Goal: Task Accomplishment & Management: Contribute content

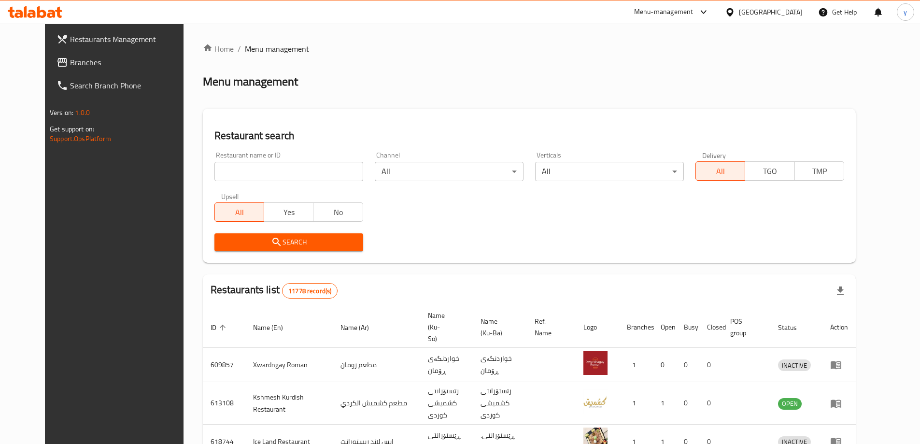
click at [262, 156] on div "Restaurant name or ID Restaurant name or ID" at bounding box center [288, 166] width 149 height 29
click at [271, 176] on input "search" at bounding box center [288, 171] width 149 height 19
paste input "644250"
type input "644250"
click at [259, 235] on button "Search" at bounding box center [288, 242] width 149 height 18
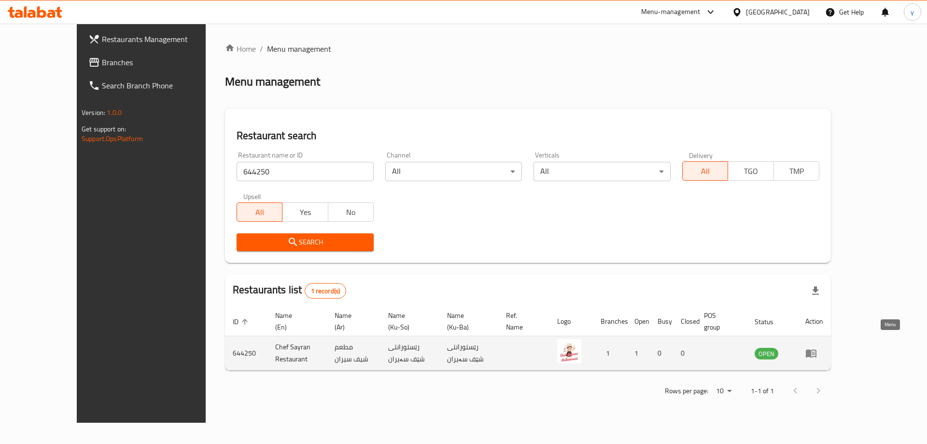
click at [817, 350] on icon "enhanced table" at bounding box center [811, 354] width 11 height 8
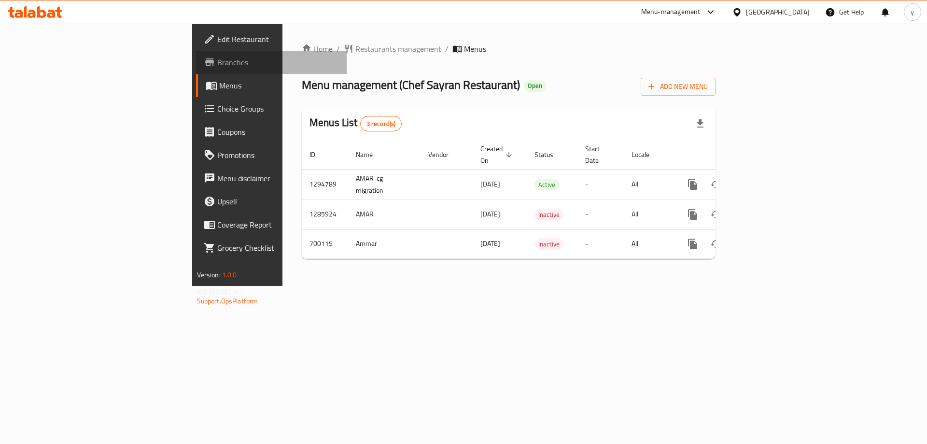
click at [217, 57] on span "Branches" at bounding box center [278, 63] width 122 height 12
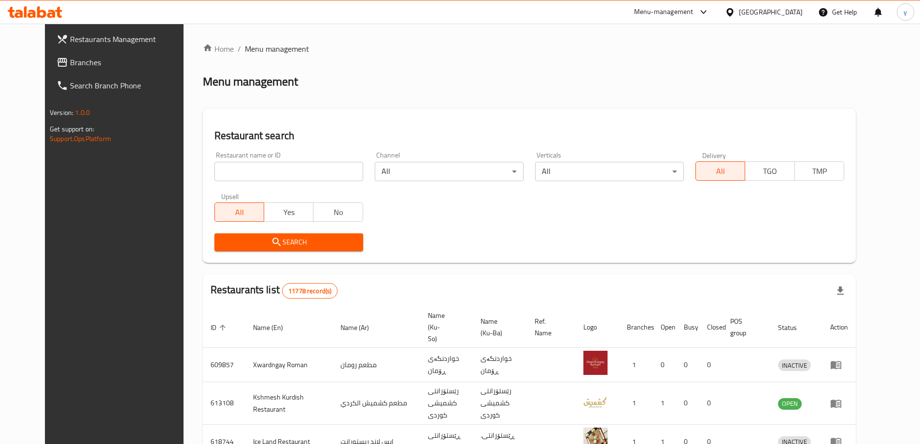
click at [270, 172] on input "search" at bounding box center [288, 171] width 149 height 19
paste input "697343"
type input "697343"
click at [281, 242] on span "Search" at bounding box center [288, 242] width 133 height 12
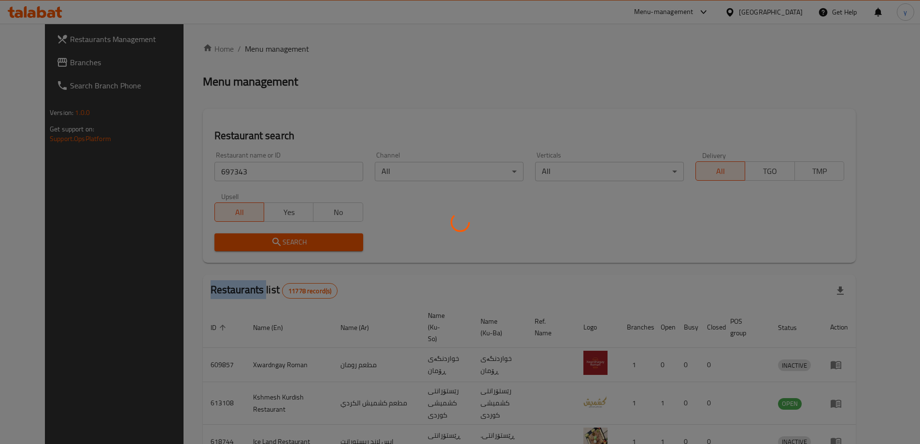
click at [281, 242] on div at bounding box center [460, 222] width 920 height 444
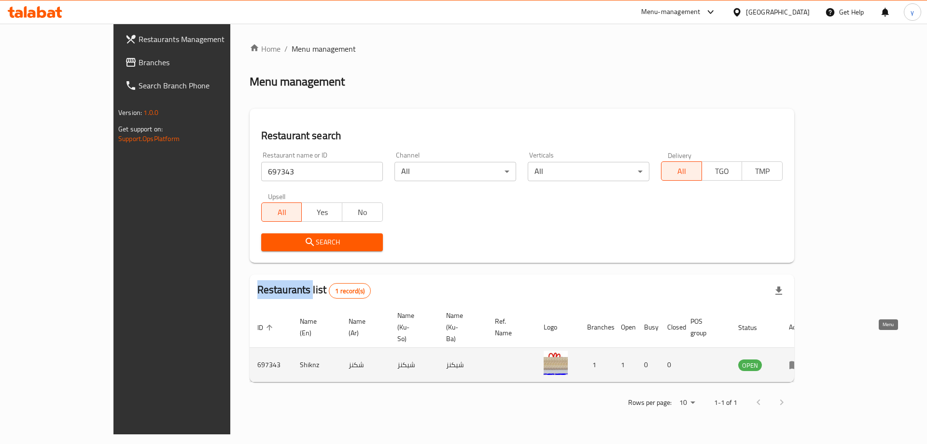
click at [807, 359] on link "enhanced table" at bounding box center [798, 365] width 18 height 12
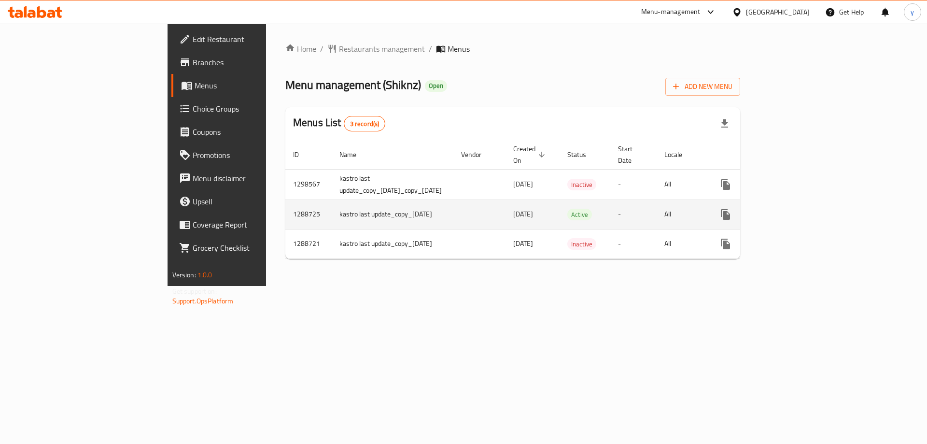
click at [815, 202] on td "enhanced table" at bounding box center [761, 213] width 108 height 29
click at [807, 203] on link "enhanced table" at bounding box center [795, 214] width 23 height 23
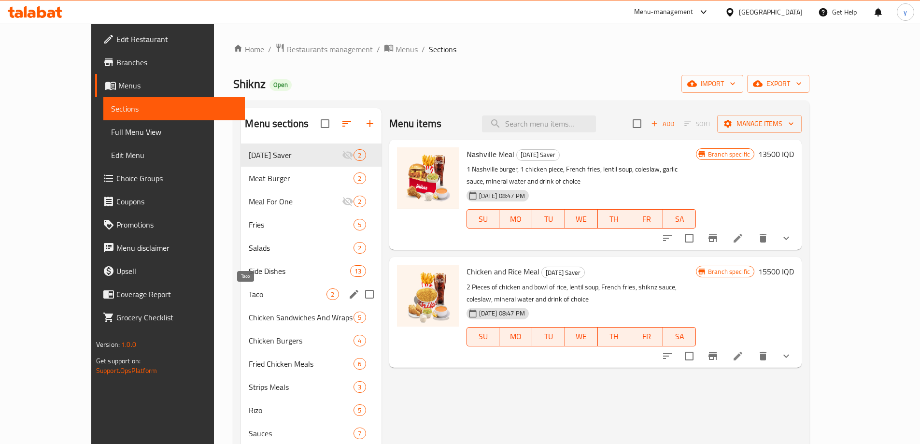
click at [273, 289] on span "Taco" at bounding box center [288, 294] width 78 height 12
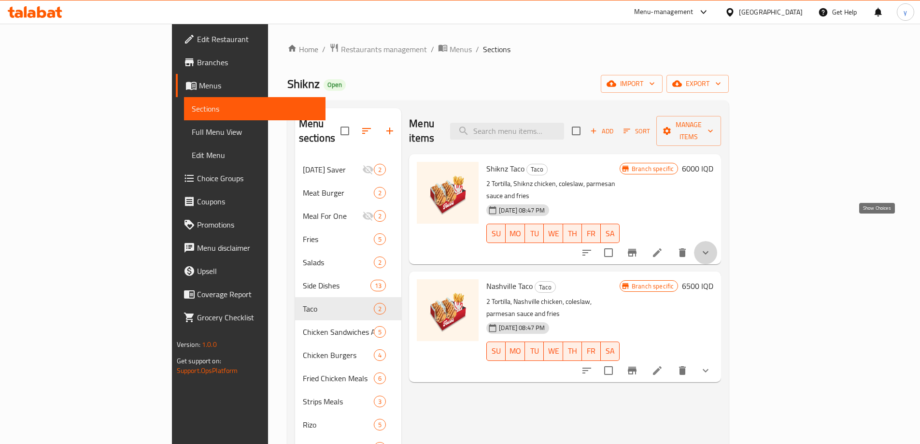
click at [711, 247] on icon "show more" at bounding box center [706, 253] width 12 height 12
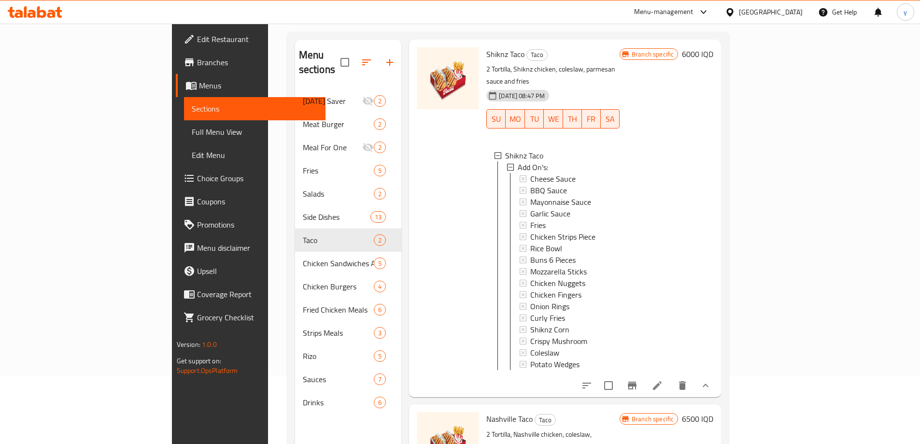
scroll to position [135, 0]
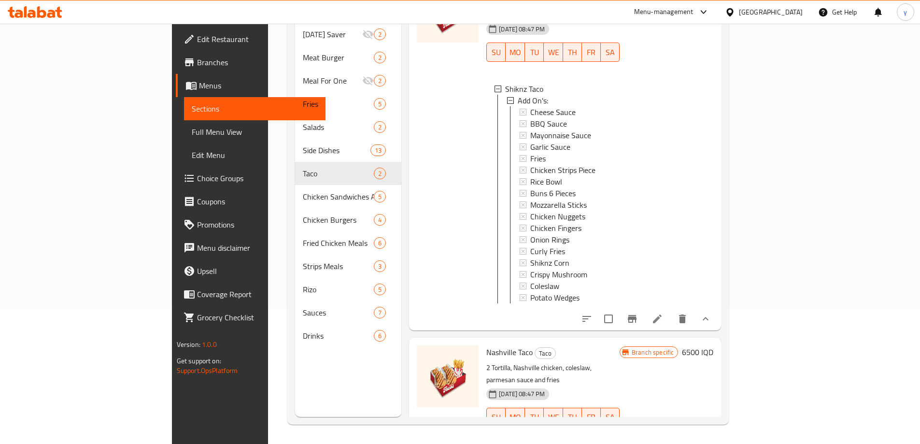
click at [717, 425] on button "show more" at bounding box center [705, 436] width 23 height 23
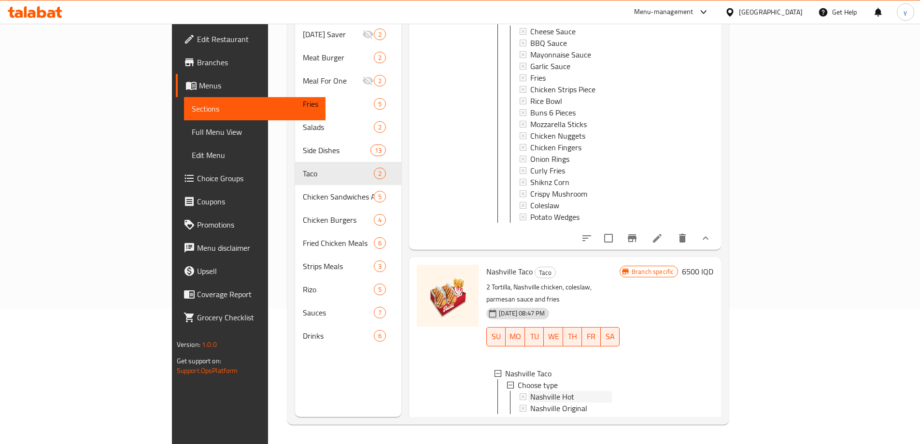
click at [530, 391] on span "Nashville Hot" at bounding box center [552, 397] width 44 height 12
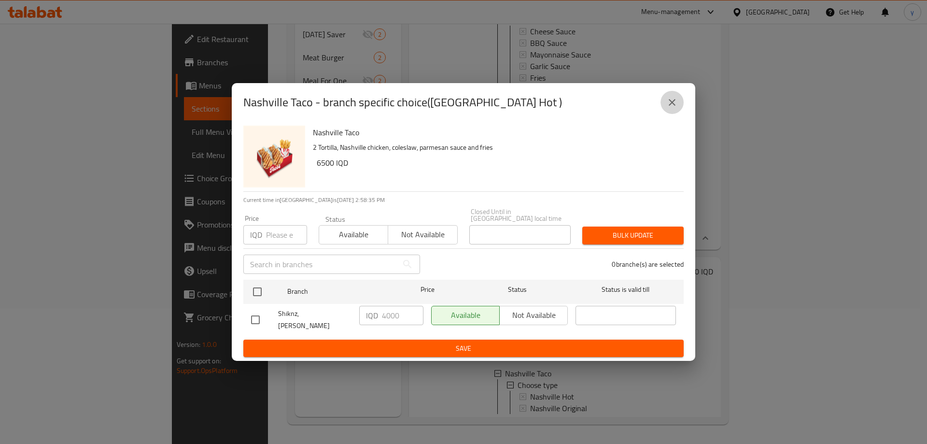
click at [666, 111] on button "close" at bounding box center [672, 102] width 23 height 23
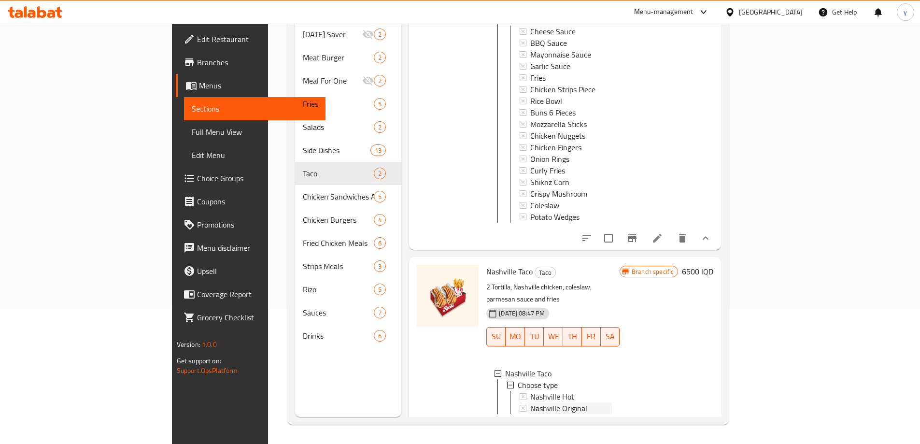
click at [554, 402] on div "Nashville Original" at bounding box center [571, 408] width 82 height 12
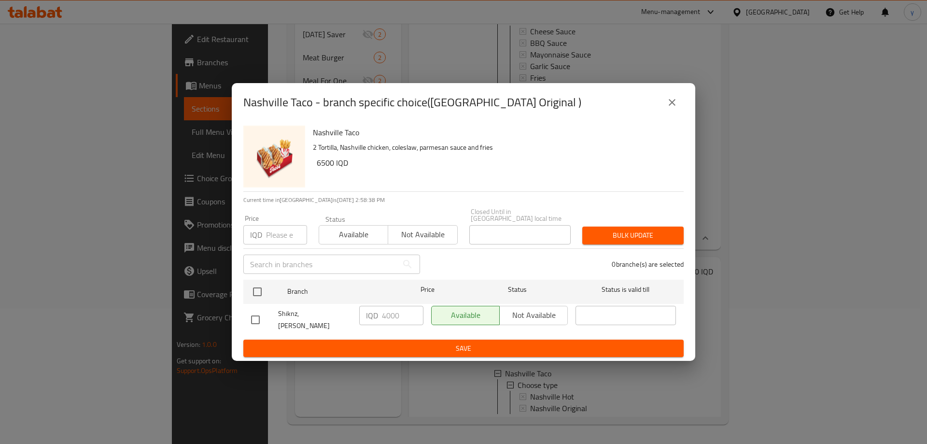
click at [674, 114] on button "close" at bounding box center [672, 102] width 23 height 23
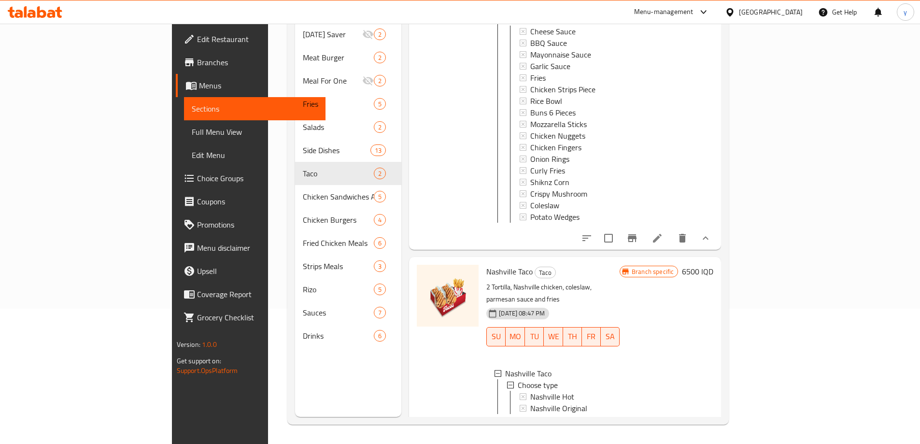
click at [197, 175] on span "Choice Groups" at bounding box center [257, 178] width 121 height 12
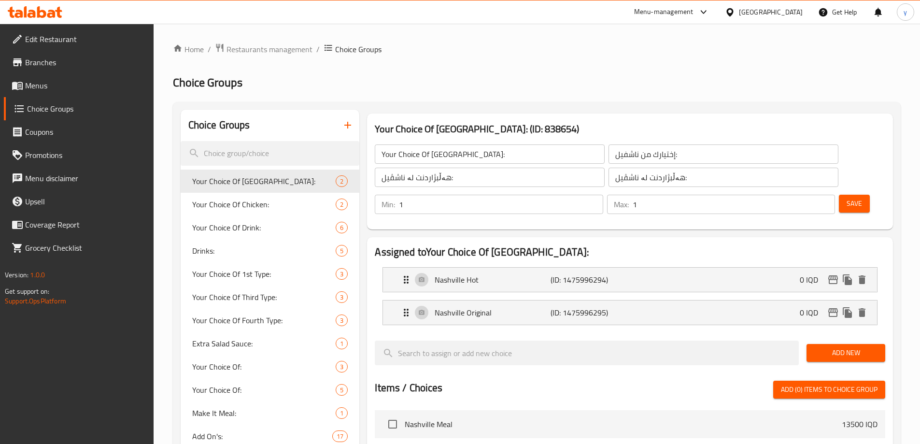
click at [253, 115] on div "Choice Groups" at bounding box center [270, 125] width 179 height 31
click at [252, 144] on input "search" at bounding box center [270, 153] width 179 height 25
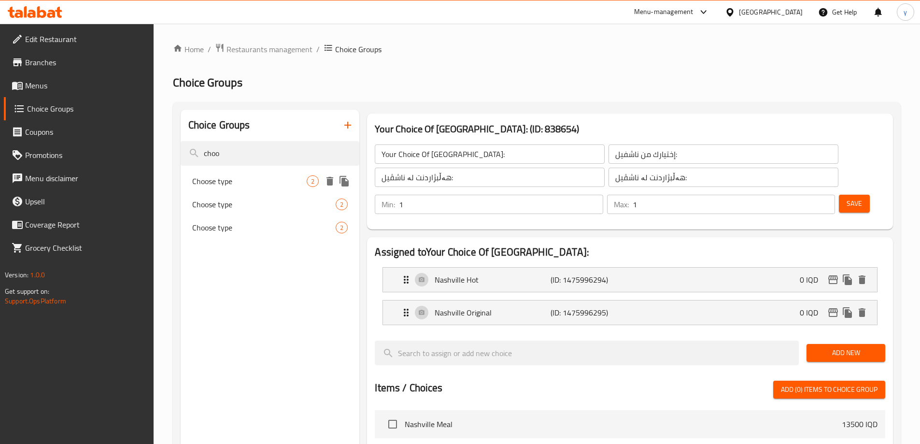
type input "choo"
click at [280, 177] on span "Choose type" at bounding box center [249, 181] width 115 height 12
type input "Choose type"
type input "إختيارك من:"
type input "هەڵبژاردنت لە:"
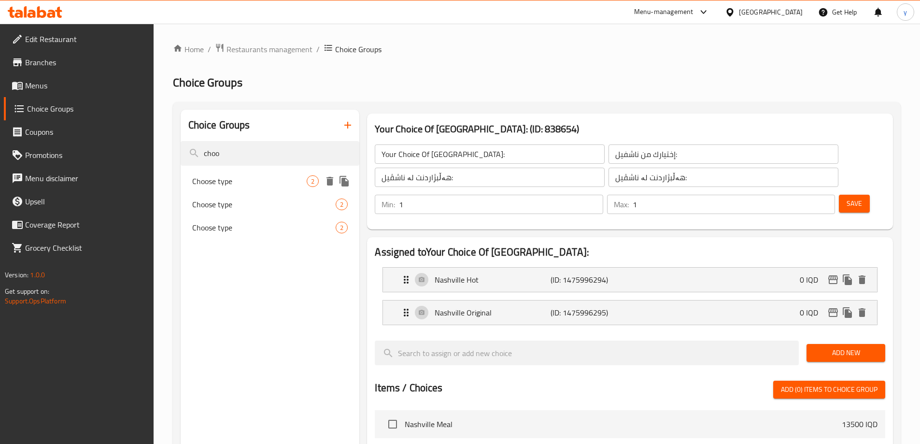
type input "هەڵبژاردنت لە:"
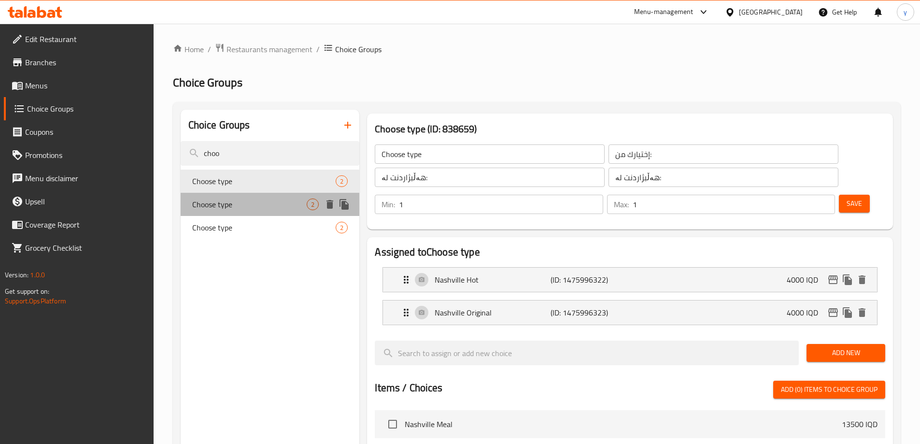
click at [270, 194] on div "Choose type 2" at bounding box center [270, 204] width 179 height 23
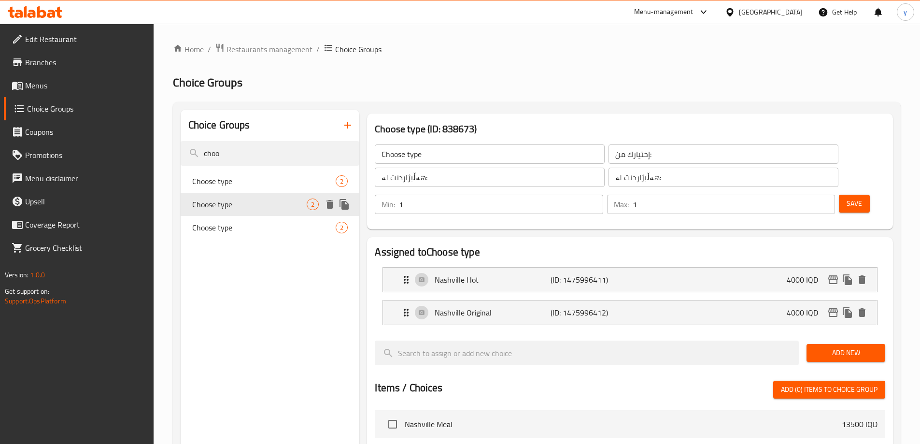
click at [266, 214] on div "Choose type 2" at bounding box center [270, 204] width 179 height 23
click at [266, 199] on span "Choose type" at bounding box center [249, 204] width 115 height 12
click at [260, 175] on span "Choose type" at bounding box center [249, 181] width 115 height 12
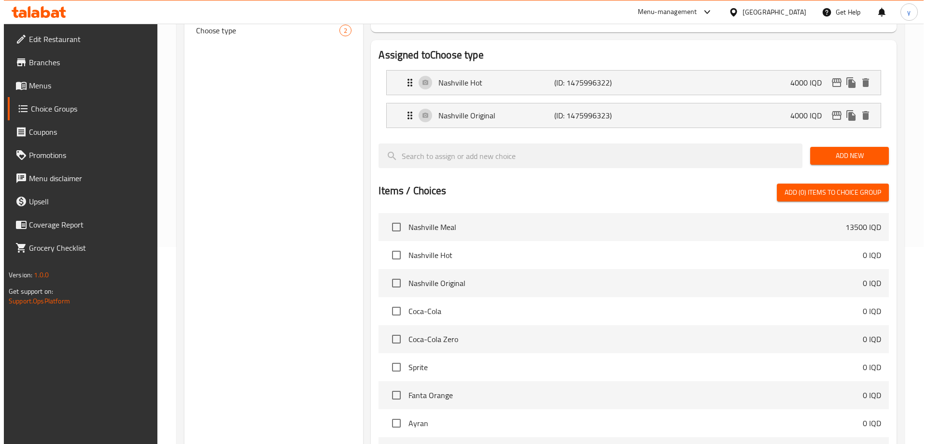
scroll to position [308, 0]
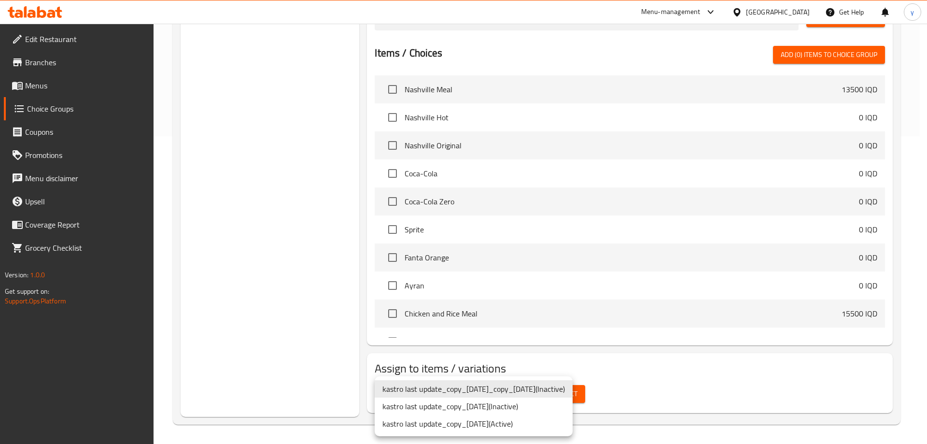
click at [524, 421] on li "kastro last update_copy_13/05/2025 ( Active )" at bounding box center [474, 423] width 198 height 17
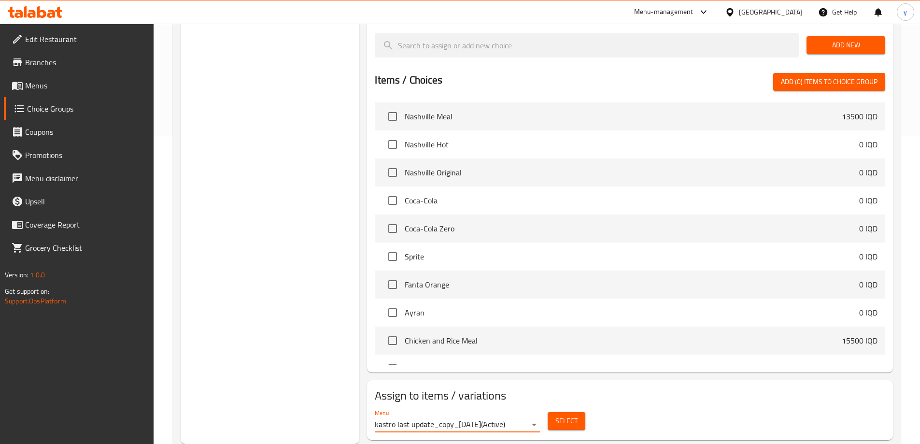
click at [556, 412] on button "Select" at bounding box center [567, 421] width 38 height 18
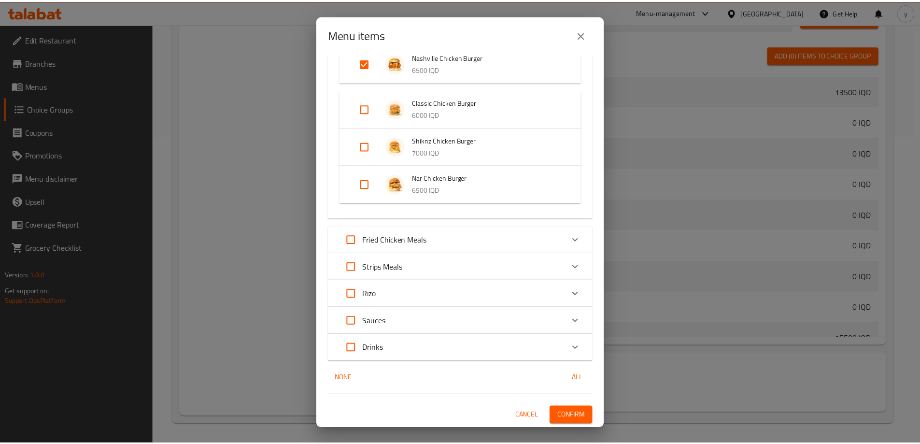
scroll to position [273, 0]
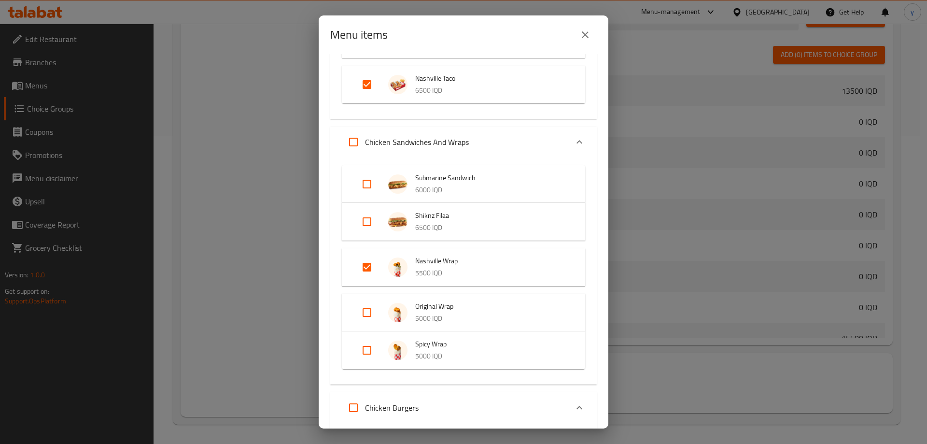
click at [586, 35] on icon "close" at bounding box center [585, 34] width 7 height 7
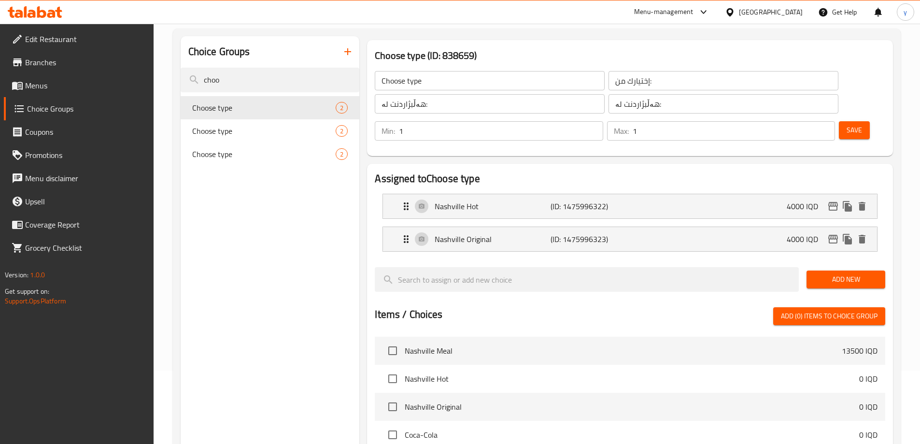
scroll to position [18, 0]
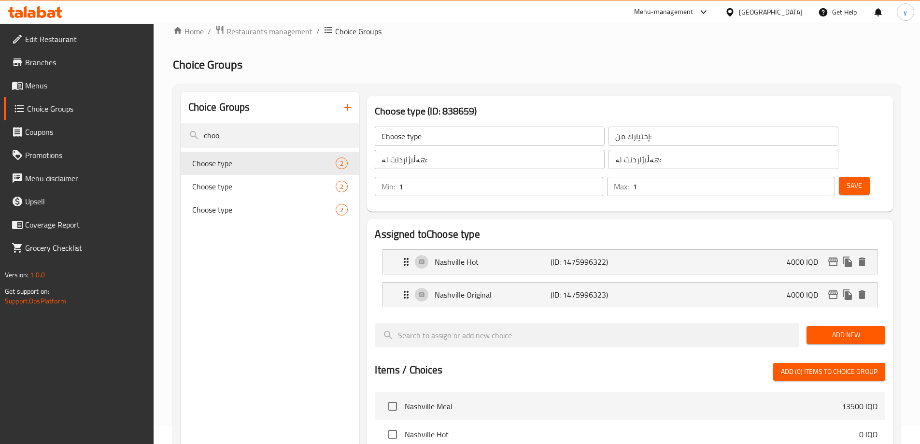
click at [104, 91] on span "Menus" at bounding box center [85, 86] width 121 height 12
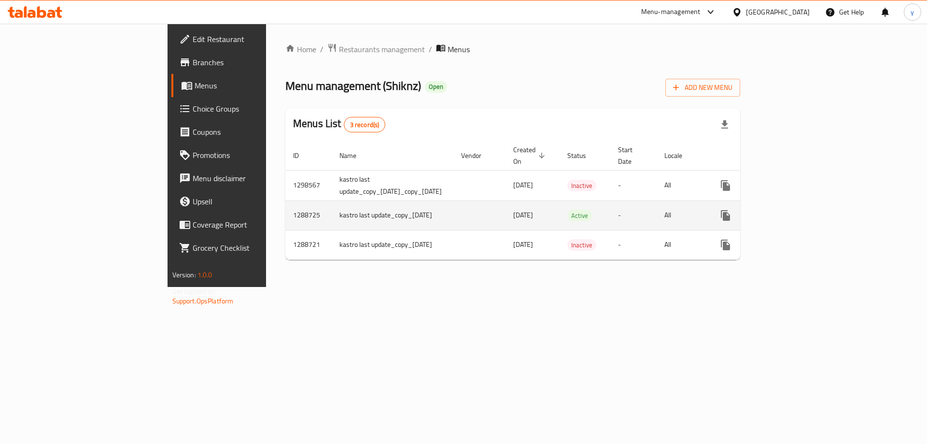
click at [807, 204] on link "enhanced table" at bounding box center [795, 215] width 23 height 23
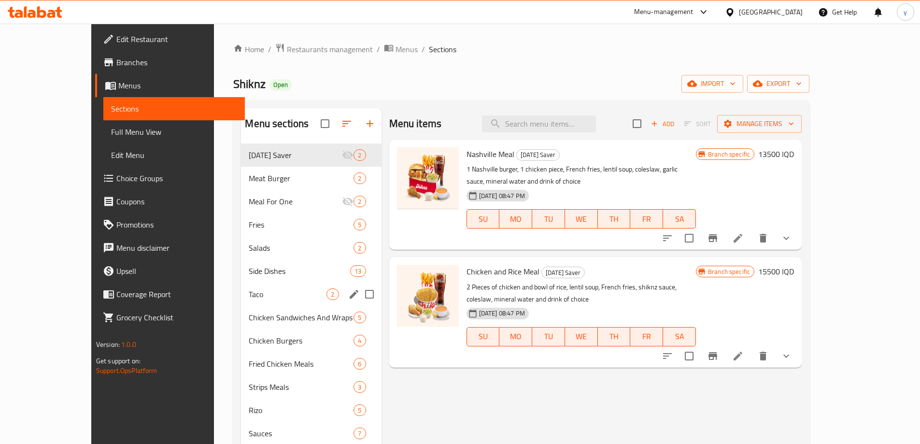
click at [241, 302] on div "Taco 2" at bounding box center [311, 294] width 140 height 23
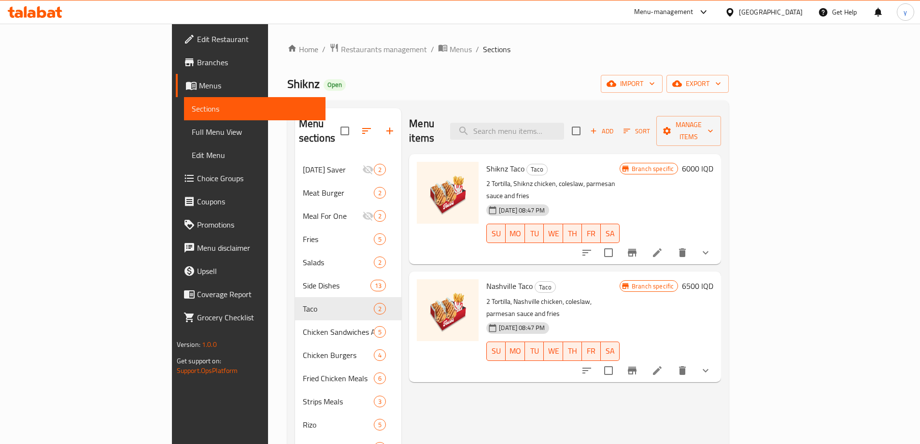
click at [717, 359] on button "show more" at bounding box center [705, 370] width 23 height 23
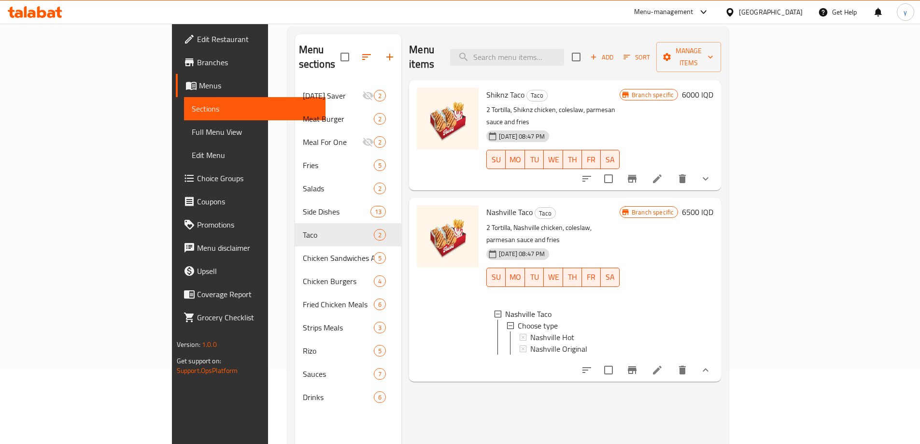
scroll to position [135, 0]
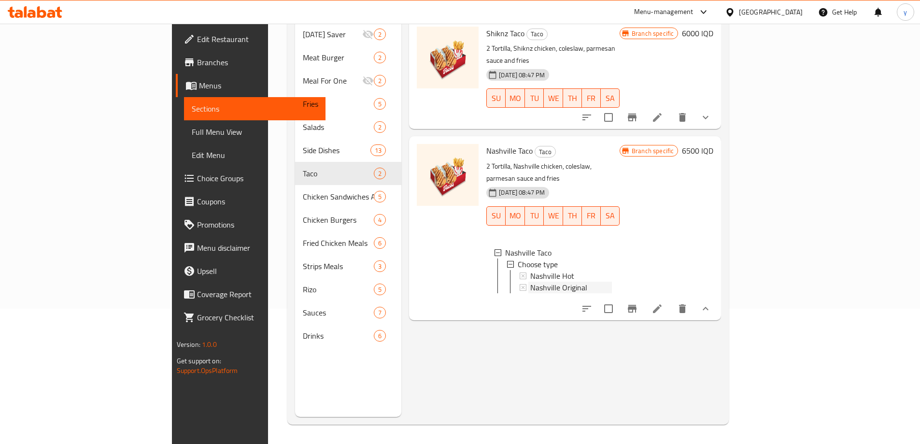
click at [530, 282] on span "Nashville Original" at bounding box center [558, 288] width 57 height 12
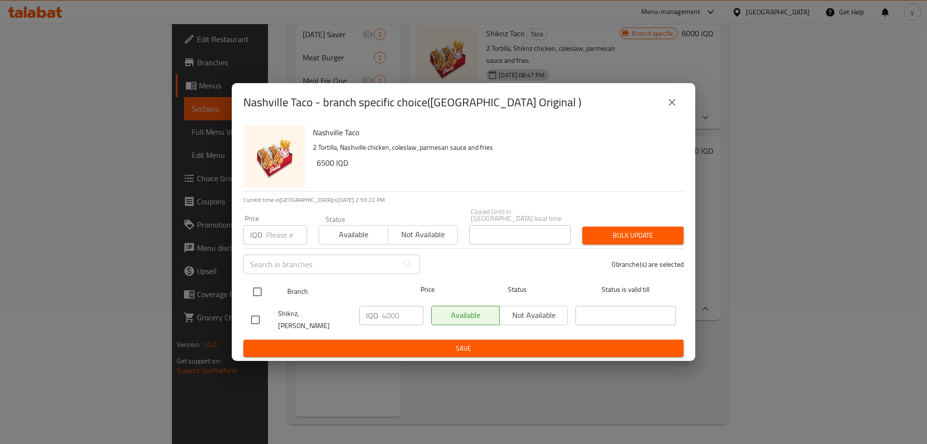
click at [261, 285] on input "checkbox" at bounding box center [257, 292] width 20 height 20
checkbox input "true"
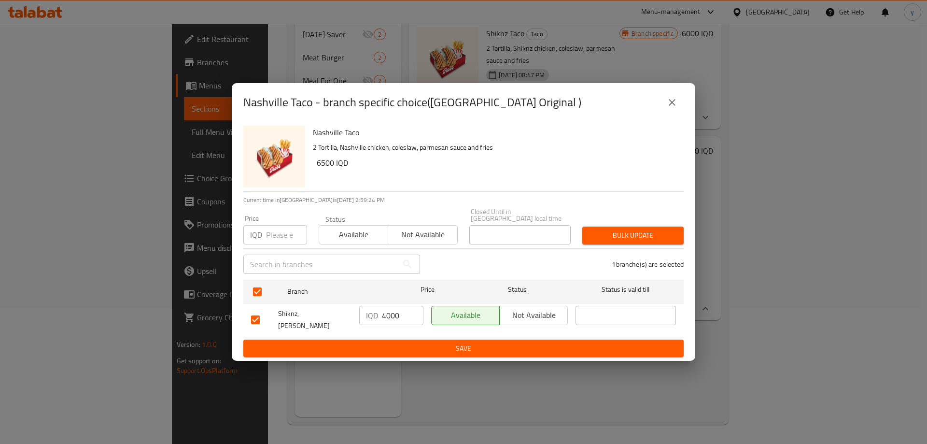
click at [384, 312] on input "4000" at bounding box center [403, 315] width 42 height 19
click at [385, 312] on input "4000" at bounding box center [403, 315] width 42 height 19
type input "0"
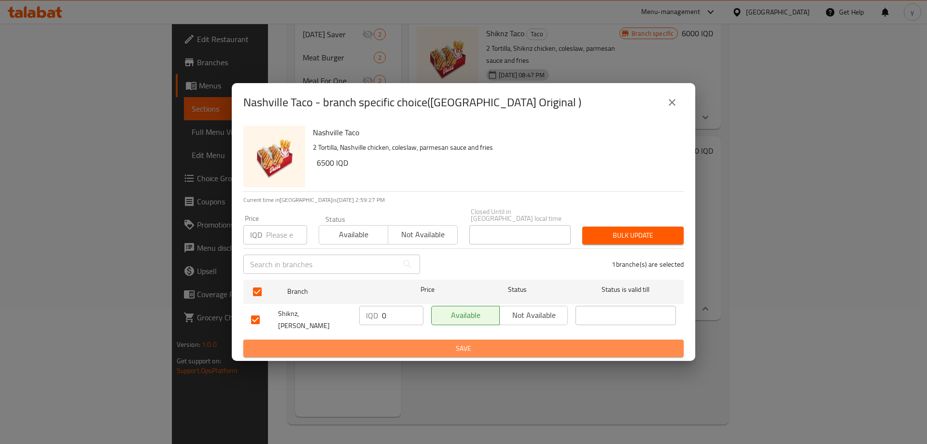
click at [441, 342] on span "Save" at bounding box center [463, 348] width 425 height 12
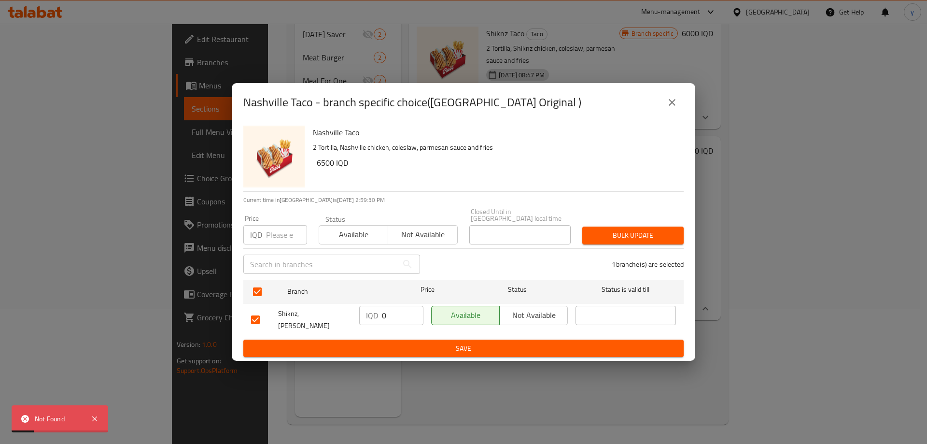
click at [676, 108] on icon "close" at bounding box center [672, 103] width 12 height 12
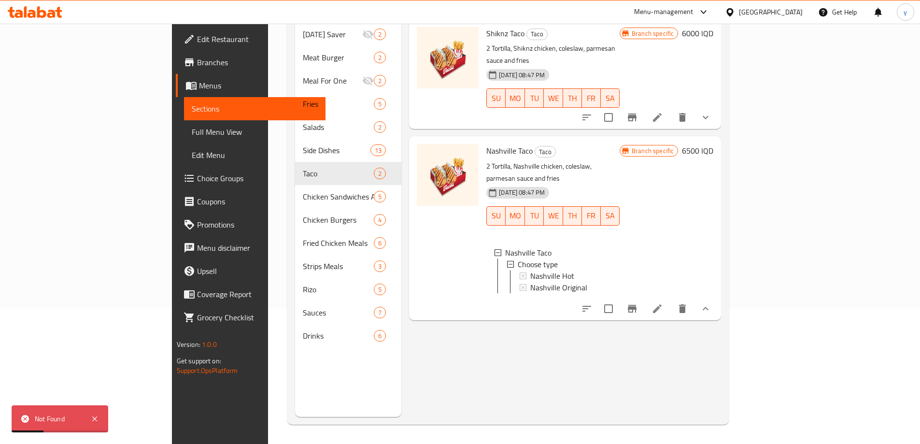
click at [197, 177] on span "Choice Groups" at bounding box center [257, 178] width 121 height 12
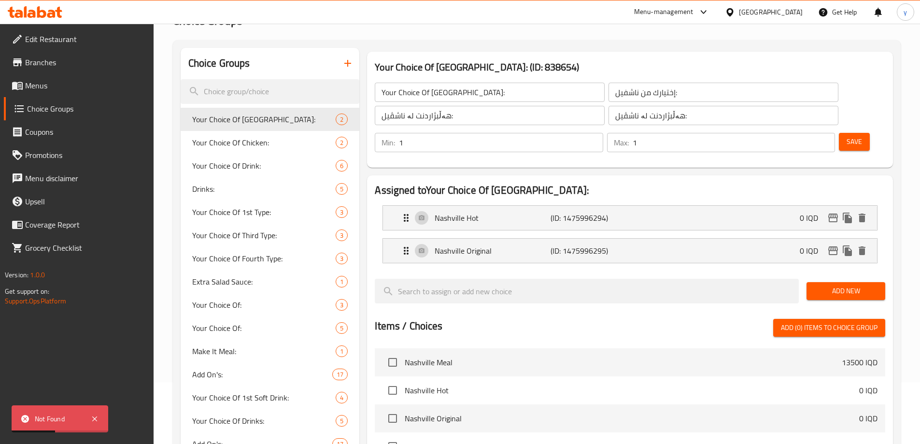
scroll to position [39, 0]
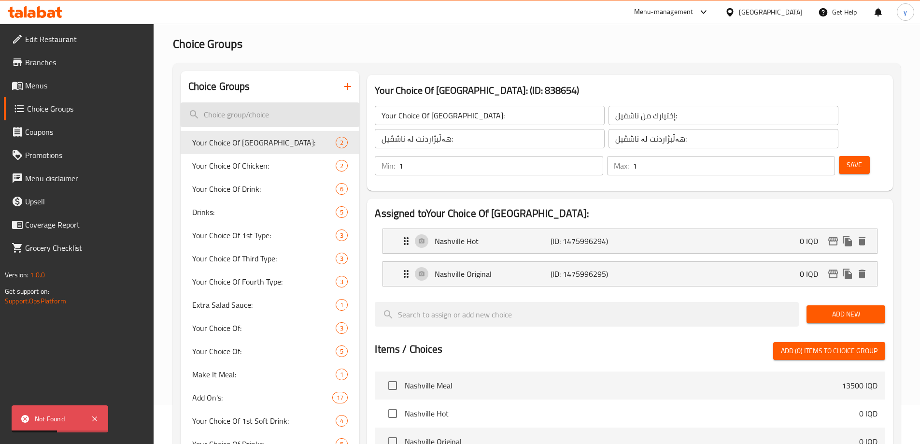
click at [277, 102] on input "search" at bounding box center [270, 114] width 179 height 25
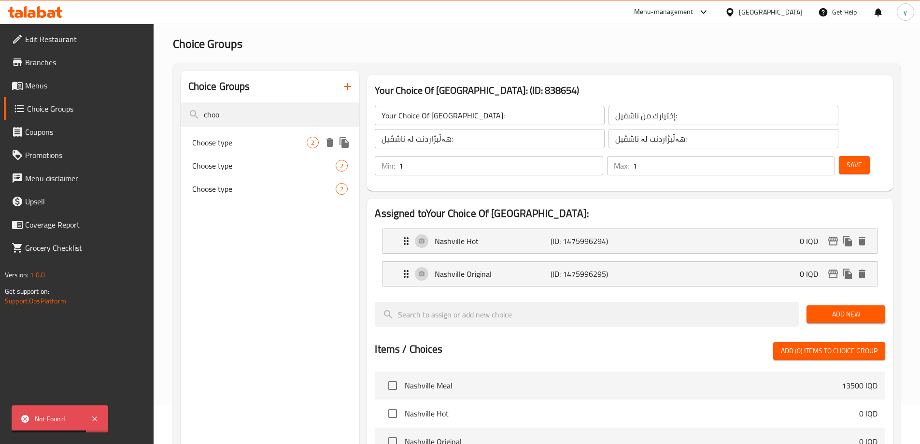
type input "choo"
click at [264, 143] on span "Choose type" at bounding box center [249, 143] width 115 height 12
type input "Choose type"
type input "إختيارك من:"
type input "هەڵبژاردنت لە:"
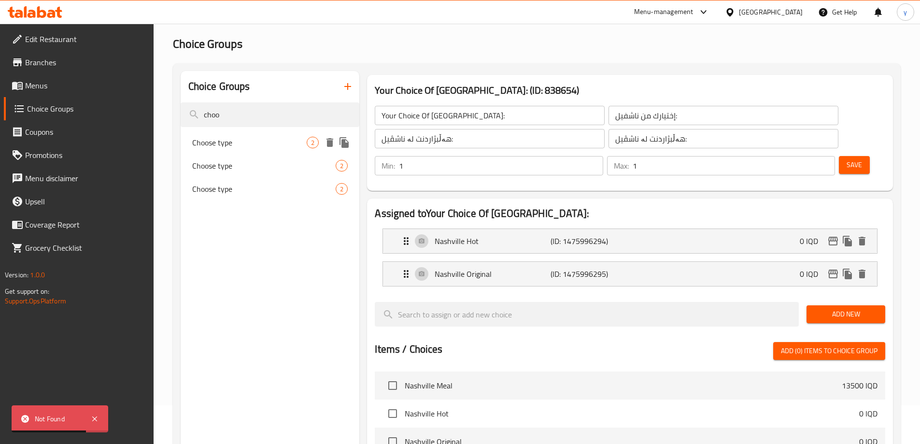
type input "هەڵبژاردنت لە:"
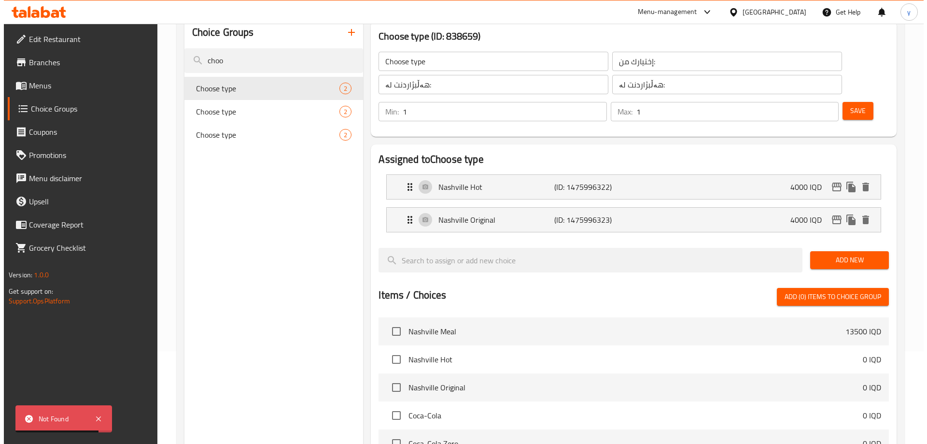
scroll to position [308, 0]
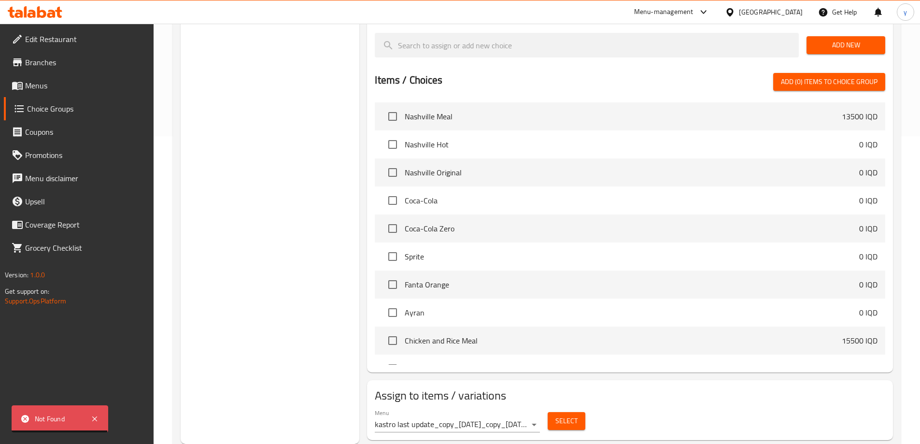
click at [553, 412] on button "Select" at bounding box center [567, 421] width 38 height 18
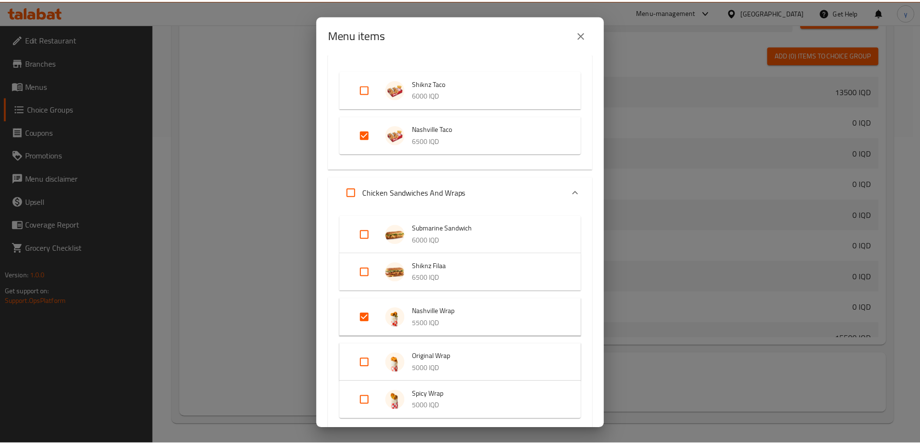
scroll to position [193, 0]
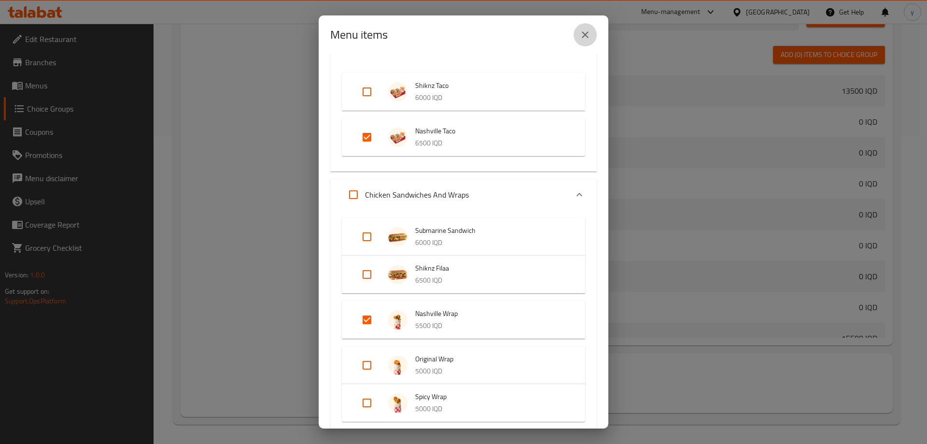
click at [594, 39] on button "close" at bounding box center [585, 34] width 23 height 23
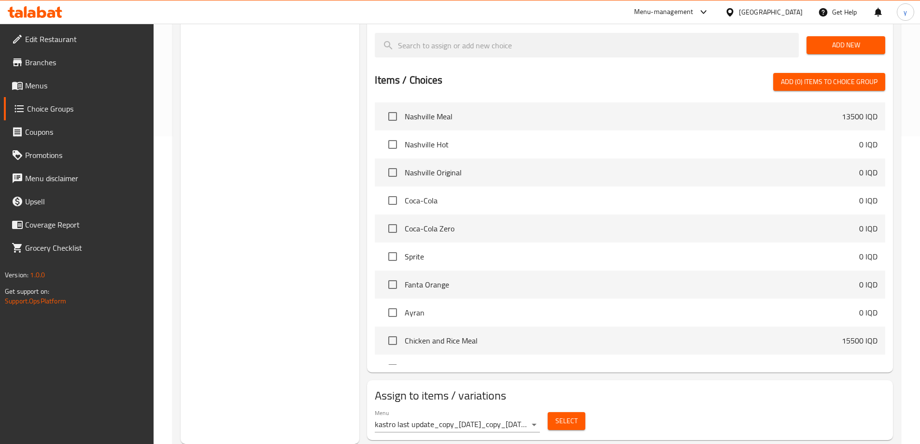
scroll to position [114, 0]
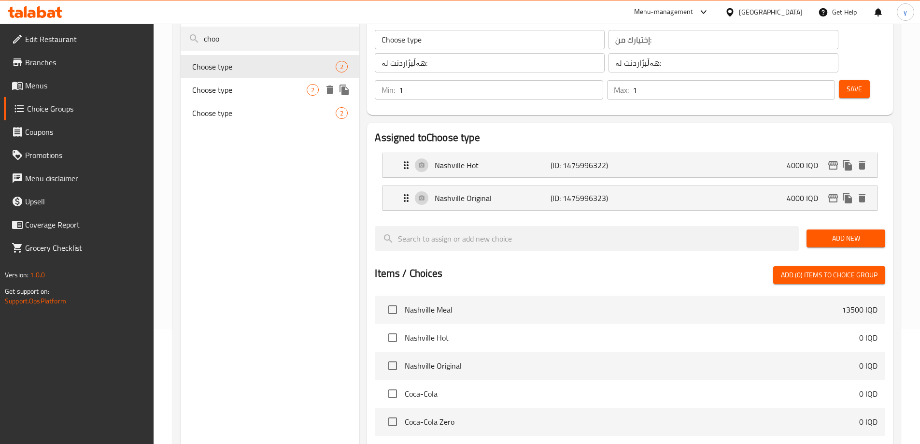
click at [273, 88] on span "Choose type" at bounding box center [249, 90] width 115 height 12
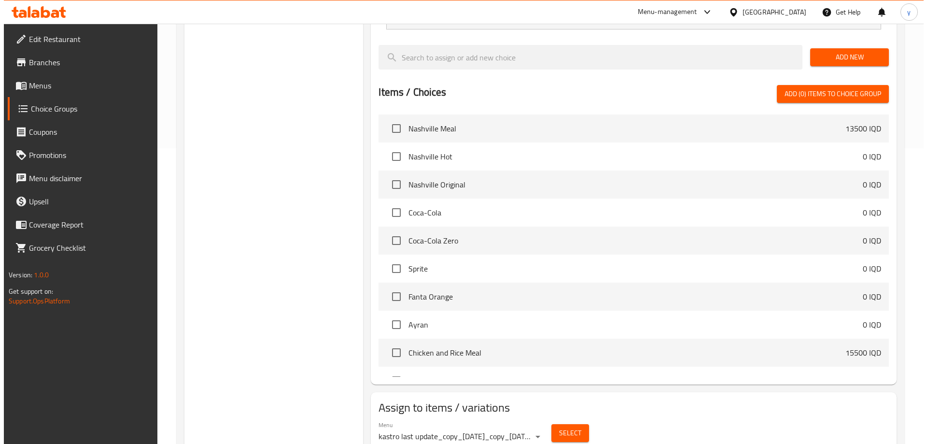
scroll to position [308, 0]
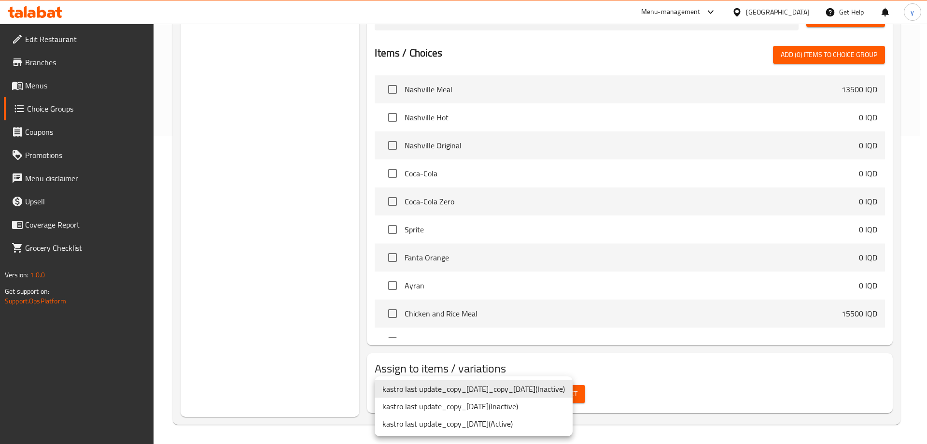
click at [525, 423] on li "kastro last update_copy_13/05/2025 ( Active )" at bounding box center [474, 423] width 198 height 17
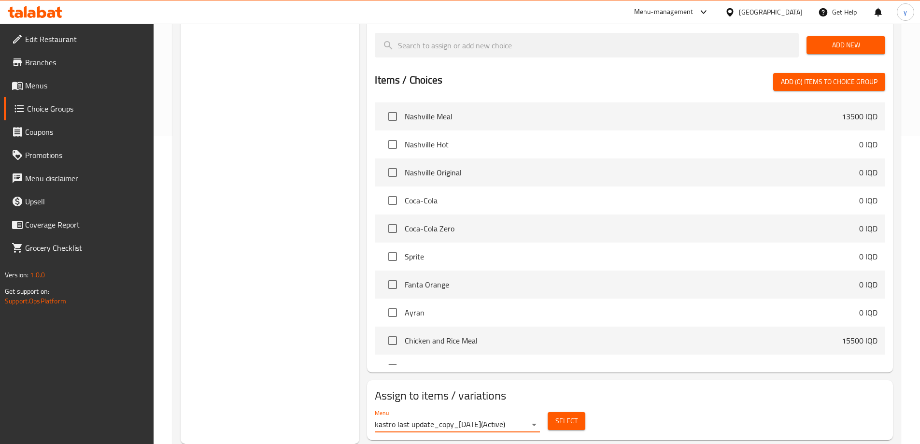
click at [571, 415] on span "Select" at bounding box center [566, 421] width 22 height 12
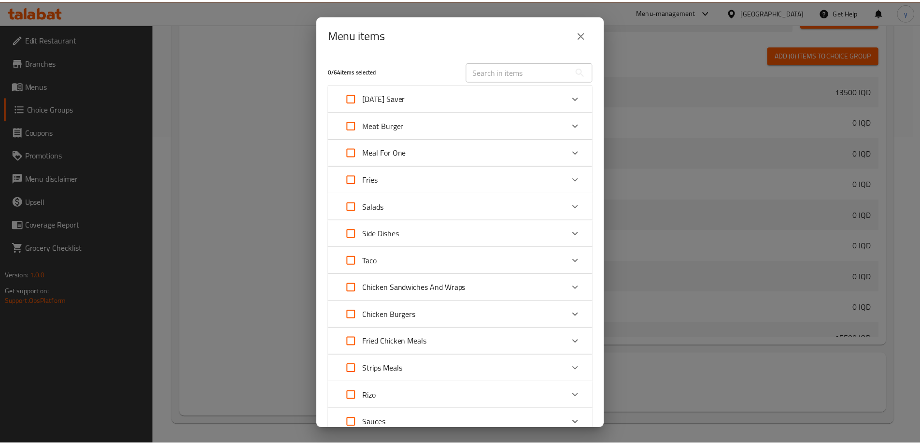
scroll to position [102, 0]
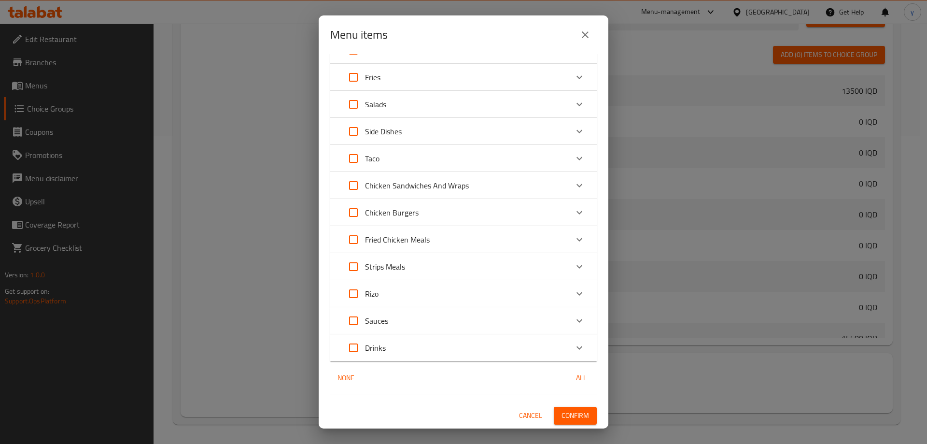
click at [583, 35] on icon "close" at bounding box center [586, 35] width 12 height 12
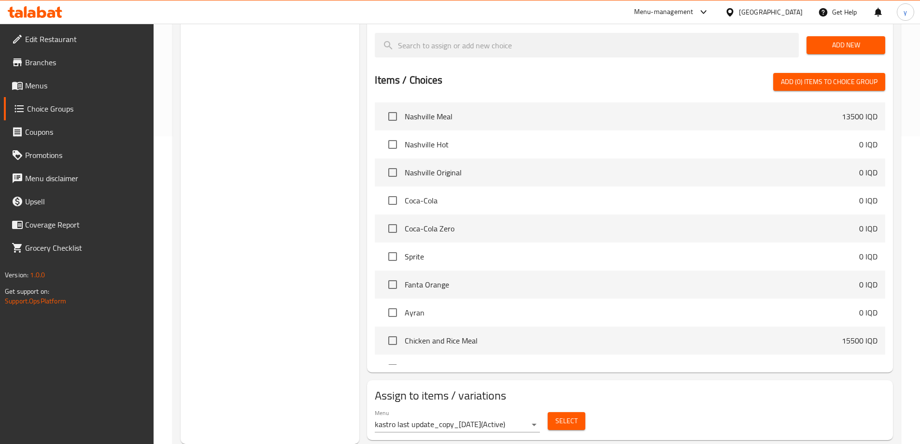
scroll to position [114, 0]
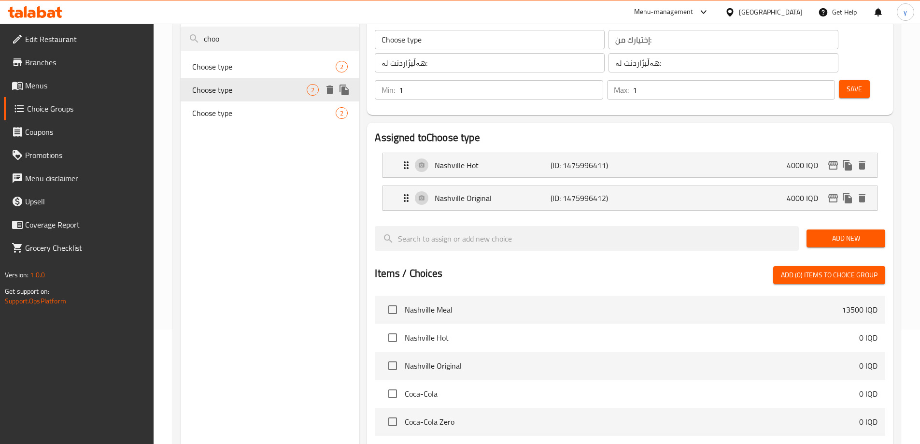
click at [274, 74] on div "Choose type 2" at bounding box center [270, 66] width 179 height 23
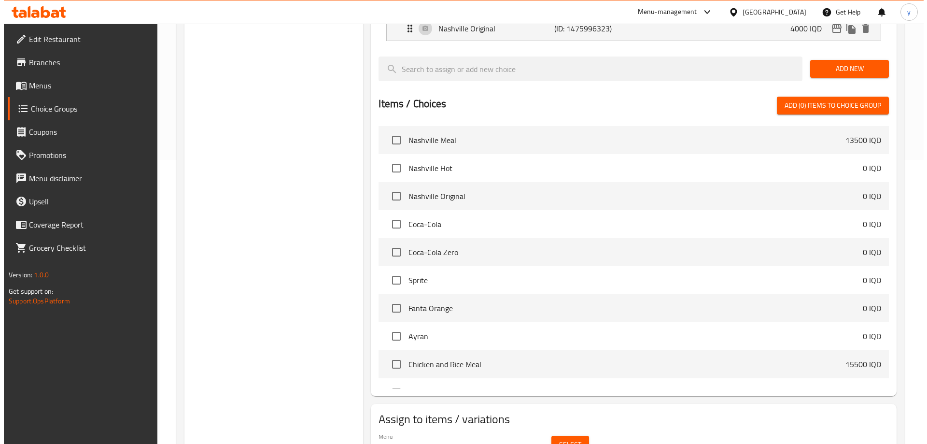
scroll to position [308, 0]
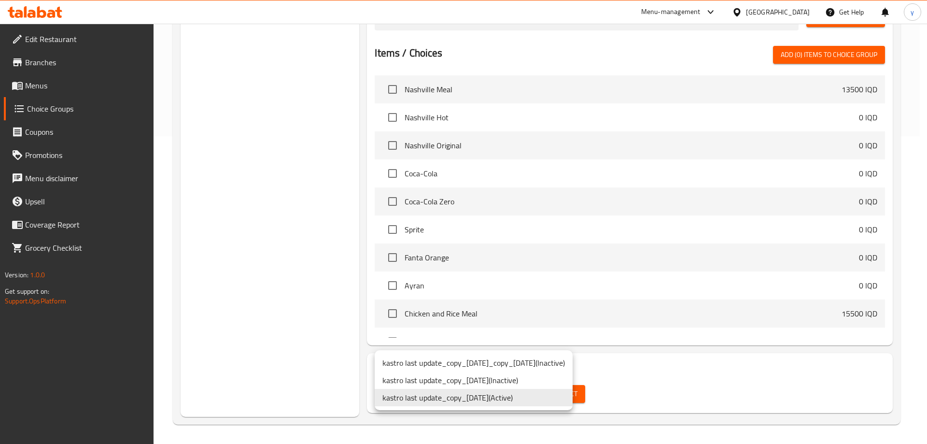
click at [567, 416] on div at bounding box center [463, 222] width 927 height 444
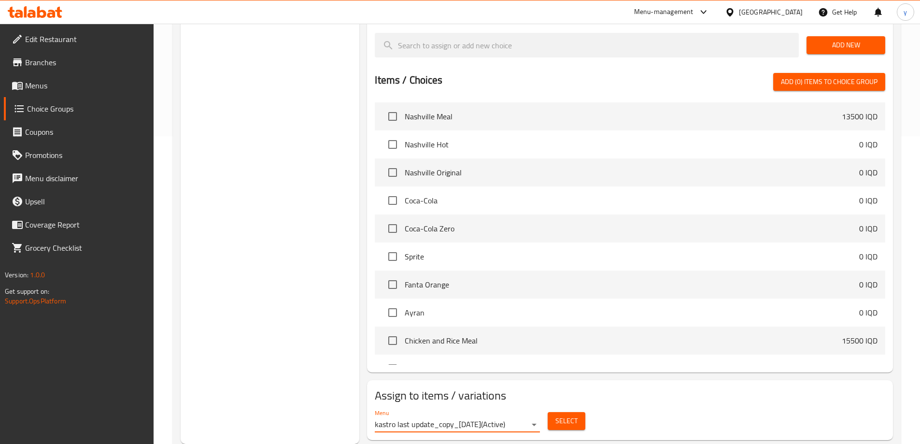
click at [562, 415] on span "Select" at bounding box center [566, 421] width 22 height 12
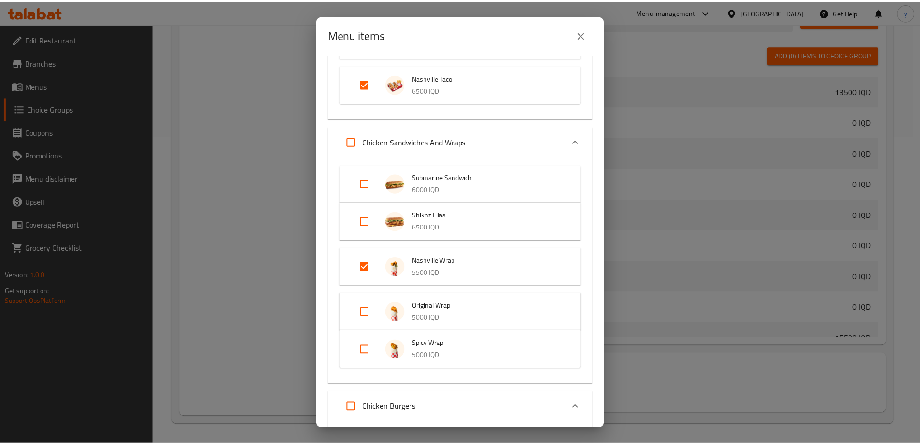
scroll to position [273, 0]
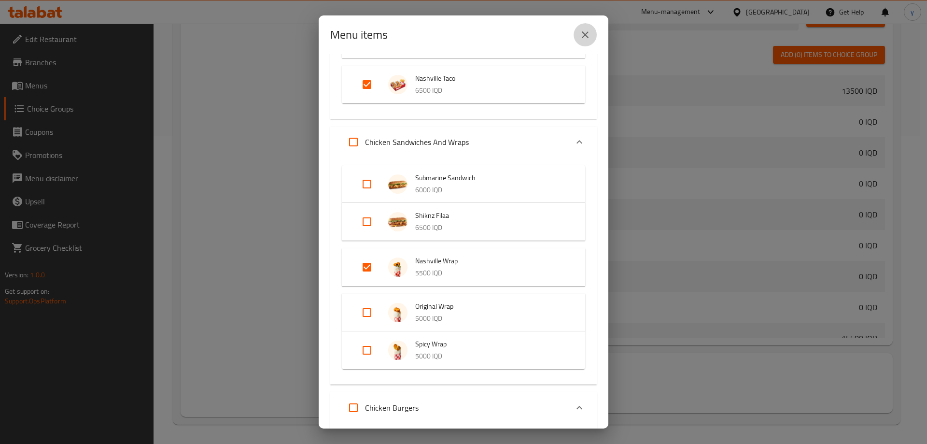
click at [583, 41] on button "close" at bounding box center [585, 34] width 23 height 23
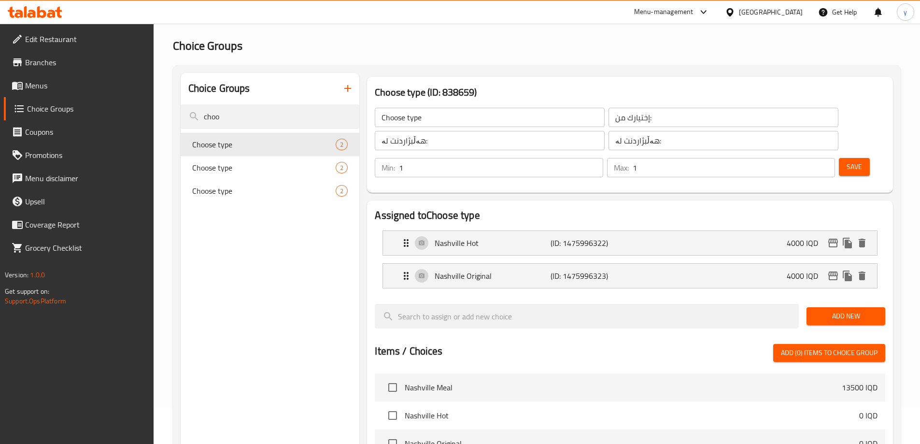
scroll to position [18, 0]
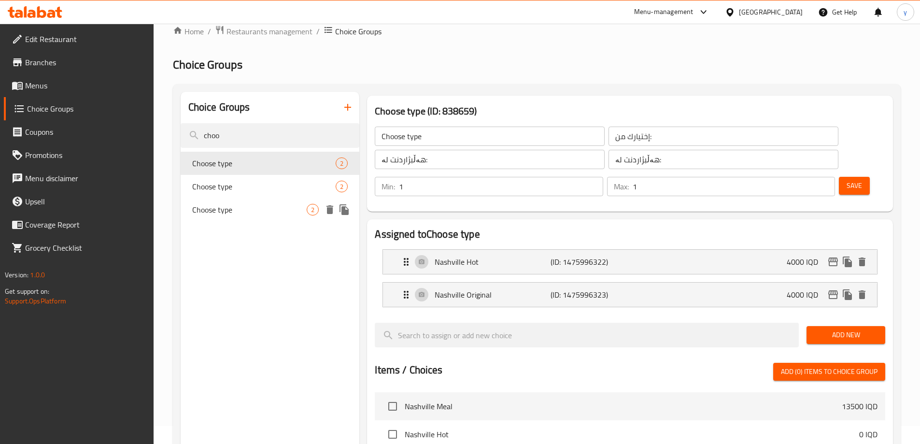
click at [225, 204] on span "Choose type" at bounding box center [249, 210] width 115 height 12
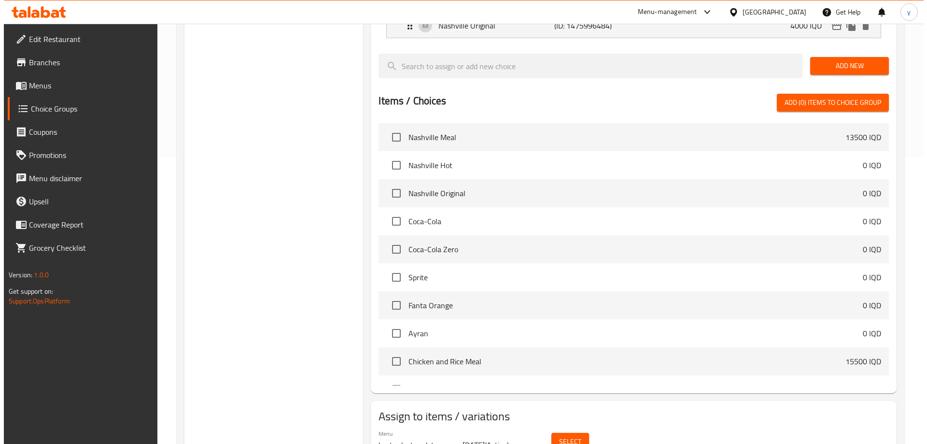
scroll to position [308, 0]
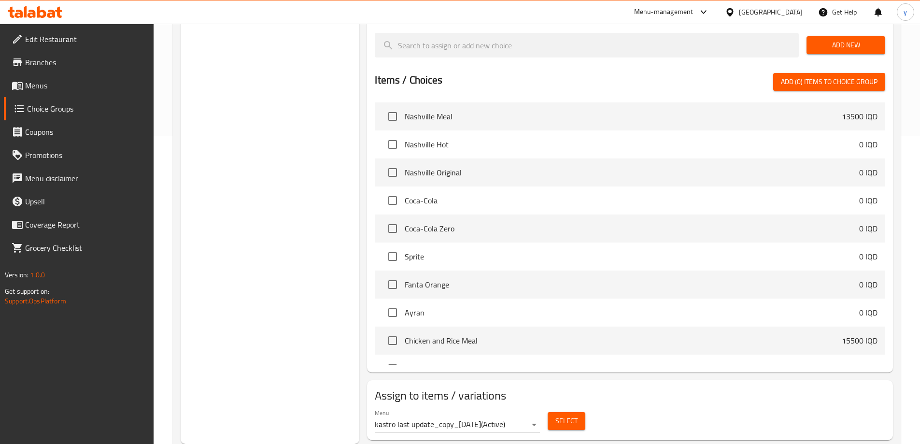
click at [560, 415] on span "Select" at bounding box center [566, 421] width 22 height 12
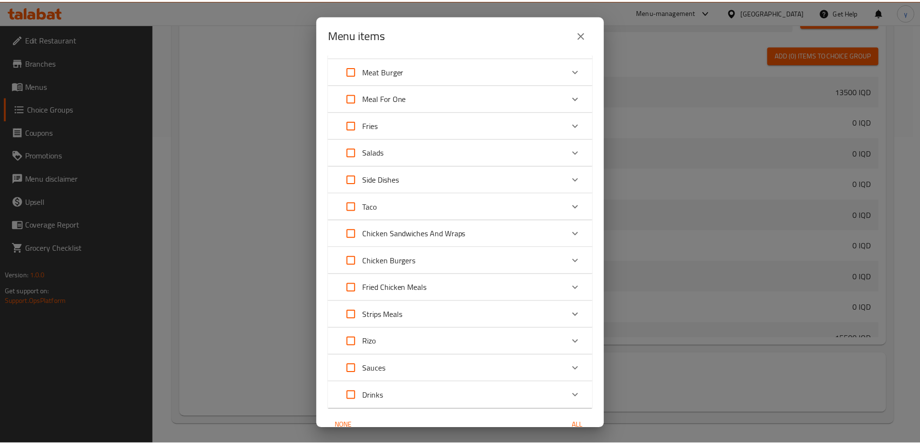
scroll to position [5, 0]
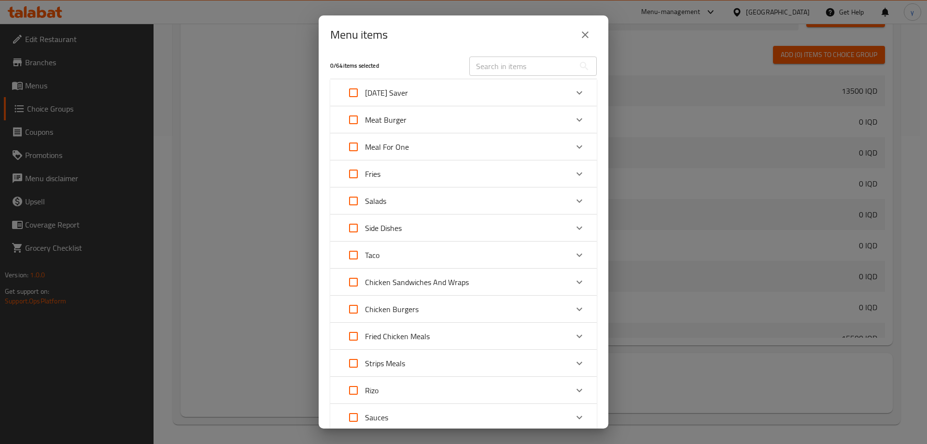
click at [583, 35] on icon "close" at bounding box center [586, 35] width 12 height 12
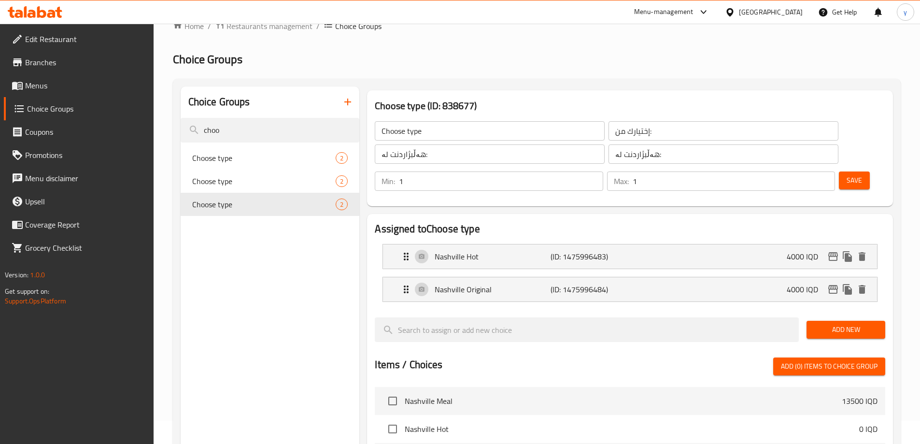
scroll to position [18, 0]
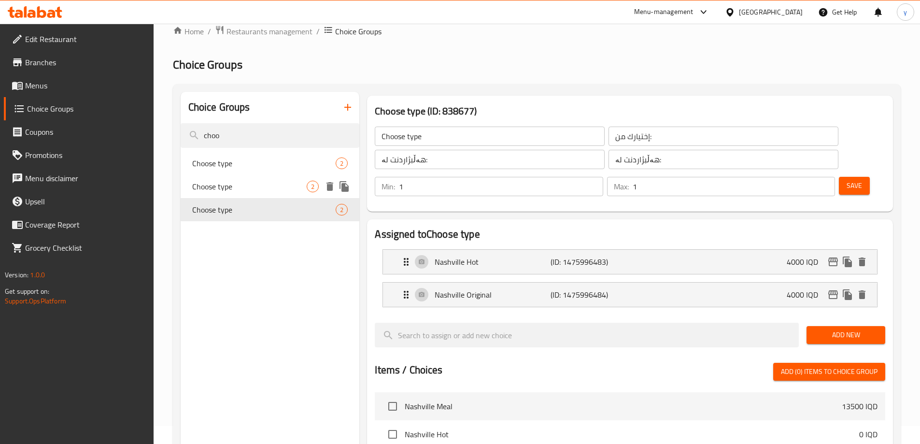
click at [284, 178] on div "Choose type 2" at bounding box center [270, 186] width 179 height 23
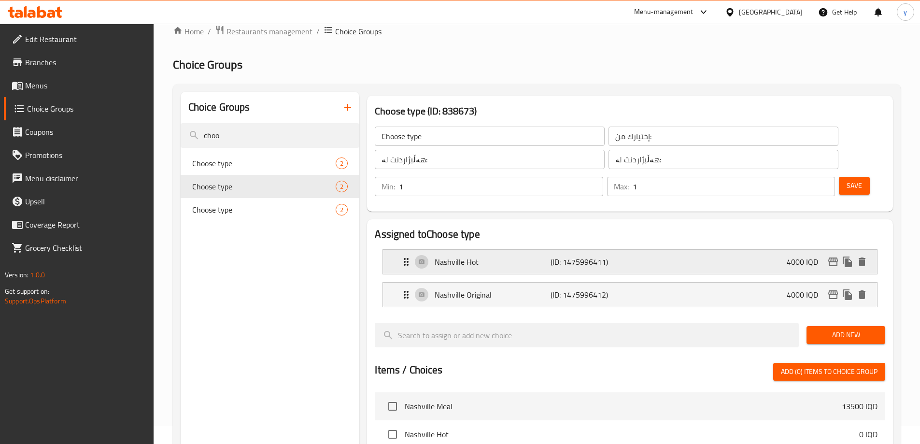
click at [504, 256] on p "Nashville Hot" at bounding box center [492, 262] width 115 height 12
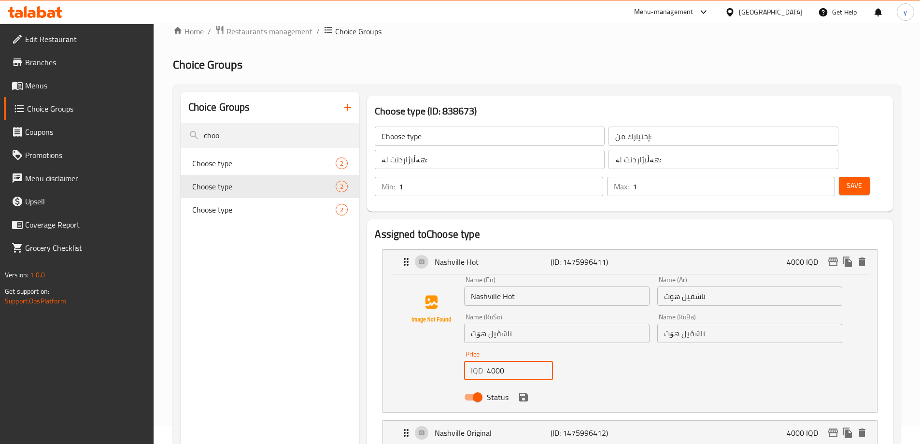
drag, startPoint x: 498, startPoint y: 342, endPoint x: 485, endPoint y: 343, distance: 13.0
click at [485, 361] on div "IQD 4000 Price" at bounding box center [508, 370] width 89 height 19
click at [520, 393] on icon "save" at bounding box center [523, 397] width 9 height 9
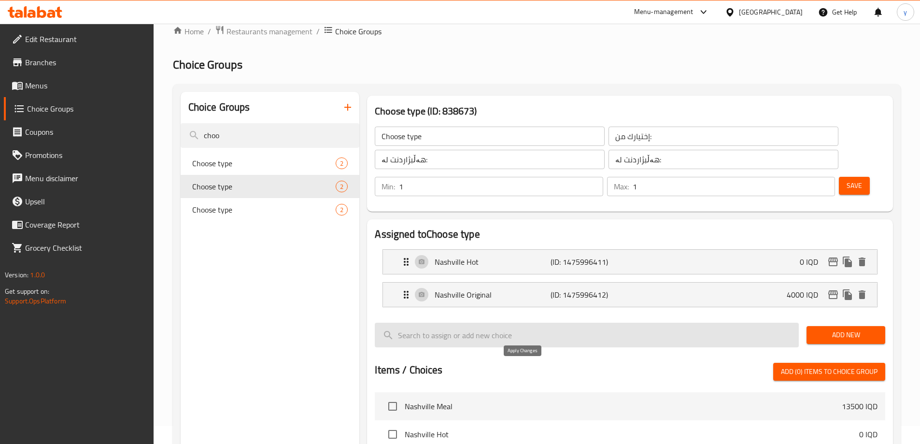
type input "0"
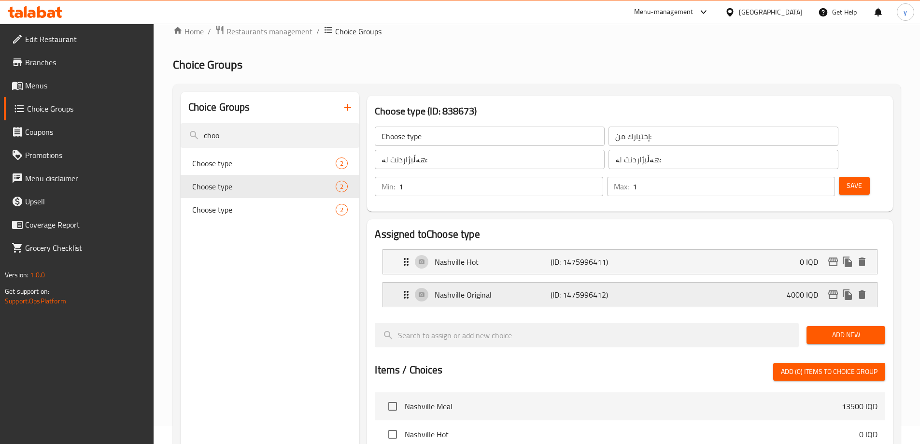
click at [568, 289] on p "(ID: 1475996412)" at bounding box center [589, 295] width 77 height 12
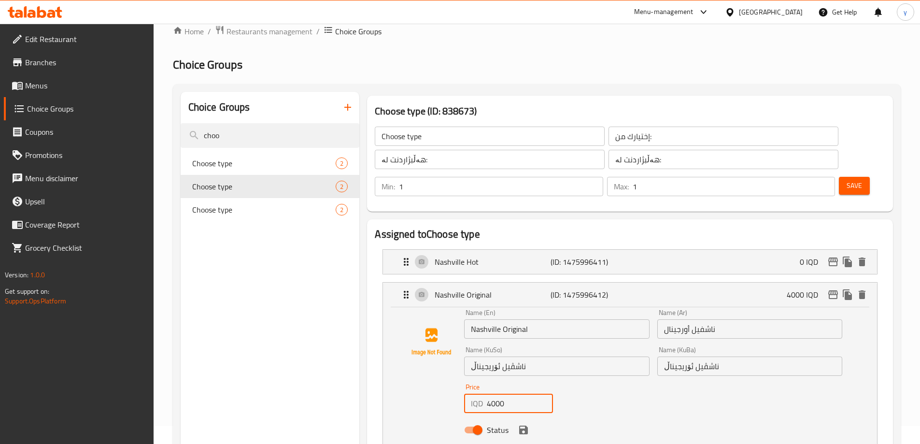
drag, startPoint x: 499, startPoint y: 376, endPoint x: 480, endPoint y: 378, distance: 19.9
click at [480, 394] on div "IQD 4000 Price" at bounding box center [508, 403] width 89 height 19
click at [527, 425] on icon "save" at bounding box center [523, 429] width 9 height 9
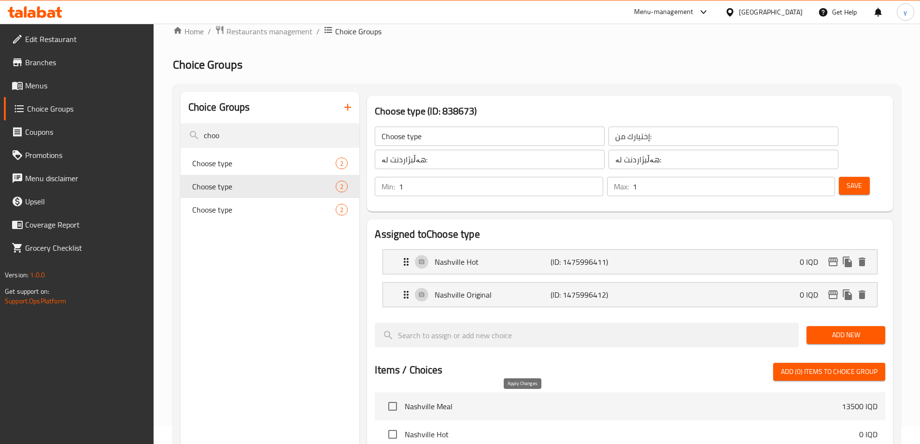
type input "0"
click at [838, 175] on div "Save" at bounding box center [858, 186] width 42 height 23
click at [847, 180] on span "Save" at bounding box center [854, 186] width 15 height 12
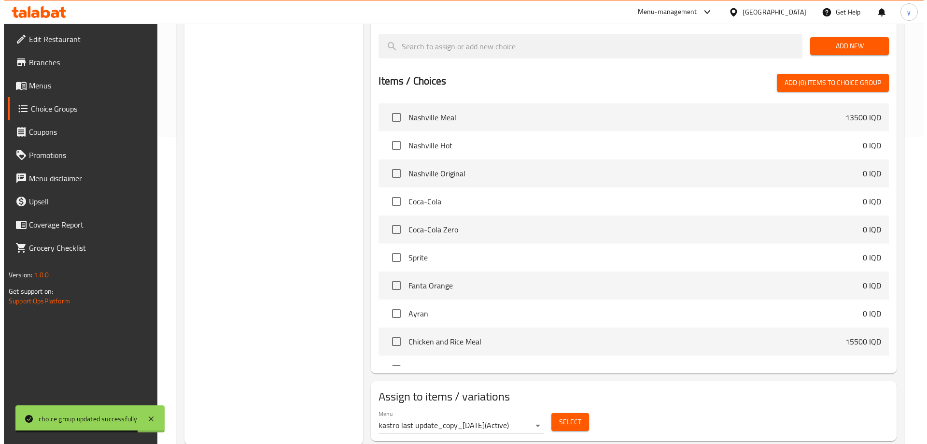
scroll to position [308, 0]
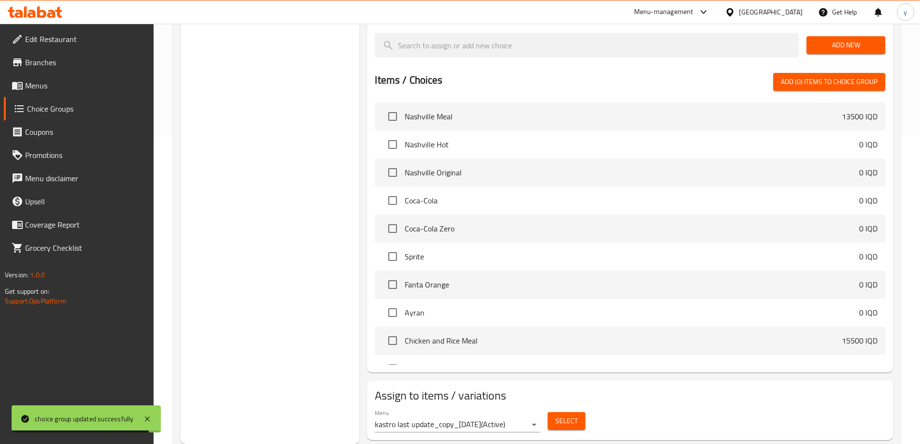
click at [554, 412] on button "Select" at bounding box center [567, 421] width 38 height 18
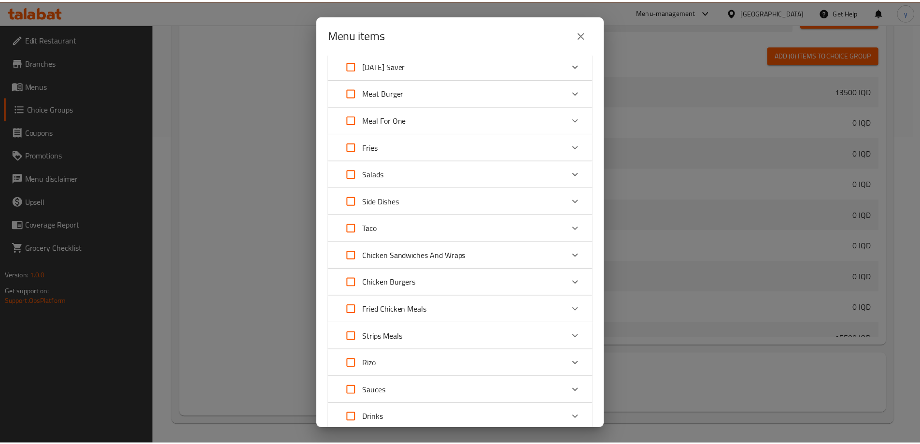
scroll to position [0, 0]
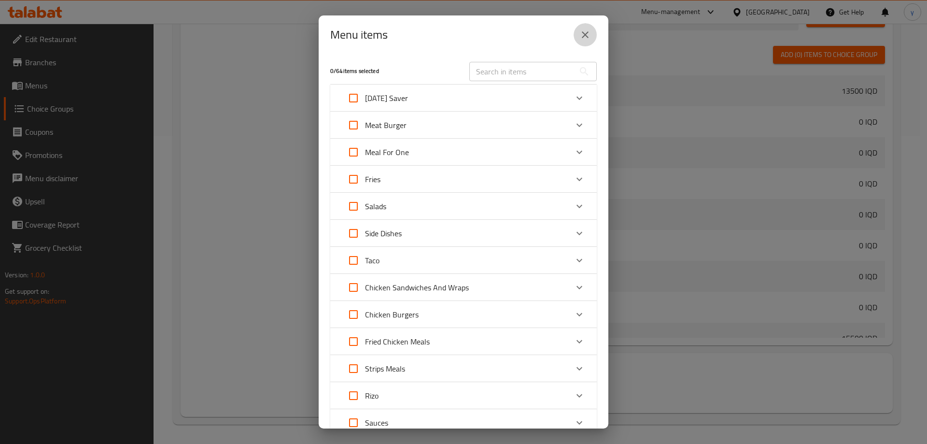
click at [592, 30] on button "close" at bounding box center [585, 34] width 23 height 23
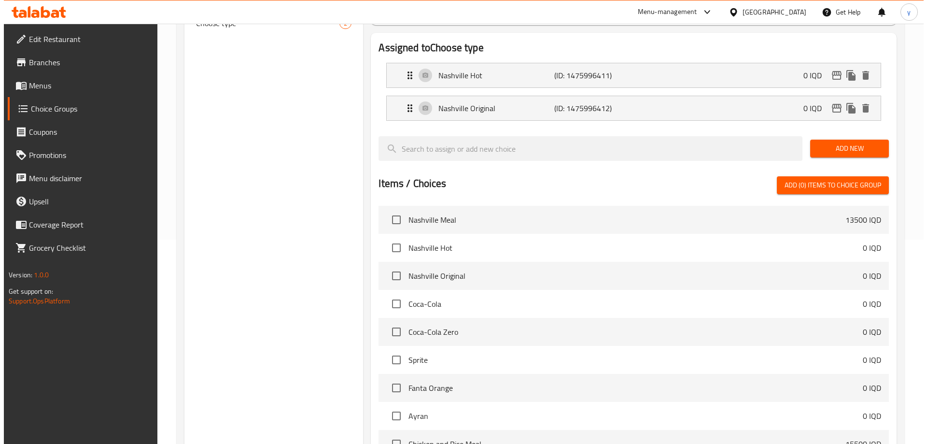
scroll to position [18, 0]
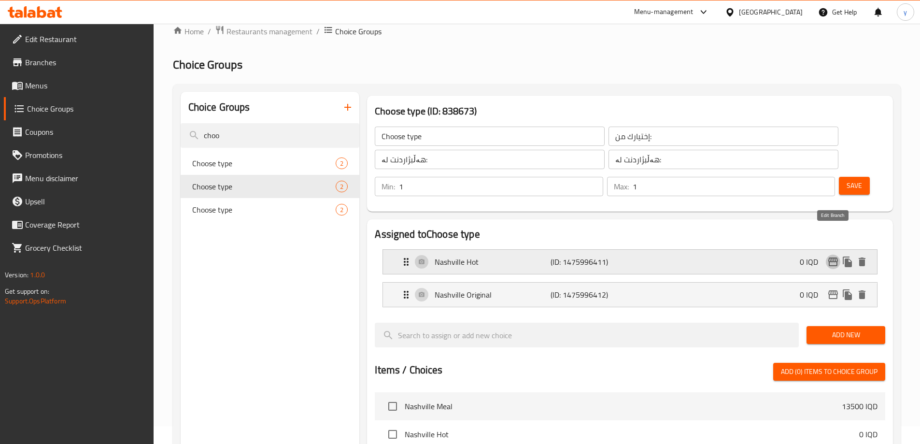
click at [832, 257] on icon "edit" at bounding box center [833, 261] width 10 height 9
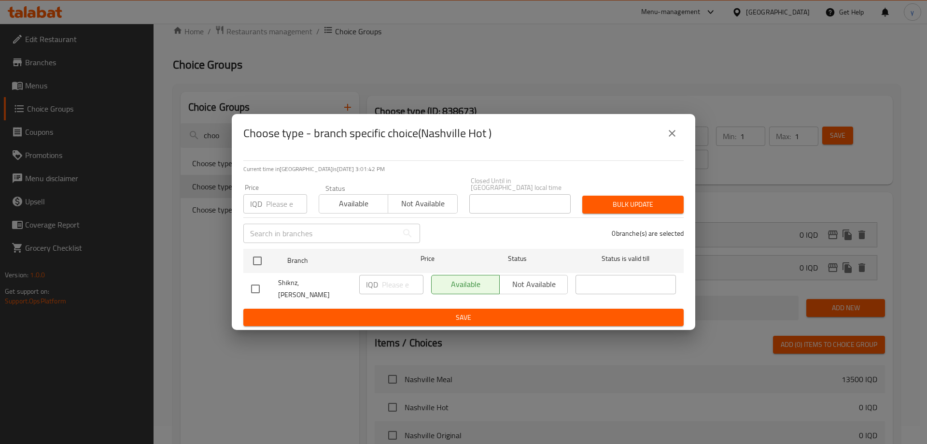
click at [659, 141] on div "Choose type - branch specific choice(Nashville Hot )" at bounding box center [463, 133] width 440 height 23
click at [663, 141] on button "close" at bounding box center [672, 133] width 23 height 23
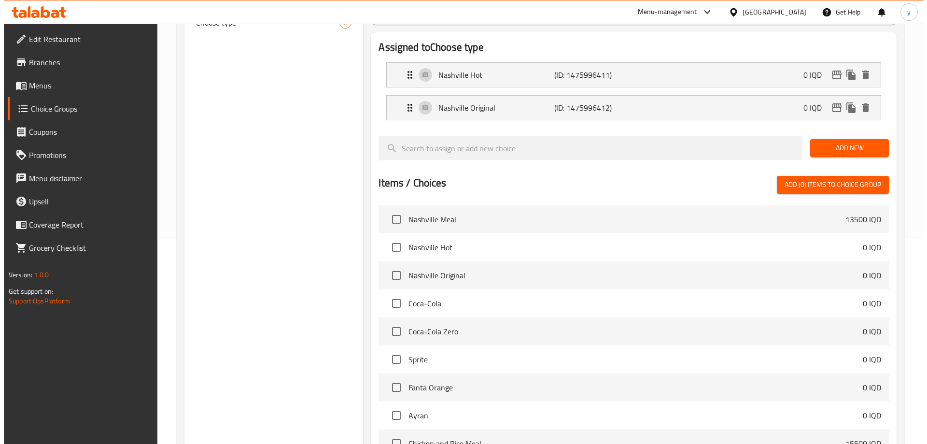
scroll to position [114, 0]
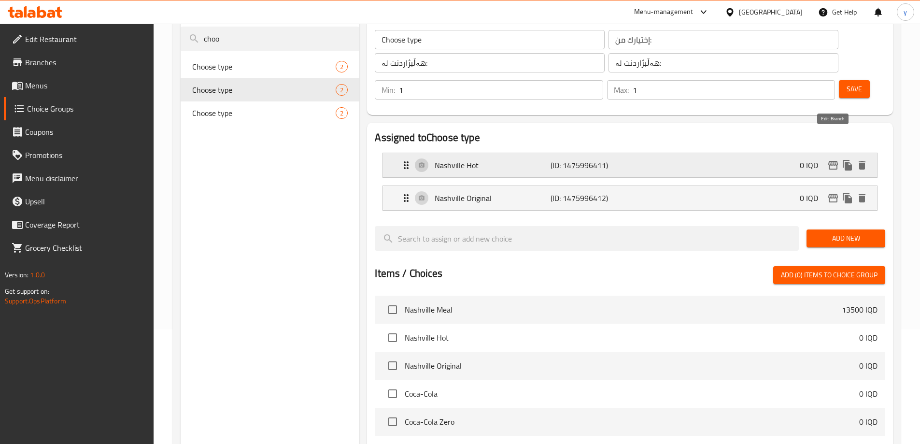
click at [832, 159] on icon "edit" at bounding box center [833, 165] width 12 height 12
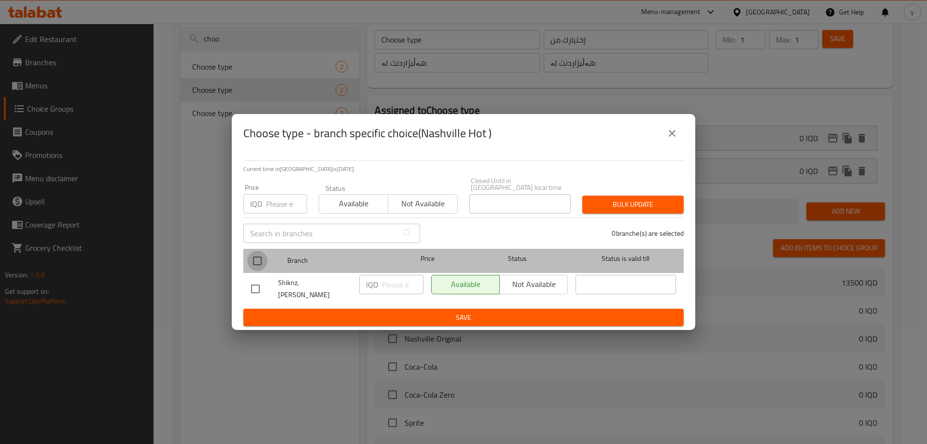
click at [264, 258] on input "checkbox" at bounding box center [257, 261] width 20 height 20
checkbox input "true"
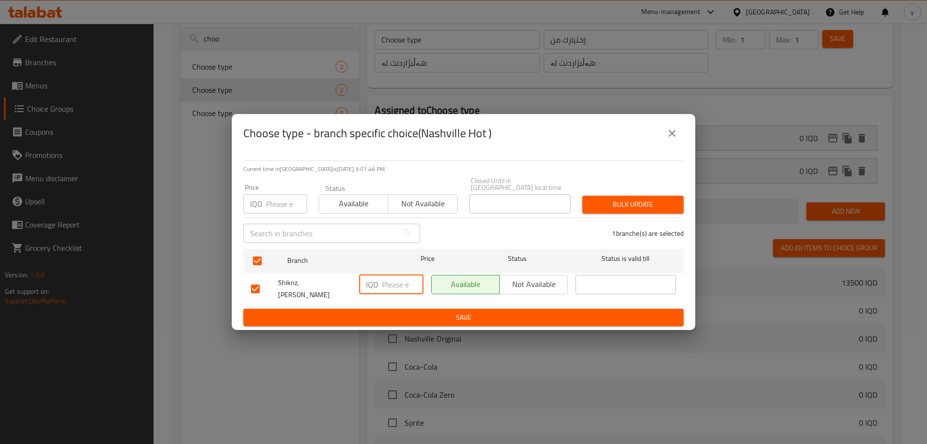
click at [385, 286] on input "number" at bounding box center [403, 284] width 42 height 19
type input "0"
click at [452, 312] on span "Save" at bounding box center [463, 318] width 425 height 12
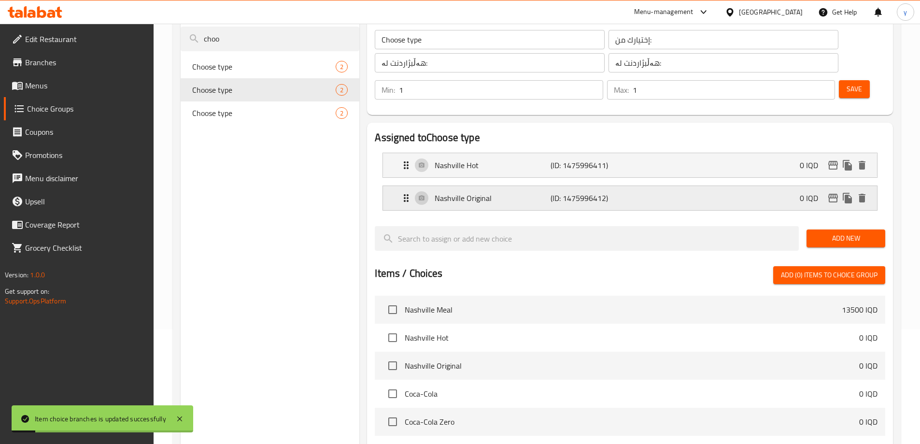
click at [828, 192] on icon "edit" at bounding box center [833, 198] width 12 height 12
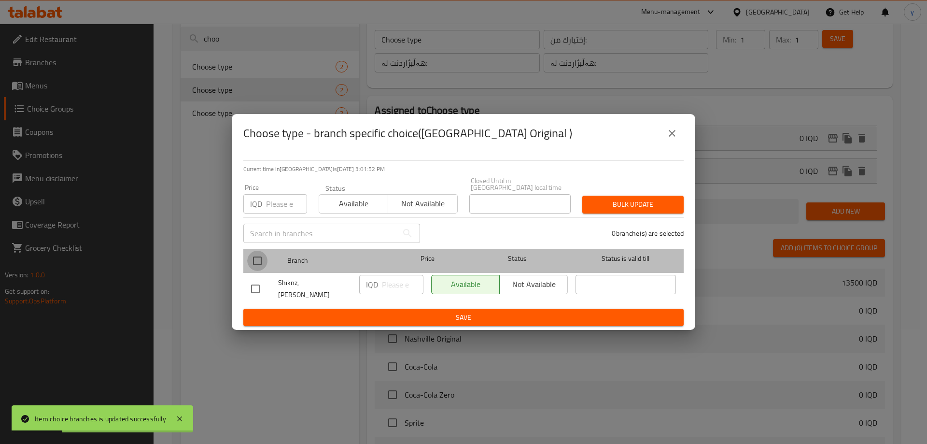
click at [265, 261] on input "checkbox" at bounding box center [257, 261] width 20 height 20
checkbox input "true"
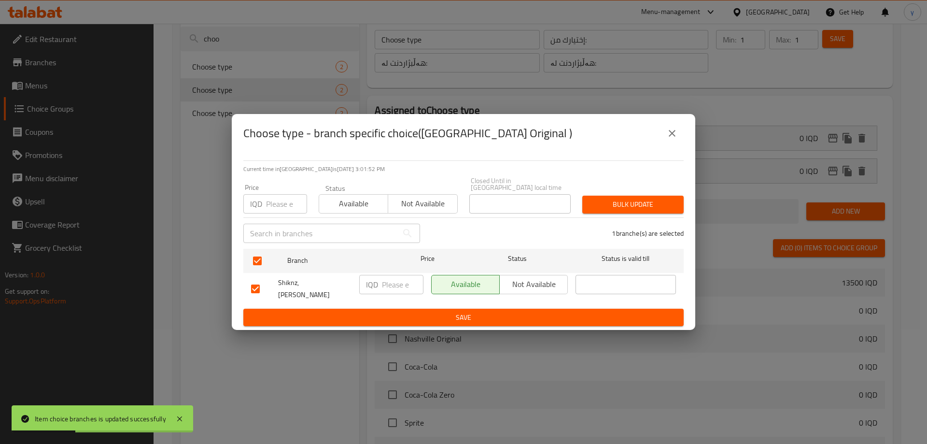
click at [381, 279] on div "IQD ​" at bounding box center [391, 284] width 64 height 19
type input "0"
click at [438, 312] on span "Save" at bounding box center [463, 318] width 425 height 12
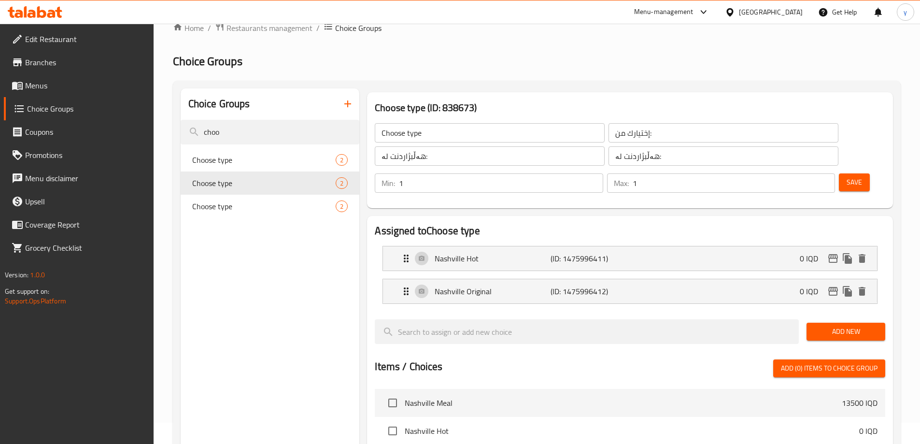
scroll to position [0, 0]
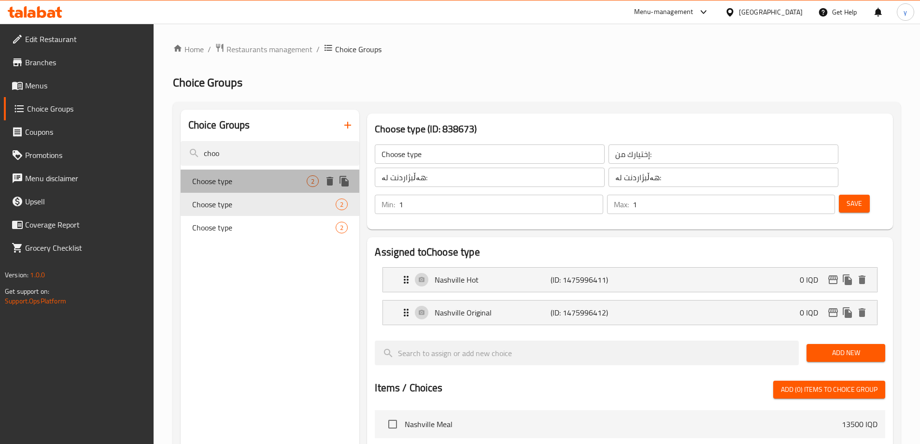
click at [285, 179] on span "Choose type" at bounding box center [249, 181] width 115 height 12
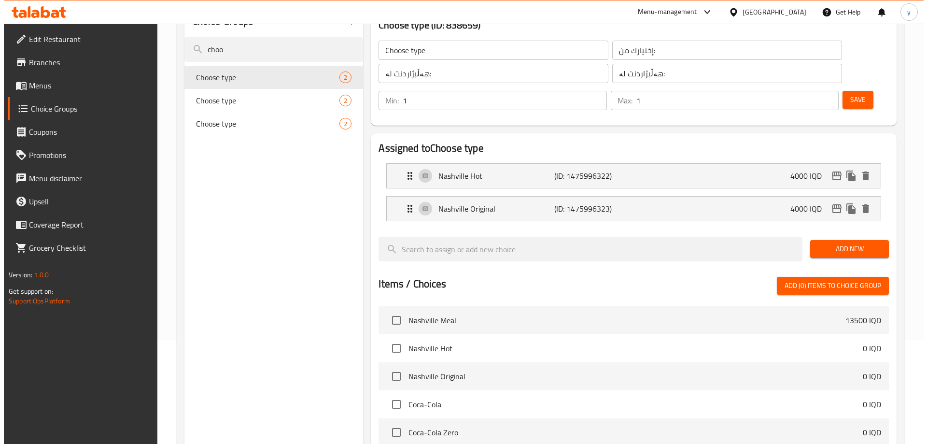
scroll to position [308, 0]
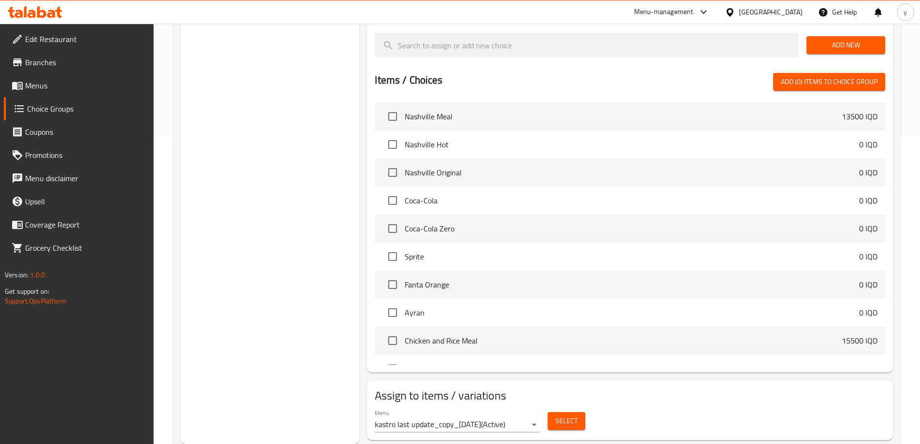
click at [556, 415] on span "Select" at bounding box center [566, 421] width 22 height 12
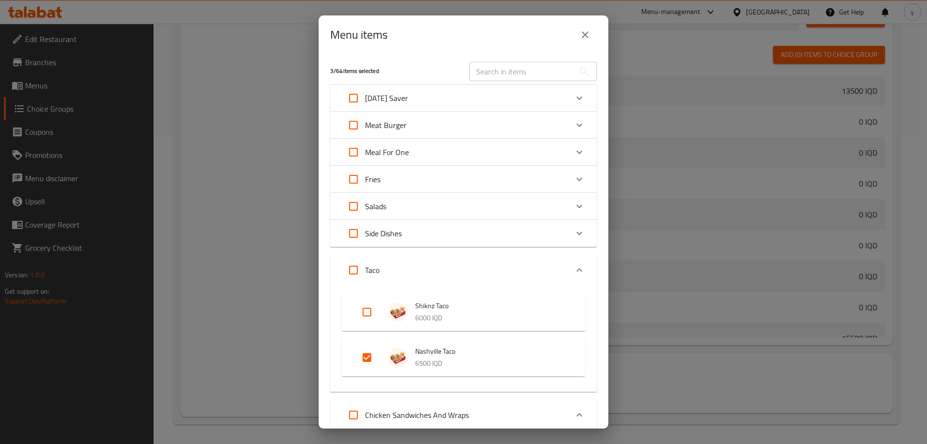
click at [382, 355] on div "Expand" at bounding box center [374, 357] width 27 height 23
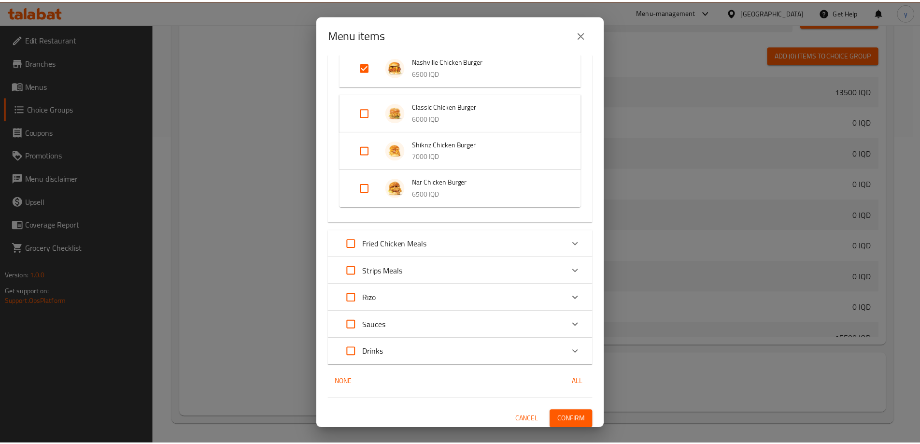
scroll to position [652, 0]
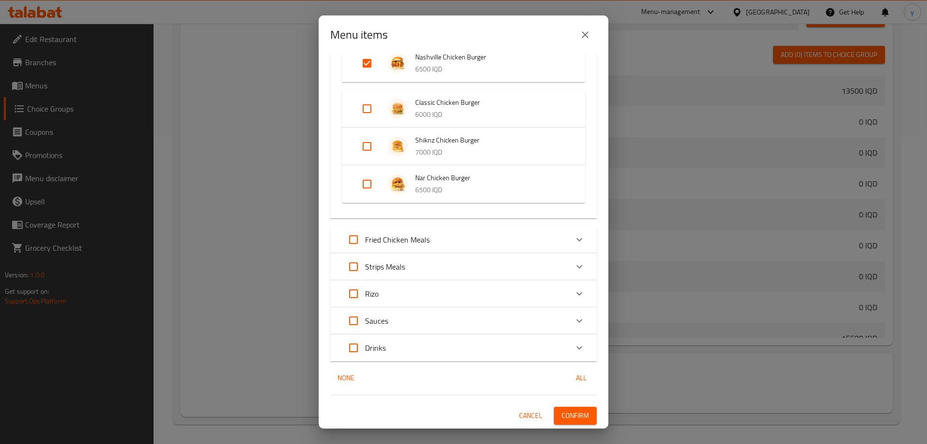
click at [581, 416] on span "Confirm" at bounding box center [576, 416] width 28 height 12
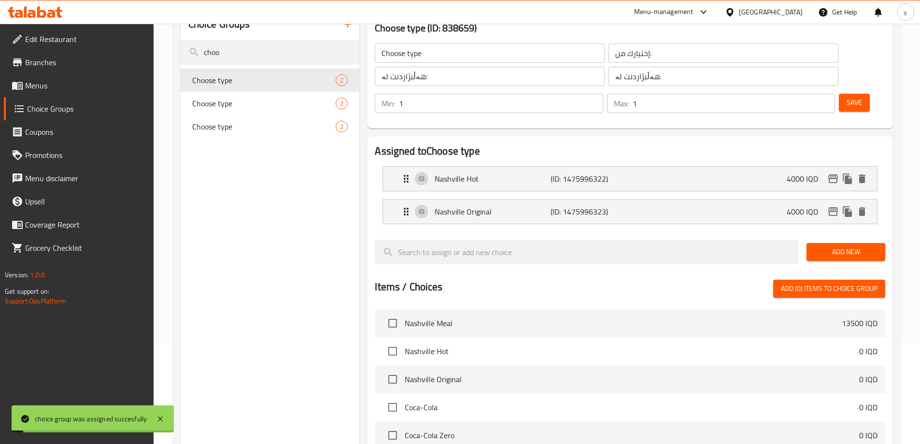
scroll to position [0, 0]
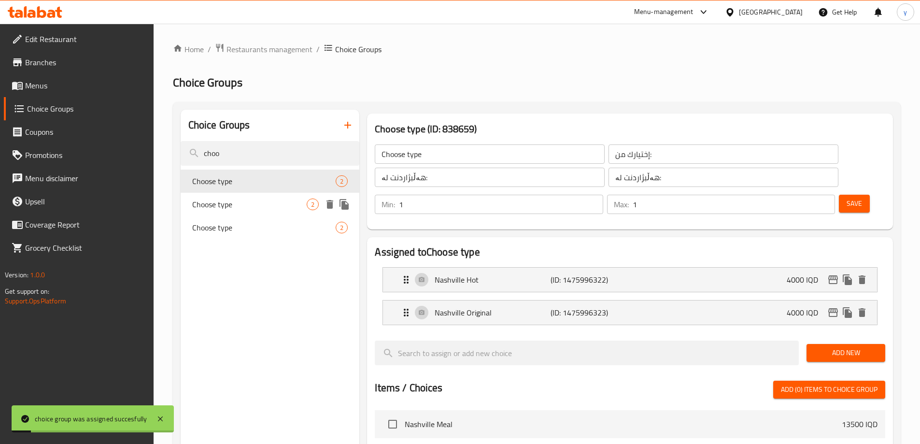
click at [287, 199] on span "Choose type" at bounding box center [249, 204] width 115 height 12
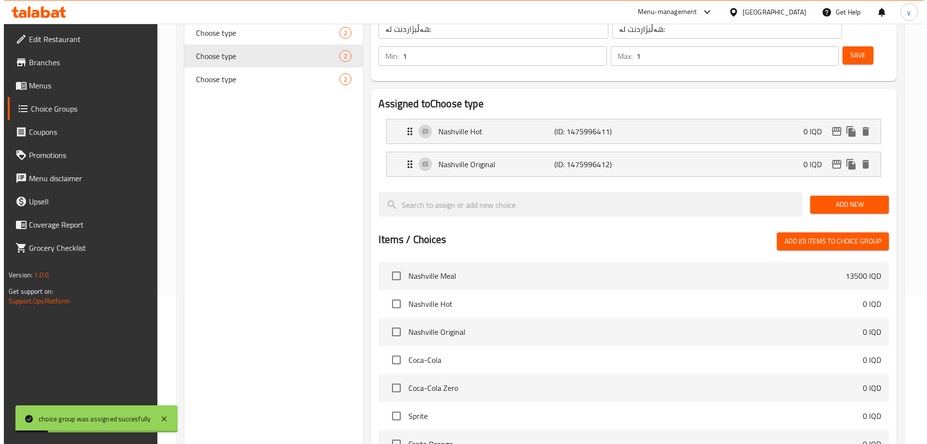
scroll to position [308, 0]
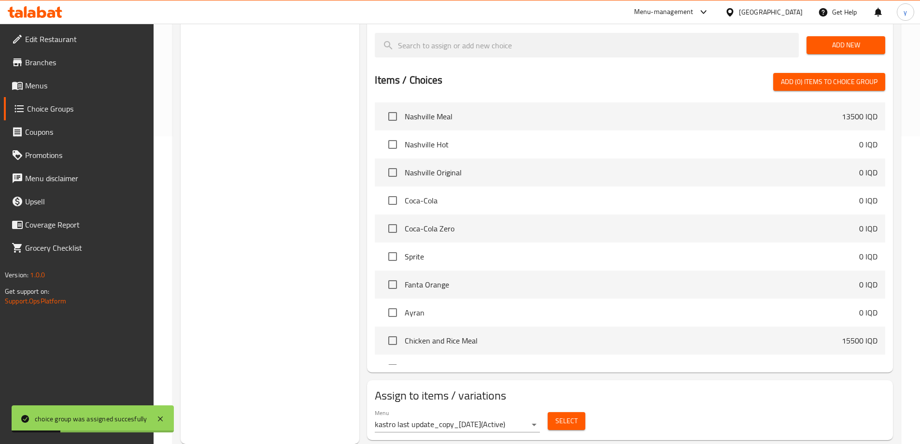
click at [546, 408] on div "Select" at bounding box center [566, 421] width 45 height 26
click at [566, 415] on span "Select" at bounding box center [566, 421] width 22 height 12
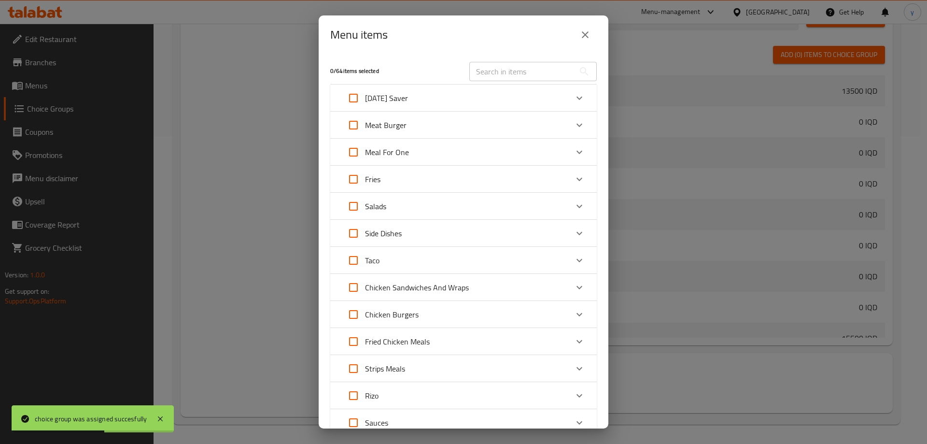
click at [448, 256] on div "Taco" at bounding box center [455, 260] width 226 height 23
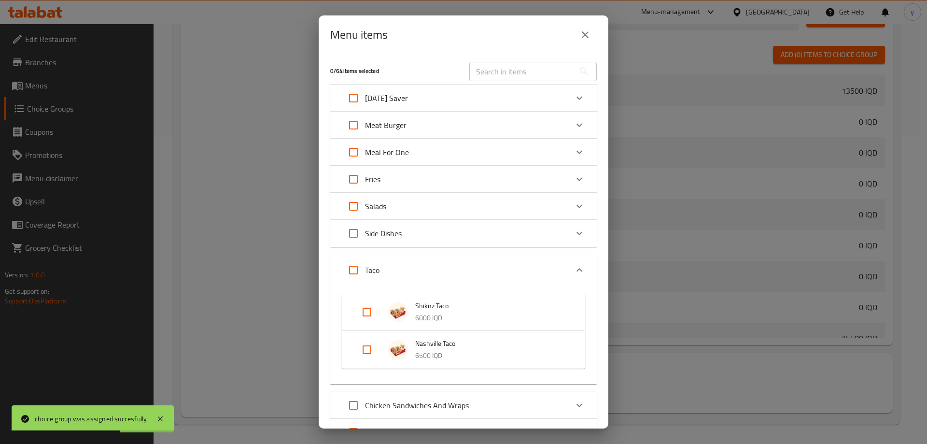
click at [366, 351] on input "Expand" at bounding box center [366, 349] width 23 height 23
checkbox input "true"
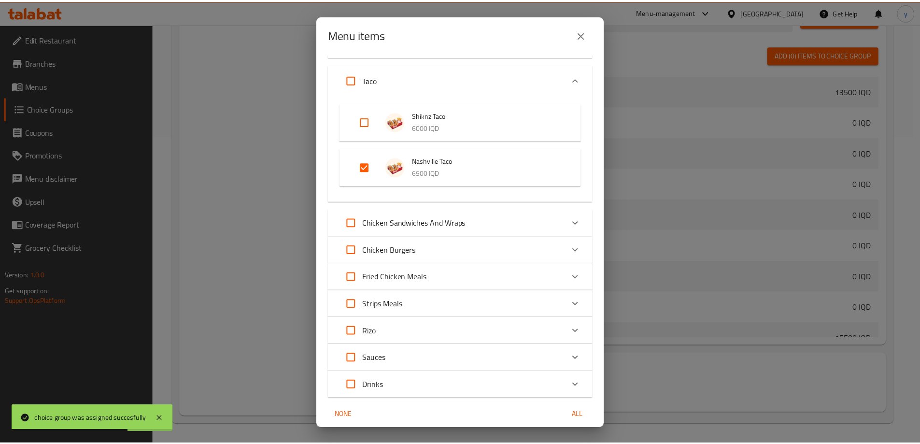
scroll to position [227, 0]
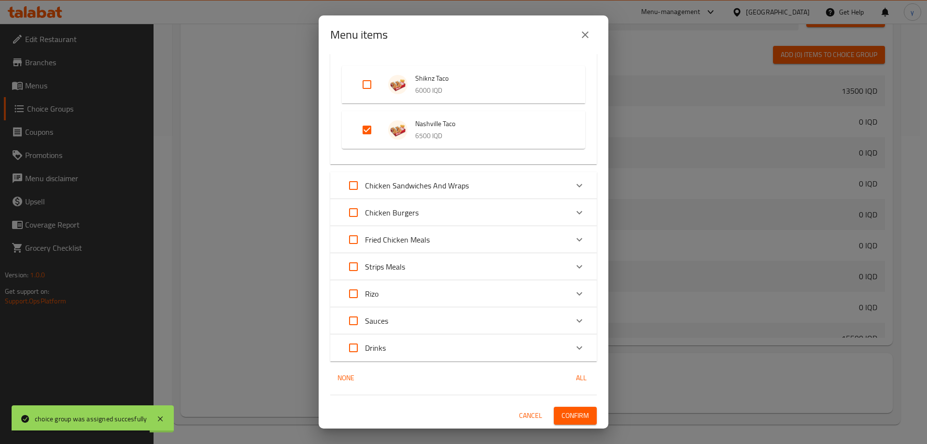
click at [567, 418] on span "Confirm" at bounding box center [576, 416] width 28 height 12
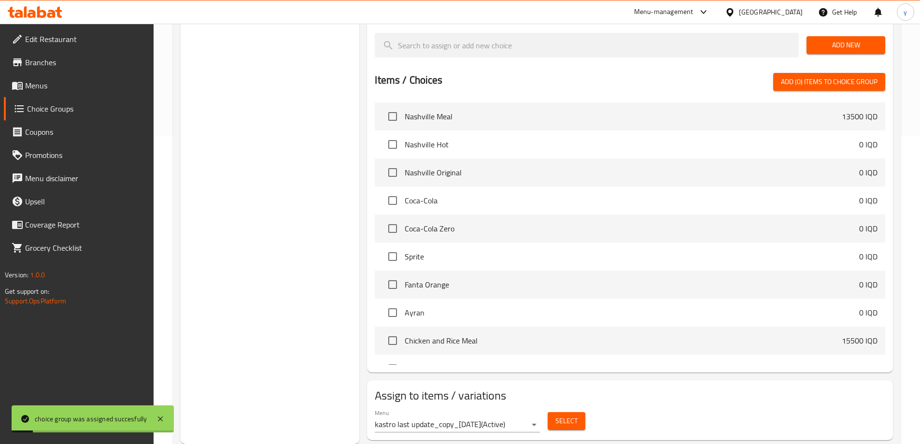
click at [127, 78] on link "Menus" at bounding box center [79, 85] width 150 height 23
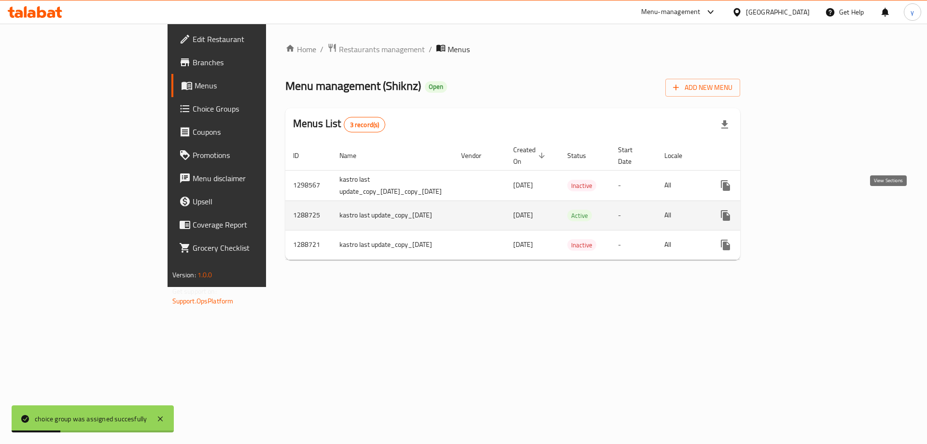
click at [801, 210] on icon "enhanced table" at bounding box center [796, 216] width 12 height 12
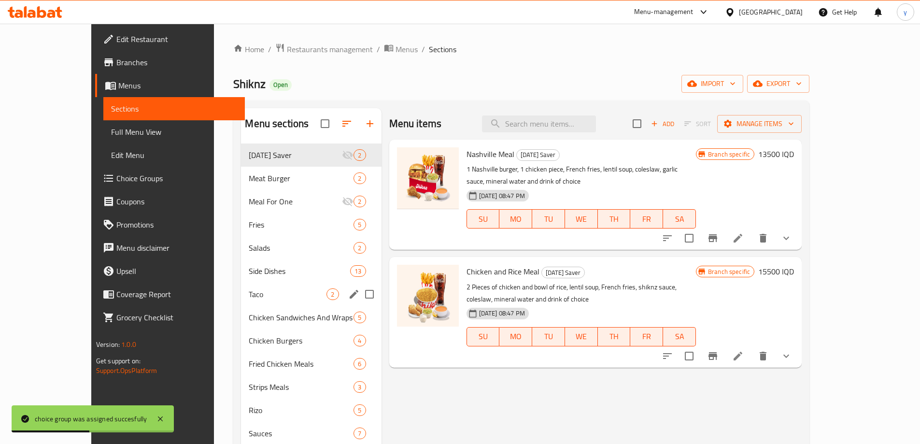
click at [262, 283] on div "Taco 2" at bounding box center [311, 294] width 140 height 23
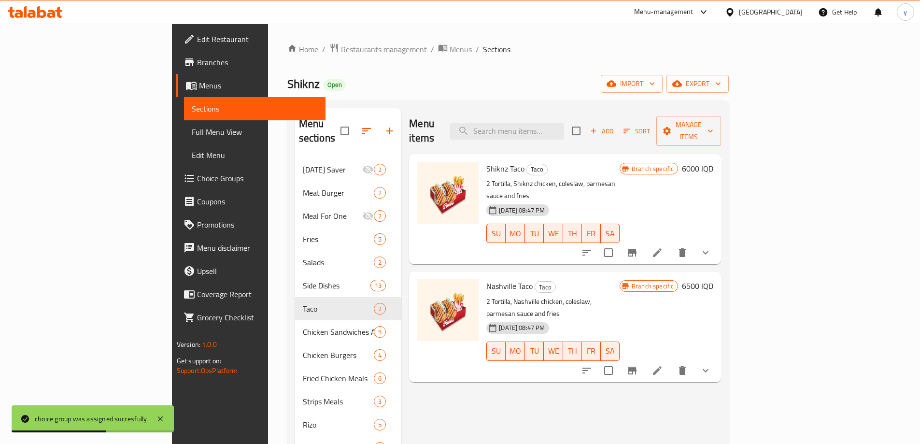
click at [717, 359] on button "show more" at bounding box center [705, 370] width 23 height 23
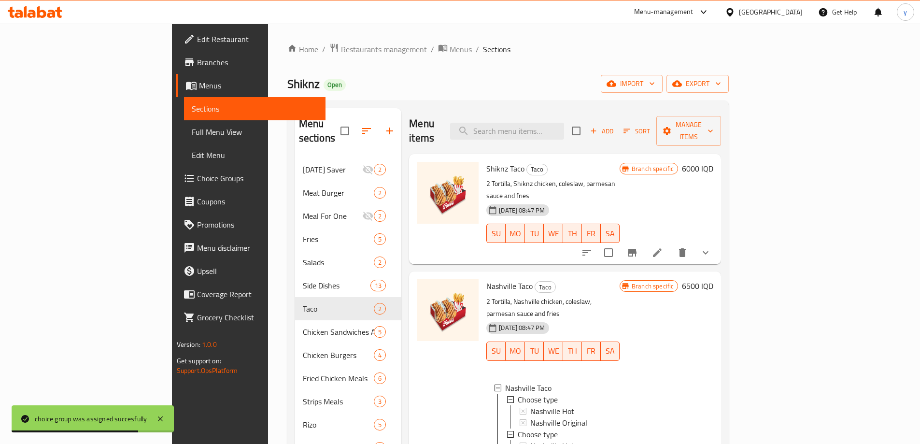
click at [486, 279] on span "Nashville Taco" at bounding box center [509, 286] width 46 height 14
copy h6 "Nashville Taco"
click at [192, 137] on span "Full Menu View" at bounding box center [255, 132] width 126 height 12
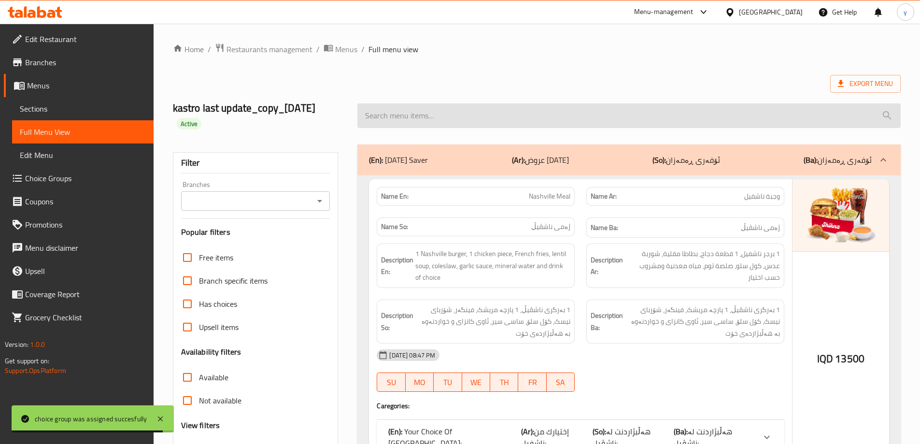
click at [458, 110] on input "search" at bounding box center [628, 115] width 543 height 25
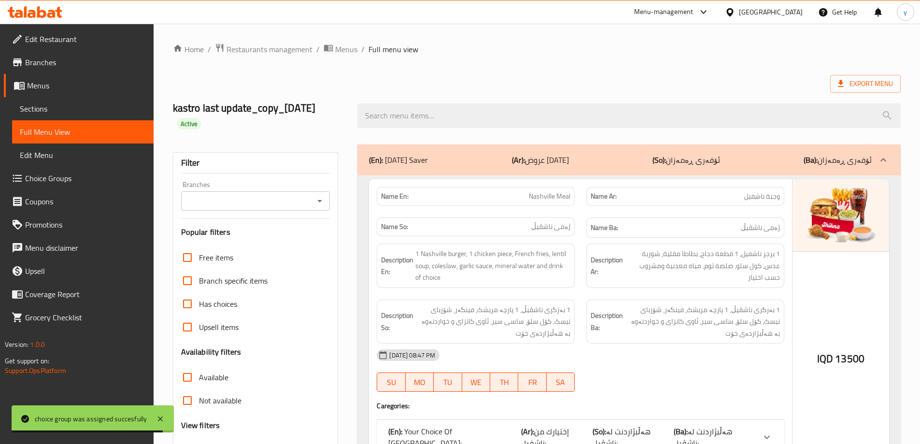
paste input "Nashville Taco"
type input "Nashville Taco"
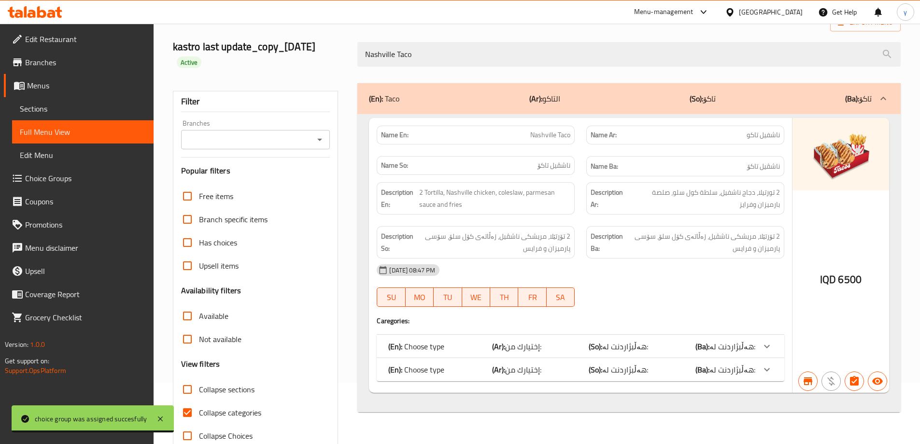
scroll to position [85, 0]
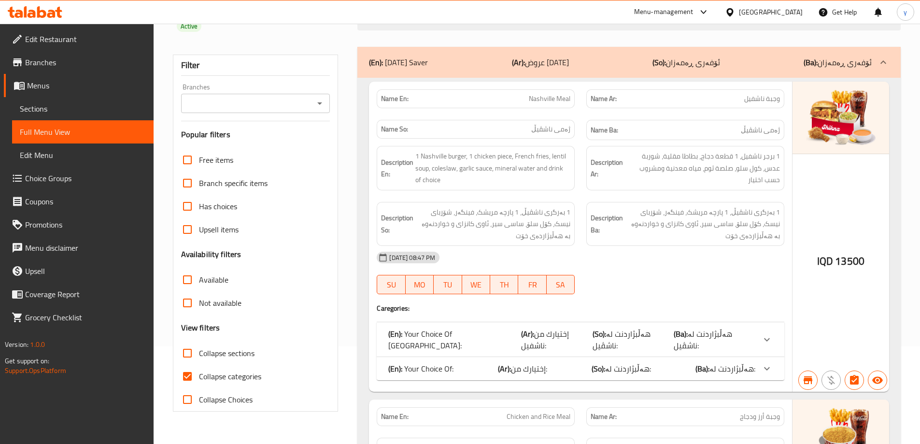
scroll to position [97, 0]
click at [501, 31] on div at bounding box center [629, 19] width 555 height 36
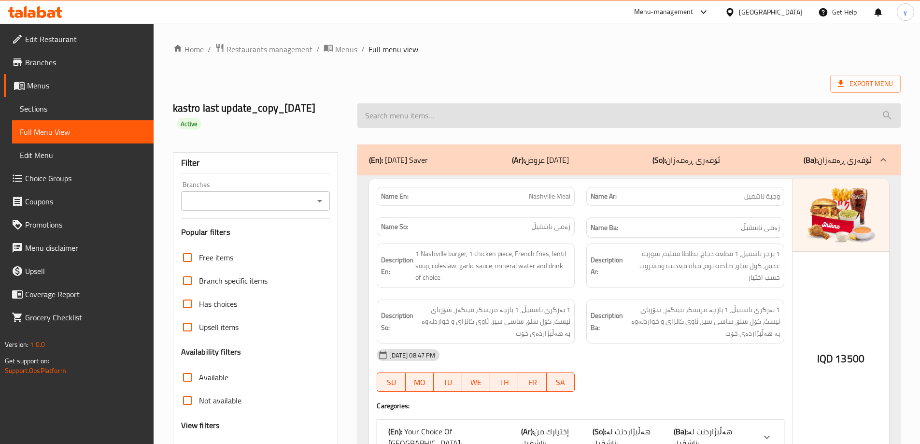
click at [511, 108] on input "search" at bounding box center [628, 115] width 543 height 25
paste input "Nashville Taco"
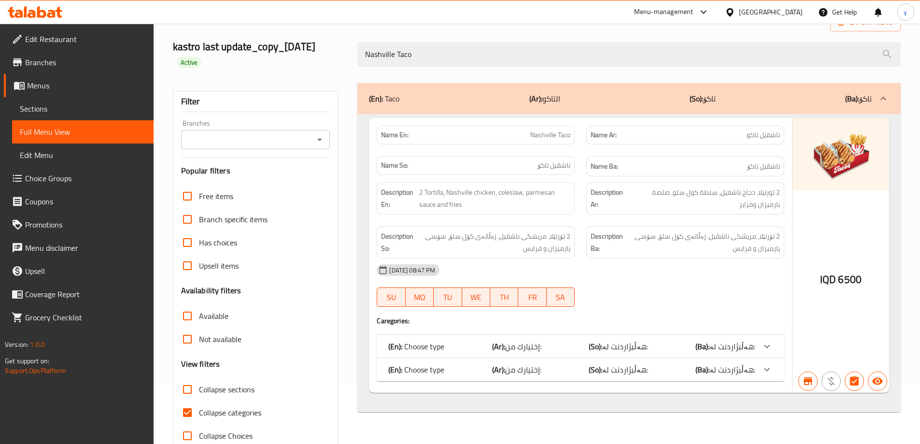
scroll to position [85, 0]
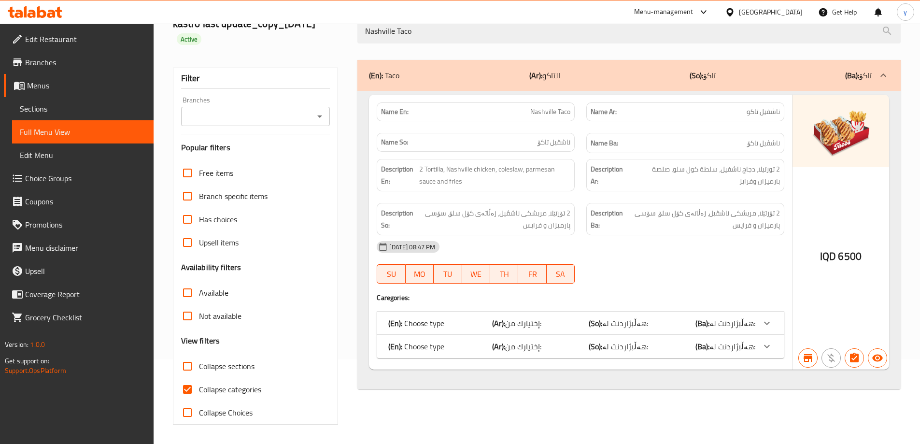
type input "Nashville Taco"
click at [122, 174] on span "Choice Groups" at bounding box center [85, 178] width 121 height 12
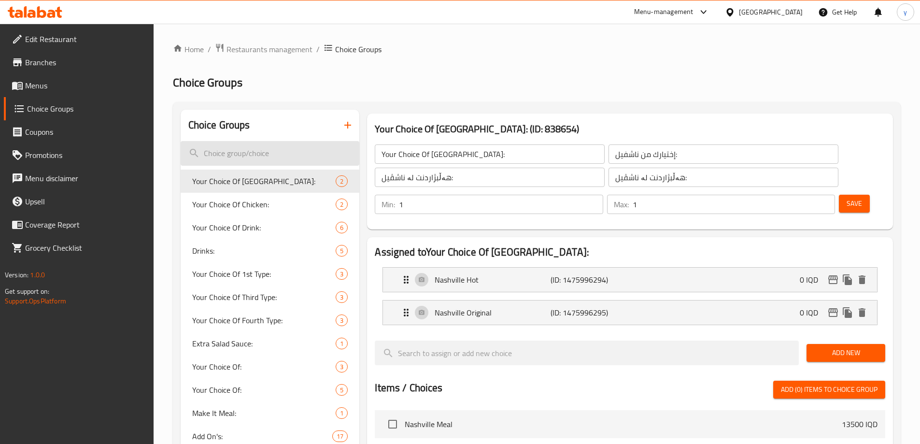
click at [326, 148] on input "search" at bounding box center [270, 153] width 179 height 25
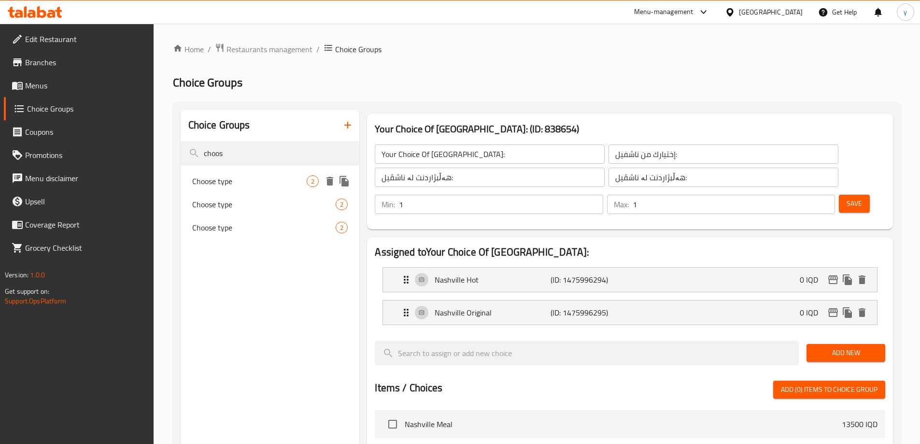
type input "choos"
click at [313, 173] on div "Choose type 2" at bounding box center [270, 181] width 179 height 23
type input "Choose type"
type input "إختيارك من:"
type input "هەڵبژاردنت لە:"
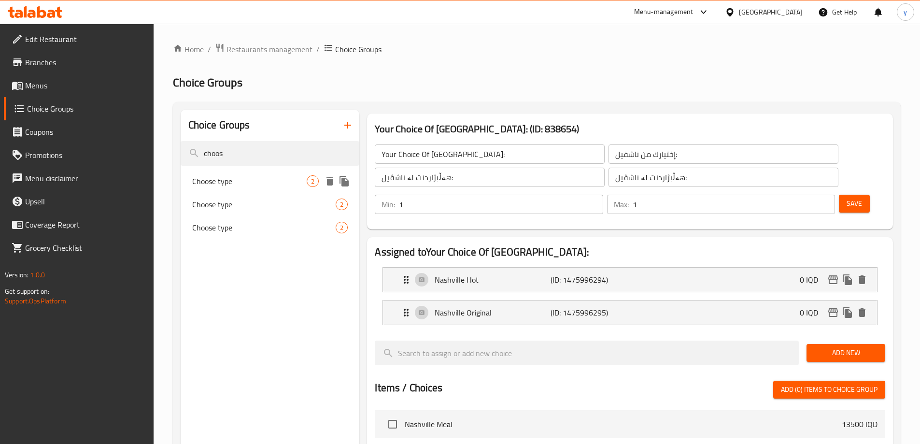
type input "هەڵبژاردنت لە:"
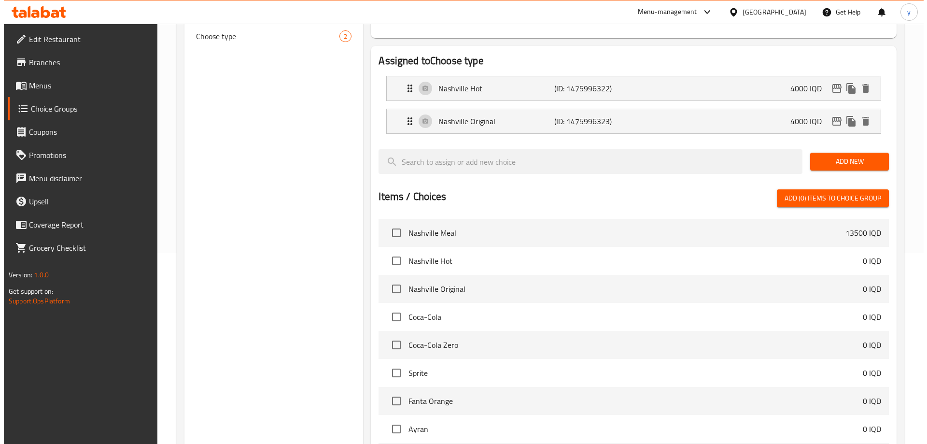
scroll to position [308, 0]
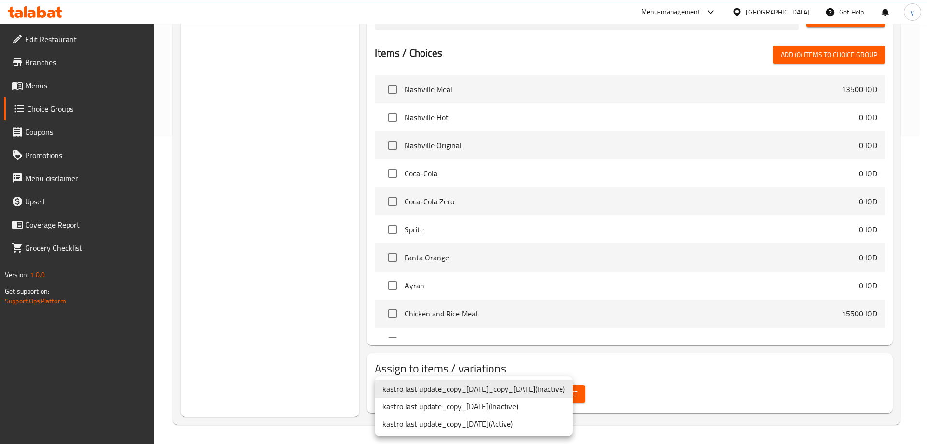
click at [524, 427] on li "kastro last update_copy_13/05/2025 ( Active )" at bounding box center [474, 423] width 198 height 17
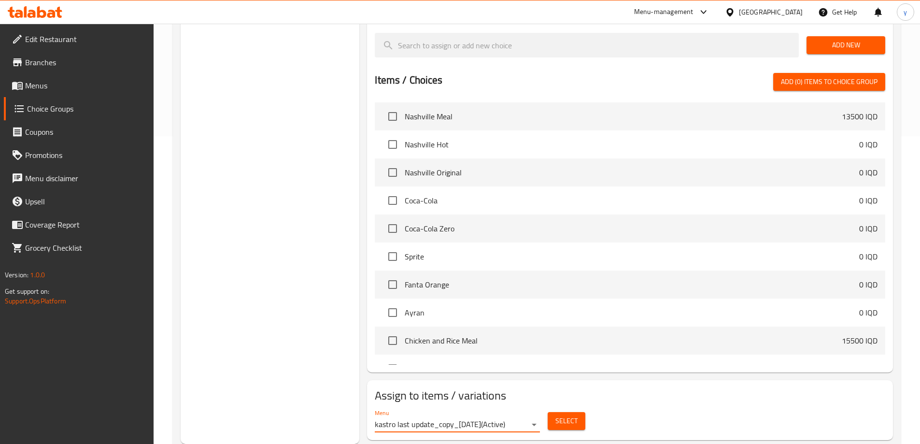
click at [560, 415] on span "Select" at bounding box center [566, 421] width 22 height 12
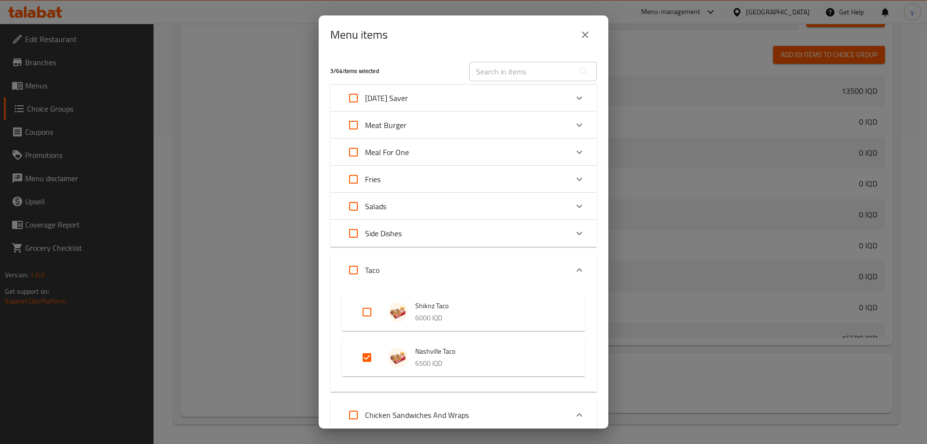
click at [376, 350] on input "Expand" at bounding box center [366, 357] width 23 height 23
checkbox input "false"
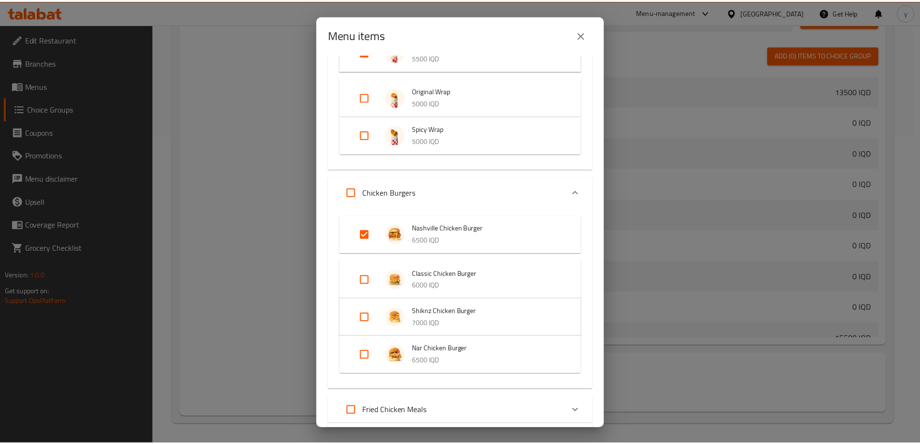
scroll to position [652, 0]
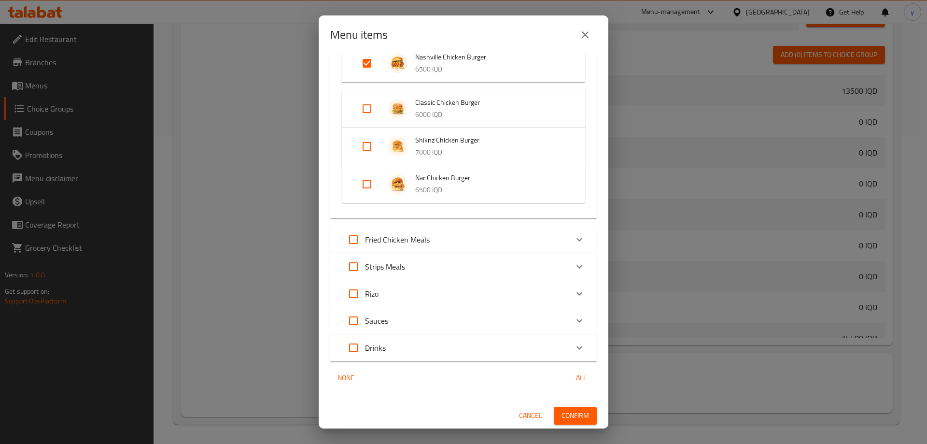
click at [562, 412] on span "Confirm" at bounding box center [576, 416] width 28 height 12
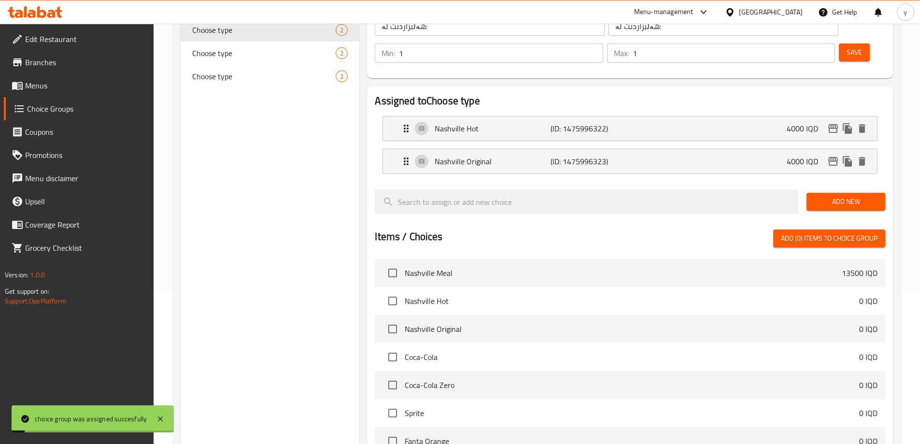
scroll to position [18, 0]
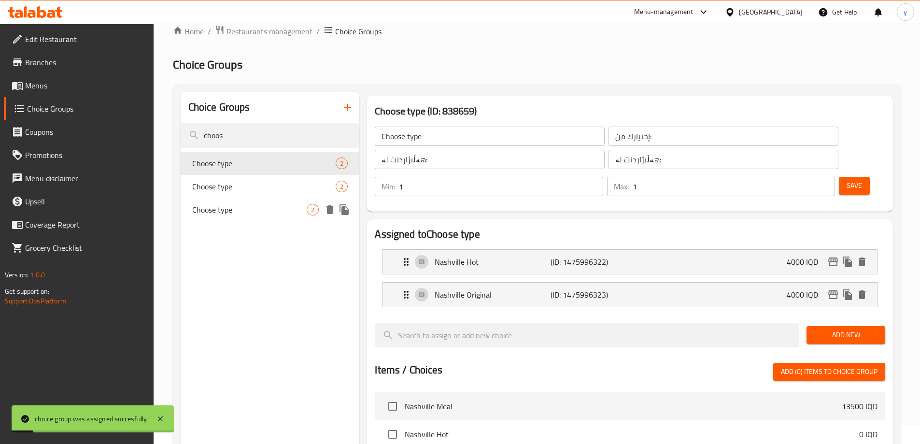
click at [241, 214] on span "Choose type" at bounding box center [249, 210] width 115 height 12
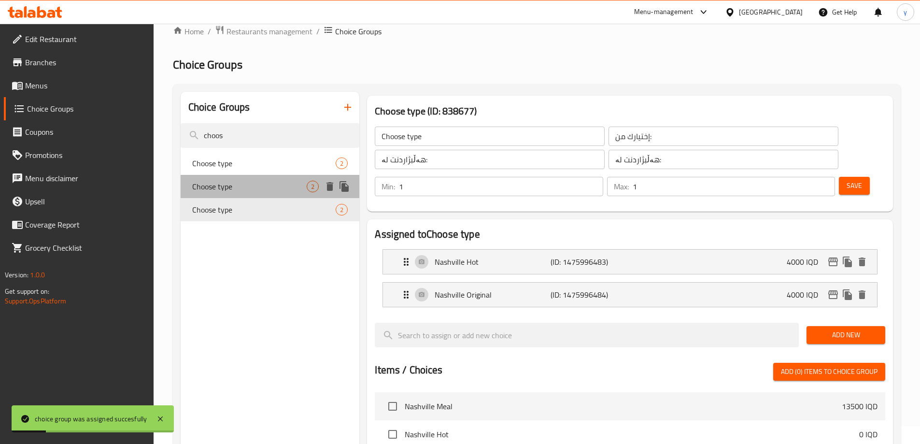
click at [249, 191] on span "Choose type" at bounding box center [249, 187] width 115 height 12
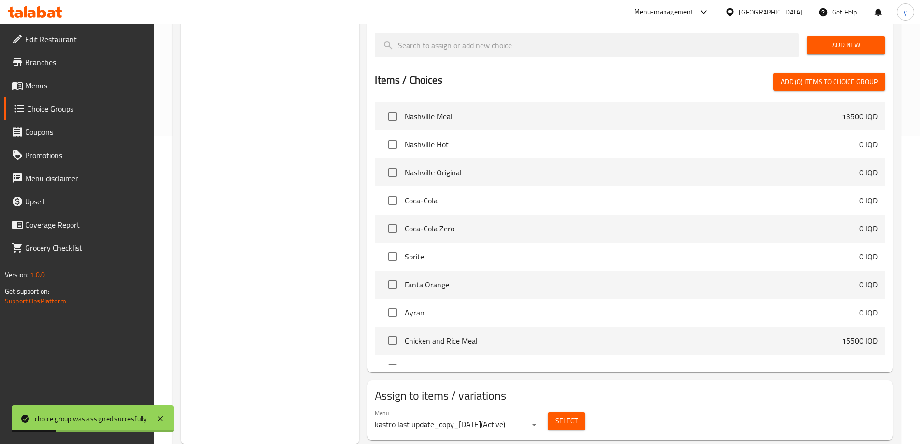
scroll to position [0, 0]
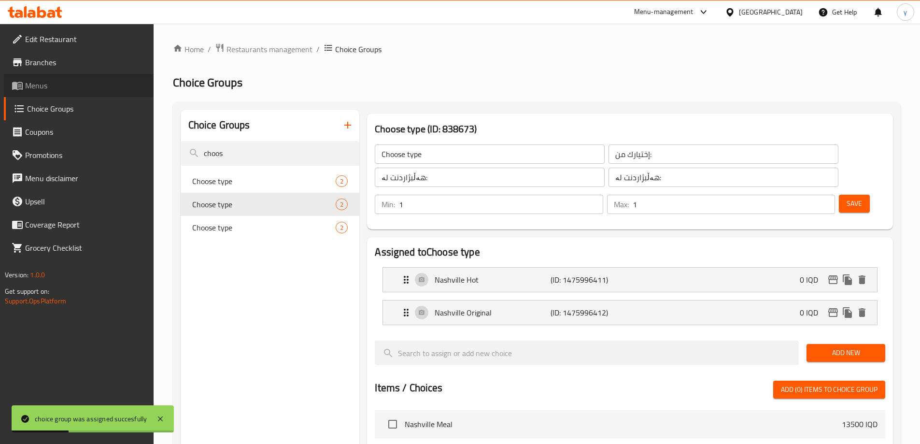
click at [95, 93] on link "Menus" at bounding box center [79, 85] width 150 height 23
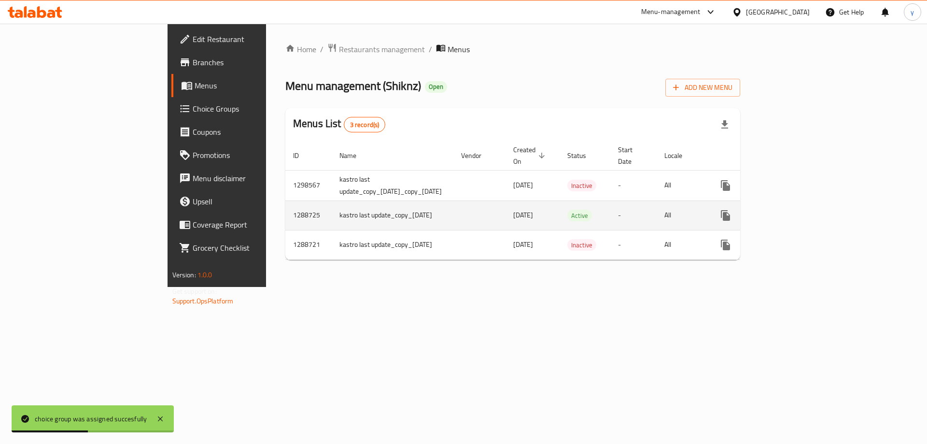
click at [801, 210] on icon "enhanced table" at bounding box center [796, 216] width 12 height 12
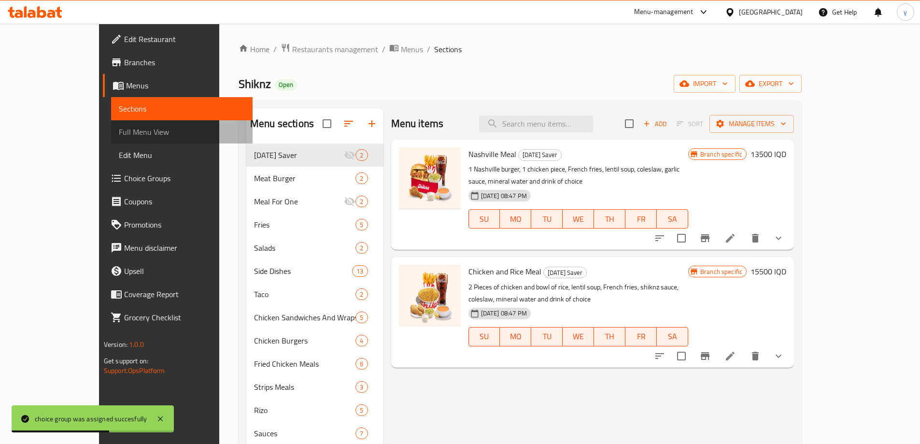
click at [126, 134] on span "Full Menu View" at bounding box center [182, 132] width 126 height 12
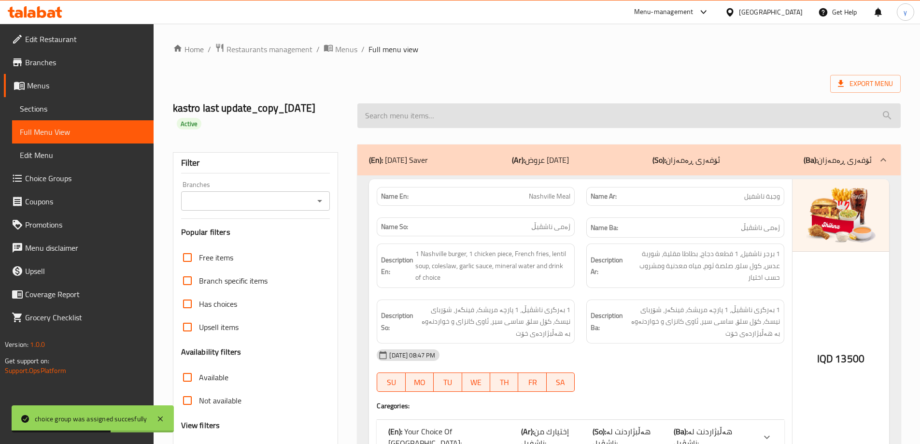
click at [467, 120] on input "search" at bounding box center [628, 115] width 543 height 25
paste input "Nashville Taco"
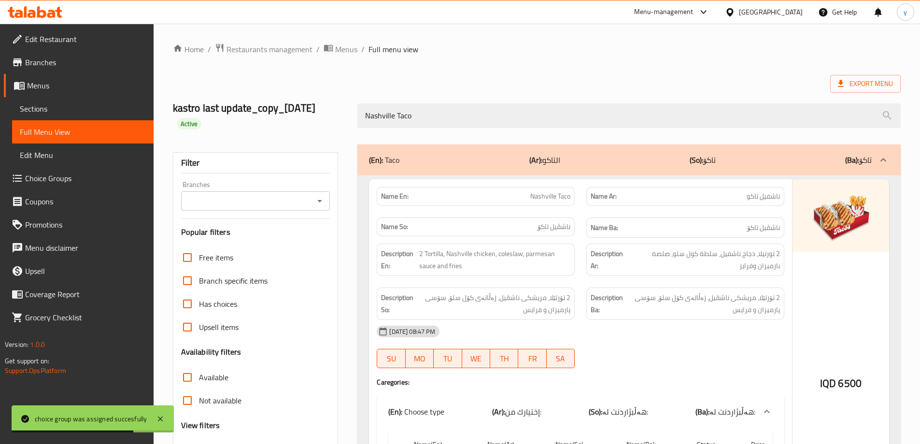
click at [313, 200] on button "Open" at bounding box center [320, 201] width 14 height 14
type input "Nashville Taco"
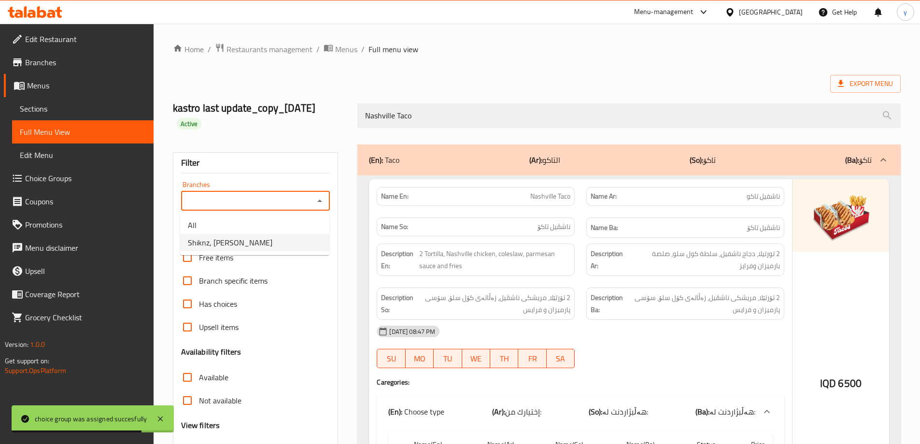
click at [301, 242] on li "Shiknz, Al Naser" at bounding box center [254, 242] width 149 height 17
type input "Shiknz, Al Naser"
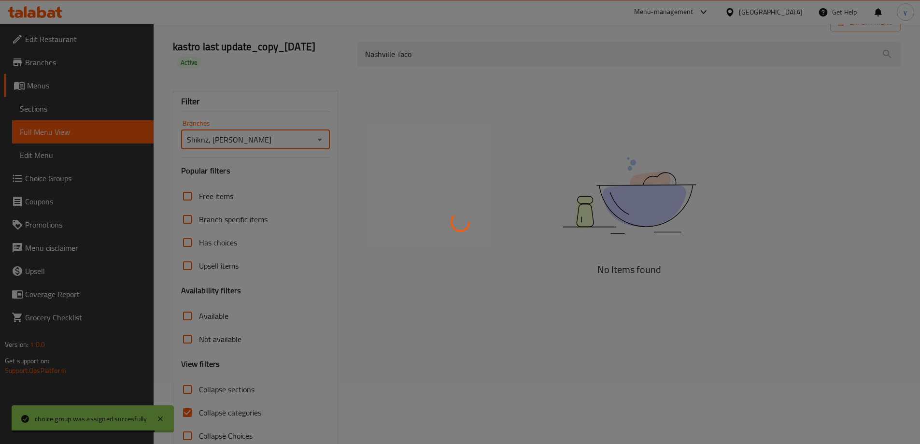
scroll to position [85, 0]
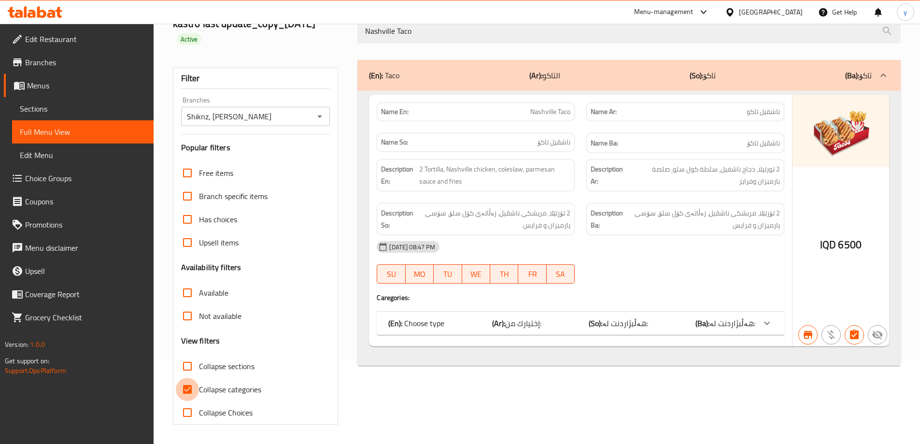
click at [185, 388] on input "Collapse categories" at bounding box center [187, 389] width 23 height 23
checkbox input "false"
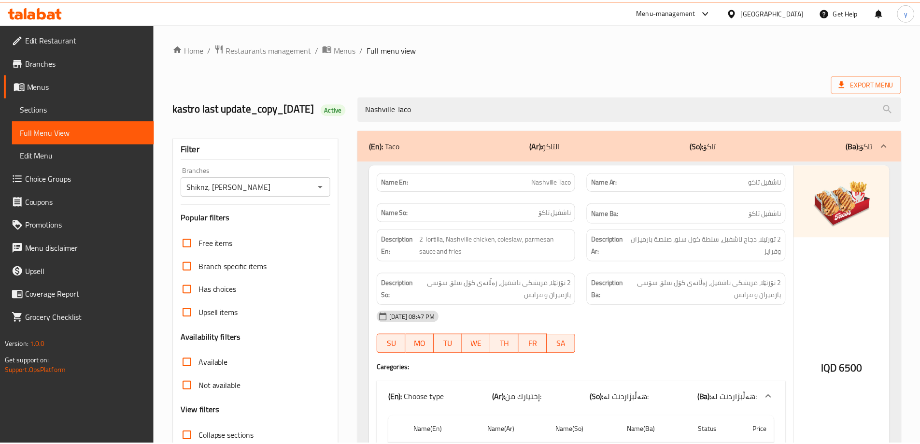
scroll to position [134, 0]
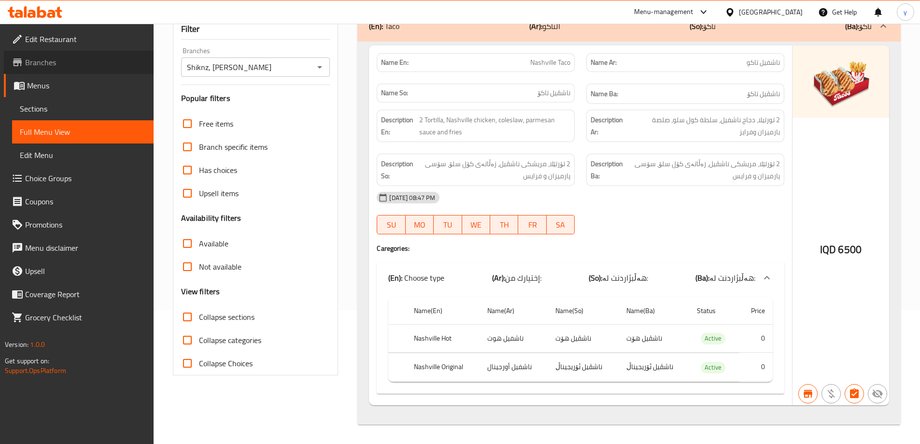
click at [82, 57] on span "Branches" at bounding box center [85, 63] width 121 height 12
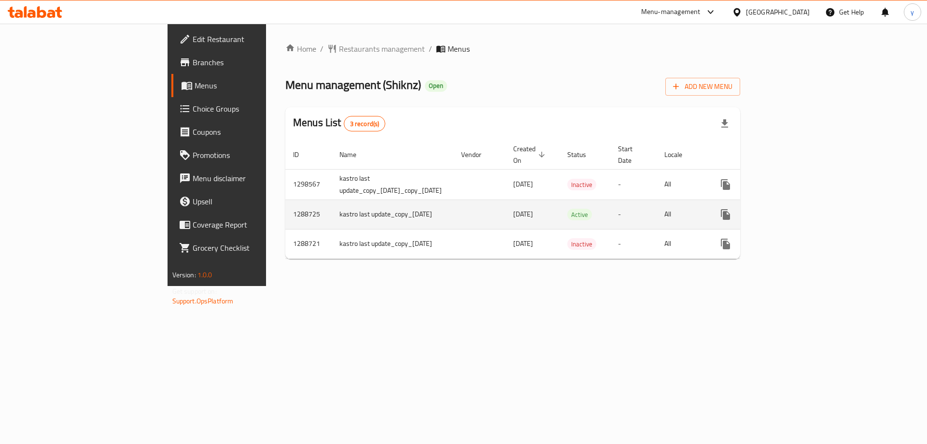
click at [800, 210] on icon "enhanced table" at bounding box center [795, 214] width 9 height 9
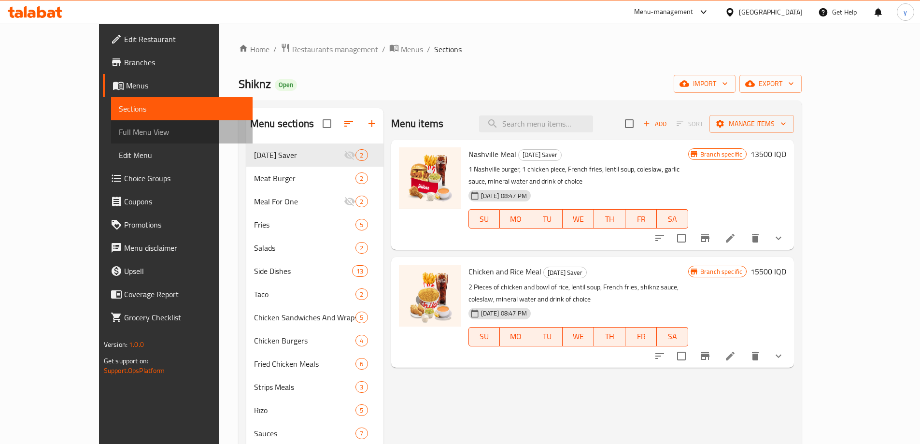
click at [120, 124] on link "Full Menu View" at bounding box center [182, 131] width 142 height 23
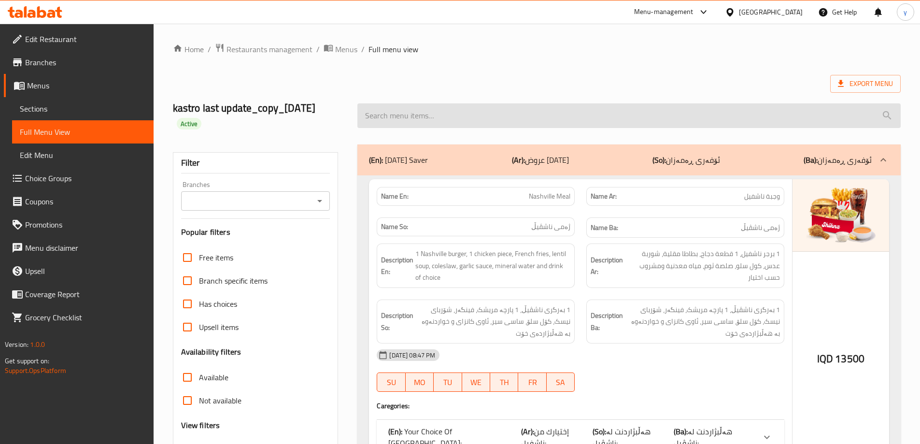
click at [519, 116] on input "search" at bounding box center [628, 115] width 543 height 25
click at [448, 123] on input "search" at bounding box center [628, 115] width 543 height 25
paste input "Nashville Taco"
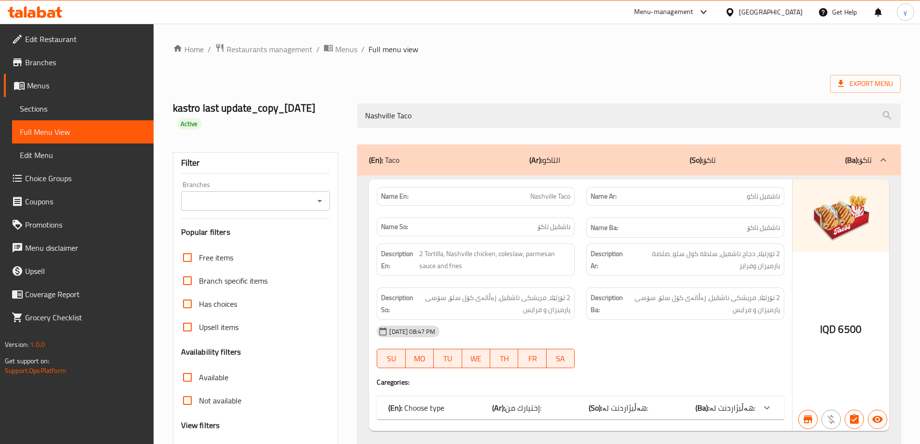
click at [322, 203] on icon "Open" at bounding box center [320, 201] width 12 height 12
type input "Nashville Taco"
click at [73, 59] on span "Branches" at bounding box center [85, 63] width 121 height 12
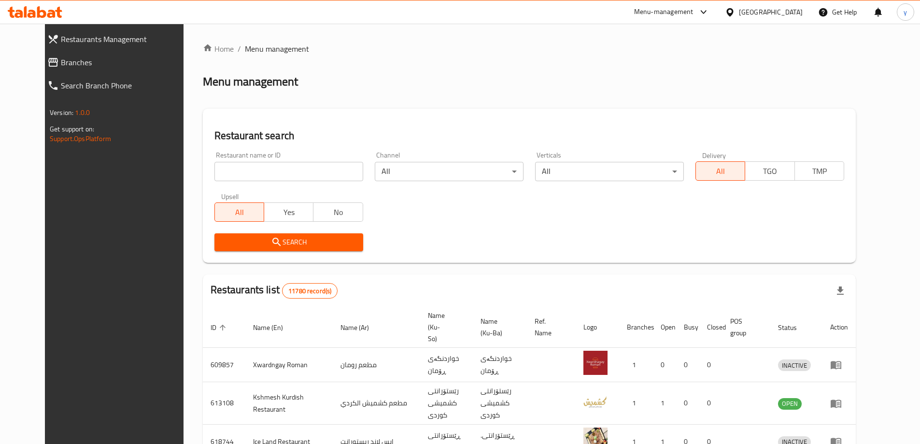
click at [75, 72] on link "Branches" at bounding box center [119, 62] width 159 height 23
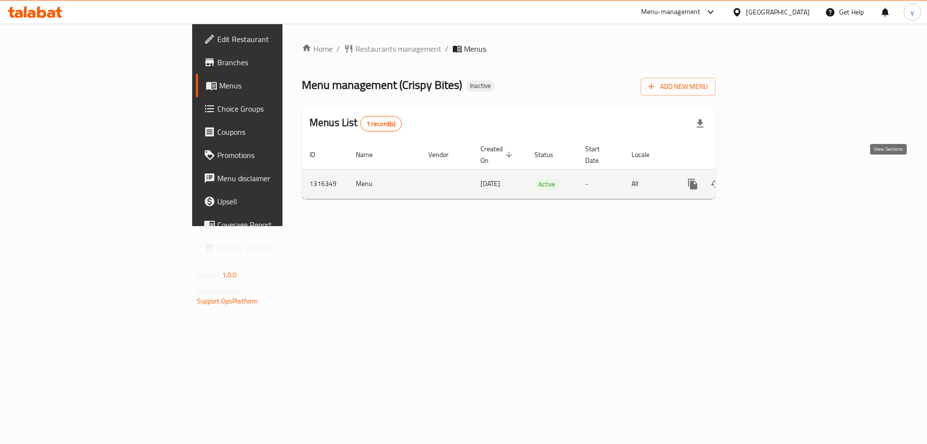
click at [768, 178] on icon "enhanced table" at bounding box center [763, 184] width 12 height 12
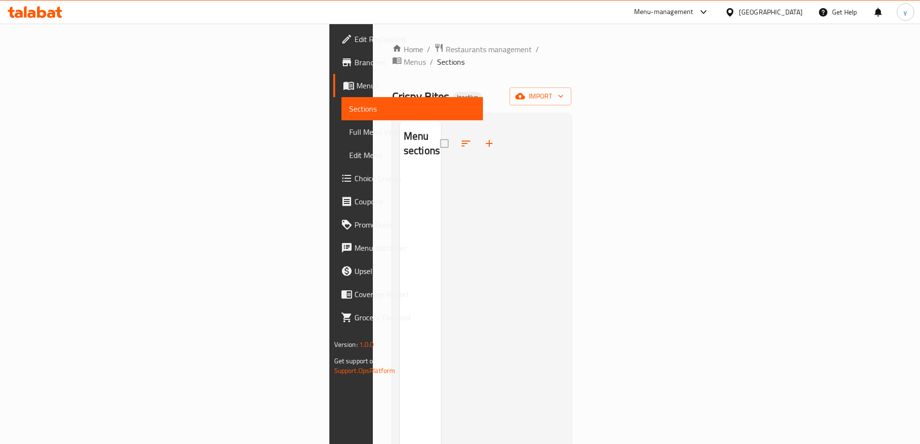
click at [392, 57] on div "Home / Restaurants management / Menus / Sections Crispy Bites Inactive import M…" at bounding box center [482, 307] width 180 height 529
click at [404, 56] on span "Menus" at bounding box center [415, 62] width 22 height 12
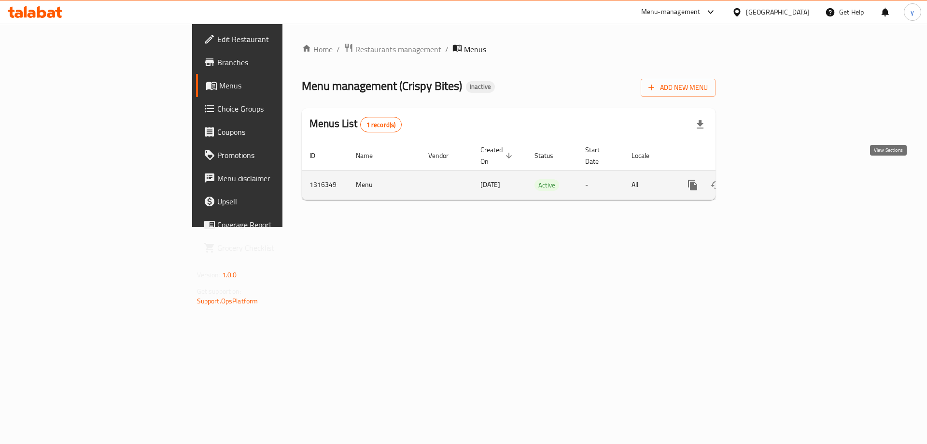
click at [767, 181] on icon "enhanced table" at bounding box center [762, 185] width 9 height 9
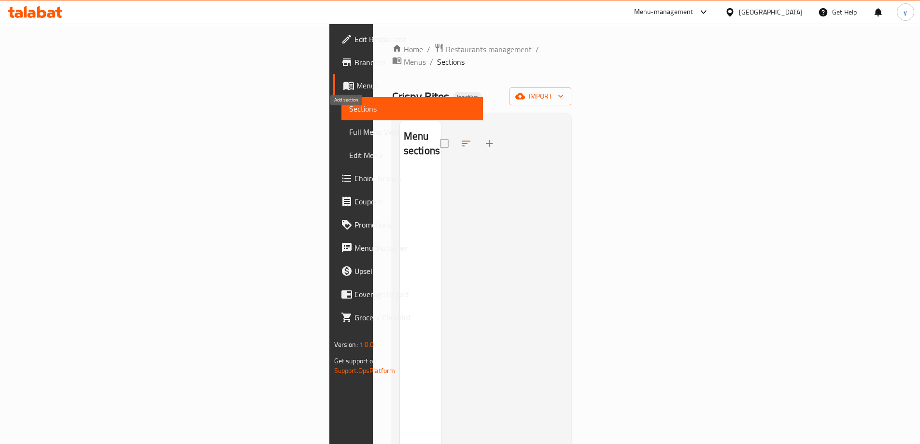
click at [483, 138] on icon "button" at bounding box center [489, 144] width 12 height 12
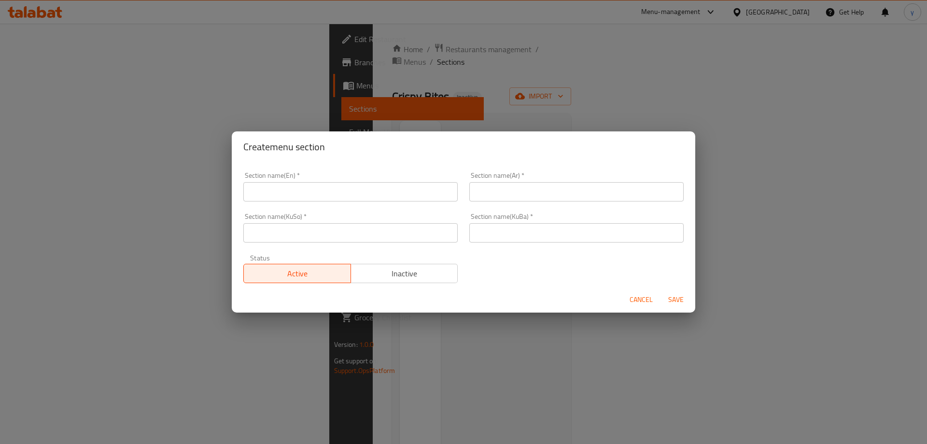
click at [566, 191] on input "text" at bounding box center [576, 191] width 214 height 19
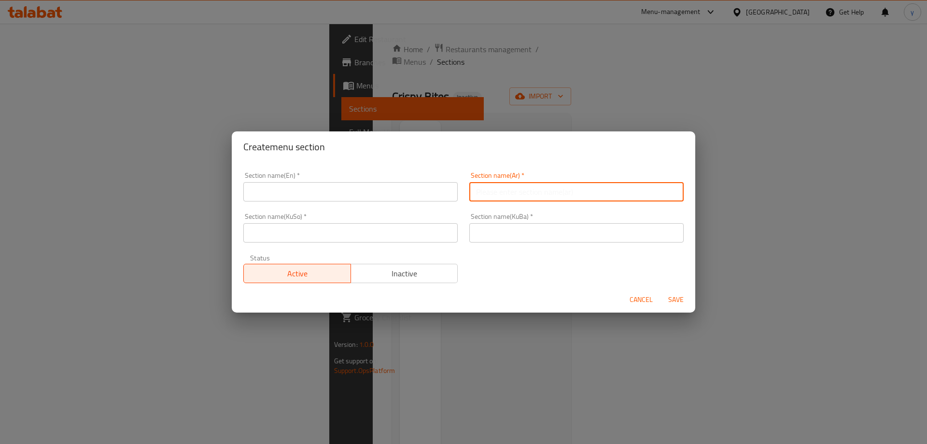
paste input "دجاج كنتاكي وكرسبي"
click at [667, 192] on input "دجاج كنتاكي وكرسبي" at bounding box center [576, 191] width 214 height 19
click at [647, 193] on input "الدجاج كنتاكي وكرسبي" at bounding box center [576, 191] width 214 height 19
click at [611, 194] on input "الدجاج الكنتاكي وكرسبي" at bounding box center [576, 191] width 214 height 19
click at [611, 192] on input "الدجاج الكنتاكي وكرسبي" at bounding box center [576, 191] width 214 height 19
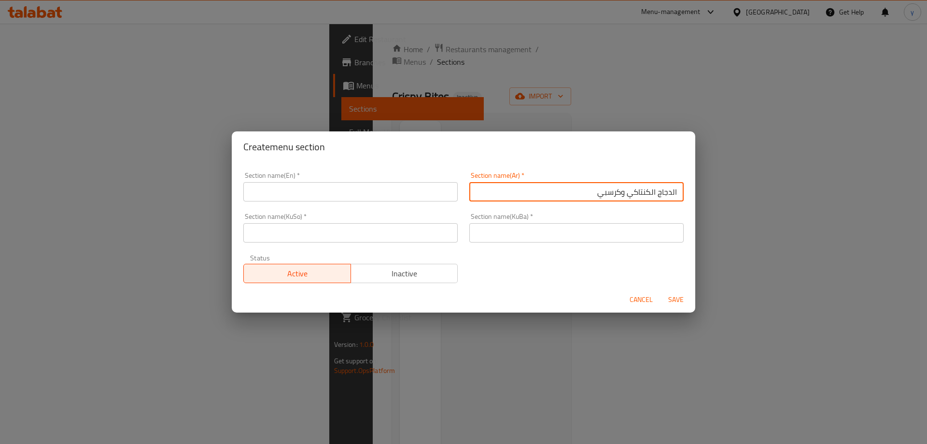
click at [612, 192] on input "الدجاج الكنتاكي وكرسبي" at bounding box center [576, 191] width 214 height 19
type input "الدجاج الكنتاكي والكرسبي"
click at [446, 195] on input "text" at bounding box center [350, 191] width 214 height 19
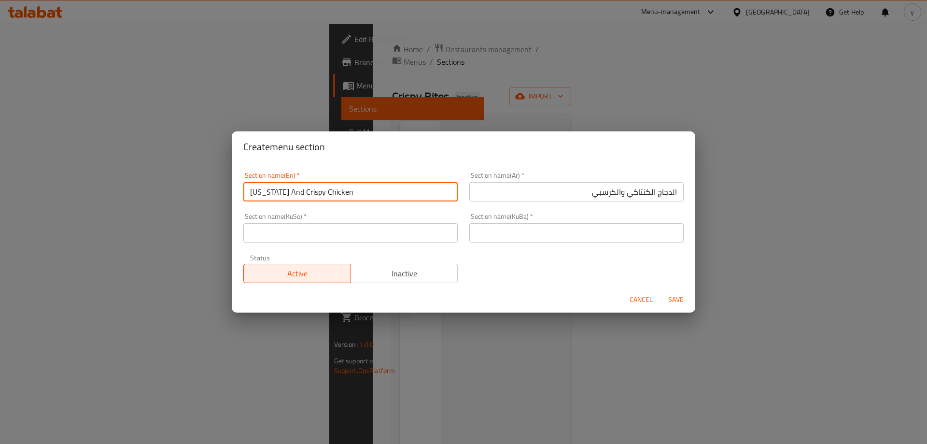
type input "[US_STATE] And Crispy Chicken"
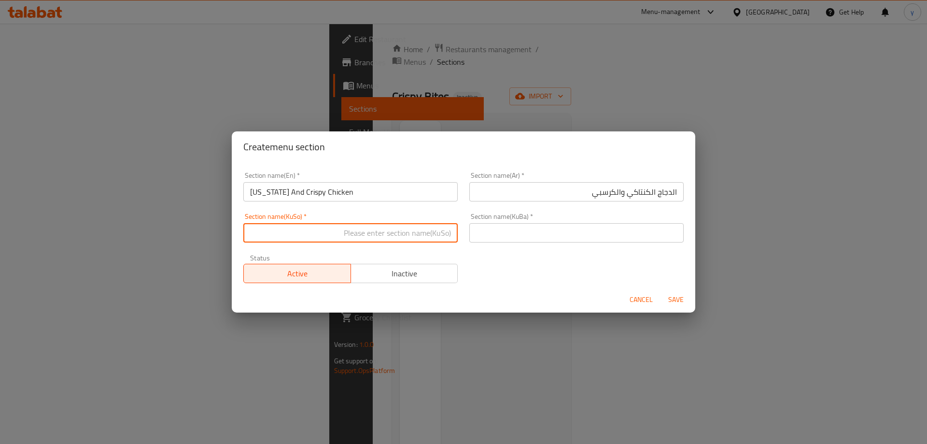
drag, startPoint x: 445, startPoint y: 195, endPoint x: 434, endPoint y: 227, distance: 34.1
click at [434, 227] on input "text" at bounding box center [350, 232] width 214 height 19
type input "مریشکی کنتاکی و کریسپی"
click at [489, 241] on input "text" at bounding box center [576, 232] width 214 height 19
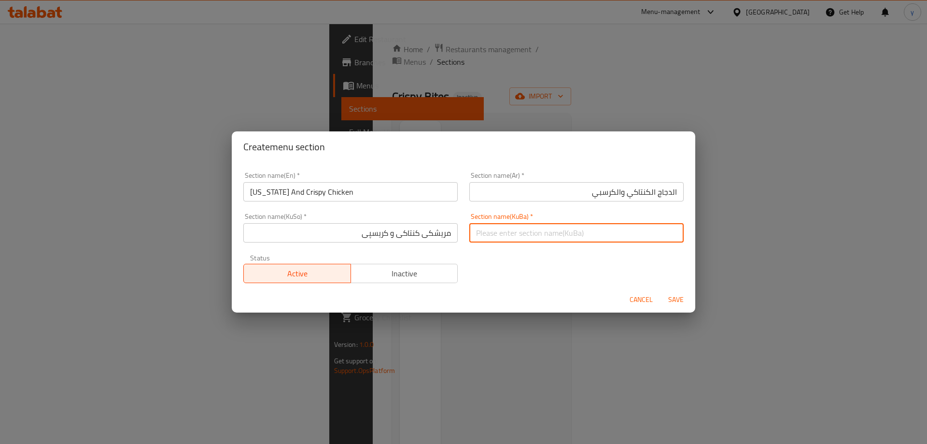
paste input "مریشکی کنتاکی و کریسپی"
type input "مریشکی کنتاکی و کریسپی"
click at [682, 297] on span "Save" at bounding box center [676, 300] width 23 height 12
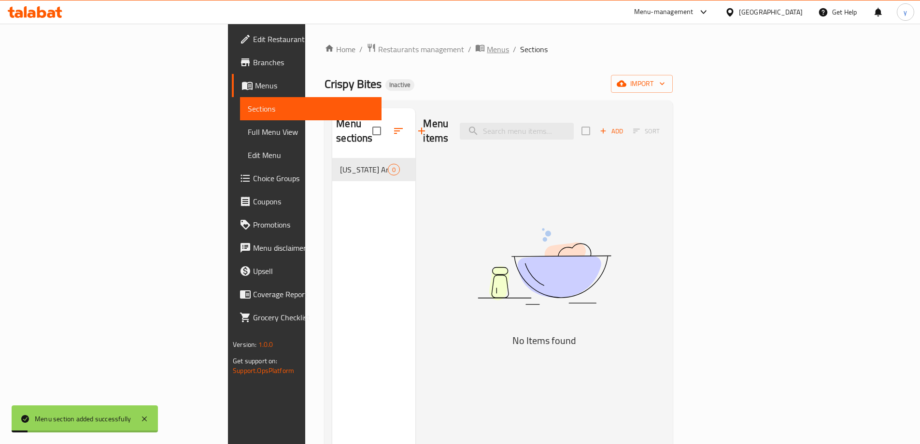
click at [487, 50] on span "Menus" at bounding box center [498, 49] width 22 height 12
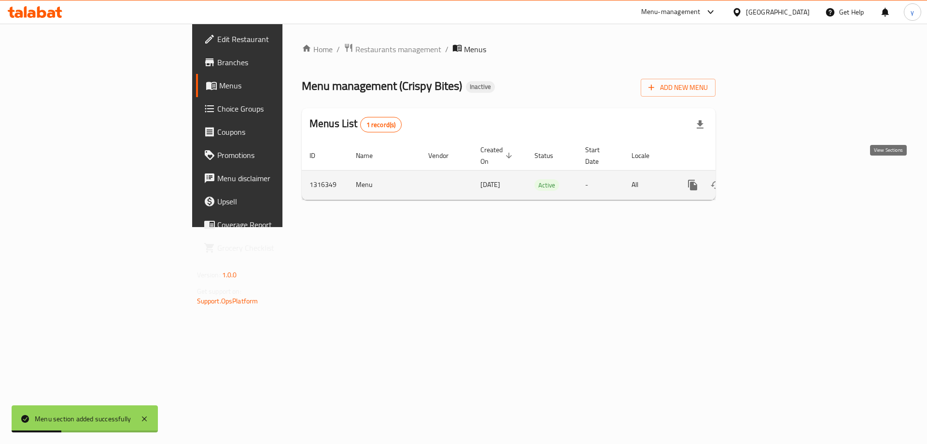
click at [768, 179] on icon "enhanced table" at bounding box center [763, 185] width 12 height 12
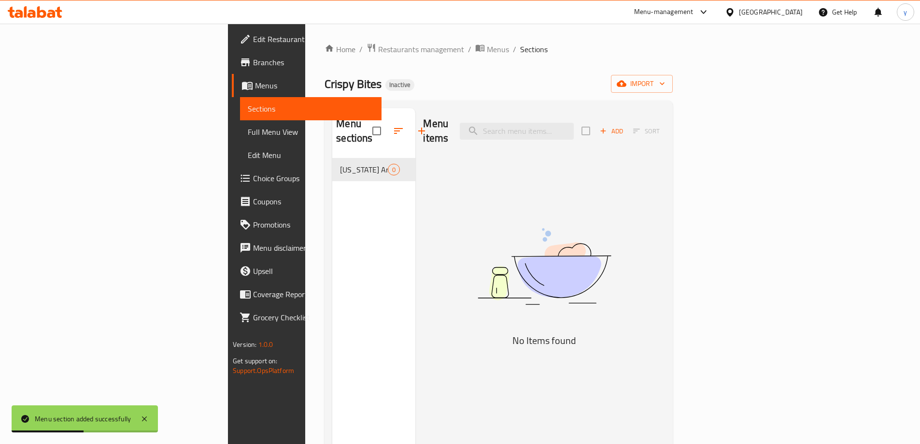
click at [624, 126] on span "Add" at bounding box center [611, 131] width 26 height 11
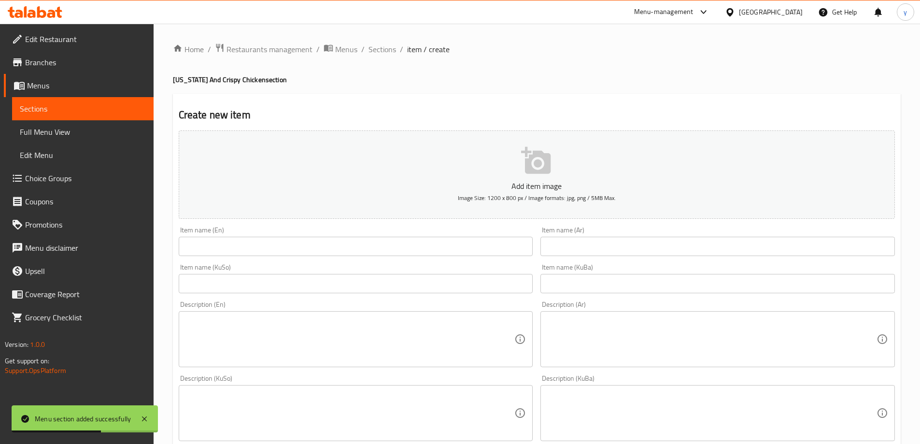
click at [493, 237] on input "text" at bounding box center [356, 246] width 354 height 19
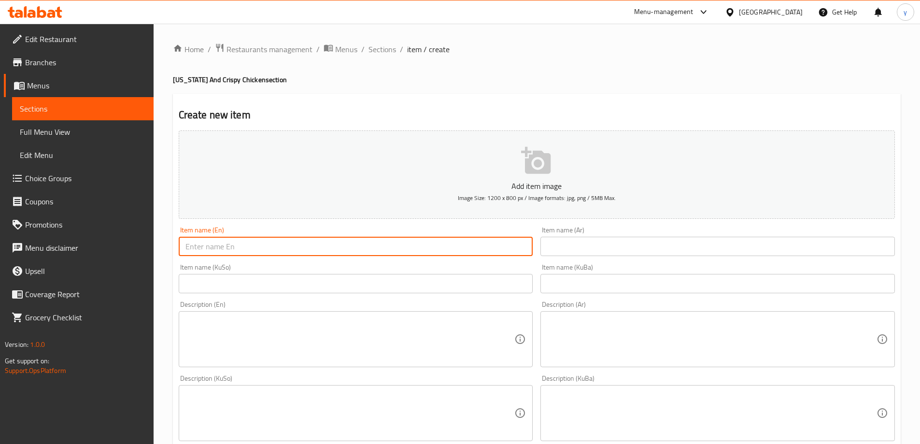
click at [594, 342] on textarea at bounding box center [711, 339] width 329 height 46
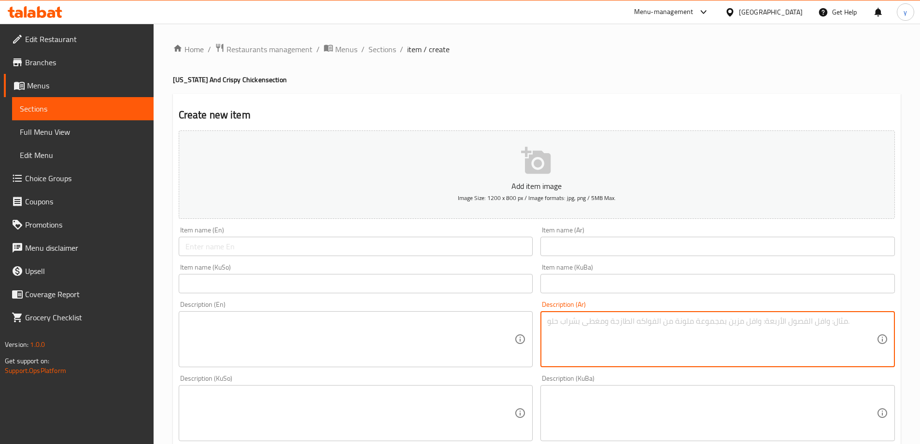
paste textarea "قطع الكنتاكي المقرمشة، بطاطا مقلية، كول سلو، صمون، ثومية وبيبسي"
type textarea "قطع الكنتاكي المقرمشة، بطاطا مقلية، كول سلو، صمون، ثومية وبيبسي"
click at [570, 241] on input "text" at bounding box center [717, 246] width 354 height 19
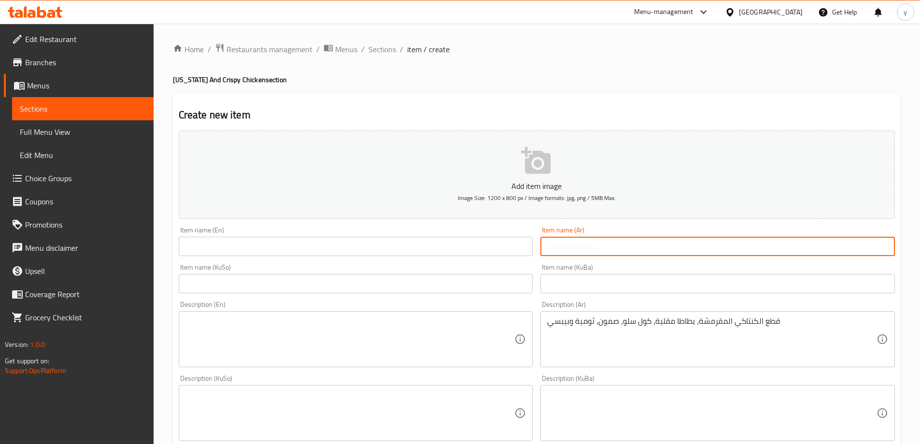
paste input "الكنتاكي"
type input "الكنتاكي"
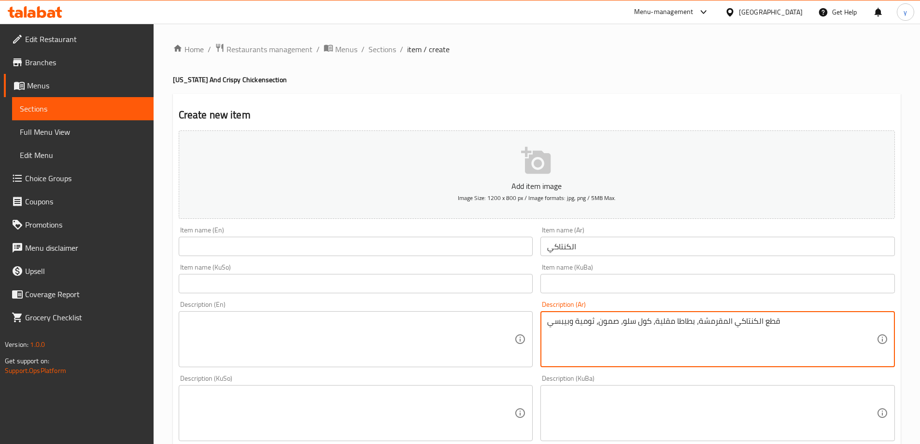
click at [637, 343] on textarea "قطع الكنتاكي المقرمشة، بطاطا مقلية، كول سلو، صمون، ثومية وبيبسي" at bounding box center [711, 339] width 329 height 46
type textarea "قطع الكنتاكي المقرمشة، بطاطا مقلية، كول سلو، صمون، ثومية وبيبسي"
click at [572, 246] on input "الكنتاكي" at bounding box center [717, 246] width 354 height 19
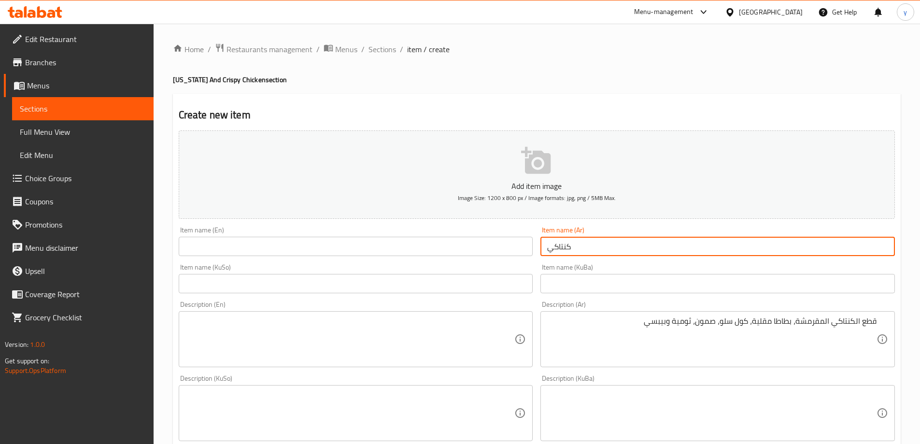
type input "كنتاكي"
click at [510, 282] on input "text" at bounding box center [356, 283] width 354 height 19
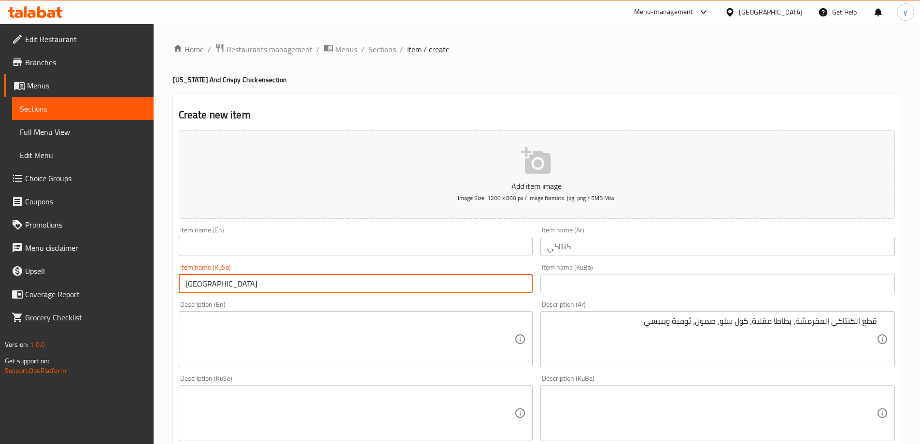
type input "[GEOGRAPHIC_DATA]"
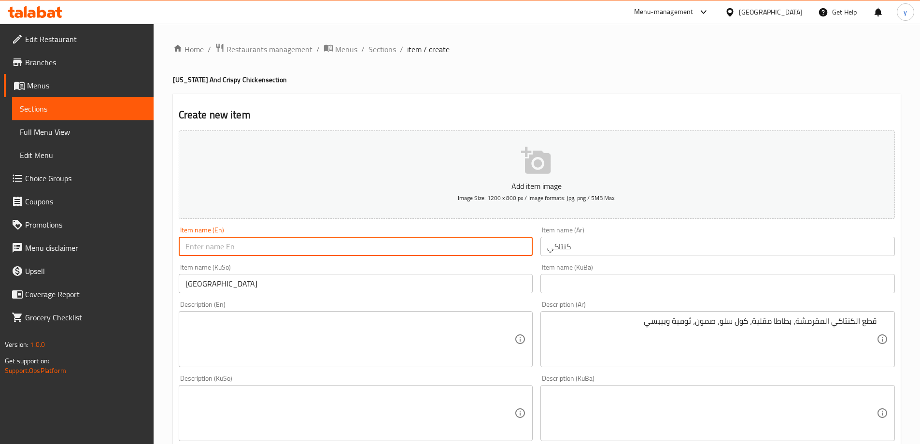
click at [440, 240] on input "text" at bounding box center [356, 246] width 354 height 19
type input "[US_STATE]"
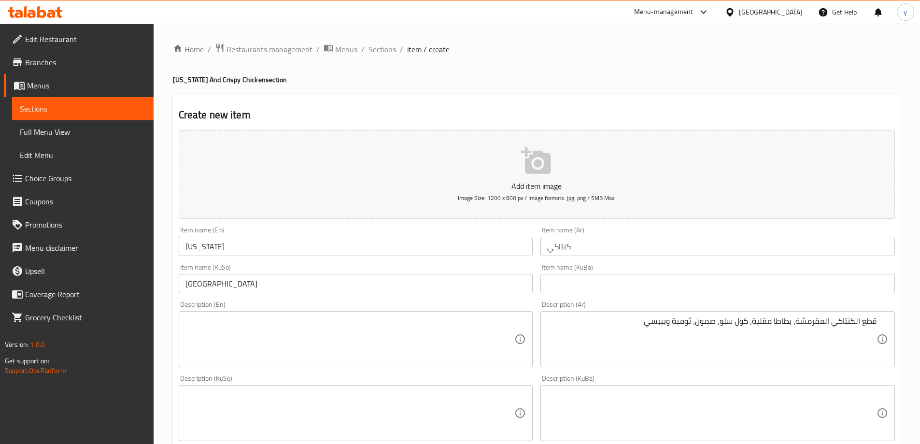
click at [481, 260] on div "Item name ([GEOGRAPHIC_DATA]) [GEOGRAPHIC_DATA] Item name ([GEOGRAPHIC_DATA])" at bounding box center [356, 278] width 362 height 37
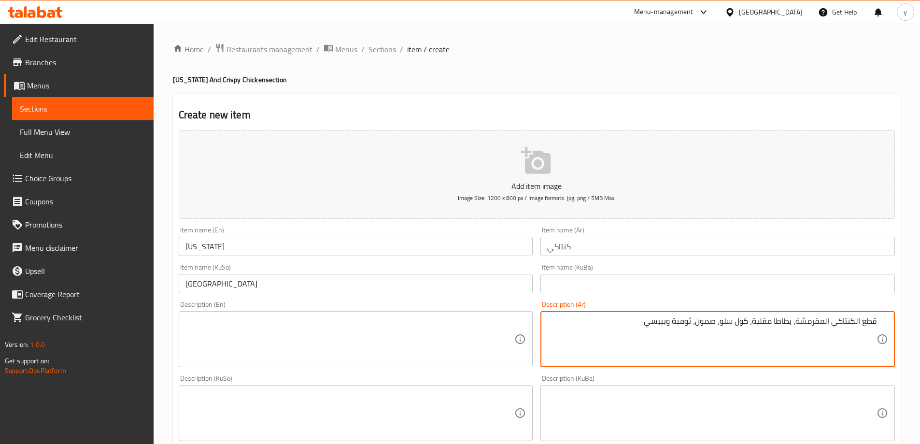
click at [631, 332] on textarea "قطع الكنتاكي المقرمشة، بطاطا مقلية، كول سلو، صمون، ثومية وبيبسي" at bounding box center [711, 339] width 329 height 46
click at [651, 329] on textarea "قطع الكنتاكي المقرمشة، بطاطا مقلية، كول سلو، صمون، ثومية وبيبسي" at bounding box center [711, 339] width 329 height 46
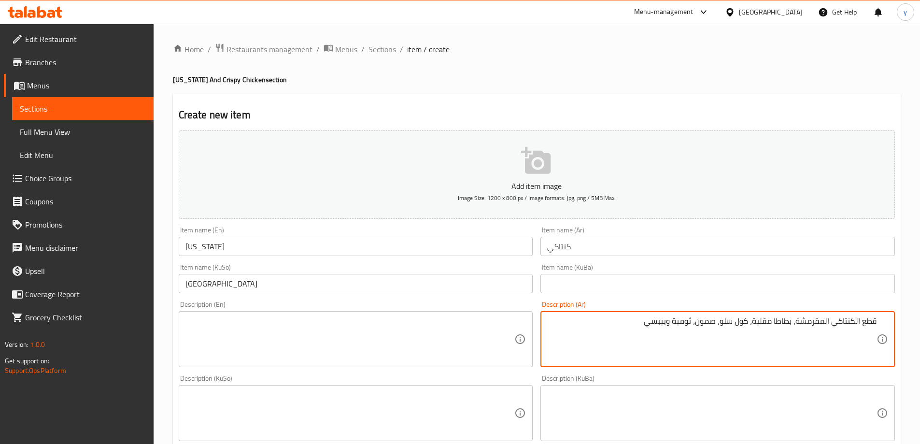
click at [651, 329] on textarea "قطع الكنتاكي المقرمشة، بطاطا مقلية، كول سلو، صمون، ثومية وبيبسي" at bounding box center [711, 339] width 329 height 46
paste textarea "كنتاكي"
type textarea "قطع كنتاكي مقرمشة، بطاطا [GEOGRAPHIC_DATA]، كول سلو، صمون، ثومية وبيبسي"
click at [457, 319] on textarea at bounding box center [349, 339] width 329 height 46
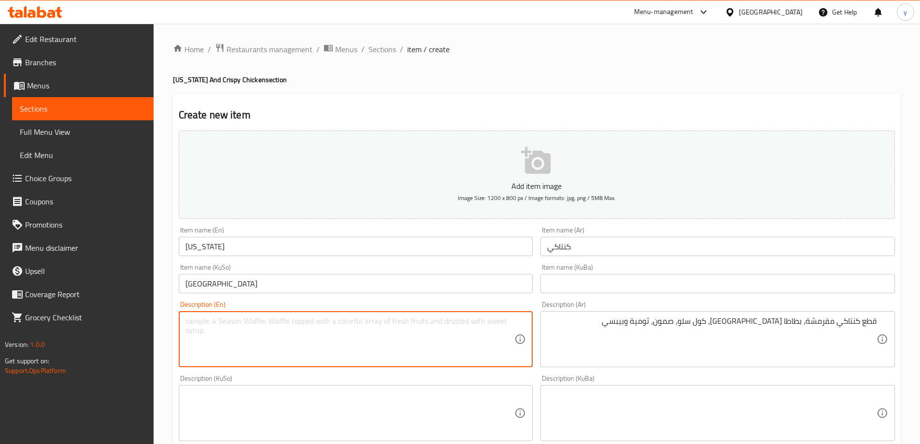
paste textarea "Crispy [US_STATE] pieces, French fries, coleslaw, samoon, garlic dip sauce and …"
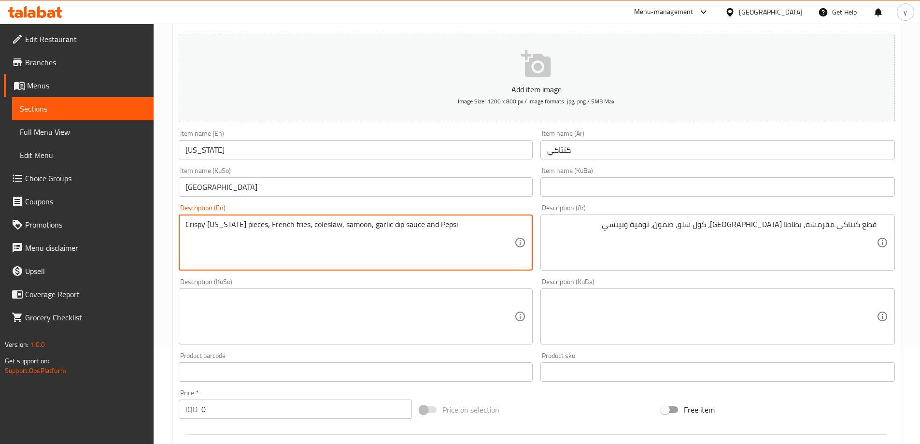
type textarea "Crispy [US_STATE] pieces, French fries, coleslaw, samoon, garlic dip sauce and …"
click at [400, 308] on textarea at bounding box center [349, 317] width 329 height 46
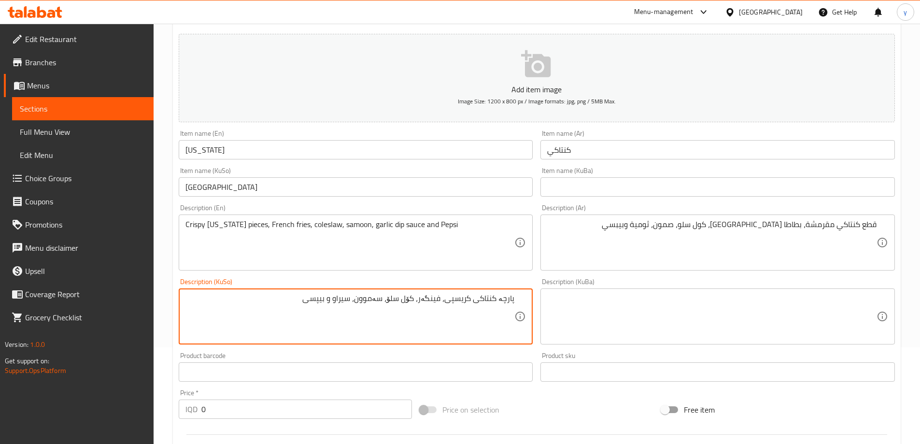
type textarea "پارچە کنتاکی کریسپی، فینگەر، کۆل سلۆ، سەموون، سیراو و بیپسی"
click at [403, 228] on textarea "Crispy [US_STATE] pieces, French fries, coleslaw, samoon, garlic dip sauce and …" at bounding box center [349, 243] width 329 height 46
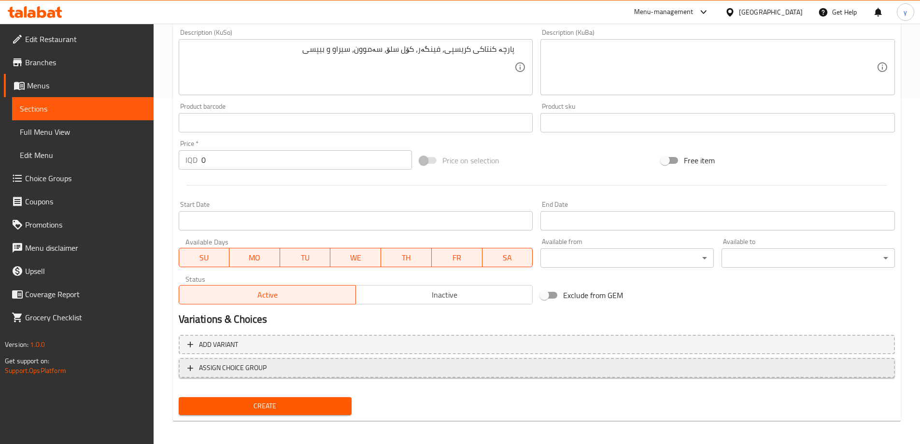
scroll to position [350, 0]
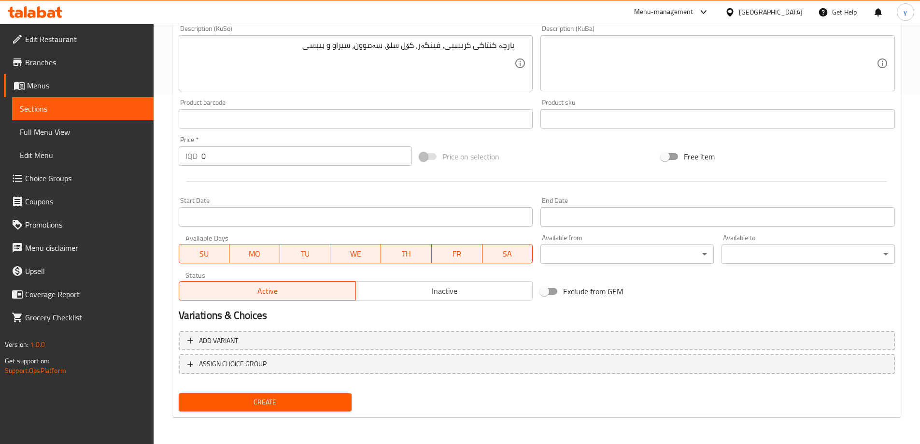
type textarea "Crispy [US_STATE] pieces, French fries, coleslaw, samoon, garlic dip and Pepsi"
click at [308, 395] on button "Create" at bounding box center [265, 402] width 173 height 18
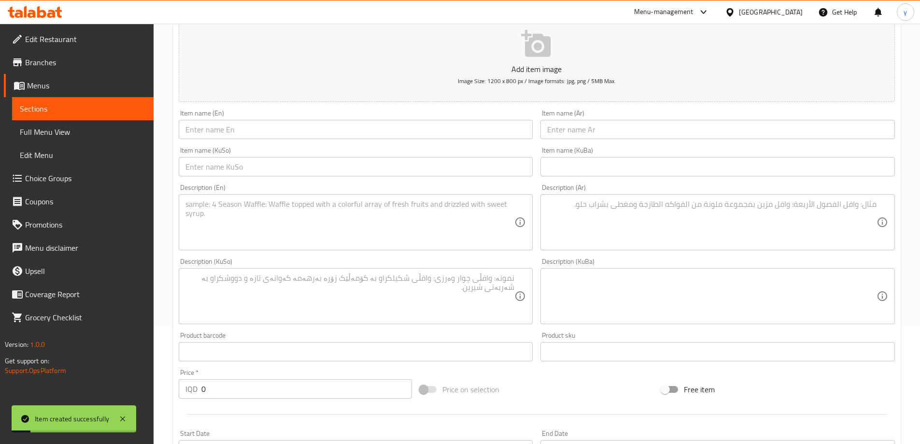
scroll to position [0, 0]
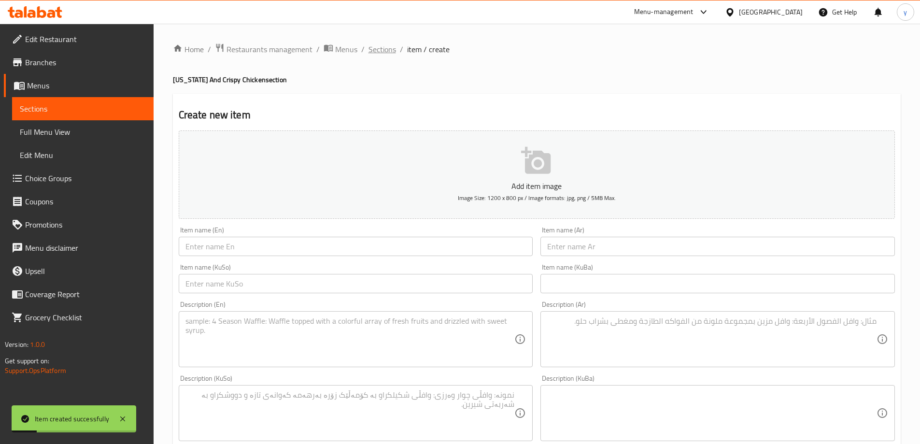
click at [378, 50] on span "Sections" at bounding box center [382, 49] width 28 height 12
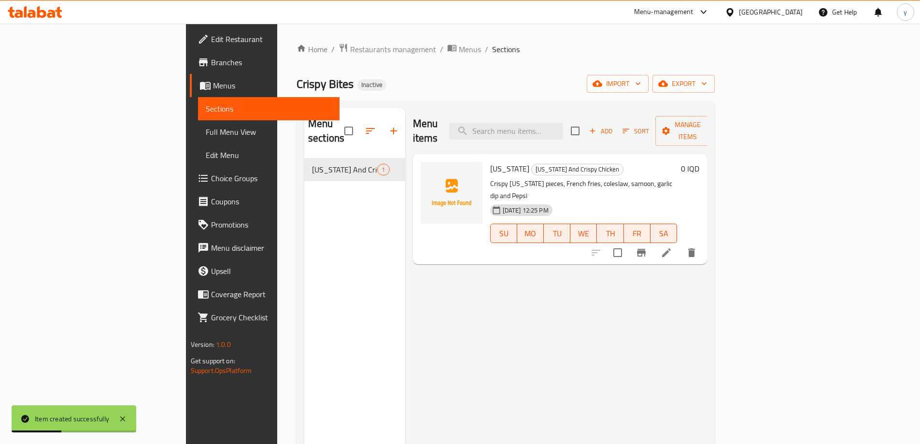
click at [703, 241] on div at bounding box center [643, 252] width 119 height 23
click at [680, 244] on li at bounding box center [666, 252] width 27 height 17
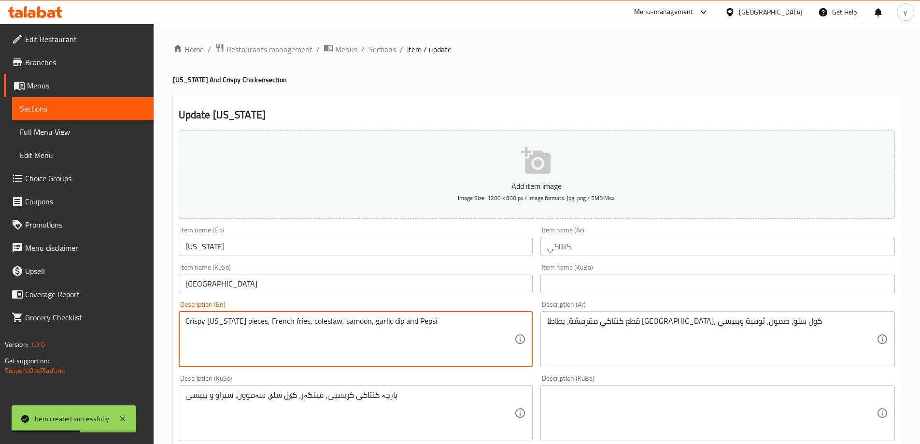
click at [386, 344] on textarea "Crispy [US_STATE] pieces, French fries, coleslaw, samoon, garlic dip and Pepsi" at bounding box center [349, 339] width 329 height 46
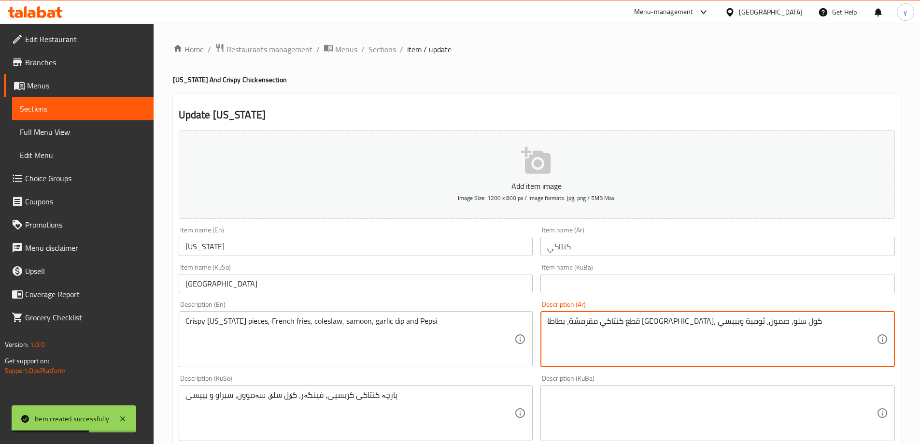
click at [617, 331] on textarea "قطع كنتاكي مقرمشة، بطاطا [GEOGRAPHIC_DATA]، كول سلو، صمون، ثومية وبيبسي" at bounding box center [711, 339] width 329 height 46
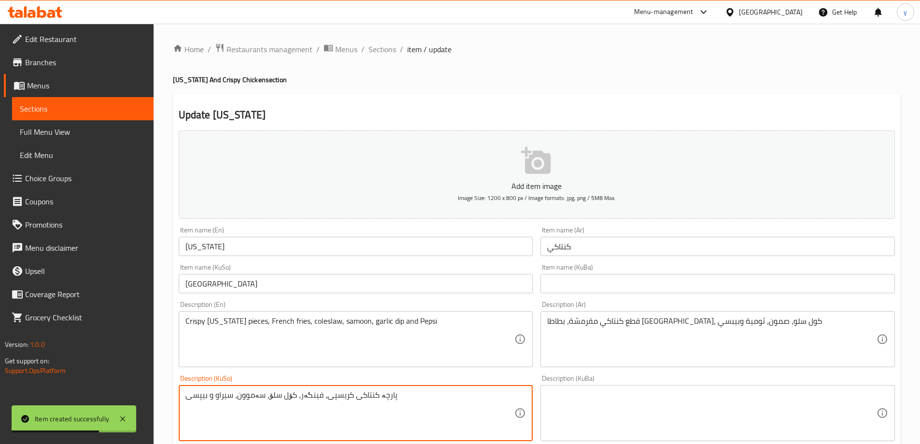
click at [382, 413] on textarea "پارچە کنتاکی کریسپی، فینگەر، کۆل سلۆ، سەموون، سیراو و بیپسی" at bounding box center [349, 413] width 329 height 46
click at [378, 51] on span "Sections" at bounding box center [382, 49] width 28 height 12
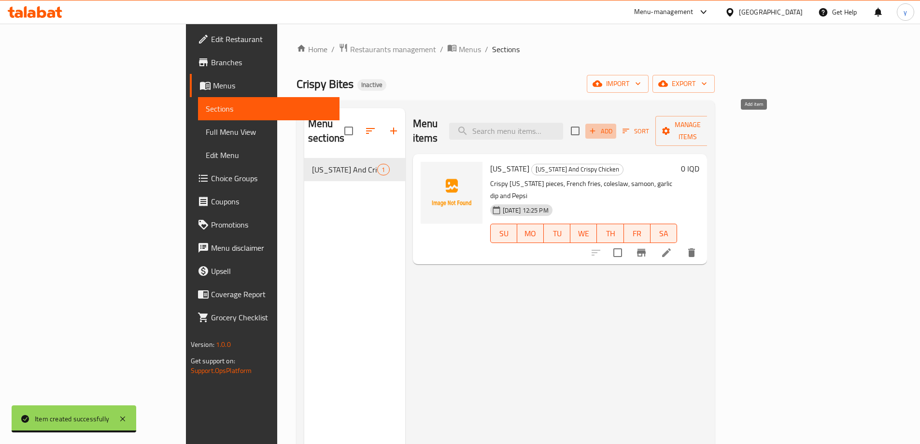
click at [614, 127] on span "Add" at bounding box center [601, 131] width 26 height 11
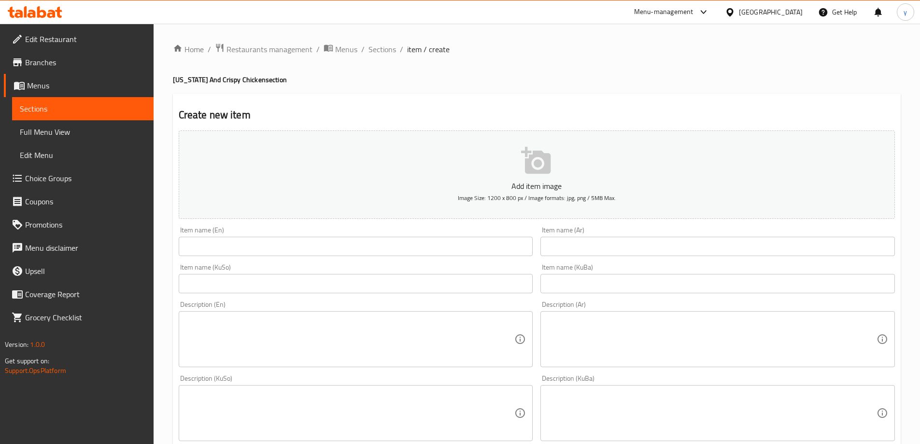
click at [583, 264] on div "Item name (KuBa) Item name (KuBa)" at bounding box center [717, 278] width 354 height 29
click at [595, 250] on input "text" at bounding box center [717, 246] width 354 height 19
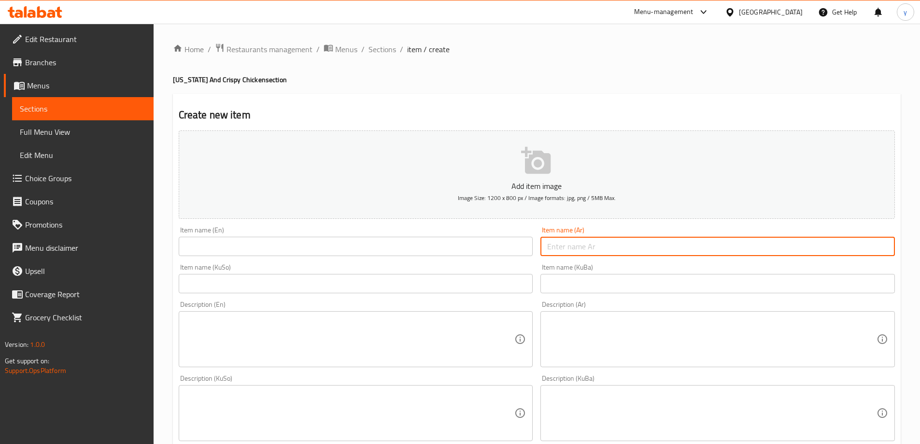
paste input "الكرسبي"
click at [573, 245] on input "الكرسبي" at bounding box center [717, 246] width 354 height 19
click at [556, 247] on input "كرسبي" at bounding box center [717, 246] width 354 height 19
drag, startPoint x: 556, startPoint y: 247, endPoint x: 551, endPoint y: 248, distance: 5.4
click at [556, 247] on input "كرسبي" at bounding box center [717, 246] width 354 height 19
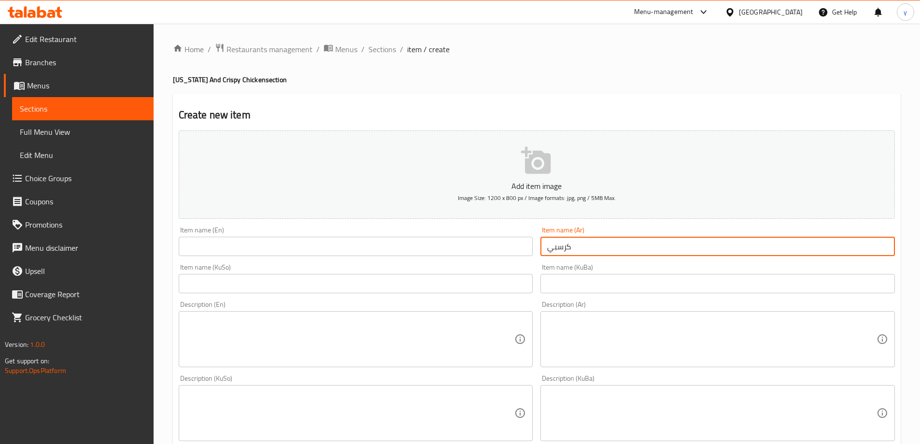
type input "كرسبي"
click at [490, 254] on input "text" at bounding box center [356, 246] width 354 height 19
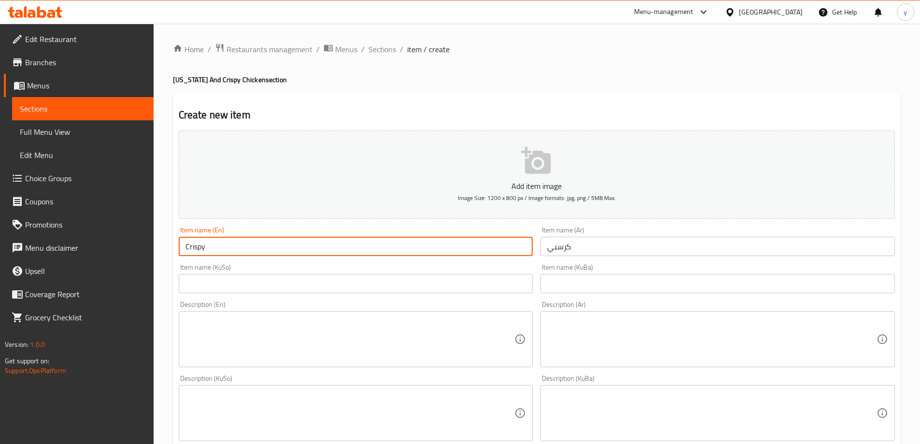
type input "Crispy"
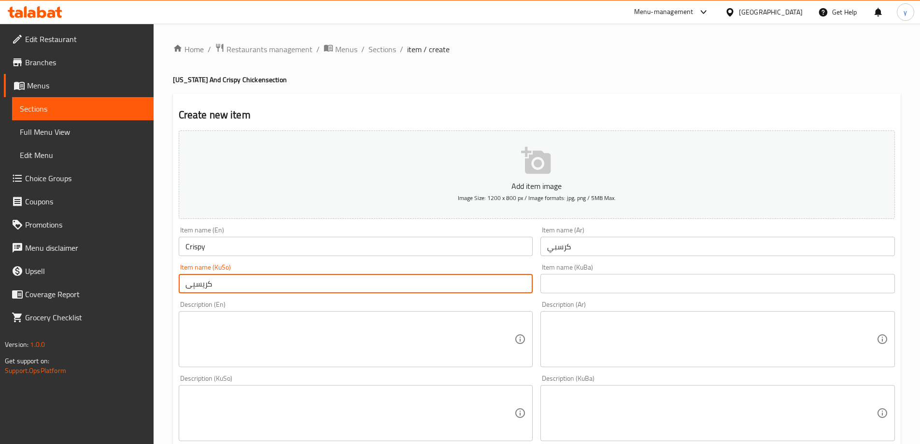
type input "کریسپی"
click at [558, 323] on textarea at bounding box center [711, 339] width 329 height 46
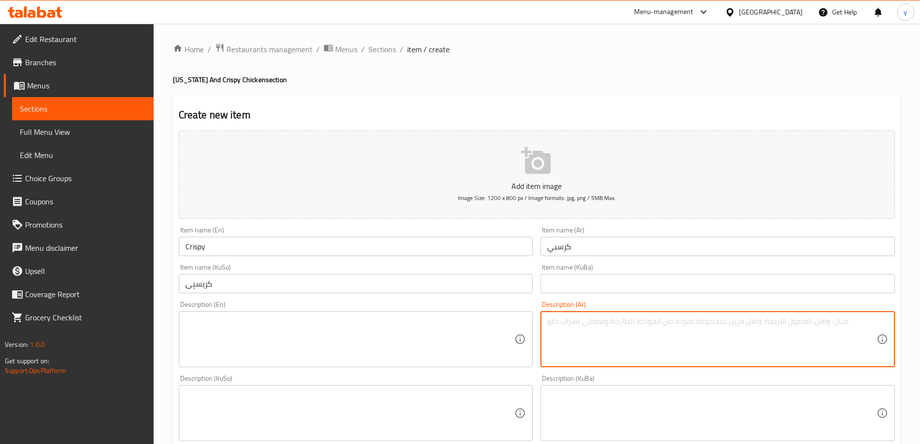
paste textarea "قطع كنتاكي مقرمشة، بطاطا [GEOGRAPHIC_DATA]، كول سلو، صمون، ثومية وبيبسي"
type textarea "قطع كنتاكي مقرمشة، بطاطا [GEOGRAPHIC_DATA]، كول سلو، صمون، ثومية وبيبسي"
click at [467, 340] on textarea at bounding box center [349, 339] width 329 height 46
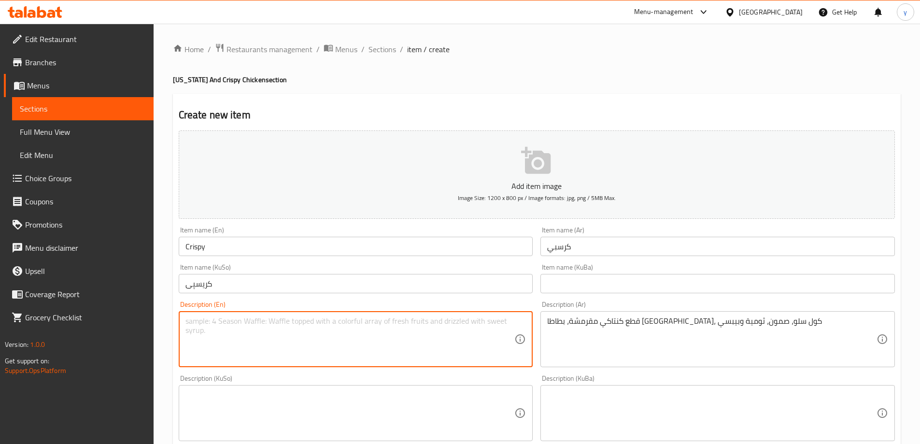
paste textarea "Crispy [US_STATE] pieces, French fries, coleslaw, samoon, garlic dip and Pepsi"
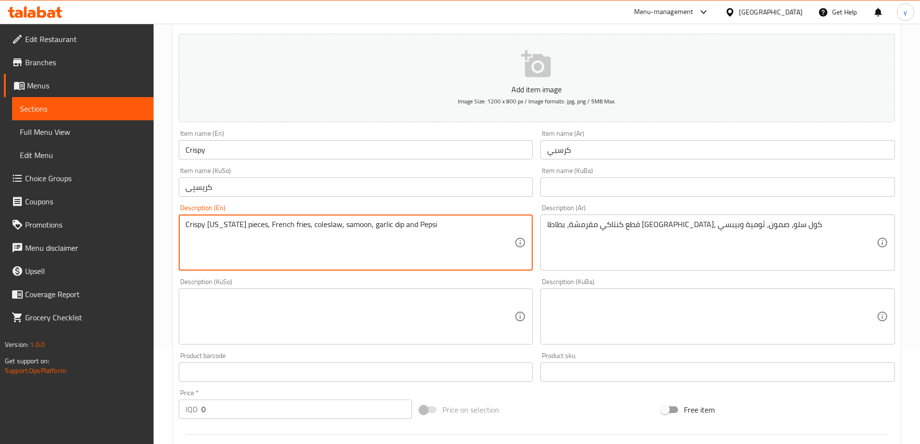
type textarea "Crispy [US_STATE] pieces, French fries, coleslaw, samoon, garlic dip and Pepsi"
click at [340, 315] on textarea at bounding box center [349, 317] width 329 height 46
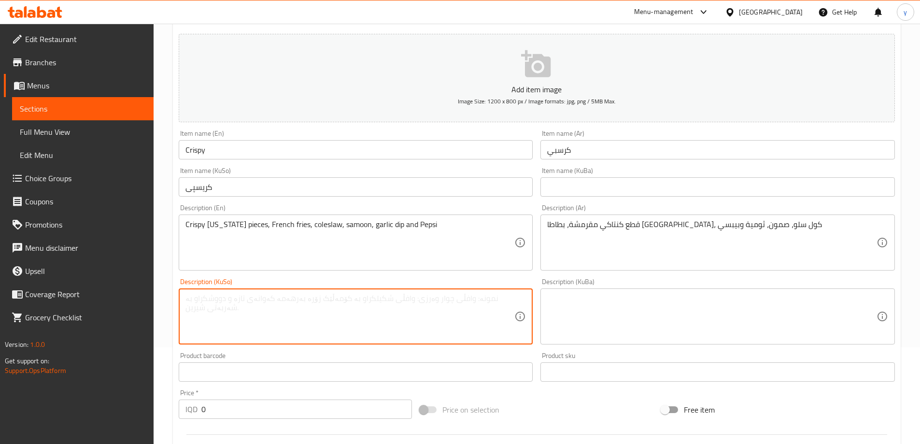
paste textarea "پارچە کنتاکی کریسپی، فینگەر، کۆل سلۆ، سەموون، سیراو و بیپسی"
type textarea "پارچە کنتاکی کریسپی، فینگەر، کۆل سلۆ، سەموون، سیراو و بیپسی"
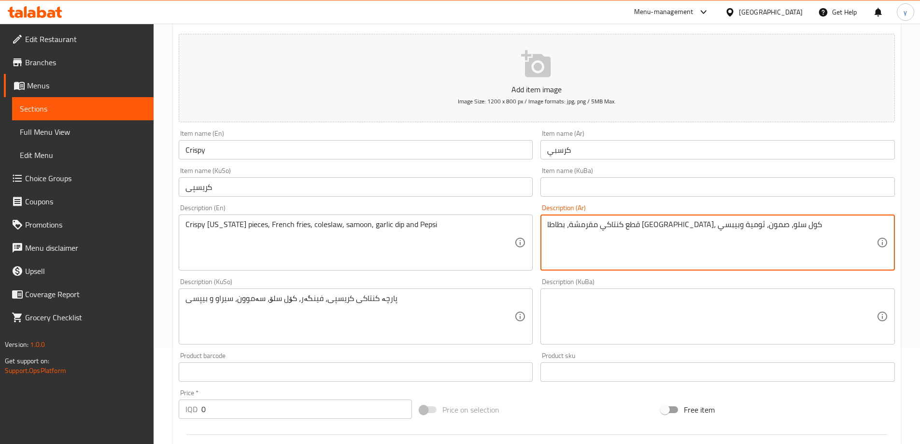
drag, startPoint x: 698, startPoint y: 227, endPoint x: 804, endPoint y: 230, distance: 105.3
paste textarea "الستربس"
click at [856, 224] on textarea "قطع الستربس، بطاطا مقلية، كول سلو، صمون، ثومية وبيبسي" at bounding box center [711, 243] width 329 height 46
type textarea "قطع ستربس، بطاطا مقلية، كول سلو، صمون، ثومية وبيبسي"
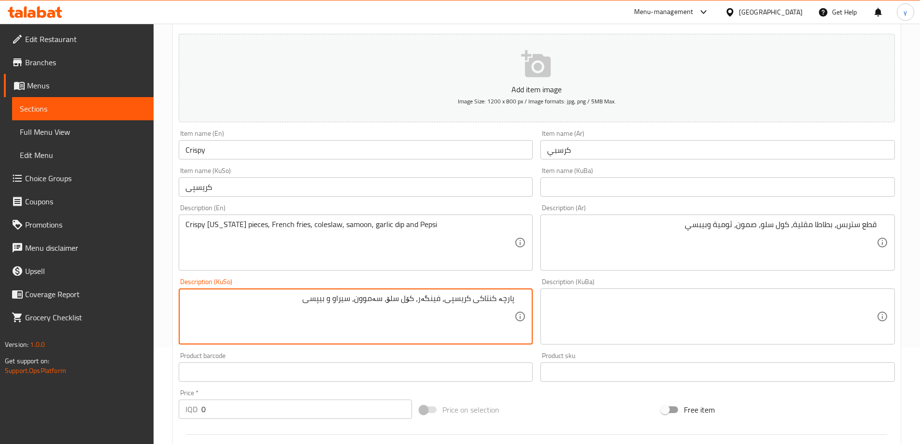
drag, startPoint x: 449, startPoint y: 299, endPoint x: 534, endPoint y: 295, distance: 85.6
click at [534, 295] on div "Description (KuSo) پارچە کنتاکی کریسپی، فینگەر، کۆل سلۆ، سەموون، سیراو و بیپسی …" at bounding box center [356, 311] width 362 height 74
type textarea "پارچە ستریپس، فینگەر، کۆل سلۆ، سەموون، سیراو و بیپسی"
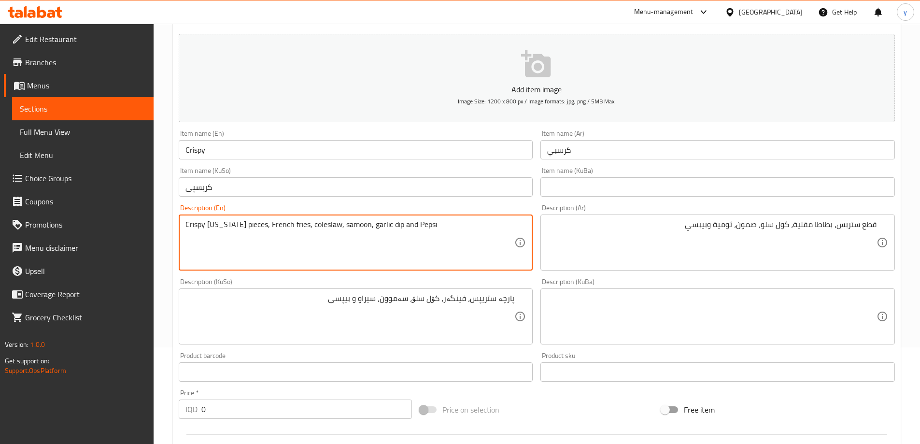
drag, startPoint x: 258, startPoint y: 225, endPoint x: 186, endPoint y: 222, distance: 72.0
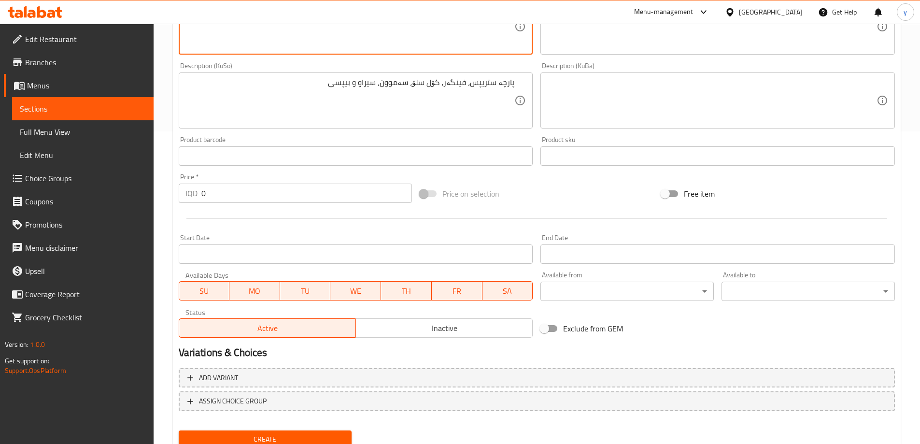
scroll to position [350, 0]
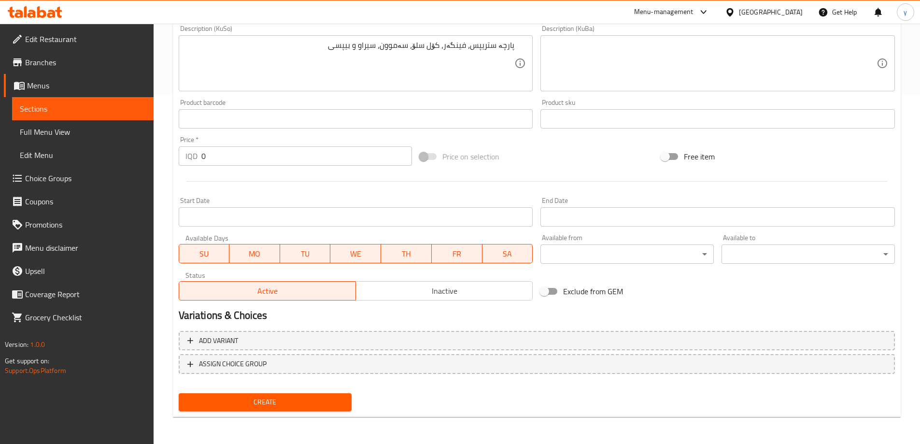
type textarea "Strips pieces, French fries, coleslaw, samoon, garlic dip and Pepsi"
click at [325, 398] on span "Create" at bounding box center [265, 402] width 158 height 12
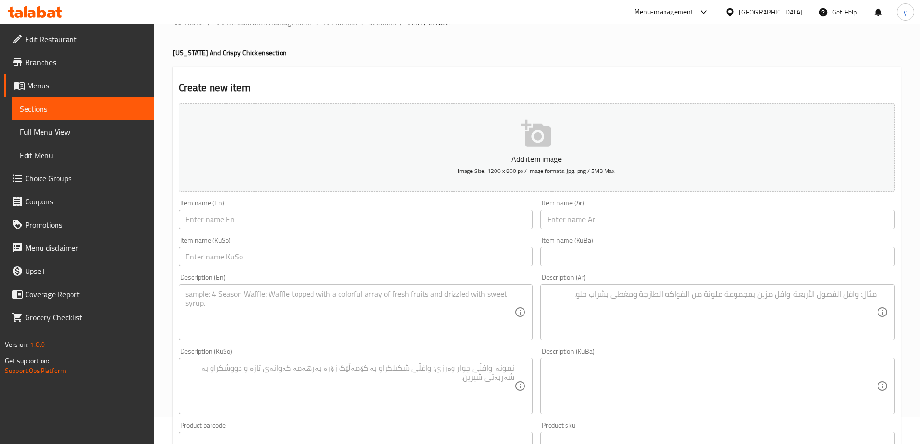
scroll to position [0, 0]
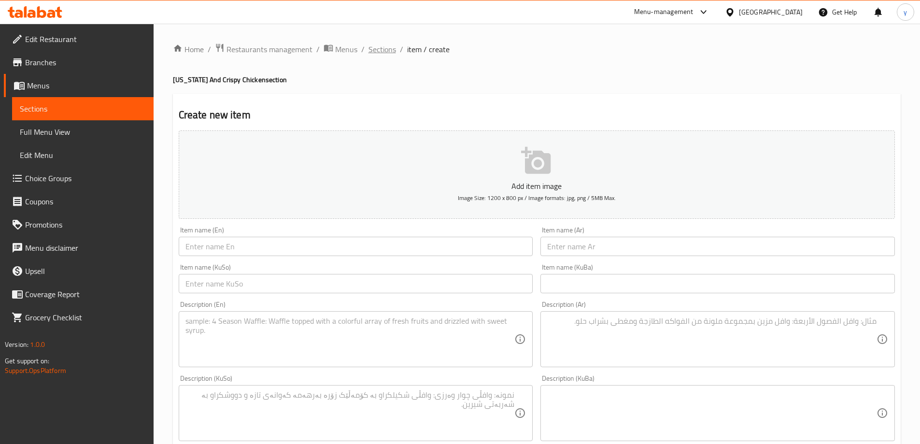
click at [380, 48] on span "Sections" at bounding box center [382, 49] width 28 height 12
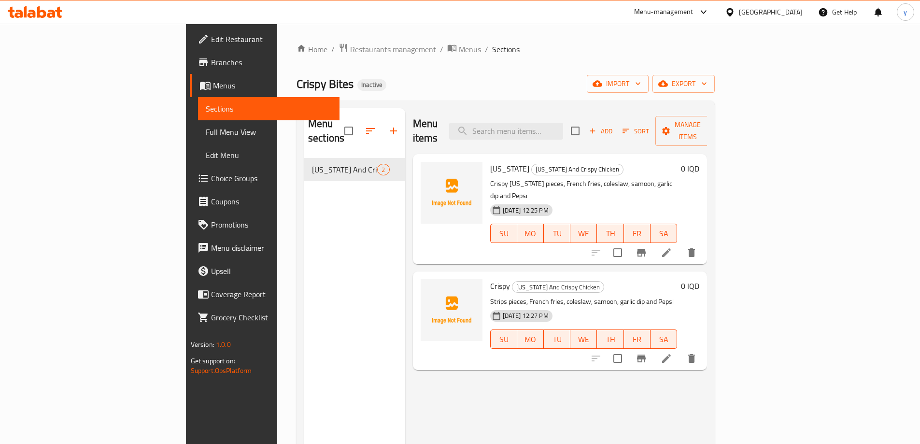
click at [190, 185] on link "Choice Groups" at bounding box center [265, 178] width 150 height 23
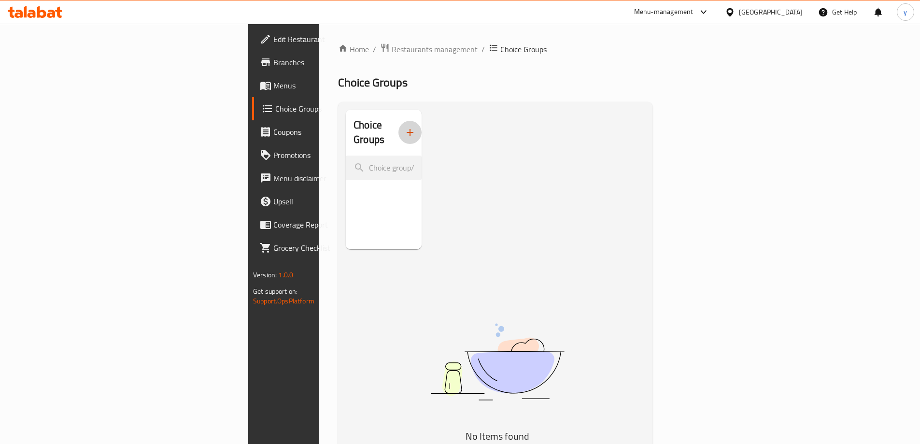
click at [398, 121] on button "button" at bounding box center [409, 132] width 23 height 23
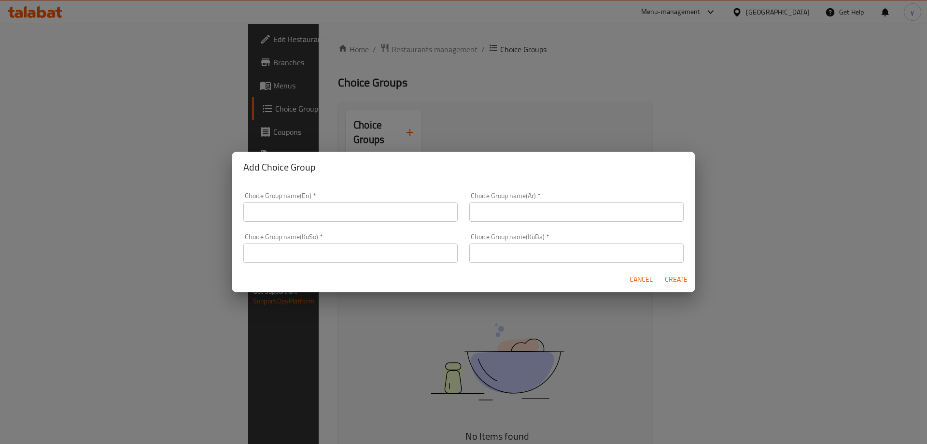
click at [383, 204] on input "text" at bounding box center [350, 211] width 214 height 19
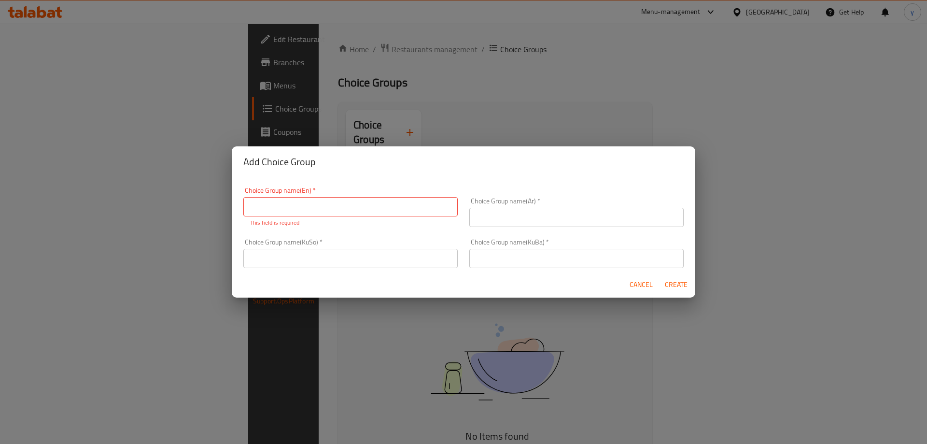
click at [364, 246] on div "Choice Group name(KuSo)   * Choice Group name(KuSo) *" at bounding box center [350, 253] width 214 height 29
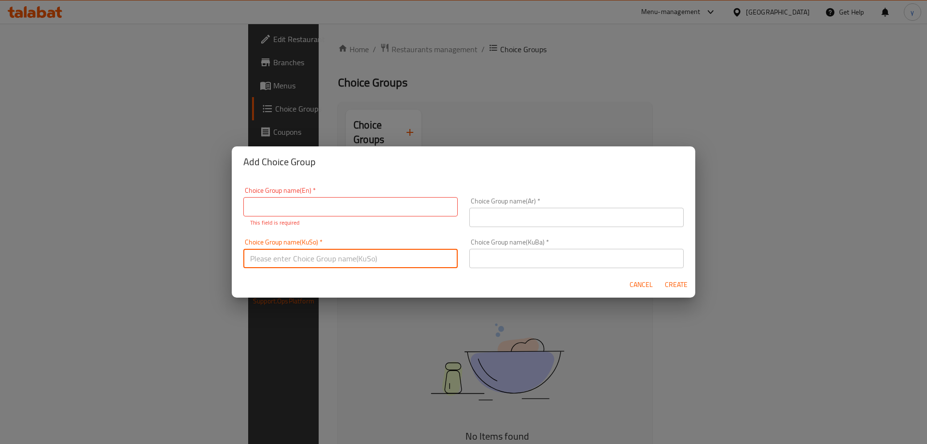
click at [441, 265] on input "text" at bounding box center [350, 258] width 214 height 19
paste input "هەڵبژاردنت لە:"
type input "هەڵبژاردنت لە:"
drag, startPoint x: 488, startPoint y: 257, endPoint x: 494, endPoint y: 241, distance: 17.7
click at [488, 257] on input "text" at bounding box center [576, 258] width 214 height 19
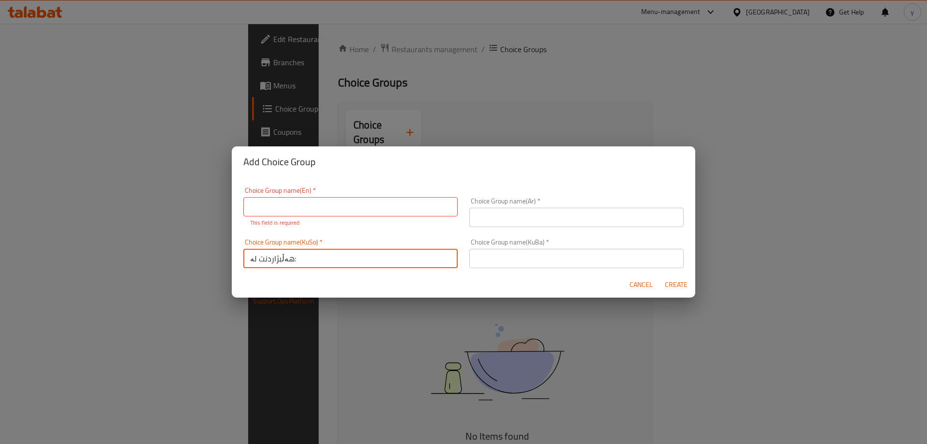
paste input "هەڵبژاردنت لە:"
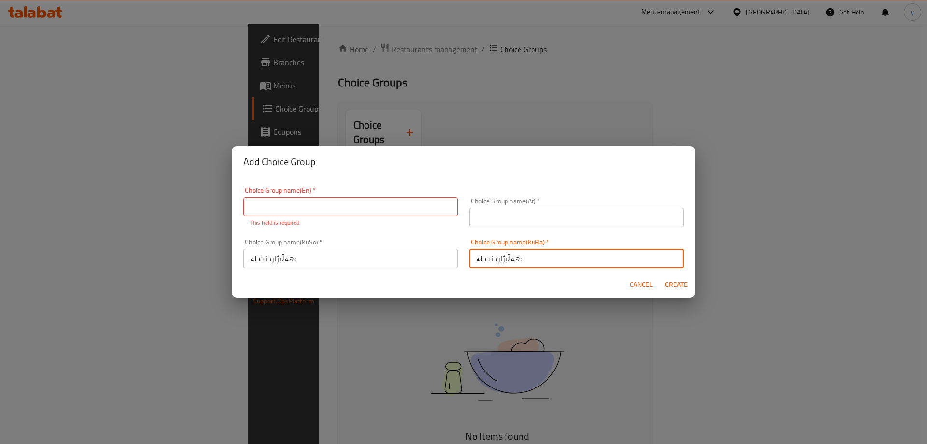
type input "هەڵبژاردنت لە:"
click at [493, 227] on input "text" at bounding box center [576, 217] width 214 height 19
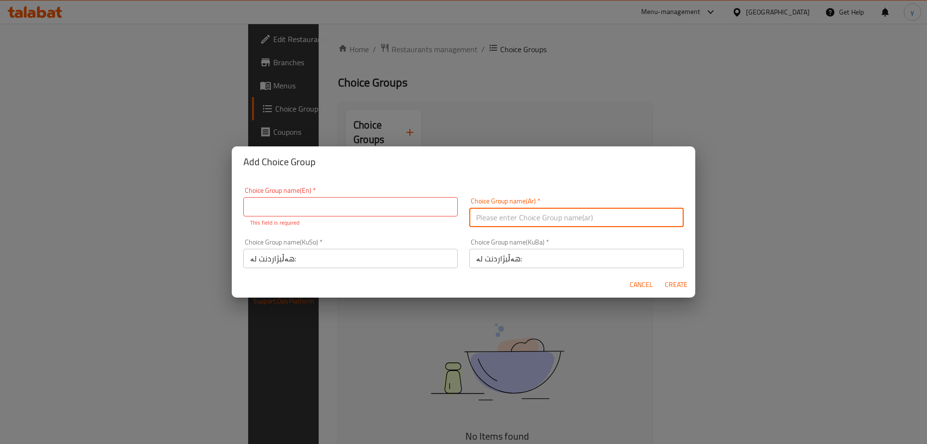
paste input "إختيارك من:"
type input "إختيارك من:"
click at [408, 204] on input "text" at bounding box center [350, 206] width 214 height 19
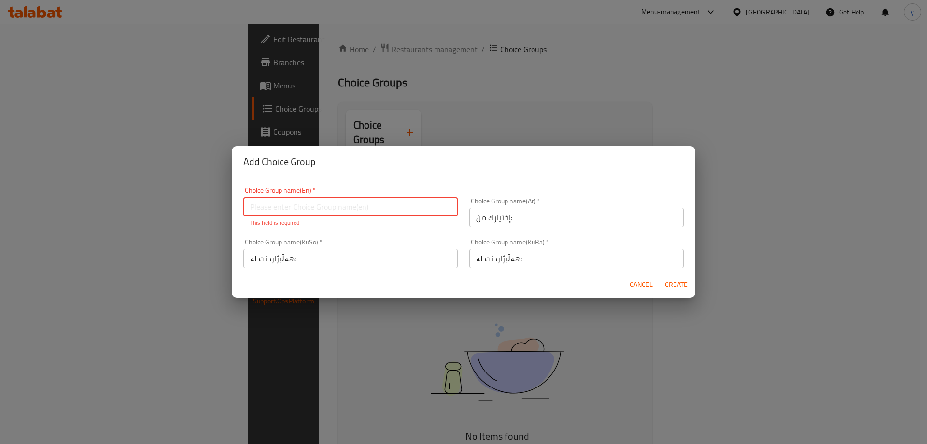
paste input "Your Choice Of:"
type input "Your Choice Of:"
drag, startPoint x: 498, startPoint y: 267, endPoint x: 511, endPoint y: 271, distance: 13.6
click at [498, 267] on form "Choice Group name(En)   * Your Choice Of: Choice Group name(En) * This field is…" at bounding box center [464, 237] width 464 height 120
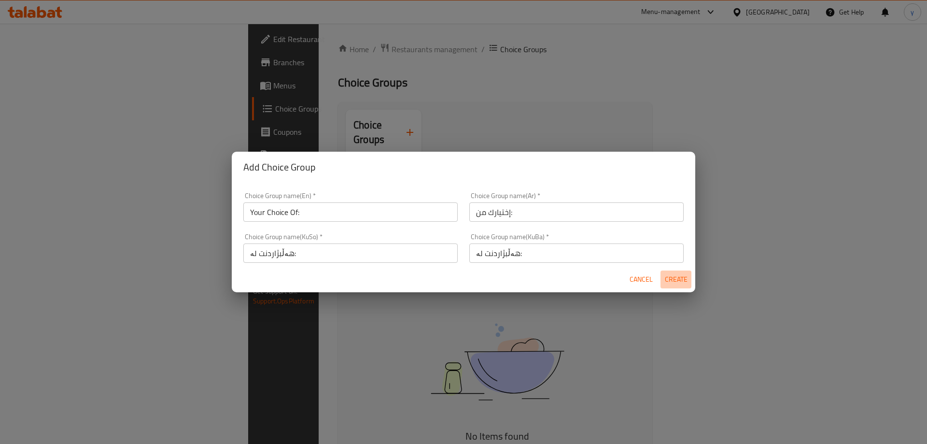
click at [664, 280] on button "Create" at bounding box center [676, 279] width 31 height 18
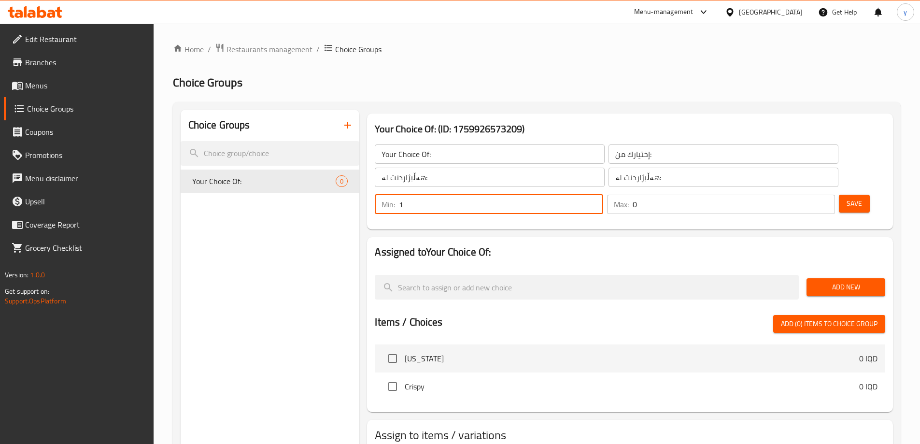
type input "1"
click at [603, 195] on input "1" at bounding box center [501, 204] width 204 height 19
click at [813, 195] on input "0" at bounding box center [734, 204] width 202 height 19
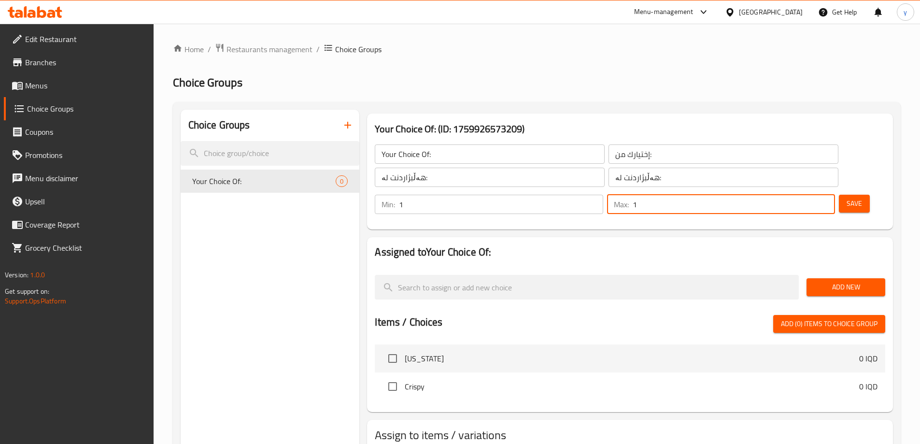
type input "1"
click at [810, 195] on input "1" at bounding box center [734, 204] width 202 height 19
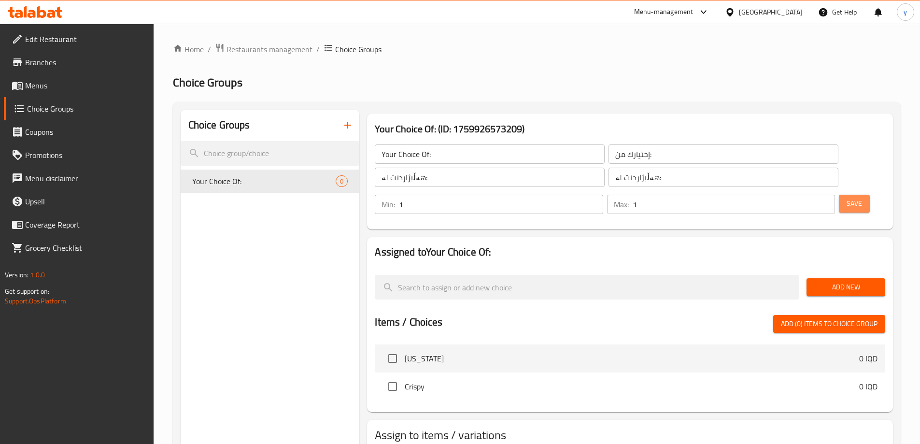
click at [847, 198] on span "Save" at bounding box center [854, 204] width 15 height 12
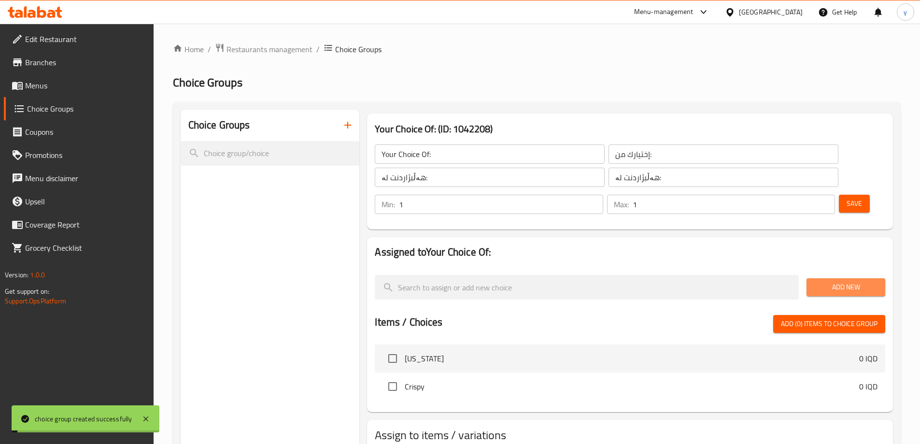
click at [850, 278] on button "Add New" at bounding box center [846, 287] width 79 height 18
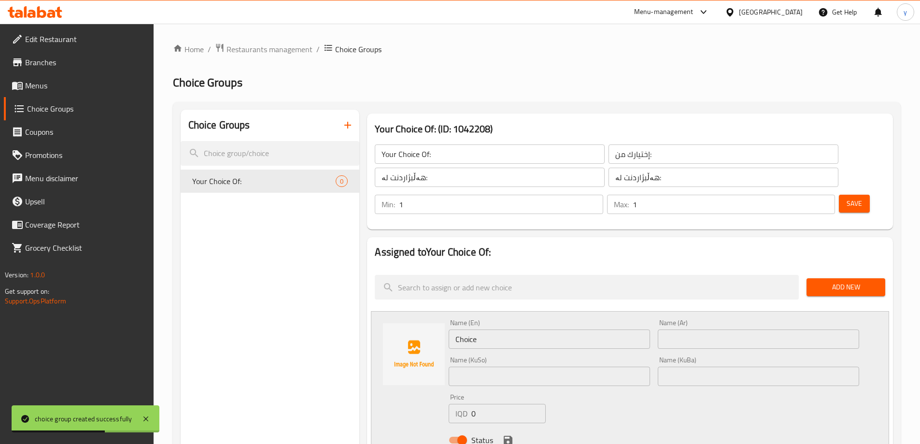
click at [663, 329] on input "text" at bounding box center [758, 338] width 201 height 19
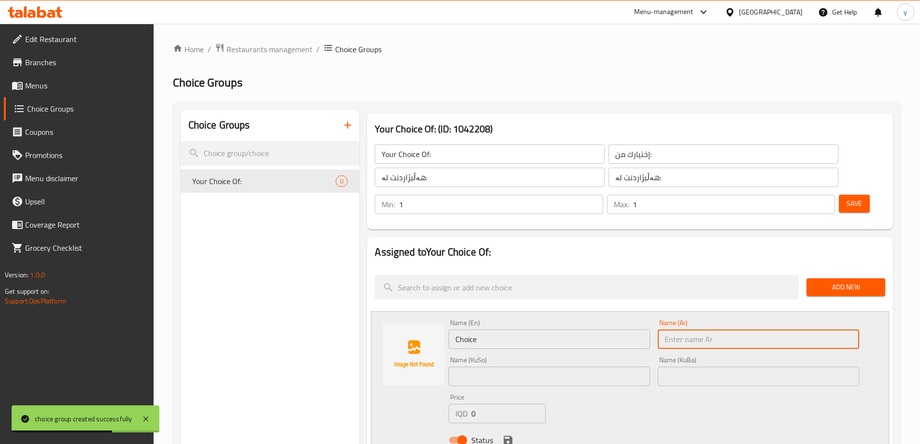
paste input "2 قطع كنتاكي 6500"
click at [678, 329] on input "2 قطع كنتاكي 6500" at bounding box center [758, 338] width 201 height 19
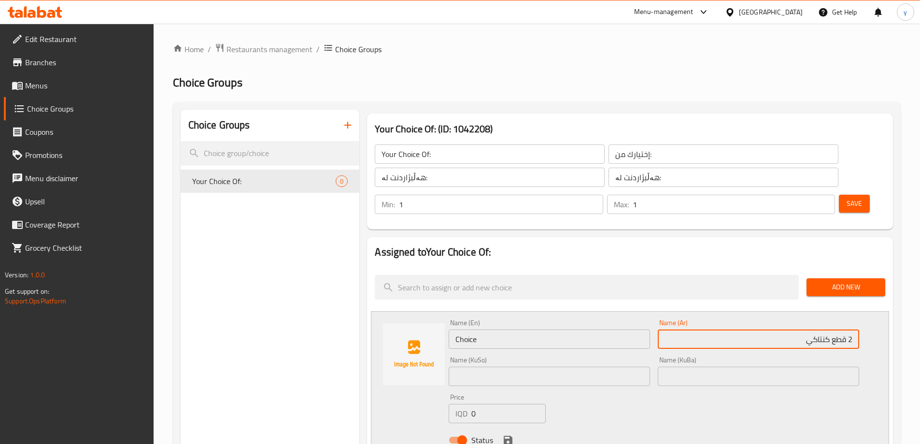
click at [853, 329] on input "2 قطع كنتاكي" at bounding box center [758, 338] width 201 height 19
click at [848, 329] on input "2 قطع كنتاكي" at bounding box center [758, 338] width 201 height 19
click at [784, 329] on input "2 قطع كنتاكي" at bounding box center [758, 338] width 201 height 19
type input "2 قطع كنتاكي"
click at [538, 329] on input "Choice" at bounding box center [549, 338] width 201 height 19
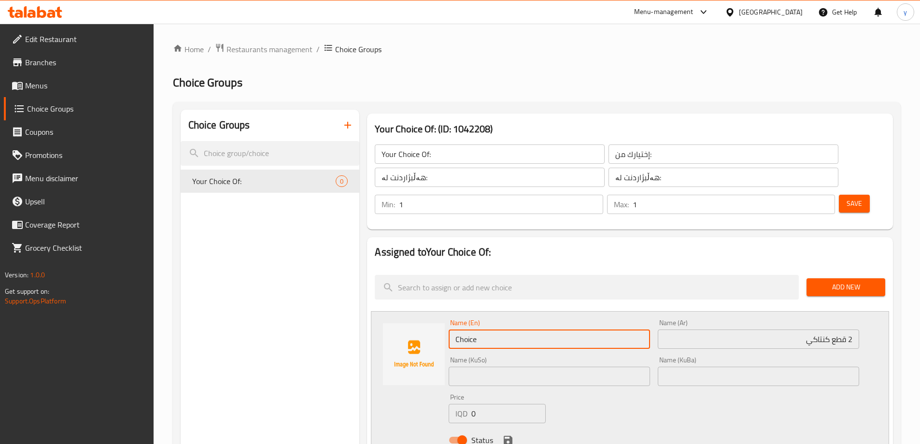
click at [538, 329] on input "Choice" at bounding box center [549, 338] width 201 height 19
type input "2 [US_STATE] Pieces"
click at [572, 367] on input "text" at bounding box center [549, 376] width 201 height 19
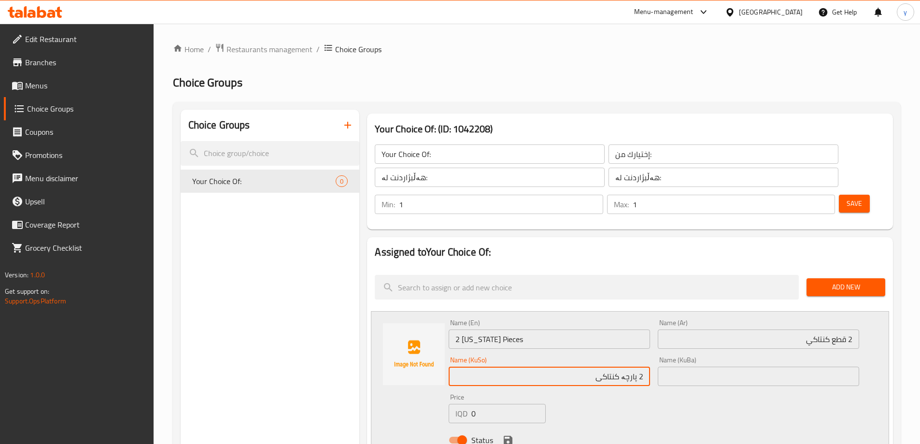
click at [615, 367] on input "2 پارچە کنتاکی" at bounding box center [549, 376] width 201 height 19
type input "2 پارچە کنتاکی"
click at [674, 367] on input "text" at bounding box center [758, 376] width 201 height 19
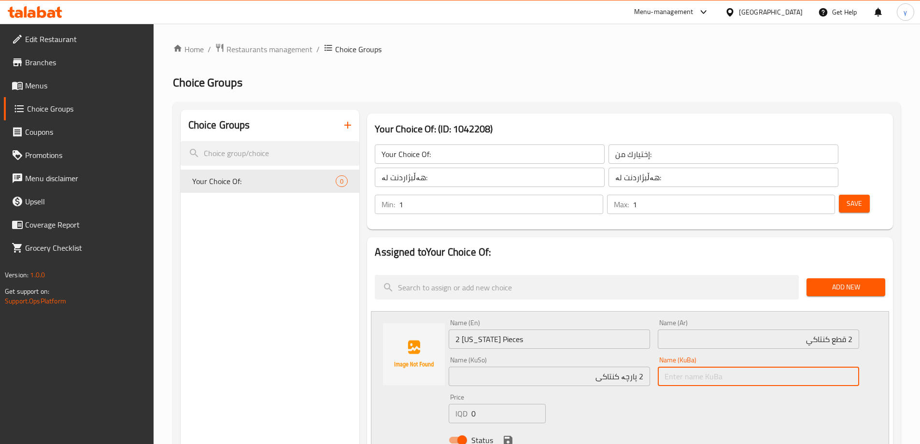
paste input "2 پارچە کنتاکی"
type input "2 پارچە کنتاکی"
click at [482, 404] on input "0" at bounding box center [508, 413] width 74 height 19
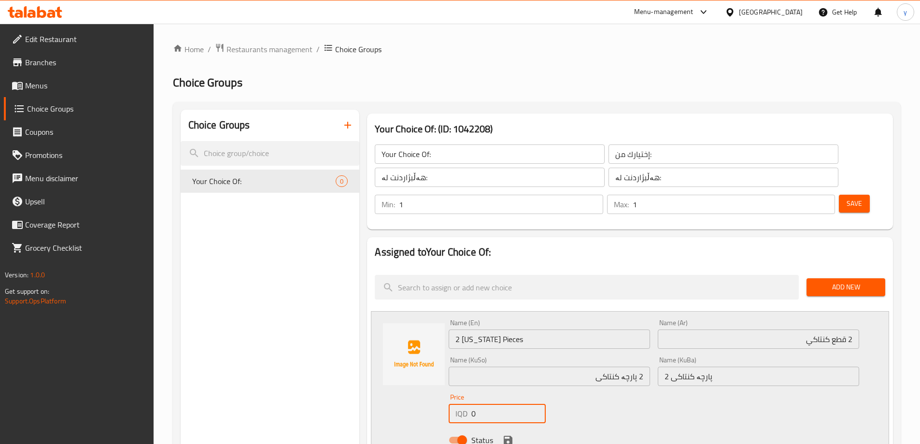
click at [482, 404] on input "0" at bounding box center [508, 413] width 74 height 19
paste input "650"
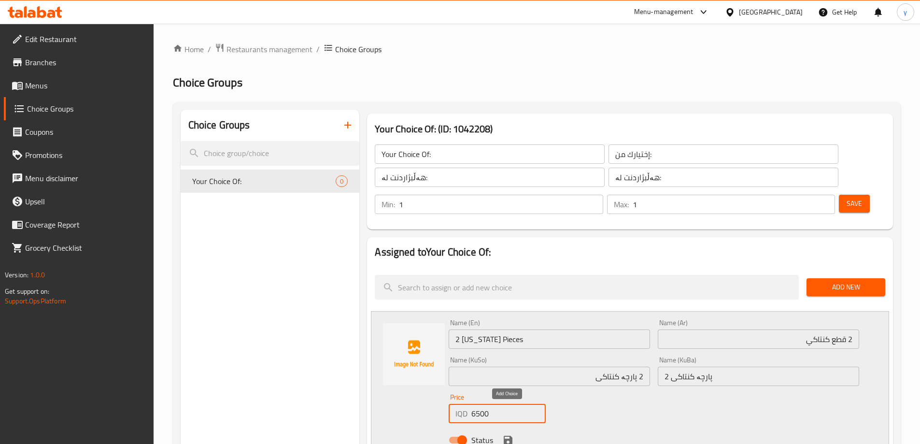
type input "6500"
click at [504, 436] on icon "save" at bounding box center [508, 440] width 9 height 9
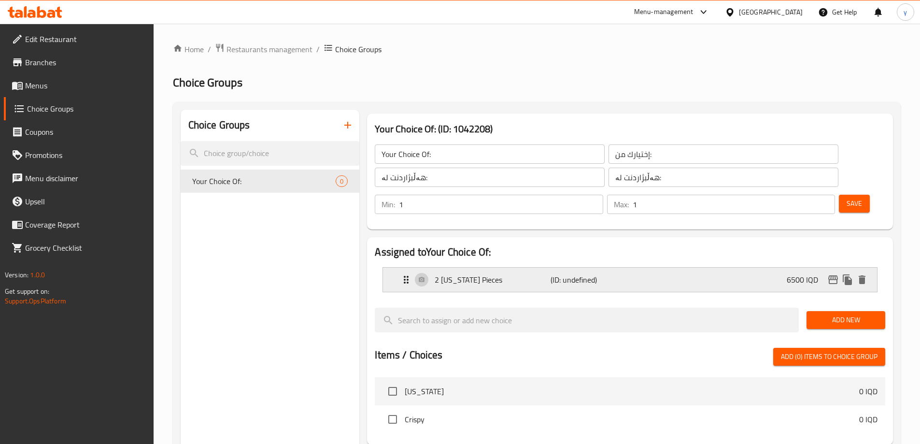
click at [678, 268] on div "2 [US_STATE] Pieces (ID: undefined) 6500 IQD" at bounding box center [632, 280] width 465 height 24
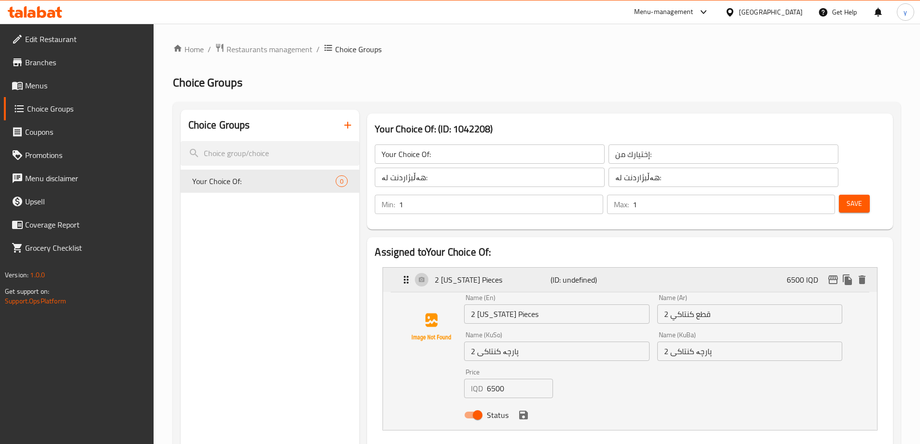
click at [623, 274] on p "(ID: undefined)" at bounding box center [589, 280] width 77 height 12
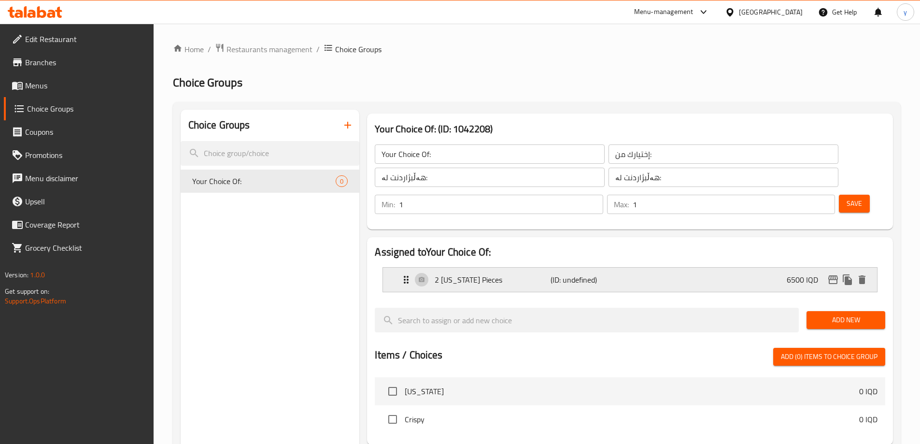
click at [623, 274] on p "(ID: undefined)" at bounding box center [589, 280] width 77 height 12
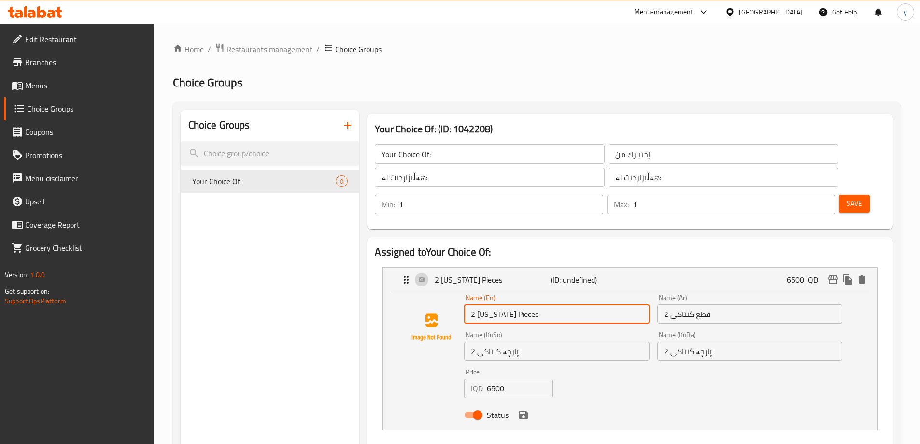
click at [527, 304] on input "2 [US_STATE] Pieces" at bounding box center [556, 313] width 185 height 19
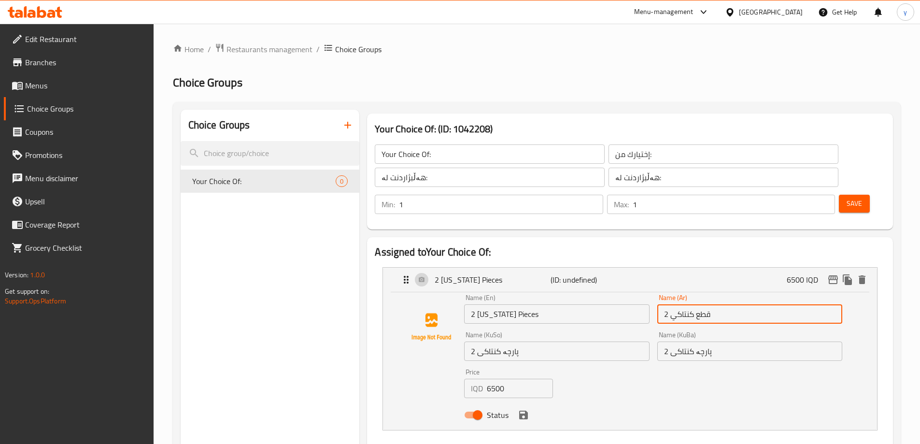
click at [689, 304] on input "2 قطع كنتاكي" at bounding box center [749, 313] width 185 height 19
click at [617, 274] on p "(ID: undefined)" at bounding box center [589, 280] width 77 height 12
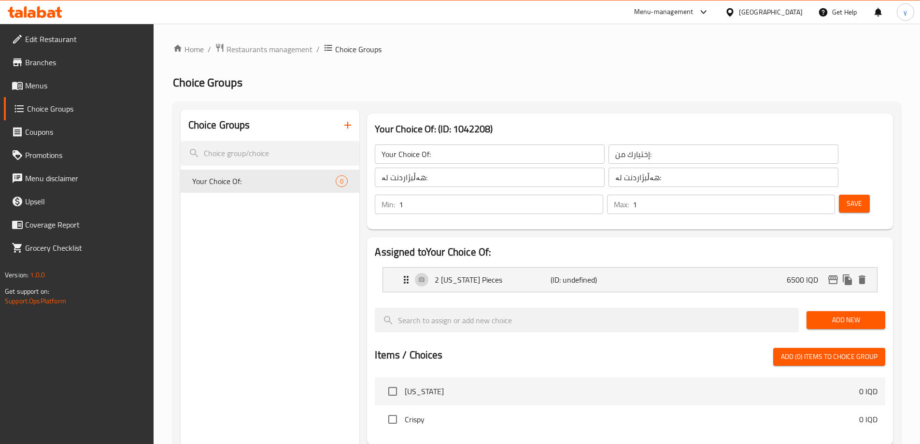
click at [806, 304] on div "Add New" at bounding box center [846, 320] width 86 height 32
click at [823, 314] on span "Add New" at bounding box center [845, 320] width 63 height 12
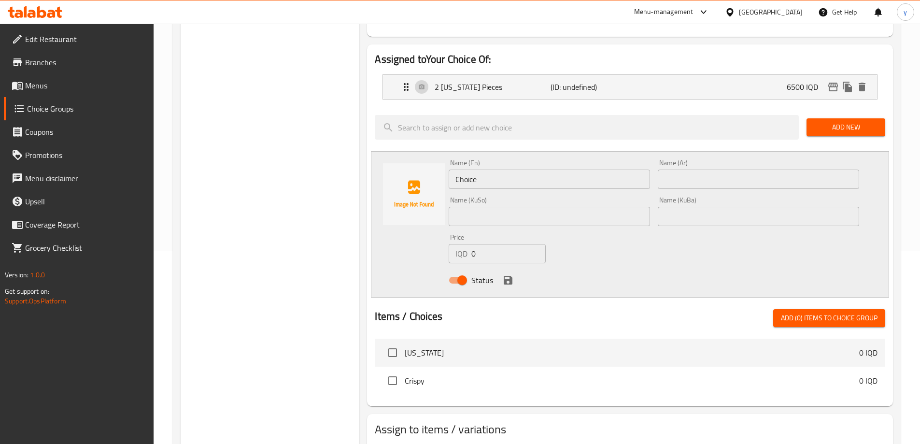
scroll to position [193, 0]
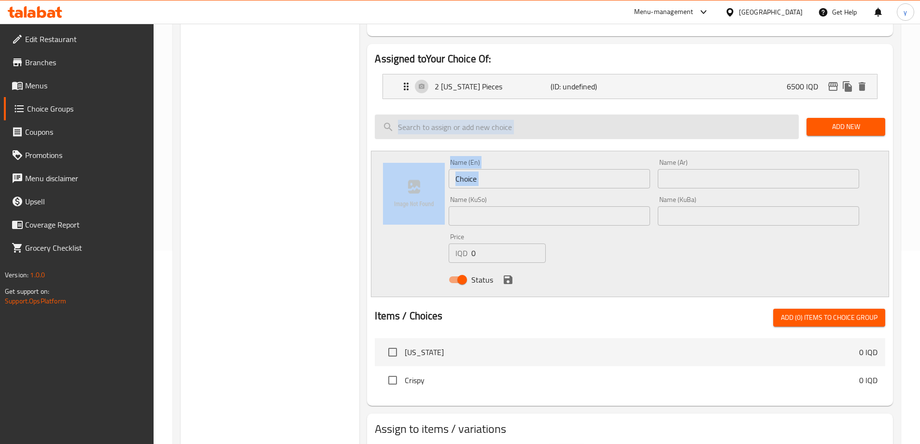
drag, startPoint x: 701, startPoint y: 102, endPoint x: 686, endPoint y: 108, distance: 16.2
click at [701, 98] on div "Assigned to Your Choice Of: 2 [US_STATE] Pieces (ID: undefined) 6500 IQD Name (…" at bounding box center [630, 225] width 526 height 362
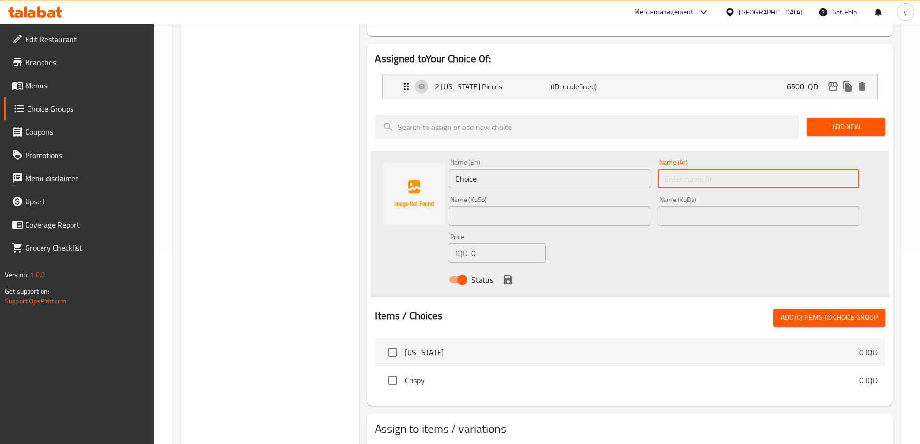
click at [690, 169] on input "text" at bounding box center [758, 178] width 201 height 19
paste input "2 قطع كنتاكي"
type input "2 قطع كنتاكي"
click at [609, 169] on input "Choice" at bounding box center [549, 178] width 201 height 19
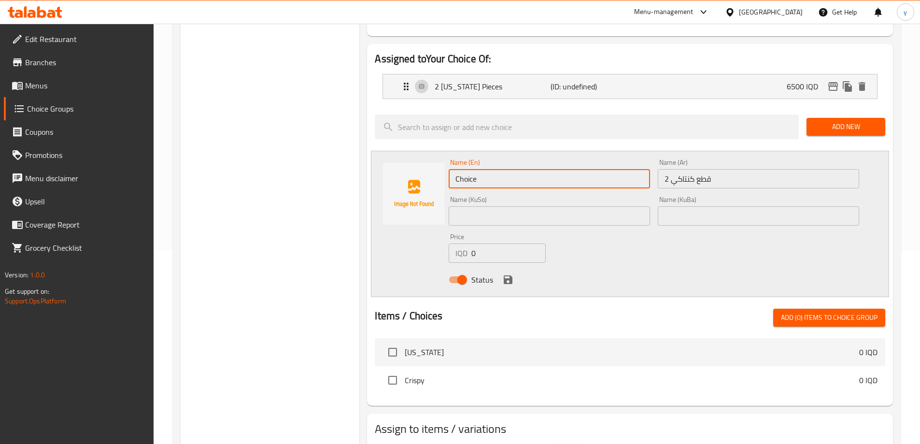
click at [609, 169] on input "Choice" at bounding box center [549, 178] width 201 height 19
paste input "2 [US_STATE] Pieces"
type input "2 [US_STATE] Pieces"
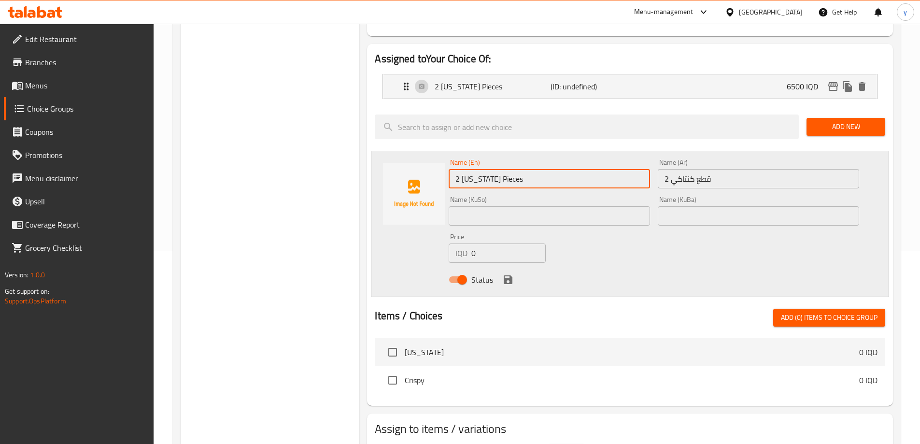
click at [587, 206] on input "text" at bounding box center [549, 215] width 201 height 19
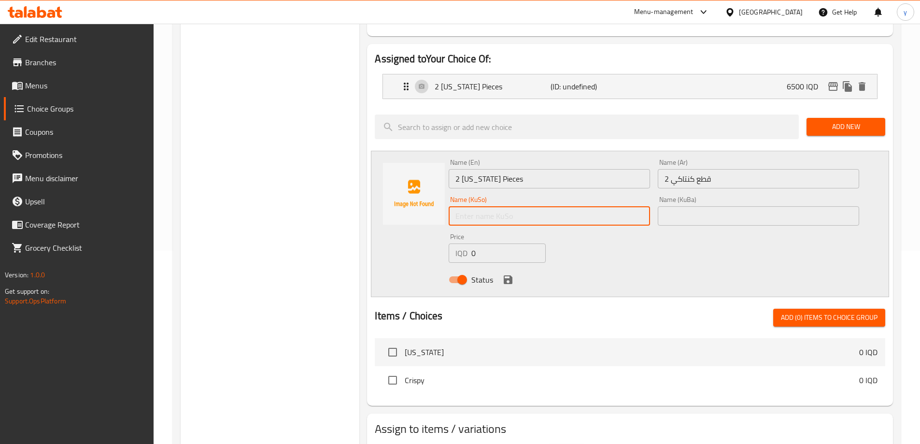
paste input "2 پارچە کنتاکی"
type input "2 پارچە کنتاکی"
click at [479, 243] on input "0" at bounding box center [508, 252] width 74 height 19
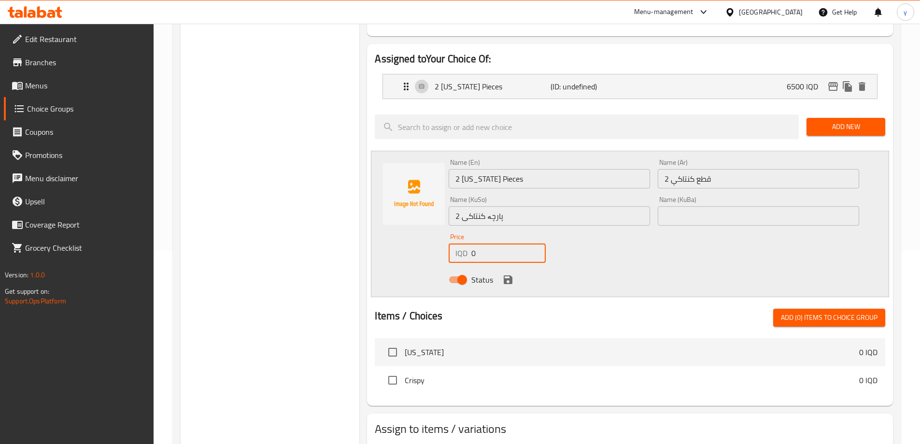
click at [479, 243] on input "0" at bounding box center [508, 252] width 74 height 19
paste input "850"
type input "8500"
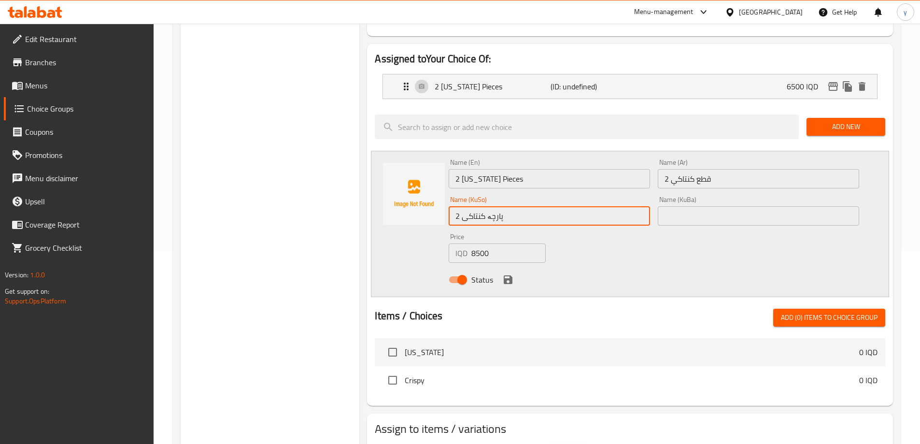
click at [456, 206] on input "2 پارچە کنتاکی" at bounding box center [549, 215] width 201 height 19
type input "3 پارچە کنتاکی"
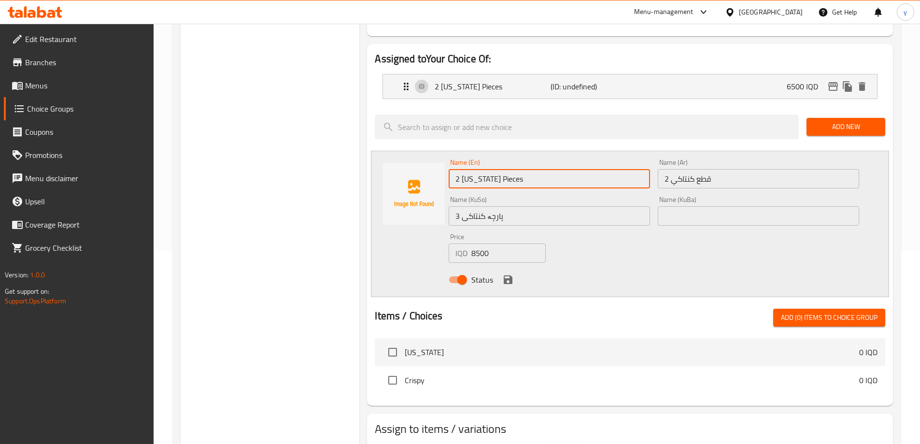
click at [455, 169] on input "2 [US_STATE] Pieces" at bounding box center [549, 178] width 201 height 19
type input "3 [US_STATE] Pieces"
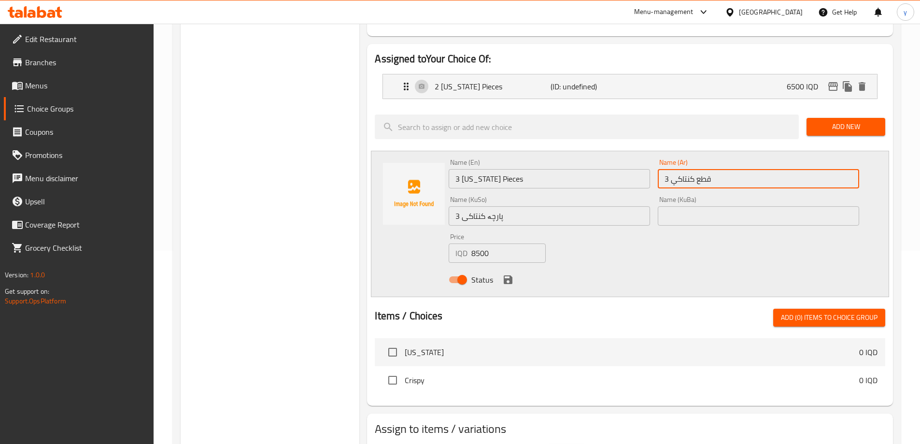
click at [664, 169] on input "3 قطع كنتاكي" at bounding box center [758, 178] width 201 height 19
type input "3 قطع كنتاكي"
click at [542, 206] on input "3 پارچە کنتاکی" at bounding box center [549, 215] width 201 height 19
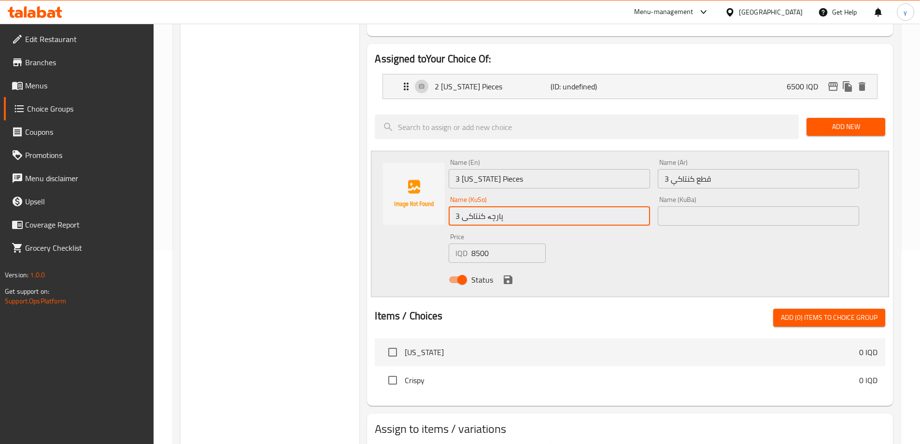
click at [542, 206] on input "3 پارچە کنتاکی" at bounding box center [549, 215] width 201 height 19
drag, startPoint x: 681, startPoint y: 185, endPoint x: 666, endPoint y: 194, distance: 16.9
click at [681, 206] on input "text" at bounding box center [758, 215] width 201 height 19
paste input "3 پارچە کنتاکی"
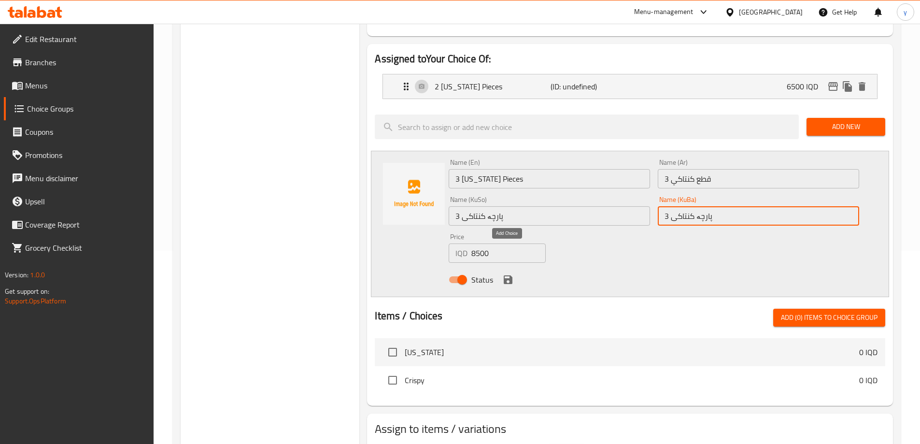
type input "3 پارچە کنتاکی"
click at [509, 275] on icon "save" at bounding box center [508, 279] width 9 height 9
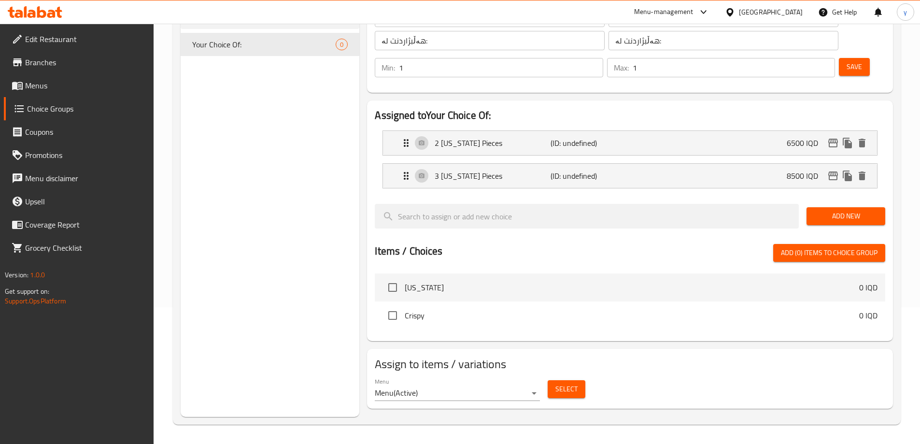
scroll to position [137, 0]
click at [848, 210] on span "Add New" at bounding box center [845, 216] width 63 height 12
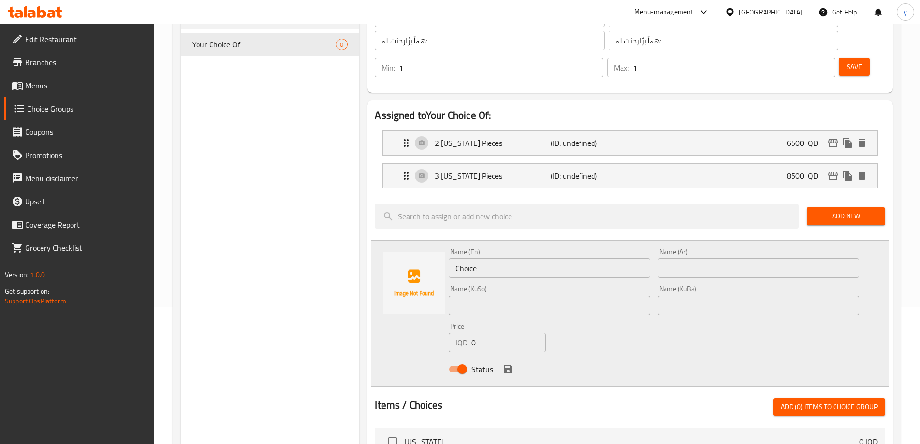
click at [469, 258] on input "Choice" at bounding box center [549, 267] width 201 height 19
paste input "2 [US_STATE] Pieces"
type input "2 [US_STATE] Pieces"
click at [691, 258] on input "text" at bounding box center [758, 267] width 201 height 19
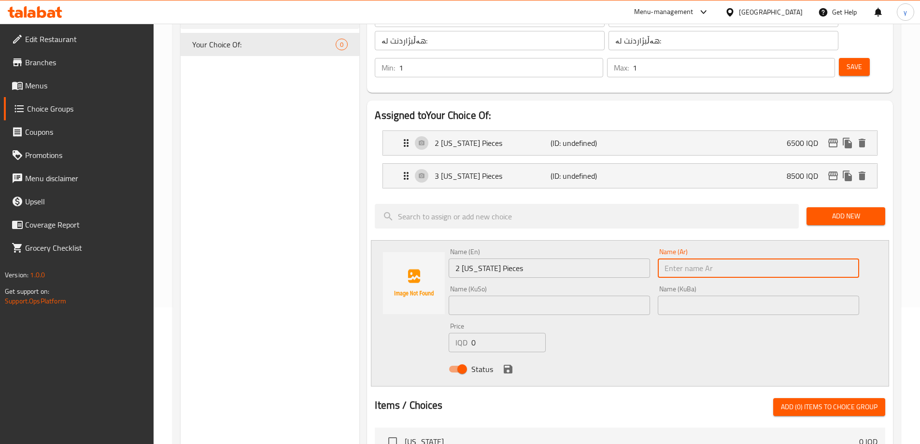
paste input "2 قطع كنتاكي"
type input "2 قطع كنتاكي"
click at [598, 291] on div "Name (KuSo) Name ([PERSON_NAME])" at bounding box center [549, 300] width 209 height 37
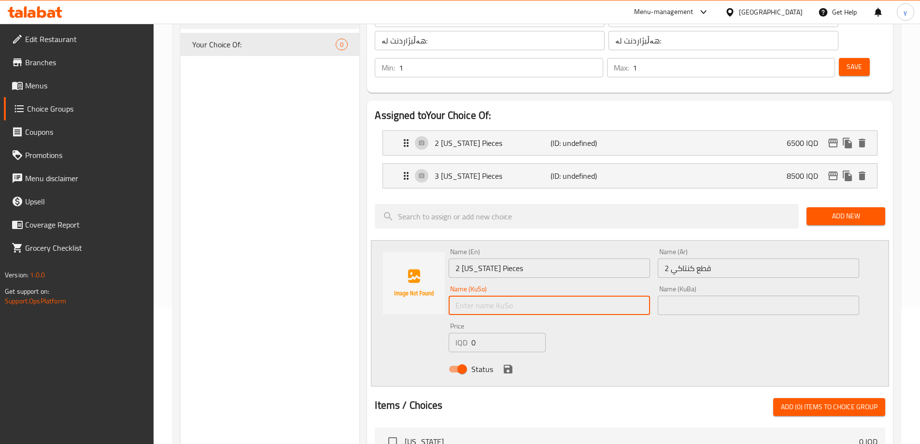
click at [597, 296] on input "text" at bounding box center [549, 305] width 201 height 19
paste input "2 پارچە کنتاکی"
type input "2 پارچە کنتاکی"
click at [674, 296] on input "text" at bounding box center [758, 305] width 201 height 19
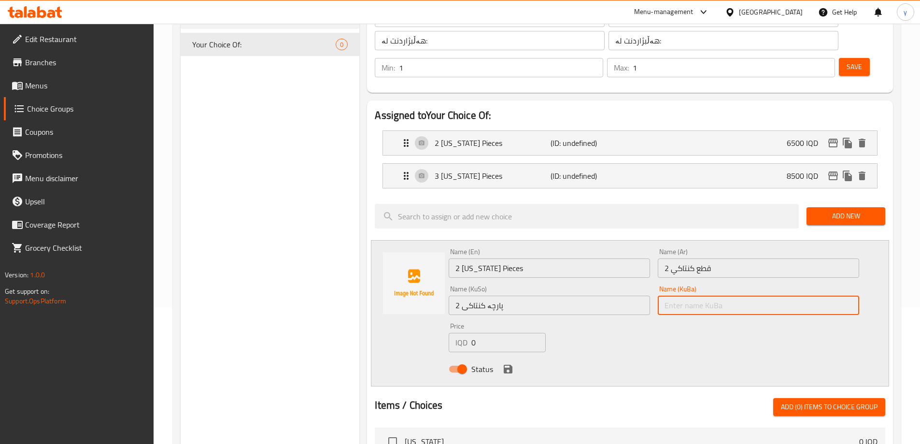
paste input "2 پارچە کنتاکی"
type input "2 پارچە کنتاکی"
click at [503, 333] on input "0" at bounding box center [508, 342] width 74 height 19
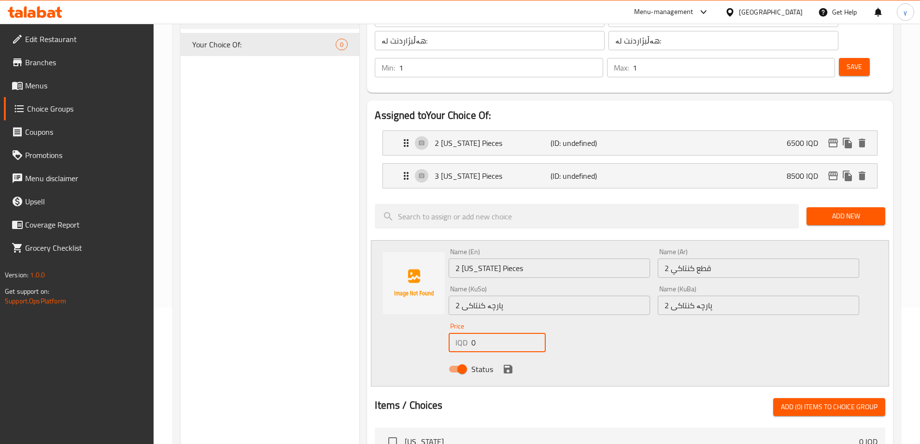
click at [503, 333] on input "0" at bounding box center [508, 342] width 74 height 19
paste input "1350"
type input "13500"
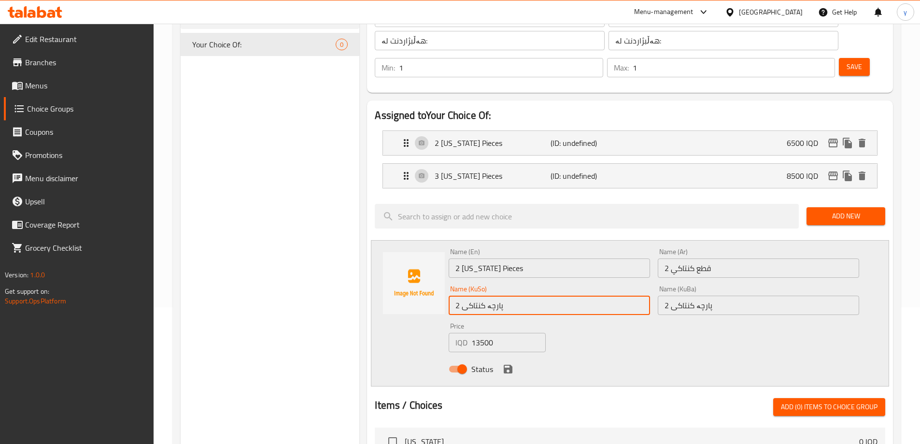
click at [455, 296] on input "2 پارچە کنتاکی" at bounding box center [549, 305] width 201 height 19
type input "5 پارچە کنتاکی"
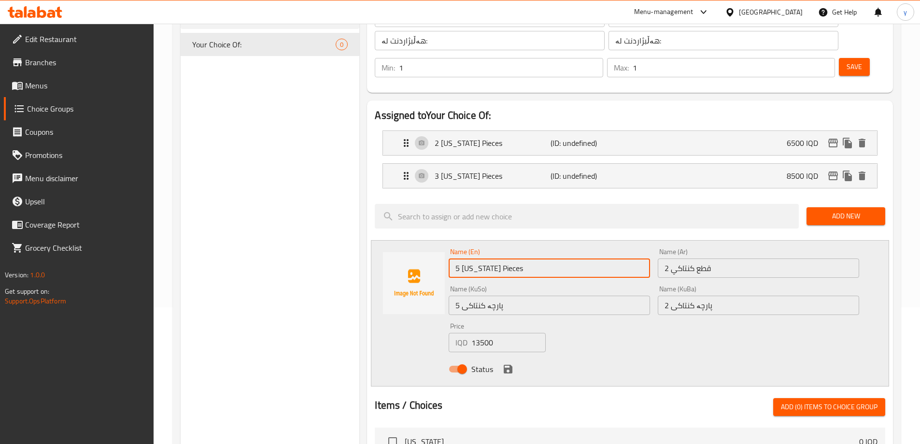
drag, startPoint x: 459, startPoint y: 240, endPoint x: 453, endPoint y: 243, distance: 6.9
click at [453, 258] on input "5 [US_STATE] Pieces" at bounding box center [549, 267] width 201 height 19
type input "5 [US_STATE] Pieces"
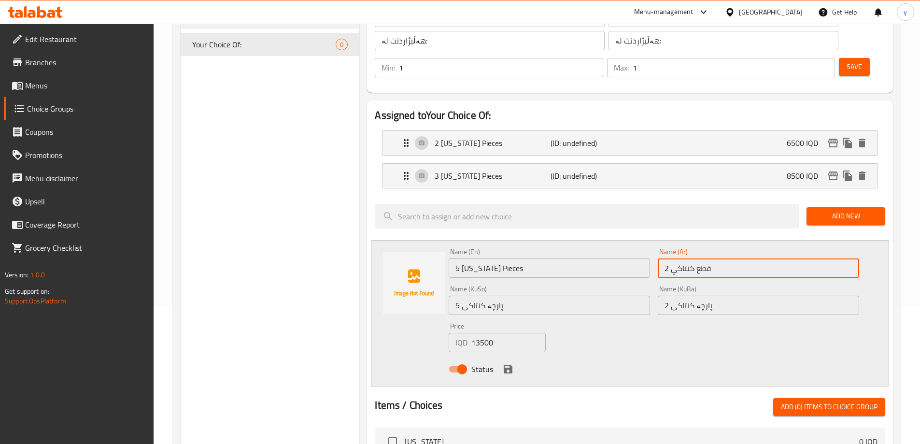
click at [667, 258] on input "2 قطع كنتاكي" at bounding box center [758, 267] width 201 height 19
type input "5 قطع كنتاكي"
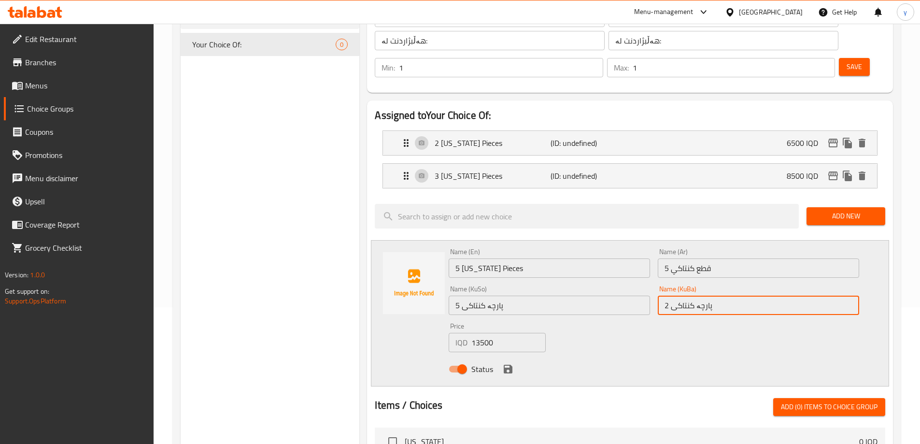
drag, startPoint x: 668, startPoint y: 276, endPoint x: 660, endPoint y: 281, distance: 9.3
click at [660, 296] on input "5 پارچە کنتاکی" at bounding box center [758, 305] width 201 height 19
type input "5 پارچە کنتاکی"
click at [502, 363] on icon "save" at bounding box center [508, 369] width 12 height 12
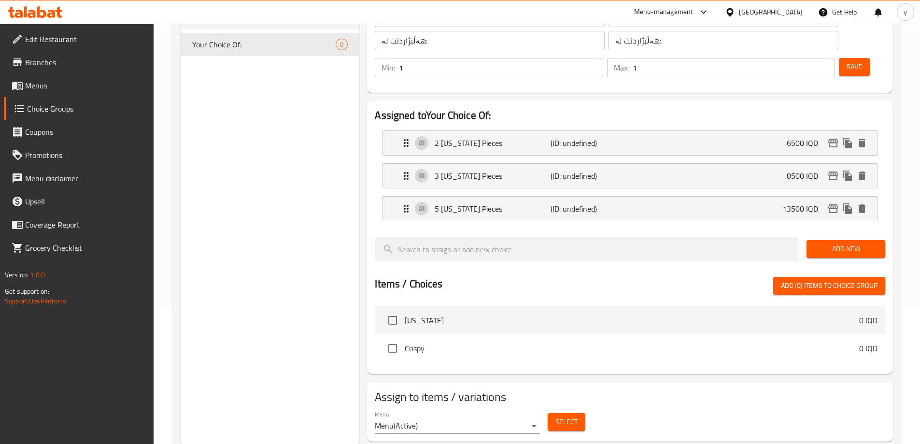
click at [830, 243] on span "Add New" at bounding box center [845, 249] width 63 height 12
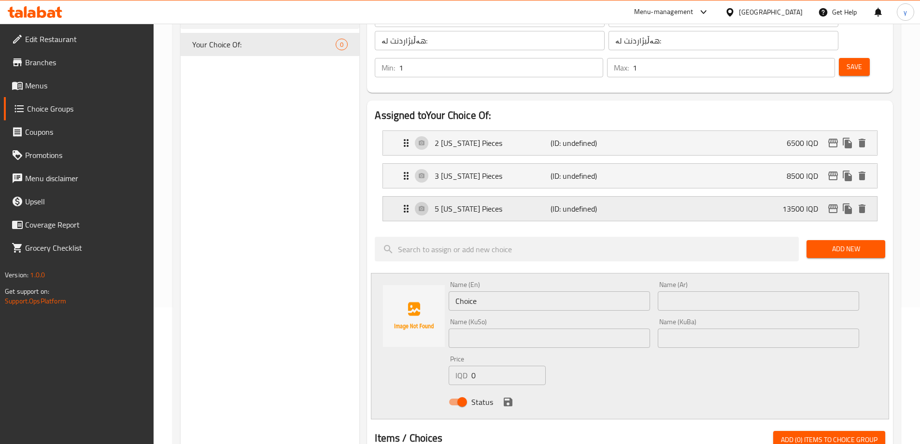
click at [521, 203] on p "5 [US_STATE] Pieces" at bounding box center [492, 209] width 115 height 12
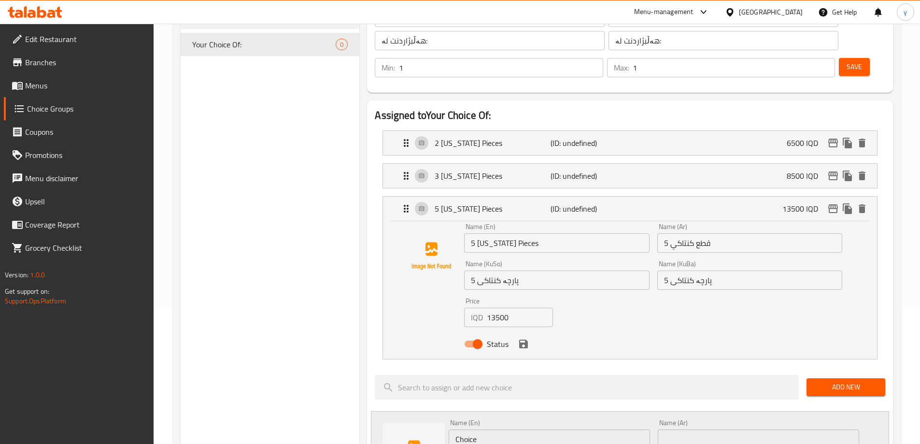
click at [519, 233] on input "5 [US_STATE] Pieces" at bounding box center [556, 242] width 185 height 19
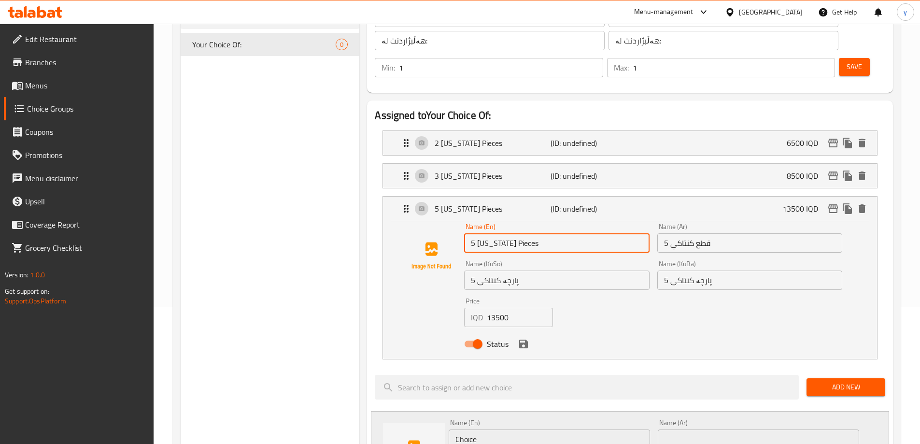
click at [519, 233] on input "5 [US_STATE] Pieces" at bounding box center [556, 242] width 185 height 19
click at [695, 233] on input "5 قطع كنتاكي" at bounding box center [749, 242] width 185 height 19
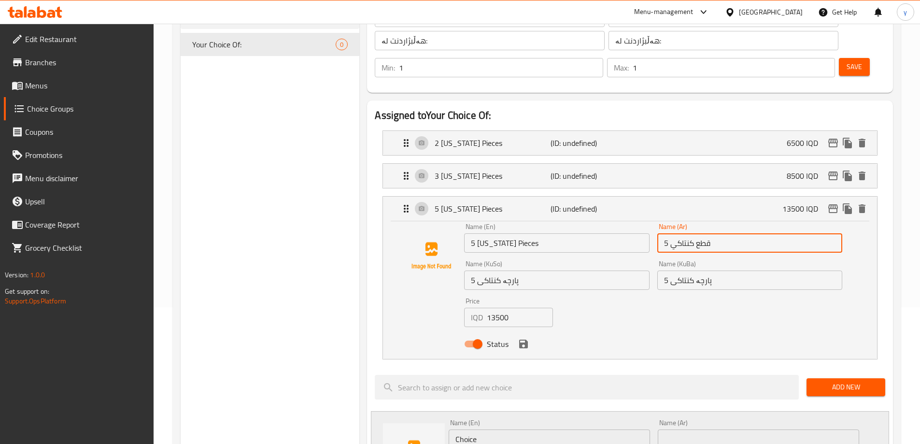
click at [695, 233] on input "5 قطع كنتاكي" at bounding box center [749, 242] width 185 height 19
click at [576, 263] on div "Name (KuSo) 5 پارچە کنتاکی Name ([GEOGRAPHIC_DATA])" at bounding box center [556, 274] width 193 height 37
click at [578, 270] on input "5 پارچە کنتاکی" at bounding box center [556, 279] width 185 height 19
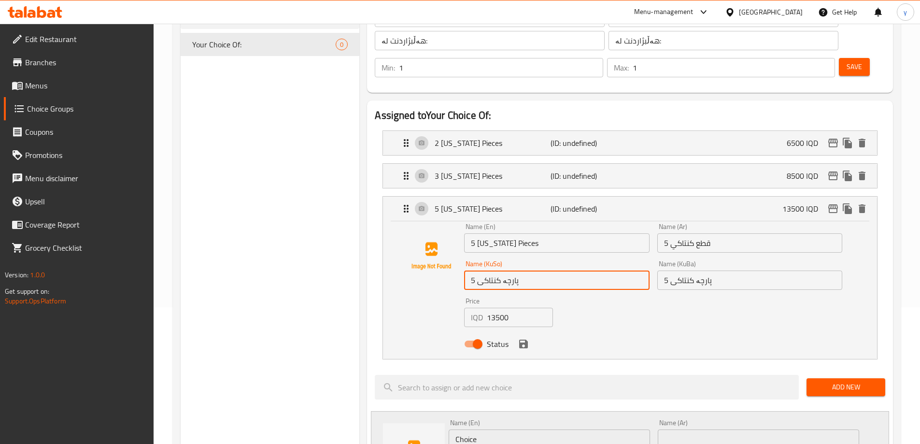
click at [578, 270] on input "5 پارچە کنتاکی" at bounding box center [556, 279] width 185 height 19
click at [541, 197] on div "5 [US_STATE] Pieces (ID: undefined) 13500 IQD" at bounding box center [632, 209] width 465 height 24
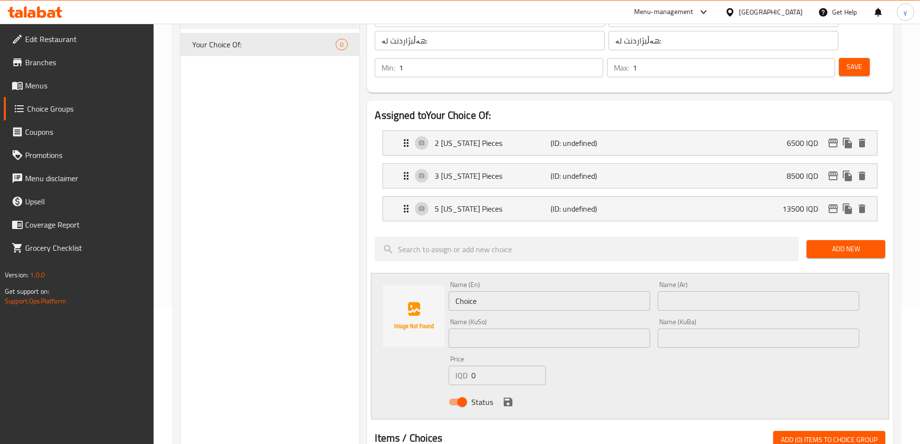
drag, startPoint x: 587, startPoint y: 307, endPoint x: 620, endPoint y: 310, distance: 33.4
click at [587, 328] on input "text" at bounding box center [549, 337] width 201 height 19
paste input "5 پارچە کنتاکی"
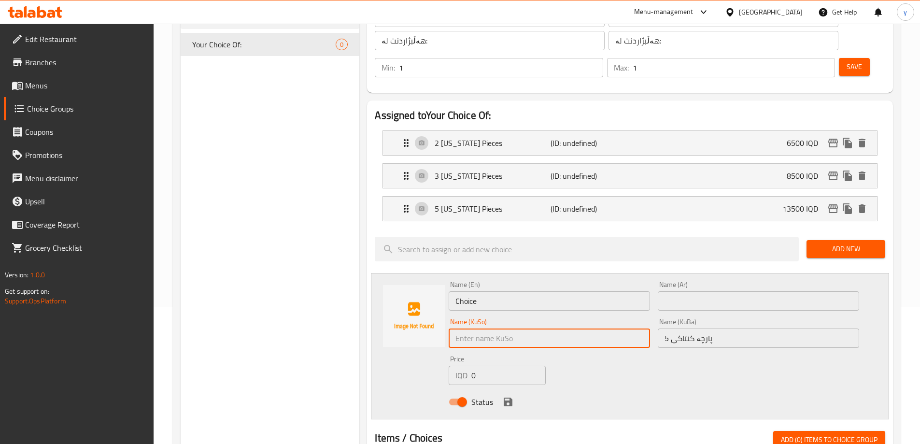
click at [685, 328] on input "5 پارچە کنتاکی" at bounding box center [758, 337] width 201 height 19
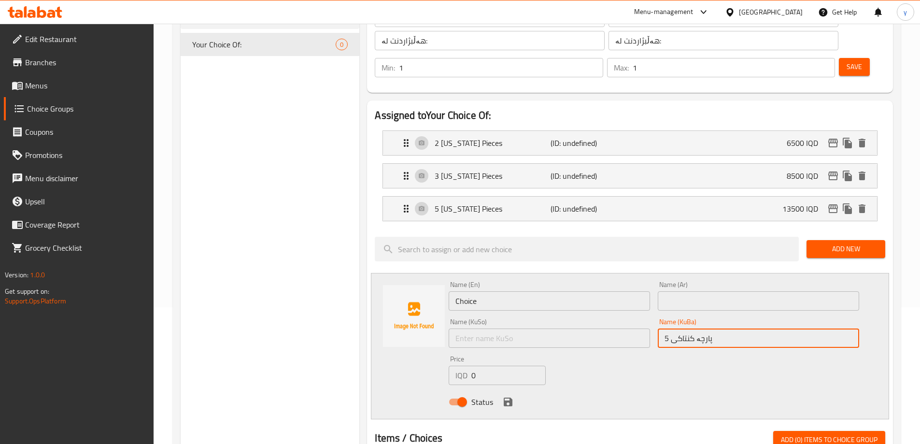
type input "5 پارچە کنتاکی"
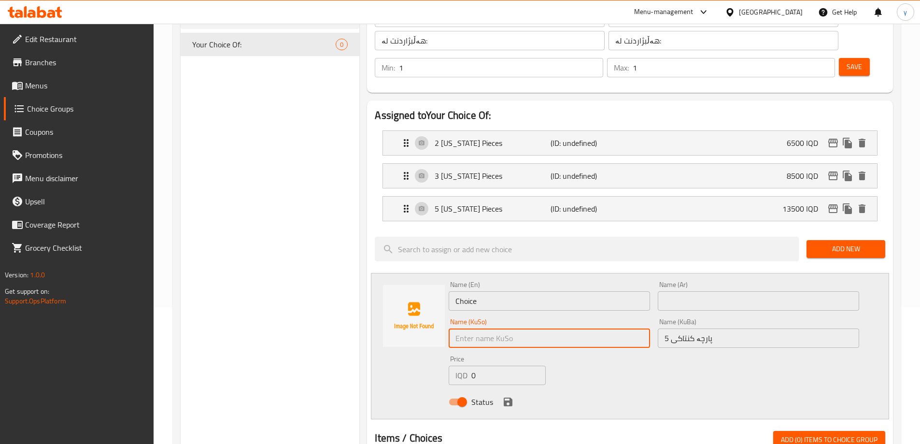
click at [641, 328] on input "text" at bounding box center [549, 337] width 201 height 19
paste input "5 پارچە کنتاکی"
type input "5 پارچە کنتاکی"
click at [670, 291] on input "text" at bounding box center [758, 300] width 201 height 19
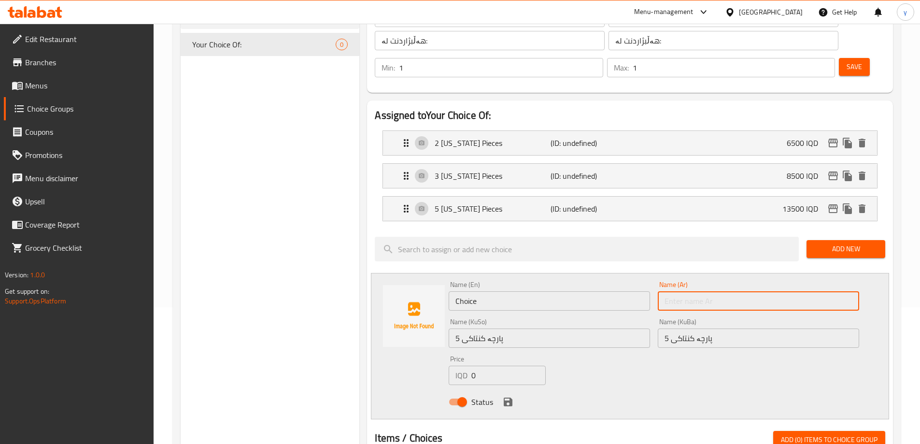
paste input "5 قطع كنتاكي"
type input "5 قطع كنتاكي"
click at [592, 283] on div "Name (En) Choice Name (En)" at bounding box center [549, 295] width 209 height 37
click at [596, 291] on input "Choice" at bounding box center [549, 300] width 201 height 19
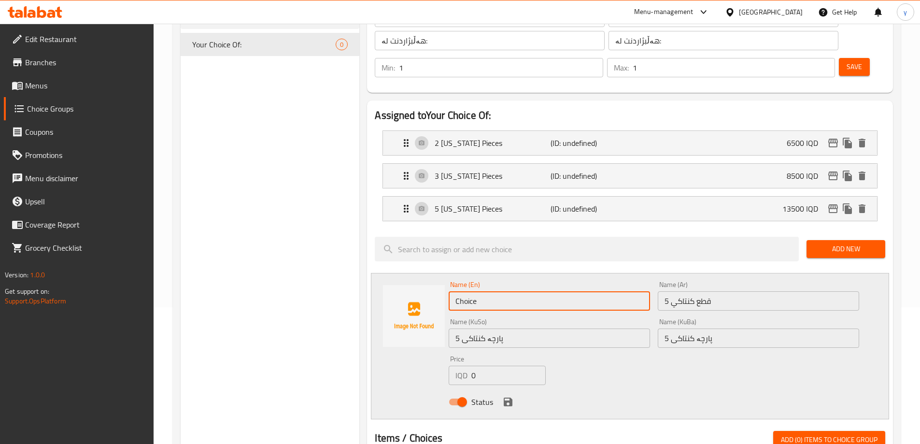
click at [596, 291] on input "Choice" at bounding box center [549, 300] width 201 height 19
paste input "5 [US_STATE] Pieces"
type input "5 [US_STATE] Pieces"
click at [480, 355] on div "Price IQD 0 Price" at bounding box center [497, 369] width 97 height 29
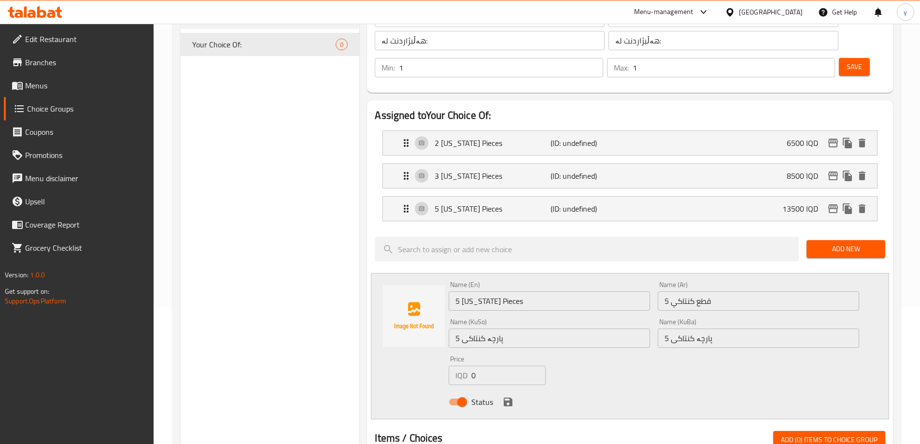
click at [481, 366] on input "0" at bounding box center [508, 375] width 74 height 19
paste input "1700"
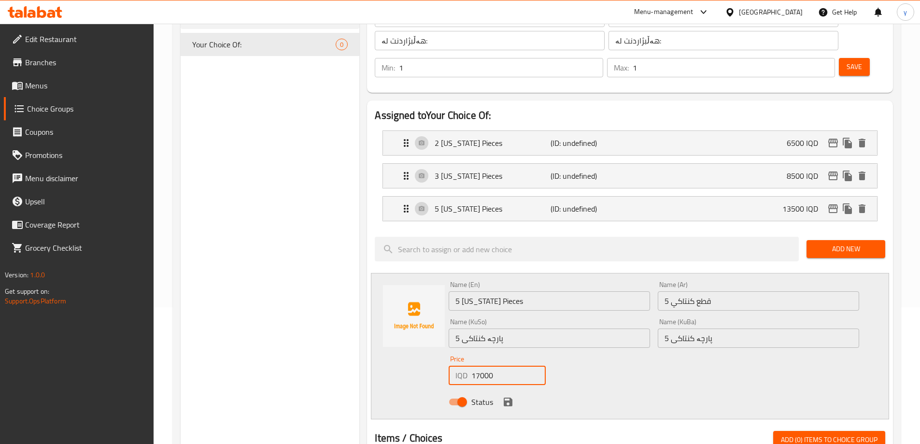
type input "17000"
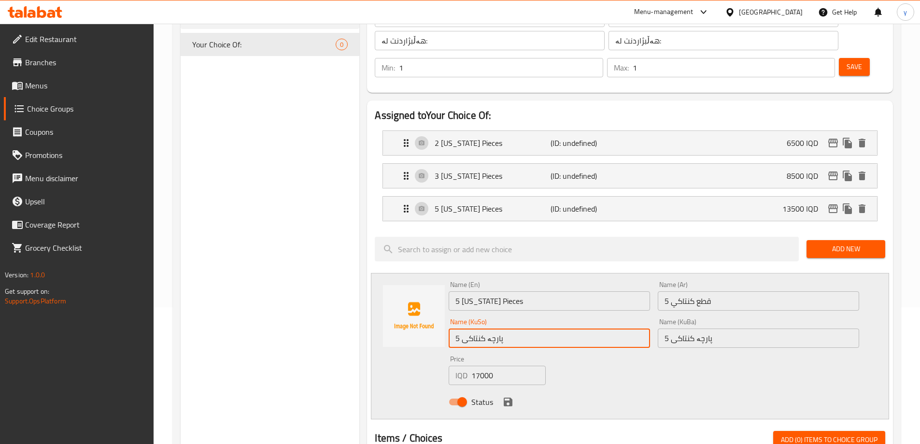
drag, startPoint x: 460, startPoint y: 311, endPoint x: 452, endPoint y: 311, distance: 8.2
click at [452, 328] on input "5 پارچە کنتاکی" at bounding box center [549, 337] width 201 height 19
type input "7 پارچە کنتاکی"
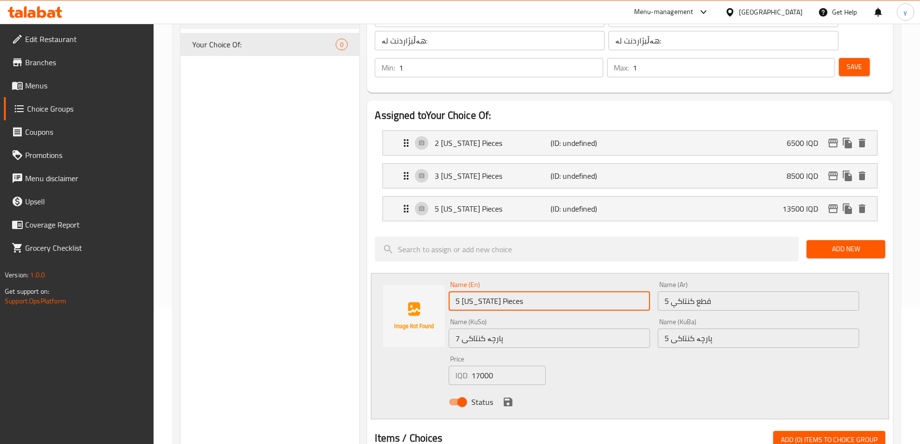
click at [454, 291] on input "5 [US_STATE] Pieces" at bounding box center [549, 300] width 201 height 19
type input "7 [US_STATE] Pieces"
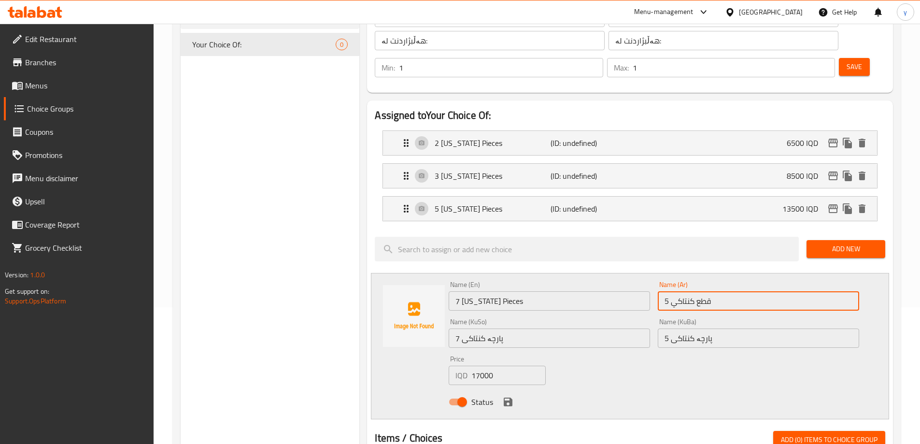
drag, startPoint x: 667, startPoint y: 275, endPoint x: 661, endPoint y: 277, distance: 6.3
click at [661, 291] on input "5 قطع كنتاكي" at bounding box center [758, 300] width 201 height 19
type input "7 قطع كنتاكي"
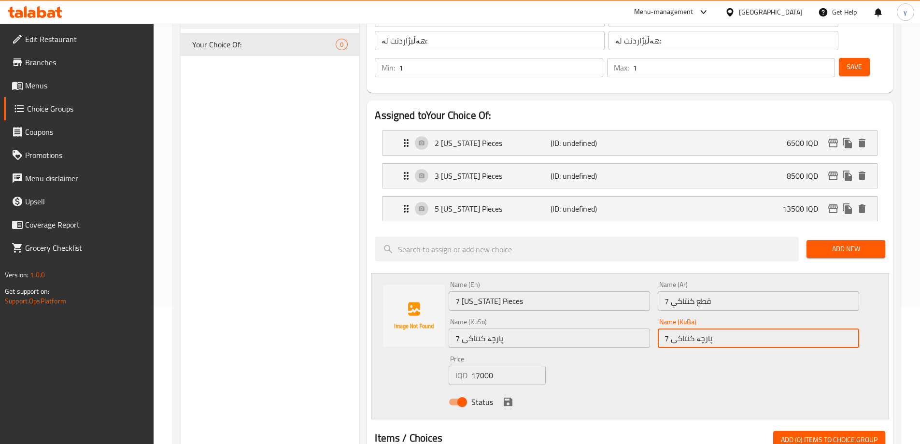
drag, startPoint x: 669, startPoint y: 314, endPoint x: 663, endPoint y: 315, distance: 6.0
click at [663, 328] on input "7 پارچە کنتاکی" at bounding box center [758, 337] width 201 height 19
type input "7 پارچە کنتاکی"
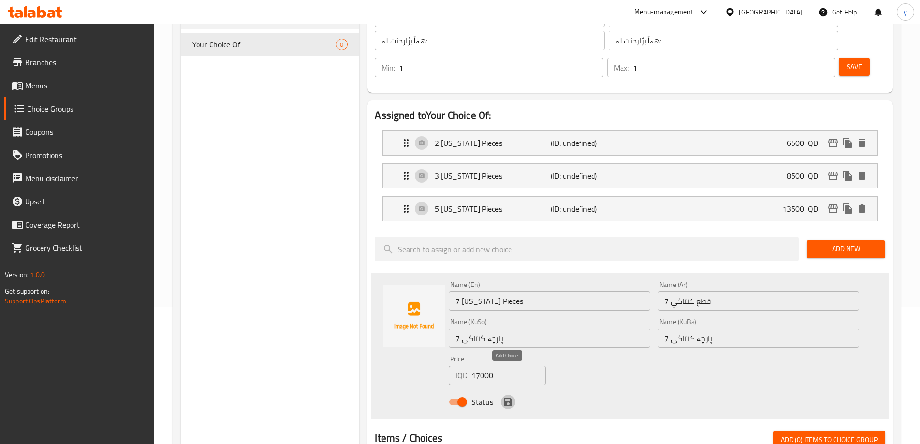
click at [510, 397] on icon "save" at bounding box center [508, 401] width 9 height 9
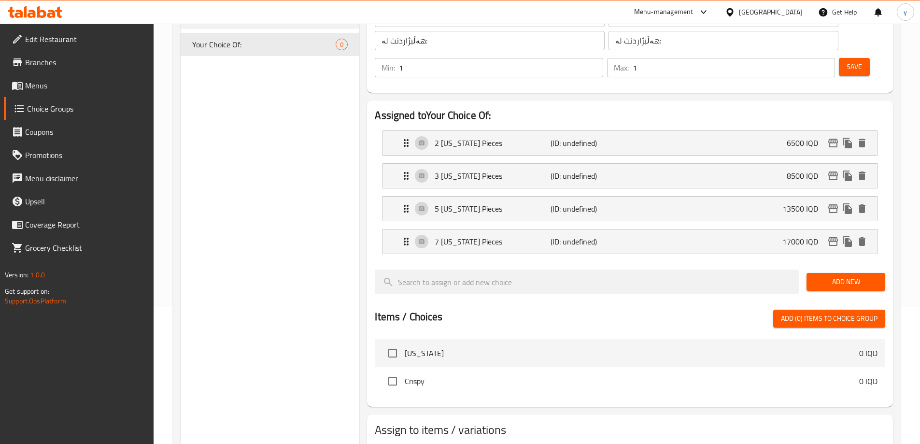
click at [827, 273] on button "Add New" at bounding box center [846, 282] width 79 height 18
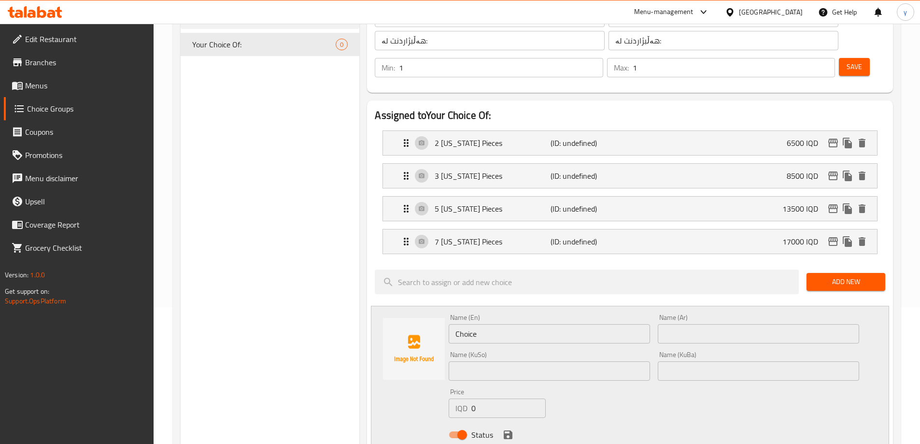
click at [497, 324] on input "Choice" at bounding box center [549, 333] width 201 height 19
paste input "5 [US_STATE] Pieces"
type input "5 [US_STATE] Pieces"
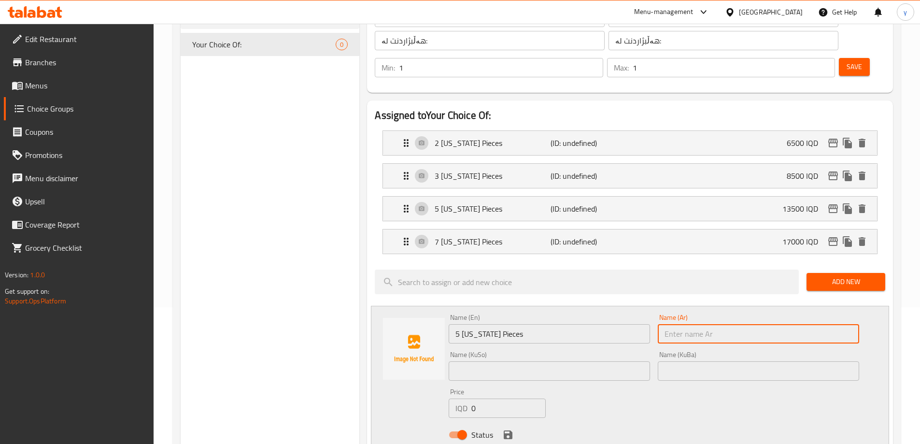
click at [677, 324] on input "text" at bounding box center [758, 333] width 201 height 19
paste input "5 قطع كنتاكي"
type input "5 قطع كنتاكي"
click at [598, 361] on input "text" at bounding box center [549, 370] width 201 height 19
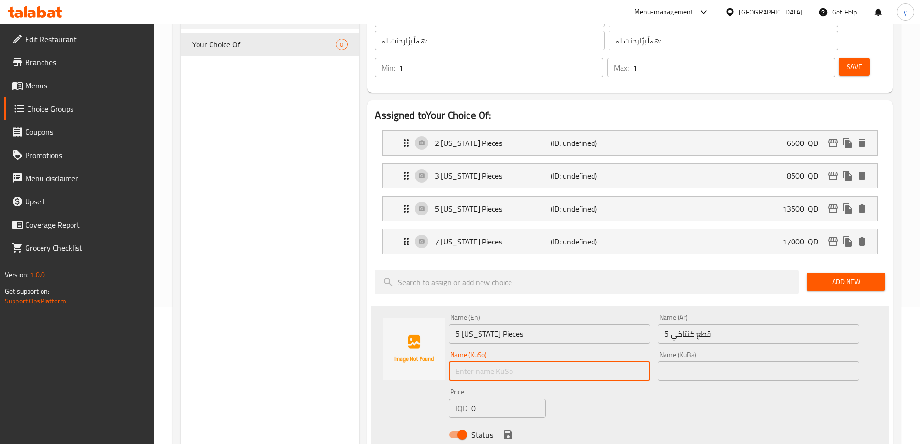
paste input "5 پارچە کنتاکی"
type input "5 پارچە کنتاکی"
click at [656, 347] on div "Name (KuBa) Name (KuBa)" at bounding box center [758, 365] width 209 height 37
drag, startPoint x: 692, startPoint y: 343, endPoint x: 667, endPoint y: 358, distance: 28.4
click at [692, 361] on input "text" at bounding box center [758, 370] width 201 height 19
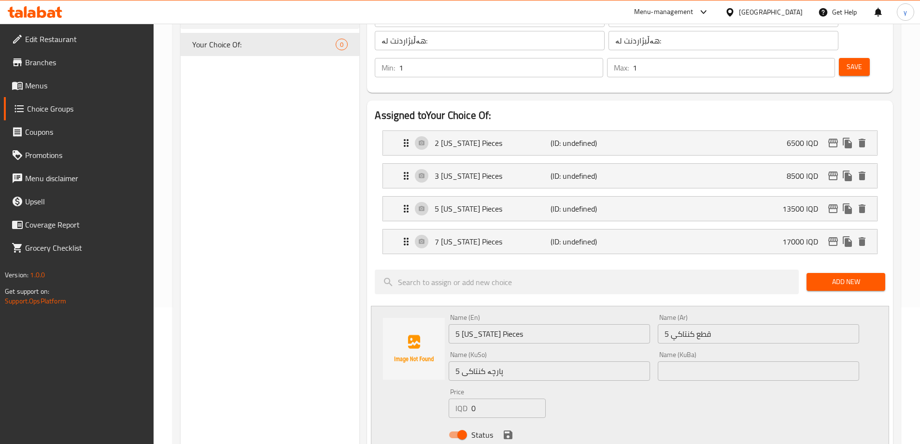
paste input "5 پارچە کنتاکی"
type input "5 پارچە کنتاکی"
drag, startPoint x: 475, startPoint y: 381, endPoint x: 469, endPoint y: 382, distance: 5.7
click at [469, 398] on div "IQD 0 Price" at bounding box center [497, 407] width 97 height 19
paste input "2300"
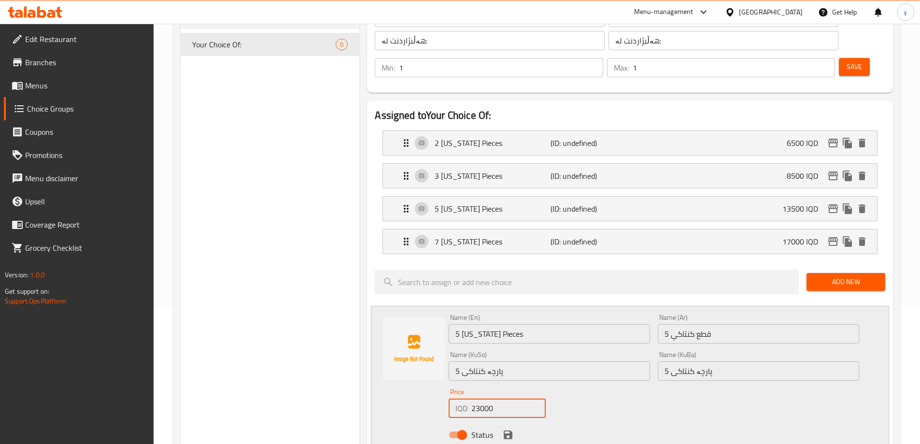
type input "23000"
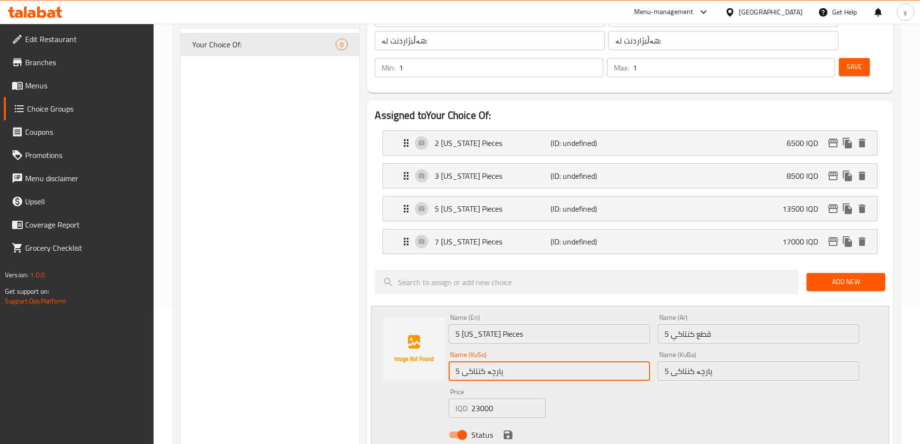
drag, startPoint x: 459, startPoint y: 344, endPoint x: 441, endPoint y: 344, distance: 17.9
click at [441, 344] on div "Name (En) 5 [US_STATE] Pieces Name (En) Name (Ar) 5 قطع كنتاكي Name (Ar) Name (…" at bounding box center [630, 379] width 518 height 146
type input "9 پارچە کنتاکی"
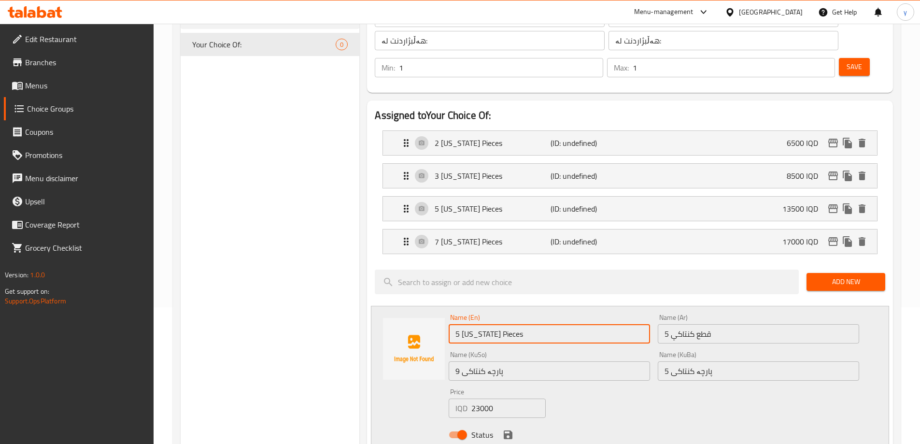
click at [460, 324] on input "5 [US_STATE] Pieces" at bounding box center [549, 333] width 201 height 19
type input "9 [US_STATE] Pieces"
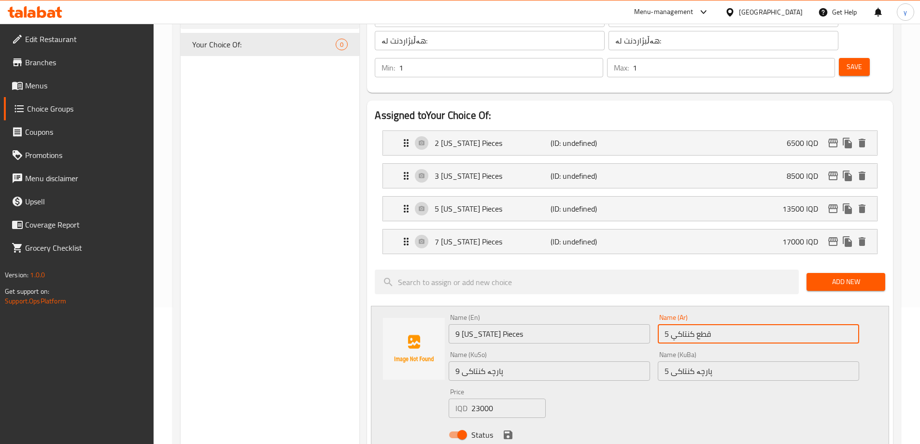
click at [666, 324] on input "5 قطع كنتاكي" at bounding box center [758, 333] width 201 height 19
type input "9 قطع كنتاكي"
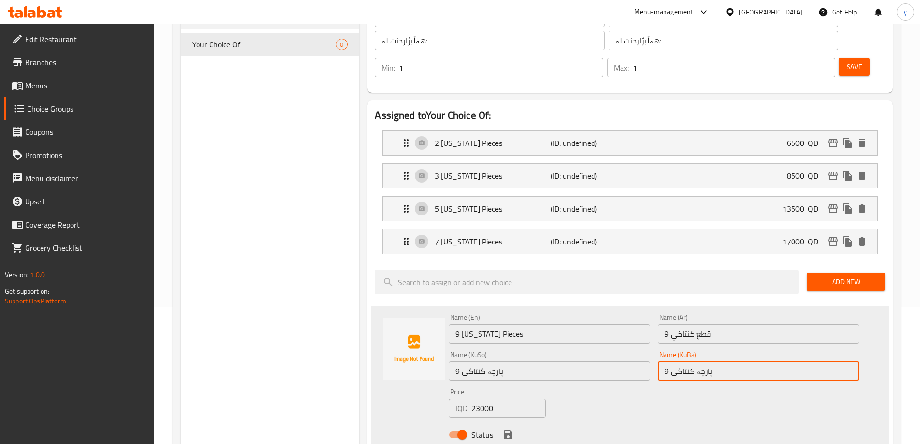
drag, startPoint x: 669, startPoint y: 344, endPoint x: 664, endPoint y: 346, distance: 5.4
click at [664, 361] on input "9 پارچە کنتاکی" at bounding box center [758, 370] width 201 height 19
type input "9 پارچە کنتاکی"
click at [503, 429] on icon "save" at bounding box center [508, 435] width 12 height 12
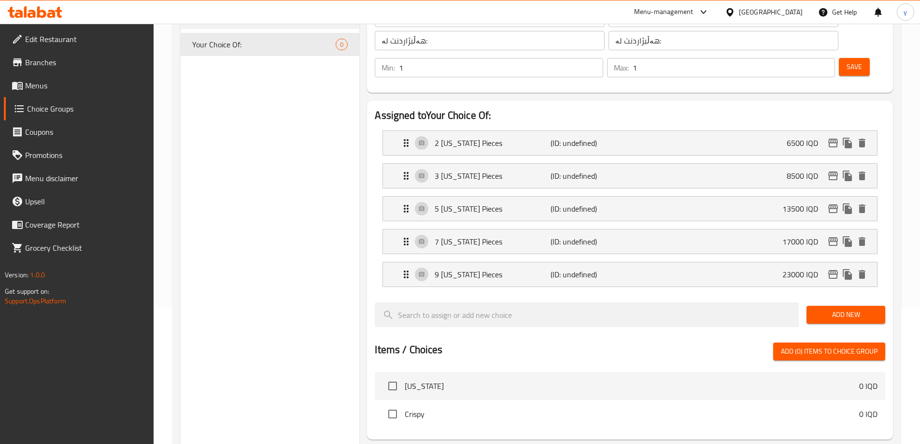
click at [837, 309] on span "Add New" at bounding box center [845, 315] width 63 height 12
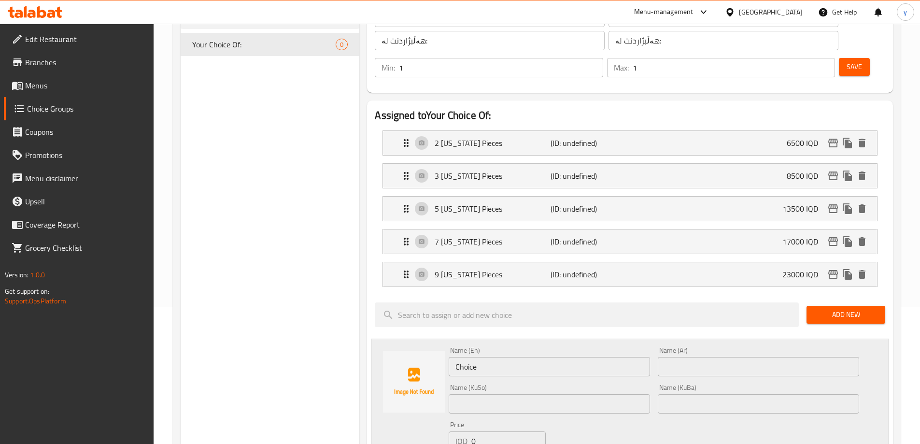
click at [506, 421] on div "Price IQD 0 Price" at bounding box center [497, 435] width 97 height 29
click at [505, 431] on input "0" at bounding box center [508, 440] width 74 height 19
paste input "2900"
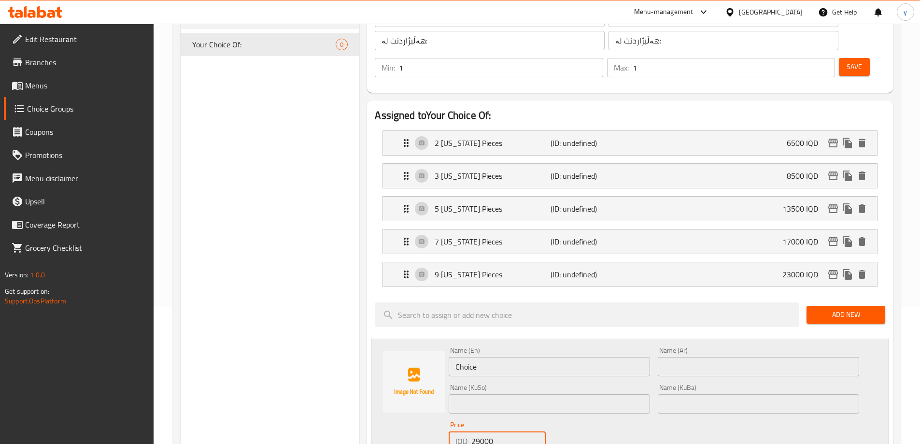
type input "29000"
click at [485, 357] on input "Choice" at bounding box center [549, 366] width 201 height 19
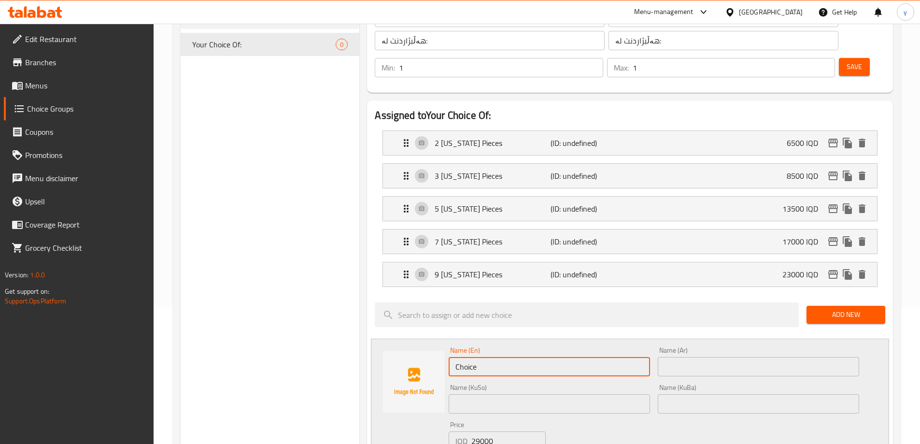
click at [485, 357] on input "Choice" at bounding box center [549, 366] width 201 height 19
paste input "5 [US_STATE] Pieces"
type input "5 [US_STATE] Pieces"
click at [657, 343] on div "Name (Ar) Name (Ar)" at bounding box center [758, 361] width 209 height 37
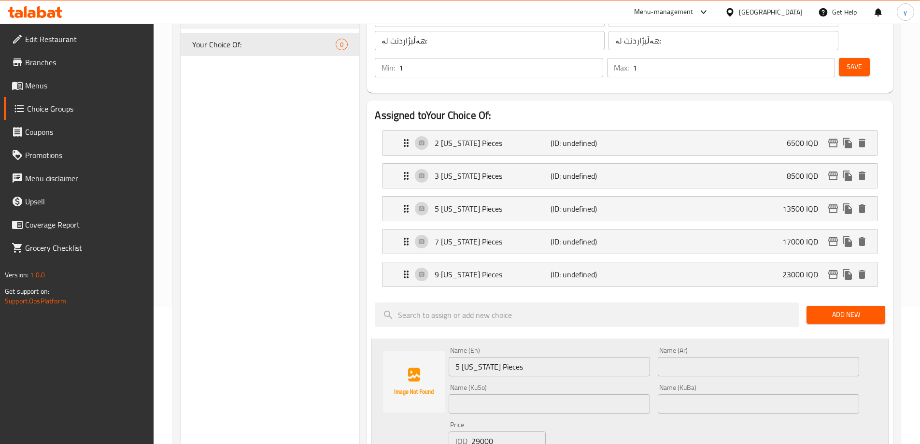
click at [663, 357] on input "text" at bounding box center [758, 366] width 201 height 19
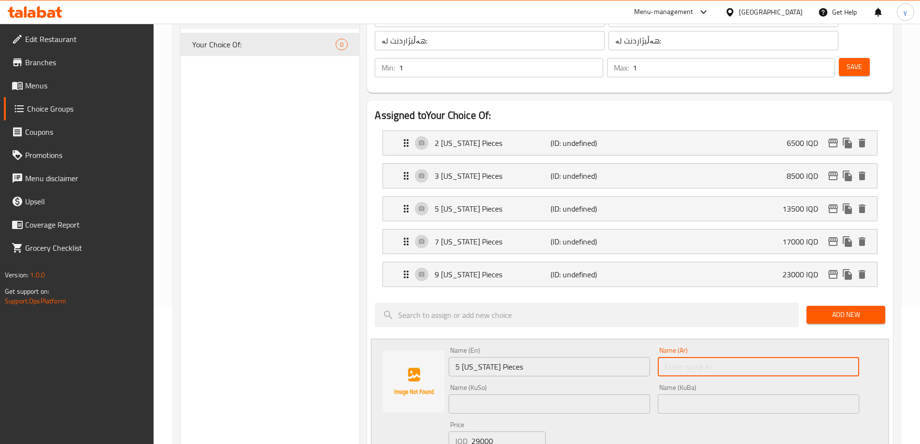
paste input "5 قطع كنتاكي"
type input "5 قطع كنتاكي"
click at [604, 388] on div "Name (KuSo) Name ([PERSON_NAME])" at bounding box center [549, 398] width 209 height 37
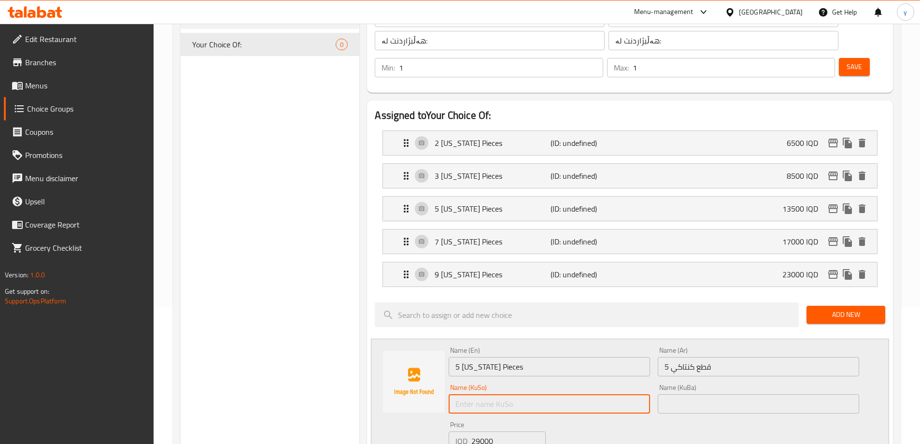
click at [609, 394] on input "text" at bounding box center [549, 403] width 201 height 19
paste input "5 پارچە کنتاکی"
type input "5 پارچە کنتاکی"
click at [676, 394] on input "text" at bounding box center [758, 403] width 201 height 19
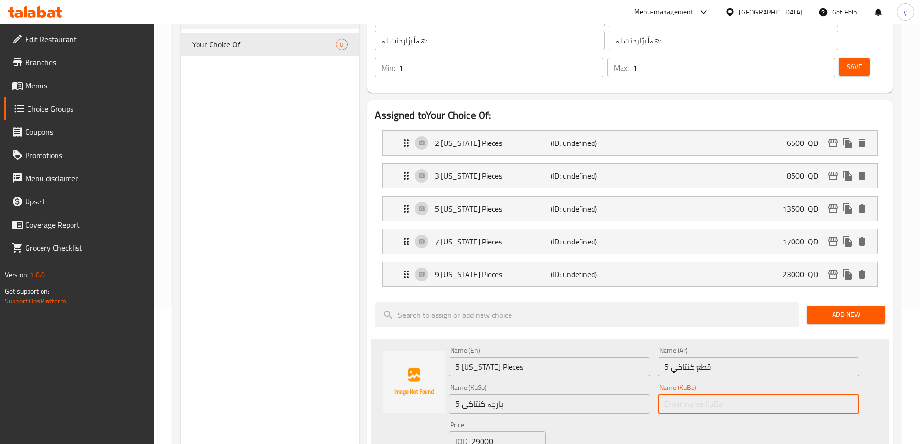
paste input "5 پارچە کنتاکی"
type input "5 پارچە کنتاکی"
click at [460, 357] on input "5 [US_STATE] Pieces" at bounding box center [549, 366] width 201 height 19
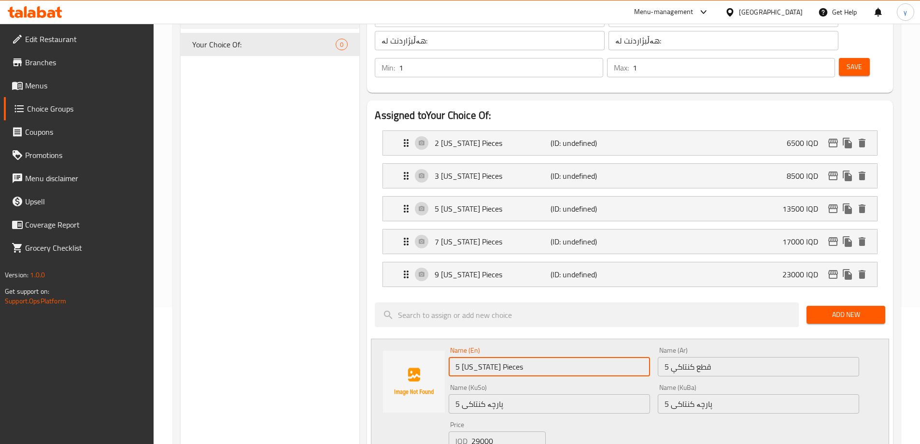
drag, startPoint x: 459, startPoint y: 339, endPoint x: 454, endPoint y: 340, distance: 5.4
click at [454, 357] on input "5 [US_STATE] Pieces" at bounding box center [549, 366] width 201 height 19
type input "13 [US_STATE] Pieces"
click at [668, 357] on input "5 قطع كنتاكي" at bounding box center [758, 366] width 201 height 19
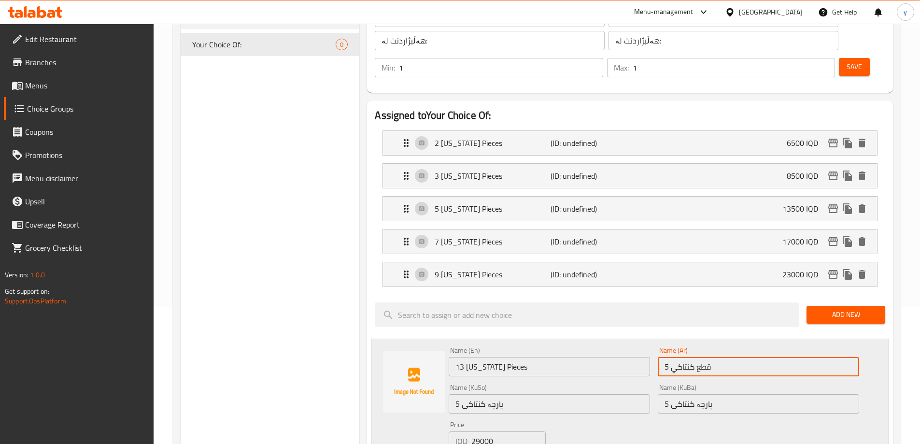
click at [673, 357] on input "5 قطع كنتاكي" at bounding box center [758, 366] width 201 height 19
drag, startPoint x: 669, startPoint y: 340, endPoint x: 661, endPoint y: 342, distance: 8.1
click at [661, 357] on input "5 قطع كنتاكي" at bounding box center [758, 366] width 201 height 19
type input "13 قطع كنتاكي"
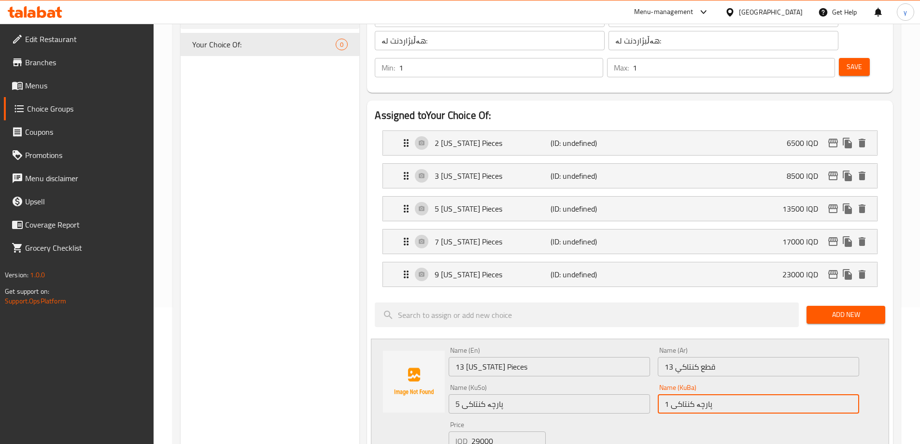
drag, startPoint x: 668, startPoint y: 380, endPoint x: 664, endPoint y: 382, distance: 5.0
click at [664, 394] on input "1 پارچە کنتاکی" at bounding box center [758, 403] width 201 height 19
drag, startPoint x: 672, startPoint y: 377, endPoint x: 664, endPoint y: 378, distance: 8.2
click at [664, 394] on input "31 پارچە کنتاکی" at bounding box center [758, 403] width 201 height 19
type input "13 پارچە کنتاکی"
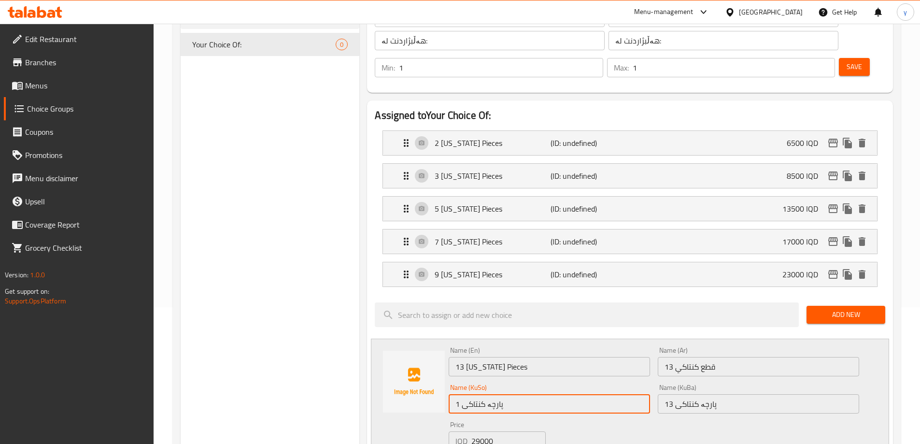
drag, startPoint x: 460, startPoint y: 376, endPoint x: 454, endPoint y: 377, distance: 5.9
click at [454, 394] on input "1 پارچە کنتاکی" at bounding box center [549, 403] width 201 height 19
drag, startPoint x: 463, startPoint y: 380, endPoint x: 455, endPoint y: 382, distance: 7.4
click at [455, 394] on input "31 پارچە کنتاکی" at bounding box center [549, 403] width 201 height 19
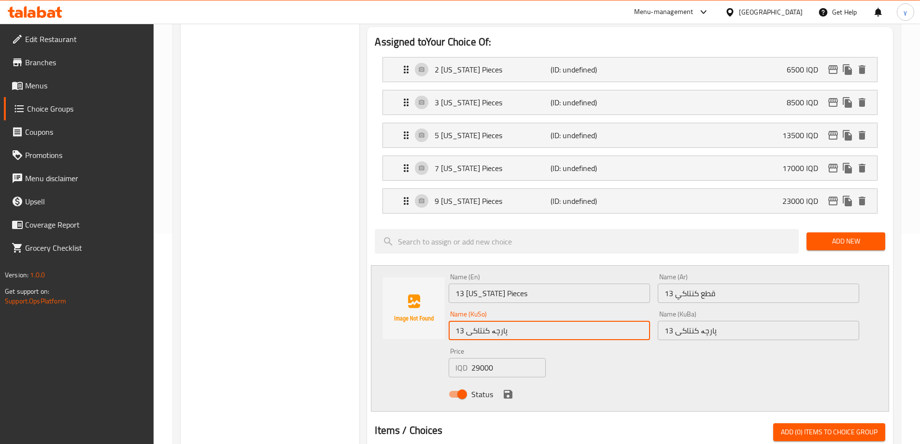
scroll to position [233, 0]
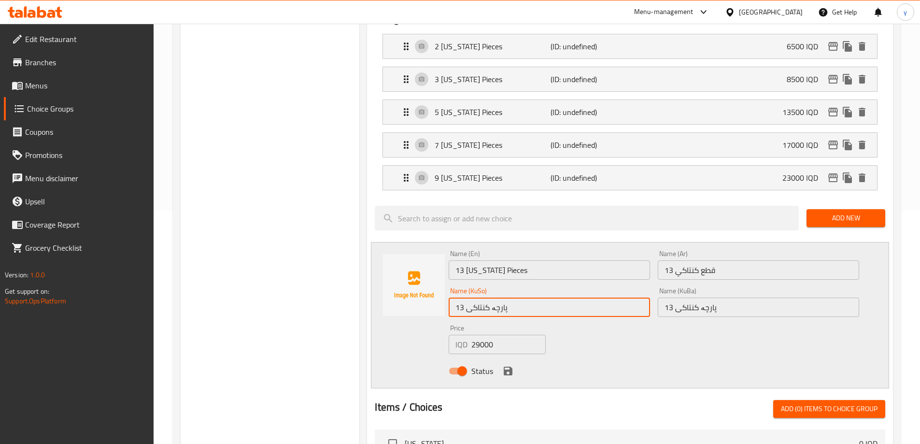
type input "13 پارچە کنتاکی"
click at [497, 358] on div "Status" at bounding box center [654, 371] width 418 height 26
click at [502, 365] on icon "save" at bounding box center [508, 371] width 12 height 12
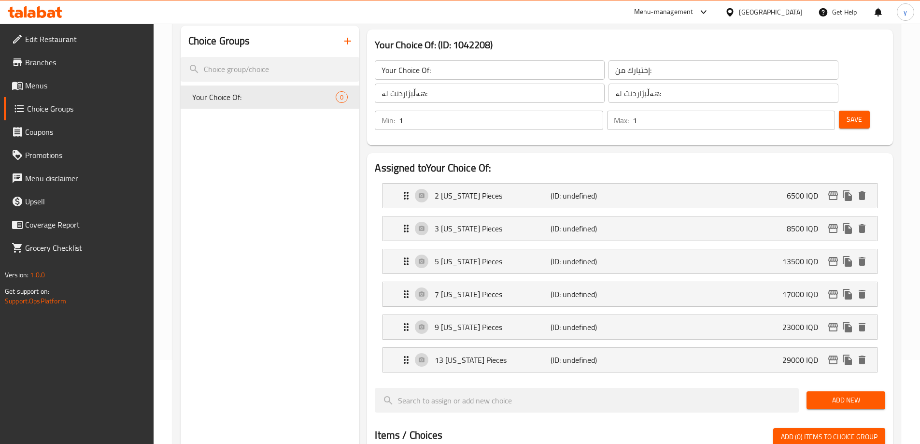
scroll to position [0, 0]
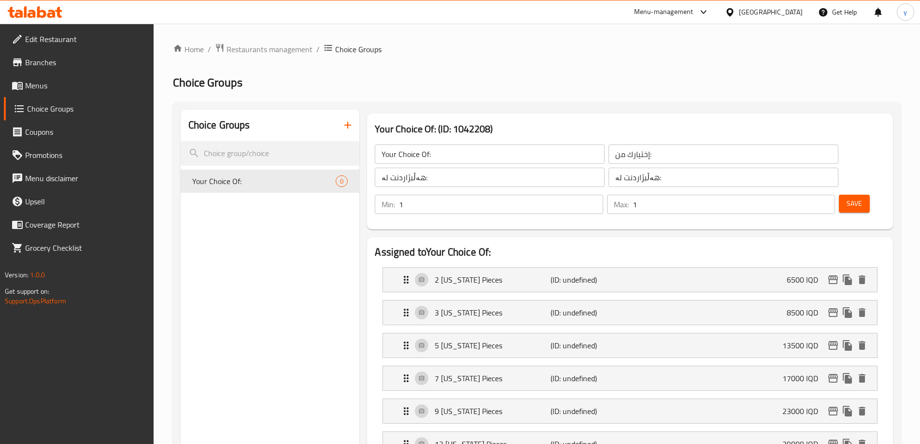
click at [847, 198] on span "Save" at bounding box center [854, 204] width 15 height 12
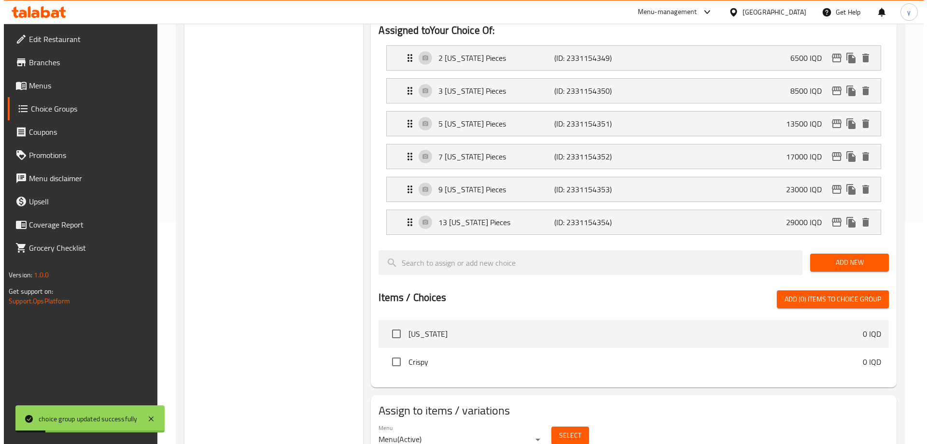
scroll to position [237, 0]
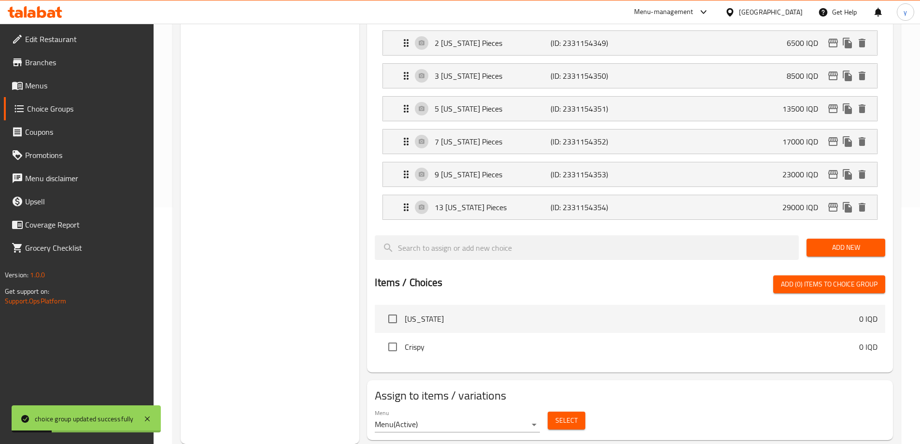
click at [568, 414] on span "Select" at bounding box center [566, 420] width 22 height 12
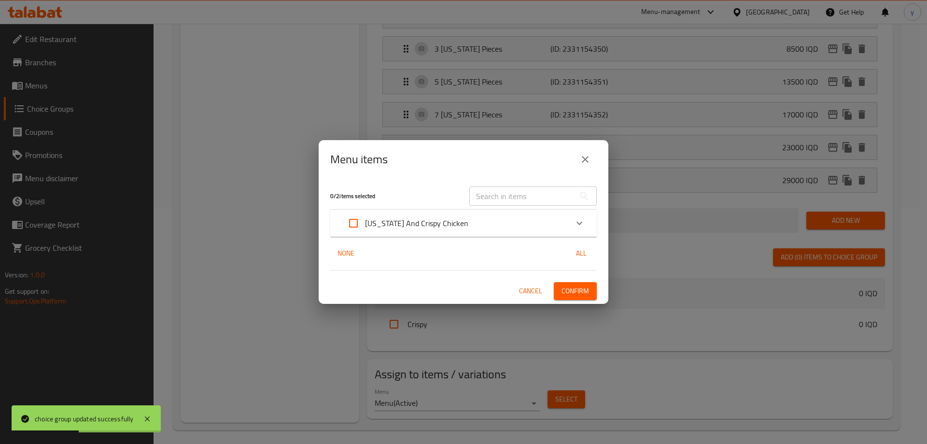
click at [516, 219] on div "[US_STATE] And Crispy Chicken" at bounding box center [455, 223] width 226 height 23
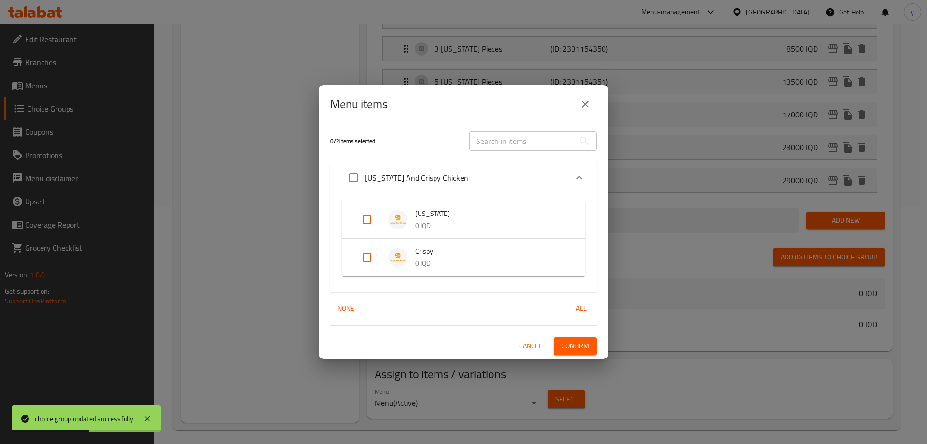
click at [350, 180] on input "Expand" at bounding box center [353, 177] width 23 height 23
checkbox input "true"
click at [364, 186] on input "Expand" at bounding box center [353, 177] width 23 height 23
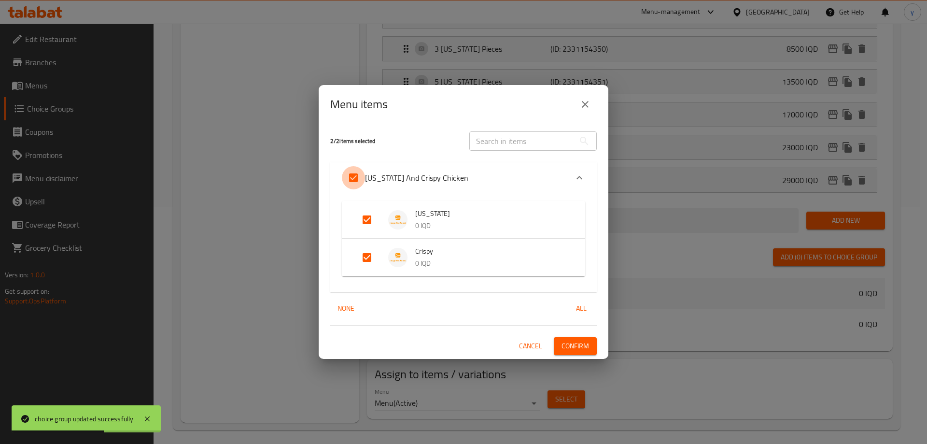
checkbox input "false"
click at [367, 211] on input "Expand" at bounding box center [366, 219] width 23 height 23
checkbox input "true"
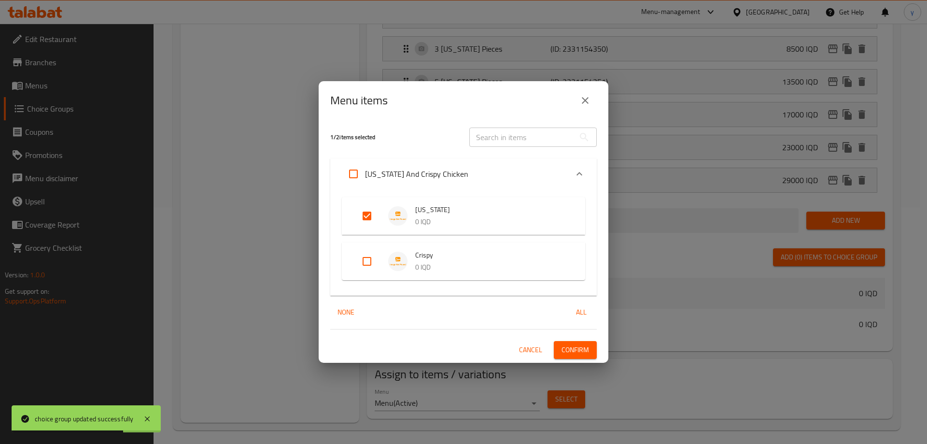
click at [567, 348] on span "Confirm" at bounding box center [576, 350] width 28 height 12
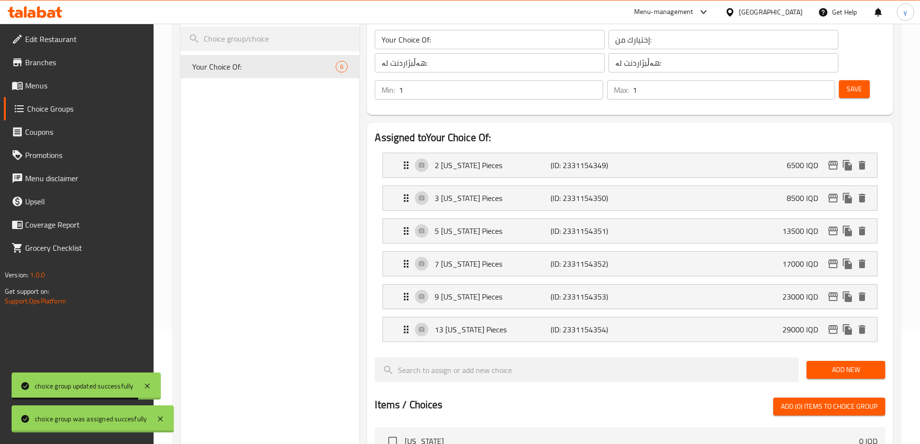
scroll to position [43, 0]
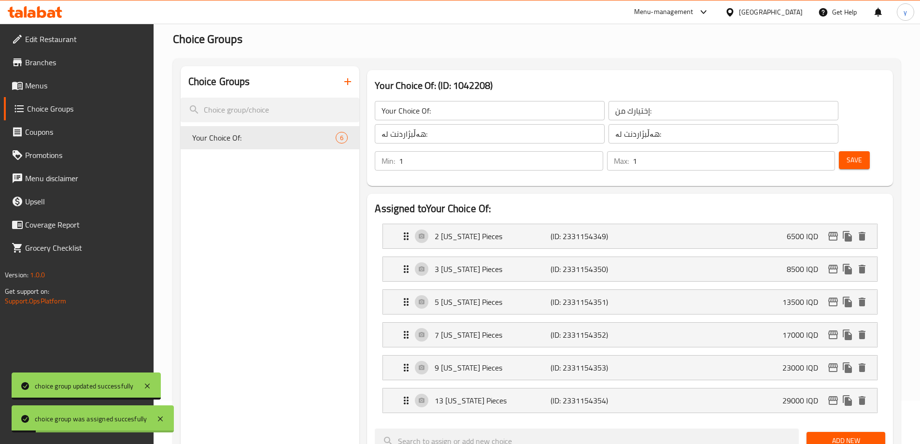
click at [405, 120] on div "Your Choice Of: ​" at bounding box center [490, 110] width 234 height 23
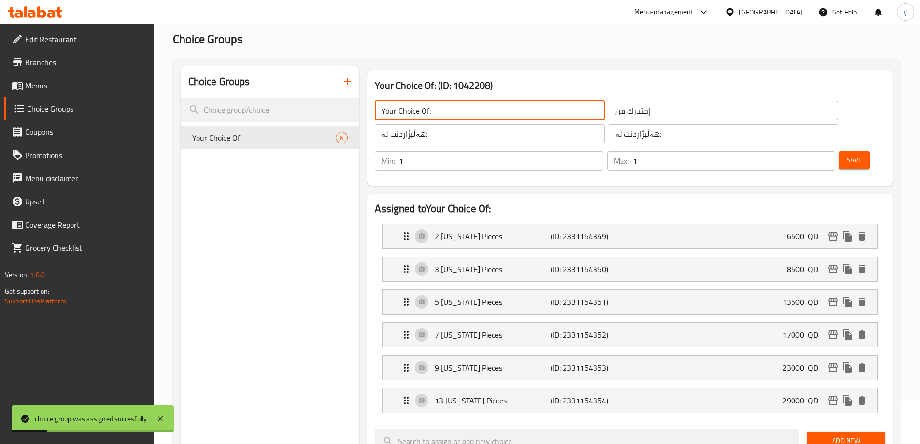
click at [410, 109] on input "Your Choice Of:" at bounding box center [490, 110] width 230 height 19
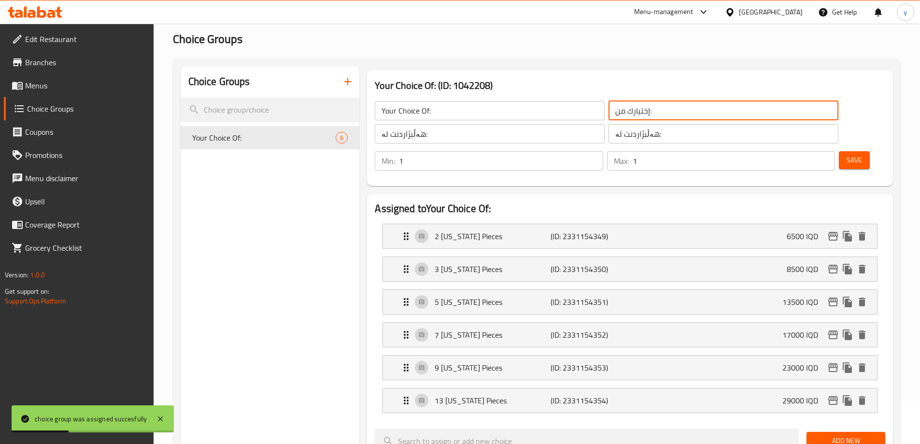
click at [609, 106] on input "إختيارك من:" at bounding box center [724, 110] width 230 height 19
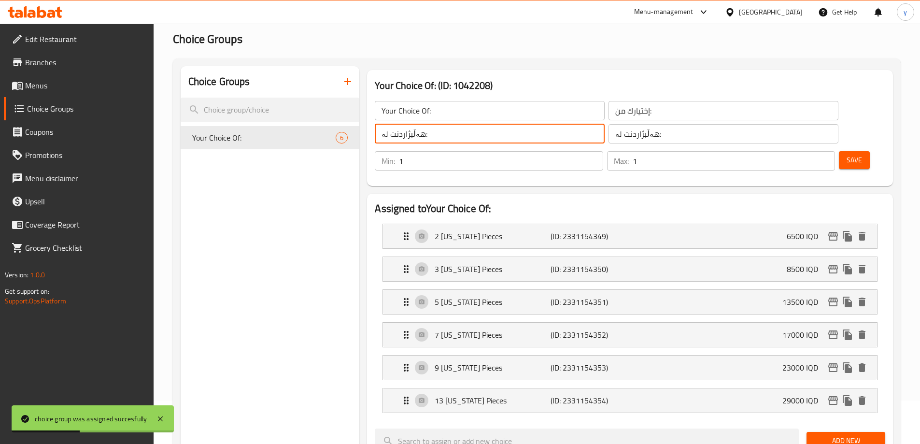
click at [467, 134] on input "هەڵبژاردنت لە:" at bounding box center [490, 133] width 230 height 19
click at [353, 85] on icon "button" at bounding box center [348, 82] width 12 height 12
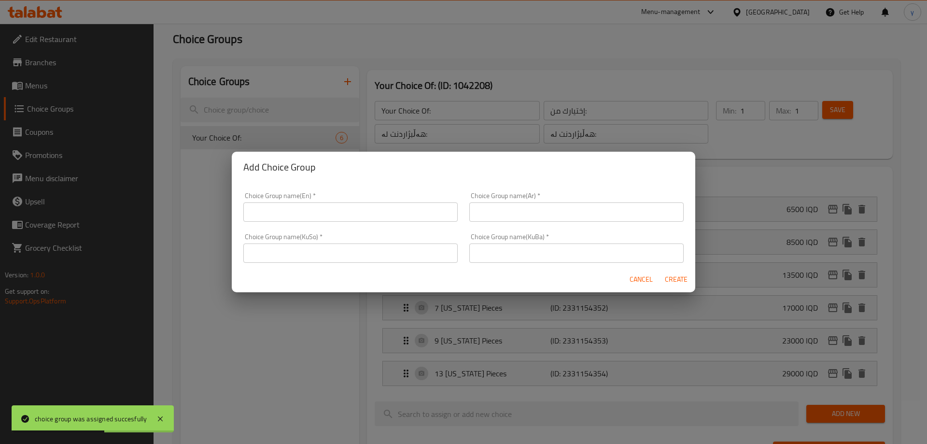
click at [358, 253] on input "text" at bounding box center [350, 252] width 214 height 19
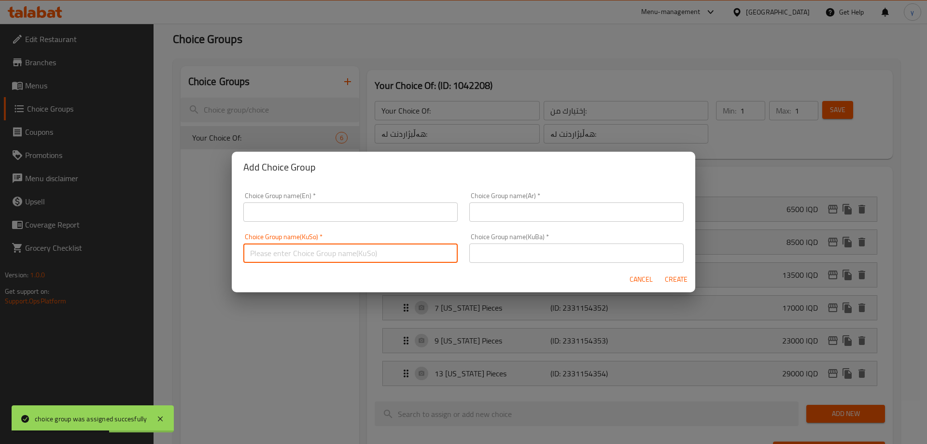
paste input "هەڵبژاردنت لە:"
type input "هەڵبژاردنت لە:"
click at [476, 242] on div "Choice Group name(KuBa)   * Choice Group name(KuBa) *" at bounding box center [576, 247] width 214 height 29
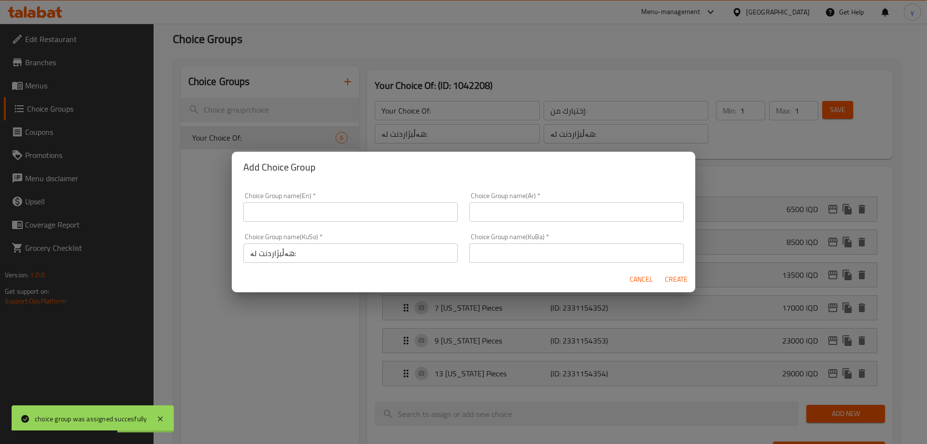
click at [477, 246] on input "text" at bounding box center [576, 252] width 214 height 19
paste input "هەڵبژاردنت لە:"
type input "هەڵبژاردنت لە:"
click at [490, 208] on input "text" at bounding box center [576, 211] width 214 height 19
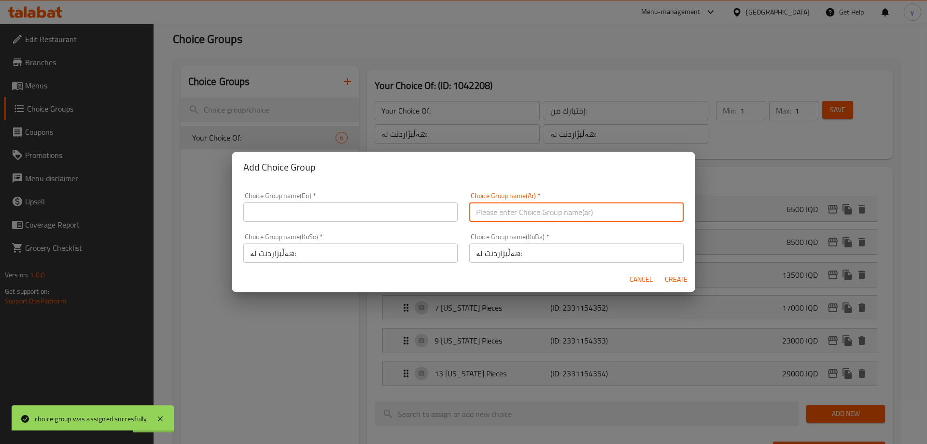
paste input "هەڵبژاردنت لە:"
drag, startPoint x: 507, startPoint y: 282, endPoint x: 502, endPoint y: 264, distance: 18.9
click at [507, 282] on div "Cancel Create" at bounding box center [464, 280] width 464 height 26
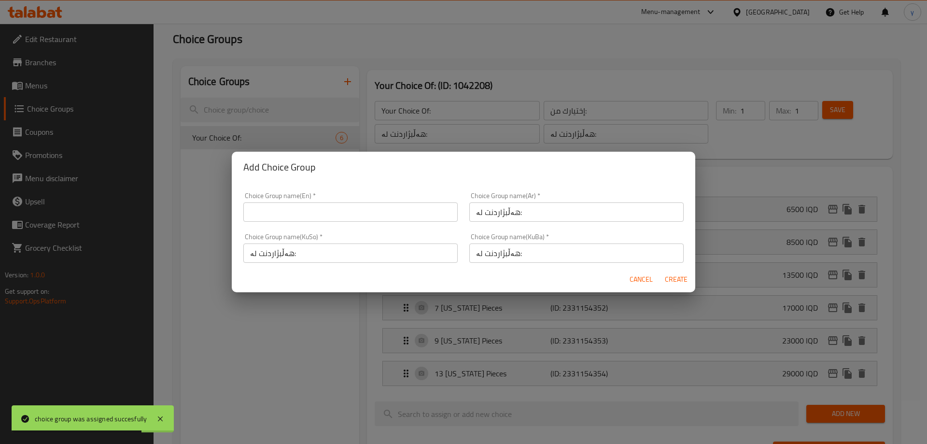
click at [492, 202] on input "هەڵبژاردنت لە:" at bounding box center [576, 211] width 214 height 19
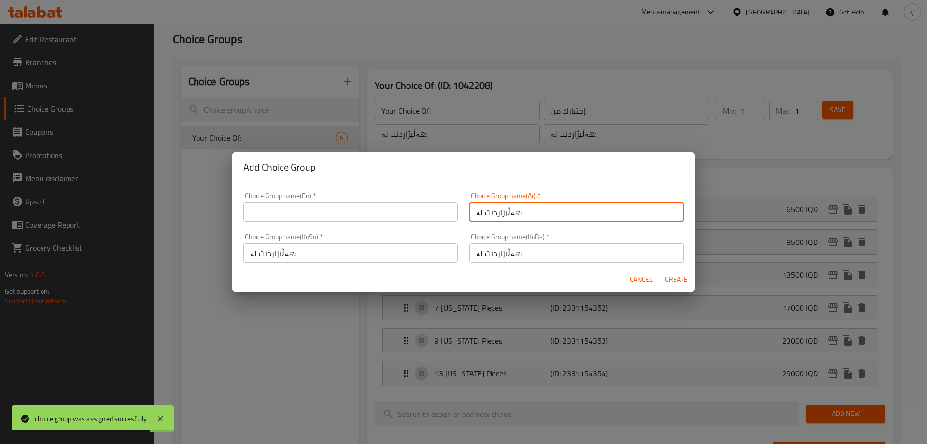
click at [492, 208] on input "هەڵبژاردنت لە:" at bounding box center [576, 211] width 214 height 19
paste input "إختيارك من"
type input "إختيارك من:"
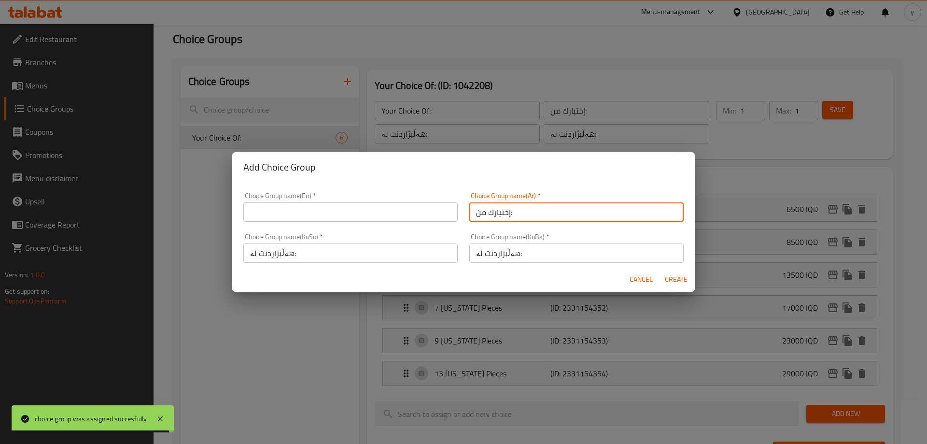
click at [412, 227] on div "Choice Group name(En)   * Choice Group name(En) *" at bounding box center [351, 206] width 226 height 41
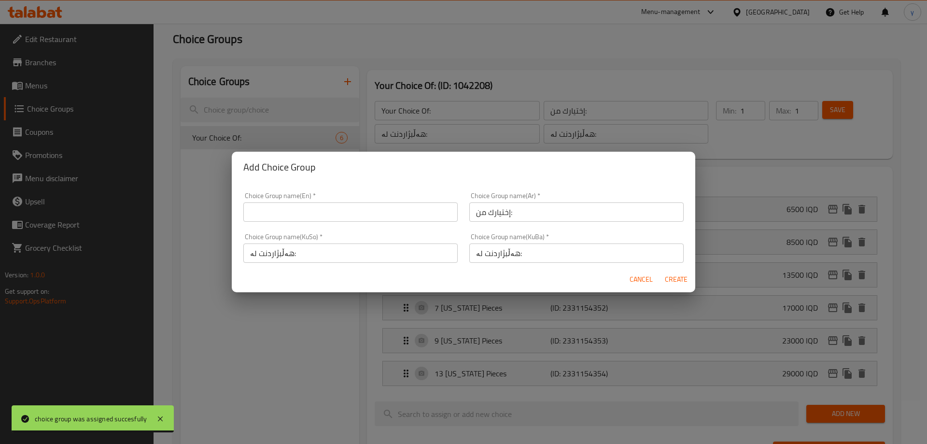
click at [412, 217] on input "text" at bounding box center [350, 211] width 214 height 19
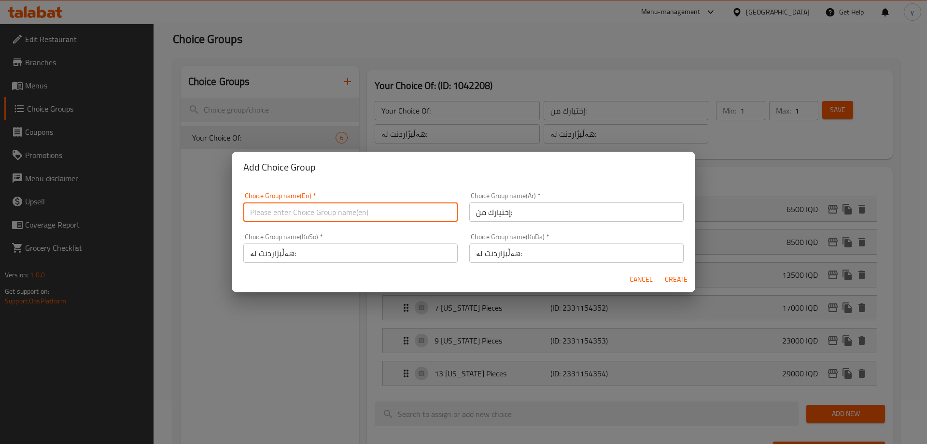
paste input "Your Choice Of:"
type input "Your Choice Of:"
click at [670, 285] on button "Create" at bounding box center [676, 279] width 31 height 18
type input "Your Choice Of:"
type input "0"
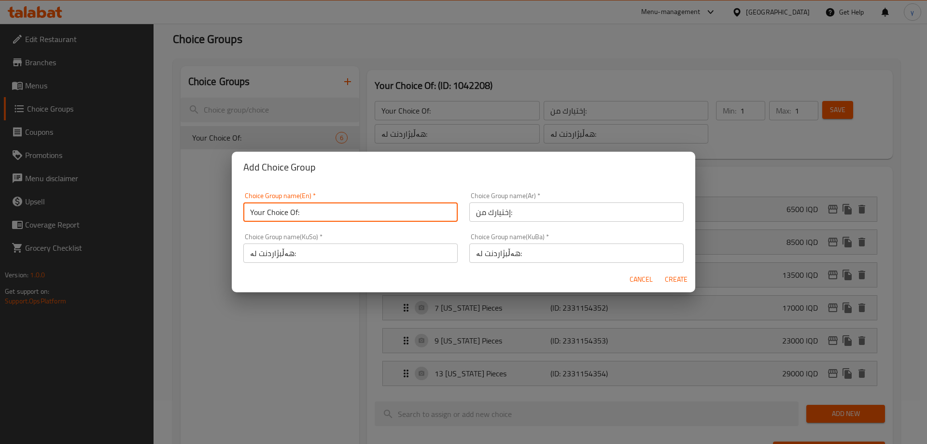
type input "0"
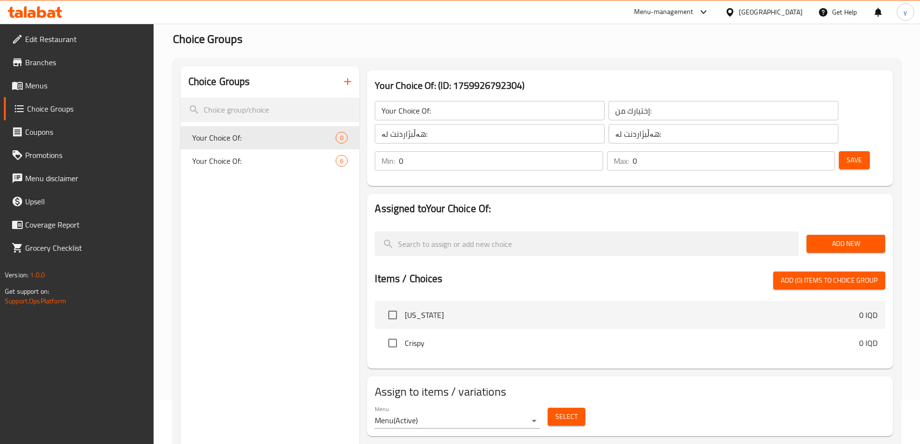
drag, startPoint x: 813, startPoint y: 211, endPoint x: 802, endPoint y: 219, distance: 14.2
click at [814, 235] on button "Add New" at bounding box center [846, 244] width 79 height 18
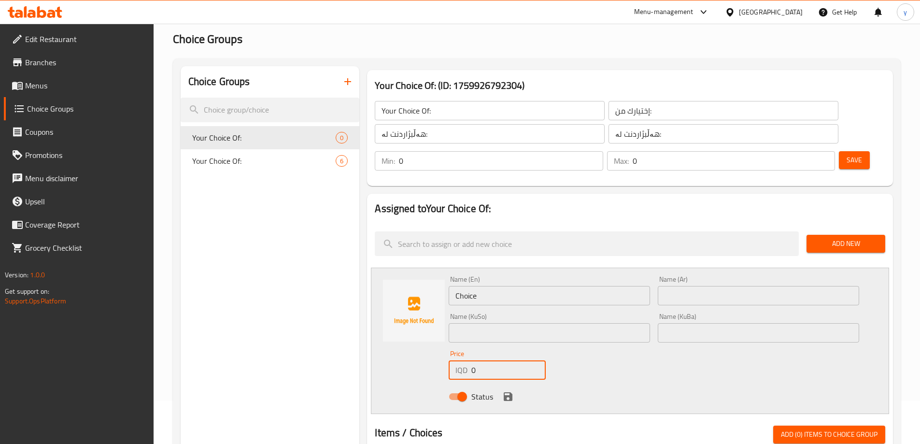
drag, startPoint x: 468, startPoint y: 342, endPoint x: 577, endPoint y: 305, distance: 115.5
click at [465, 360] on div "IQD 0 Price" at bounding box center [497, 369] width 97 height 19
paste input "800"
type input "8000"
click at [681, 276] on div "Name (Ar) Name (Ar)" at bounding box center [758, 290] width 201 height 29
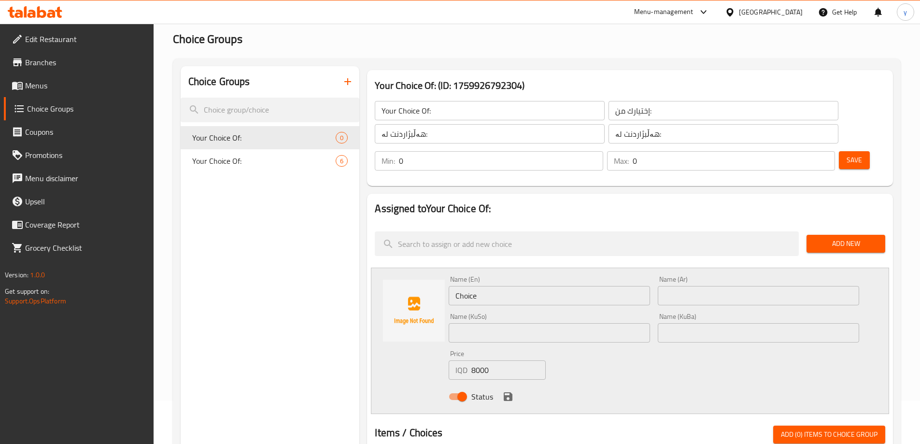
click at [686, 286] on input "text" at bounding box center [758, 295] width 201 height 19
paste input "قطع"
type input "4 قطع"
click at [573, 278] on div "Name (En) Choice Name (En)" at bounding box center [549, 290] width 209 height 37
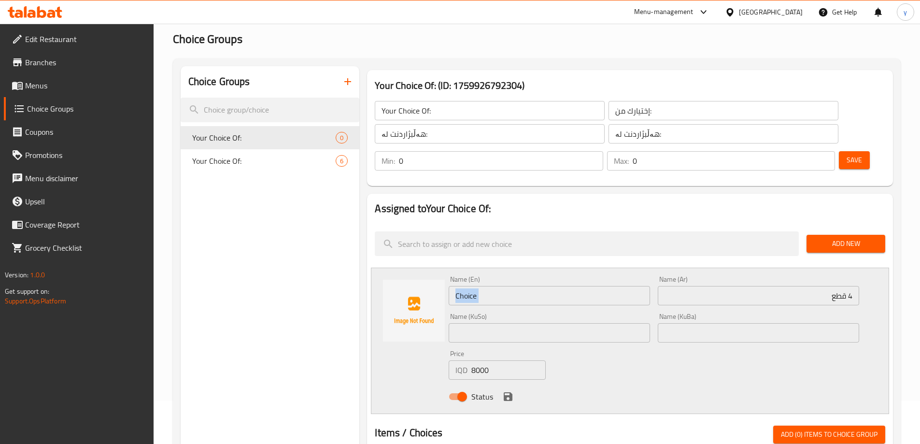
click at [571, 286] on input "Choice" at bounding box center [549, 295] width 201 height 19
type input "4 Pieces"
click at [531, 323] on input "text" at bounding box center [549, 332] width 201 height 19
type input "4 پارچە"
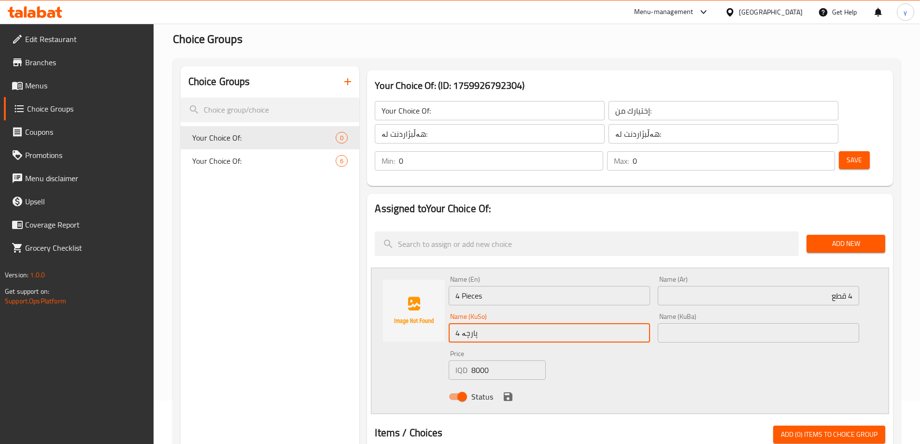
click at [512, 323] on input "4 پارچە" at bounding box center [549, 332] width 201 height 19
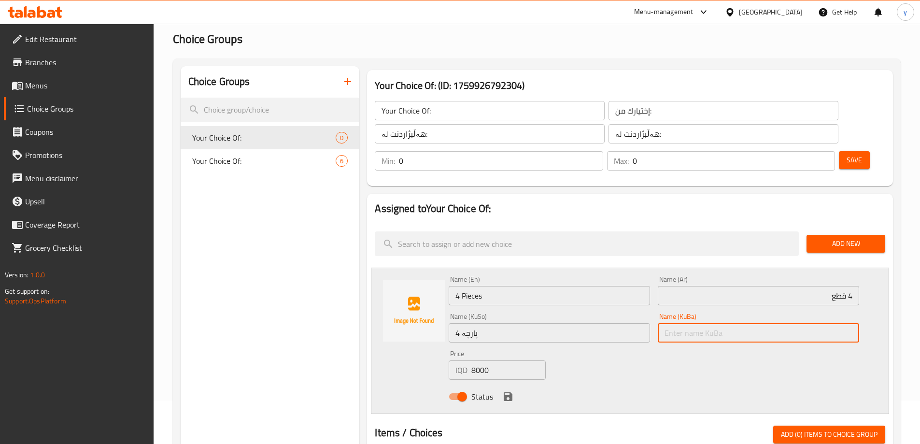
click at [672, 323] on input "text" at bounding box center [758, 332] width 201 height 19
paste input "4 پارچە"
type input "4 پارچە"
click at [490, 286] on input "4 Pieces" at bounding box center [549, 295] width 201 height 19
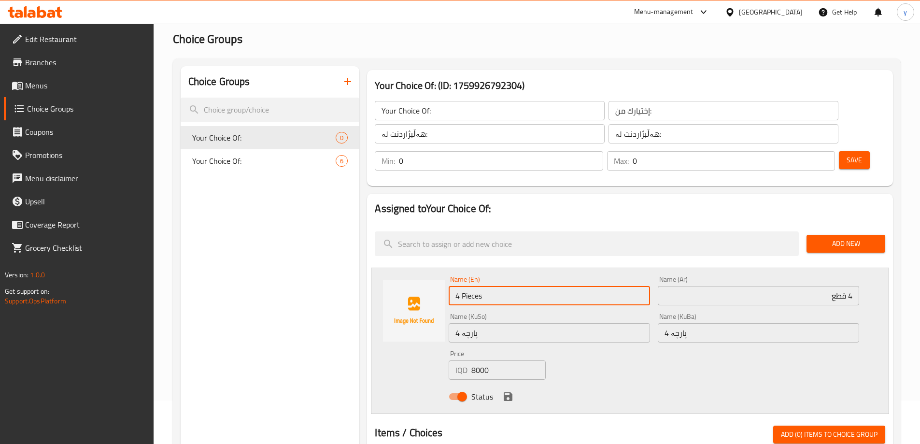
click at [490, 286] on input "4 Pieces" at bounding box center [549, 295] width 201 height 19
click at [773, 309] on div "Name (KuBa) 4 پارچە Name (KuBa)" at bounding box center [758, 327] width 209 height 37
click at [779, 286] on input "4 قطع" at bounding box center [758, 295] width 201 height 19
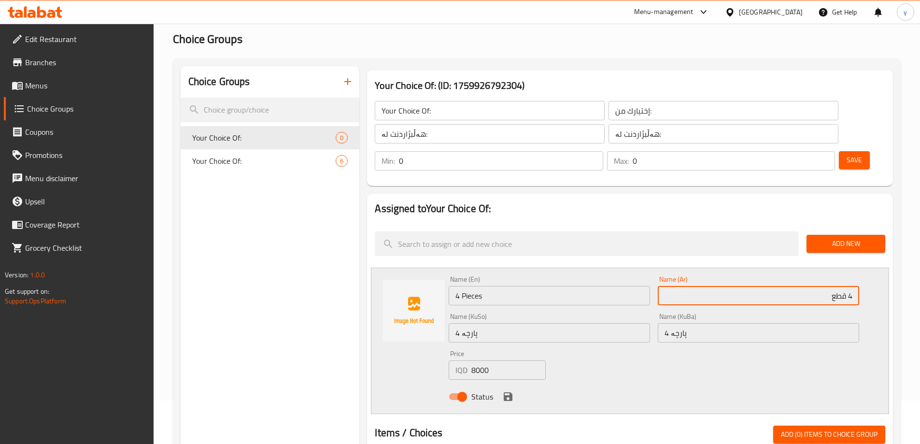
click at [779, 286] on input "4 قطع" at bounding box center [758, 295] width 201 height 19
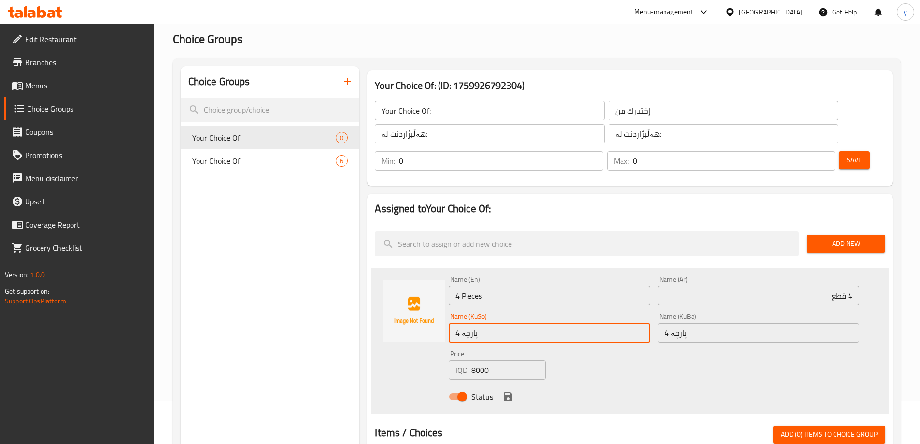
click at [552, 323] on input "4 پارچە" at bounding box center [549, 332] width 201 height 19
click at [507, 391] on icon "save" at bounding box center [508, 397] width 12 height 12
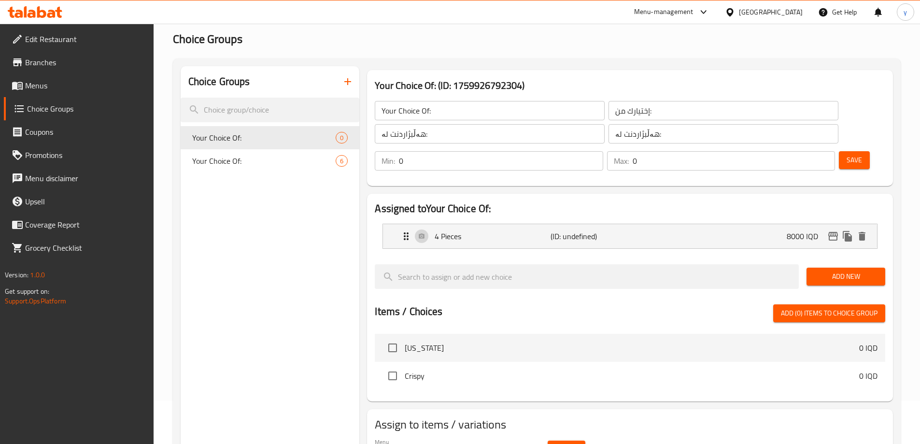
click at [840, 270] on span "Add New" at bounding box center [845, 276] width 63 height 12
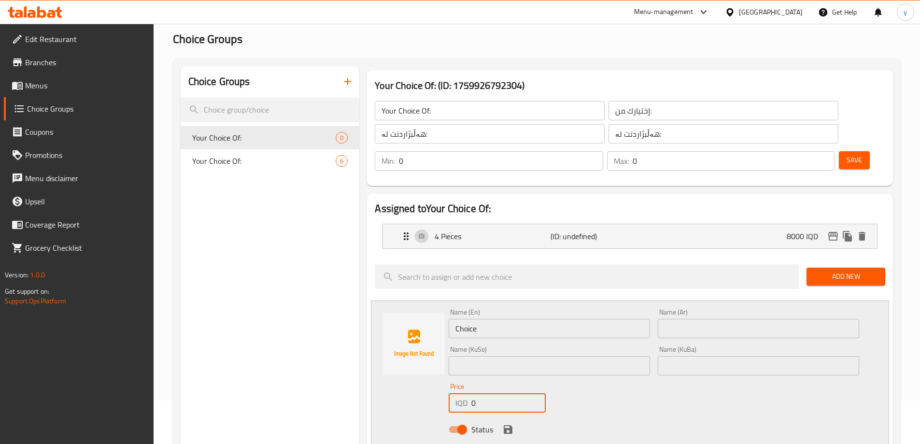
click at [490, 393] on input "0" at bounding box center [508, 402] width 74 height 19
paste input "1100"
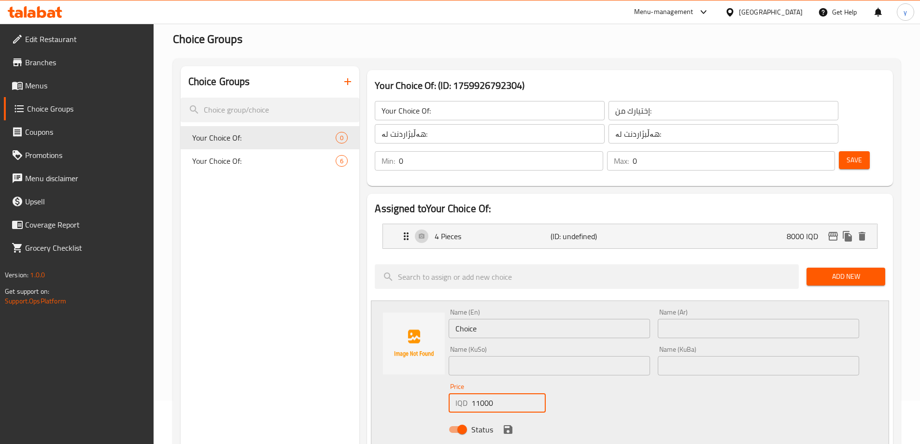
type input "11000"
click at [678, 319] on input "text" at bounding box center [758, 328] width 201 height 19
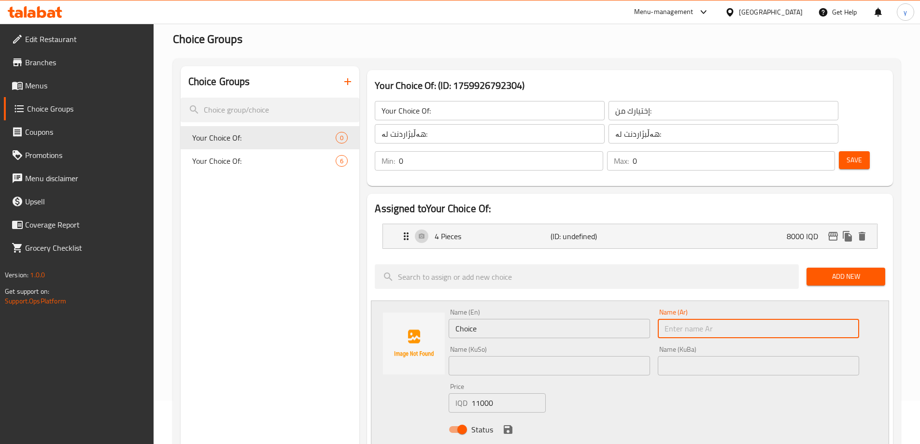
paste input "4 قطع"
type input "4 قطع"
click at [605, 356] on input "text" at bounding box center [549, 365] width 201 height 19
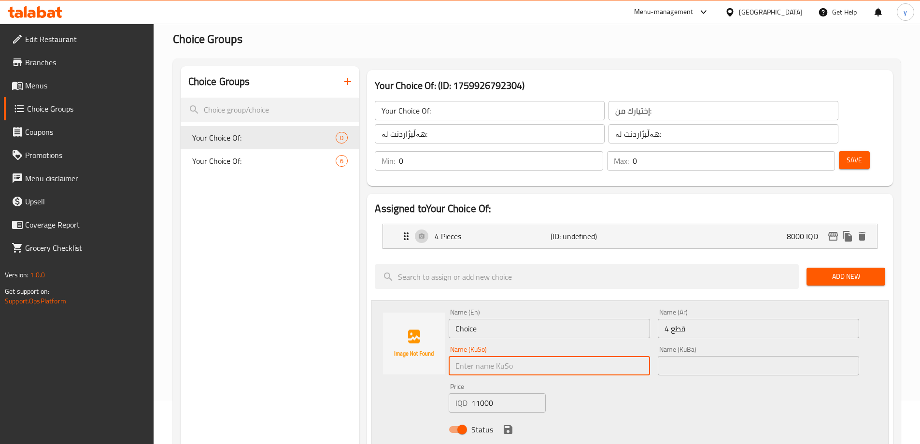
paste input "4 پارچە"
type input "4 پارچە"
click at [510, 319] on input "Choice" at bounding box center [549, 328] width 201 height 19
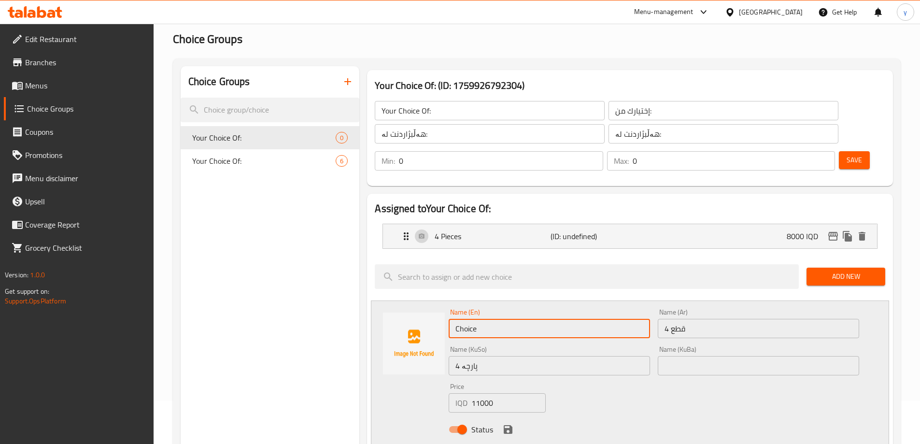
click at [510, 319] on input "Choice" at bounding box center [549, 328] width 201 height 19
paste input "4 Pieces"
type input "4 Pieces"
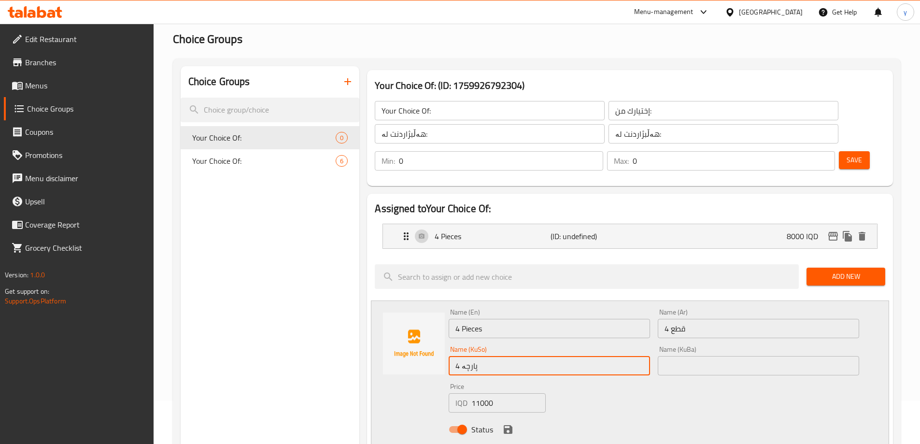
click at [482, 356] on input "4 پارچە" at bounding box center [549, 365] width 201 height 19
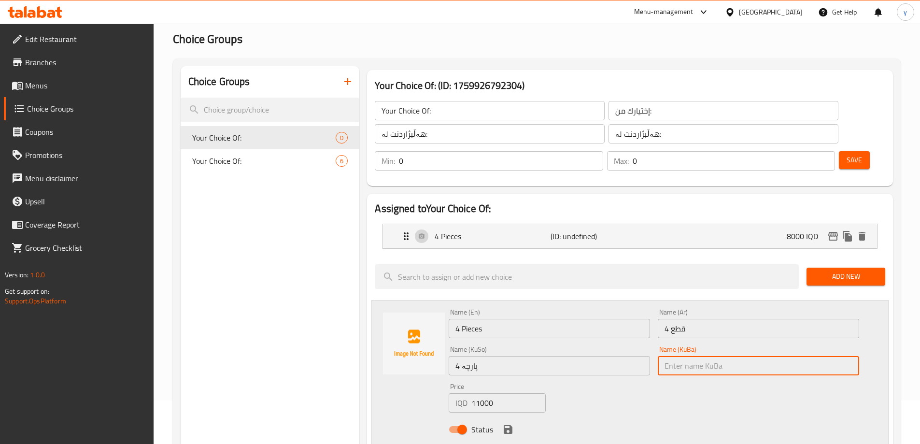
click at [692, 356] on input "text" at bounding box center [758, 365] width 201 height 19
paste input "4 پارچە"
type input "4 پارچە"
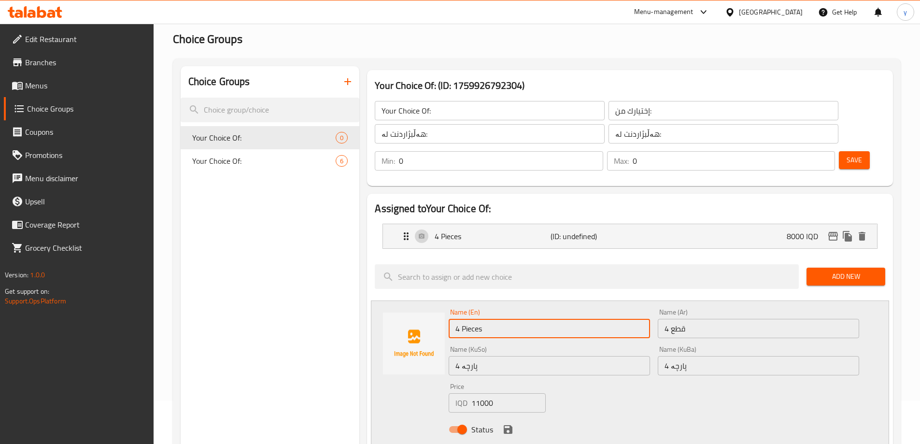
drag, startPoint x: 458, startPoint y: 298, endPoint x: 451, endPoint y: 302, distance: 8.0
click at [451, 319] on input "4 Pieces" at bounding box center [549, 328] width 201 height 19
type input "6 Pieces"
click at [460, 356] on input "4 پارچە" at bounding box center [549, 365] width 201 height 19
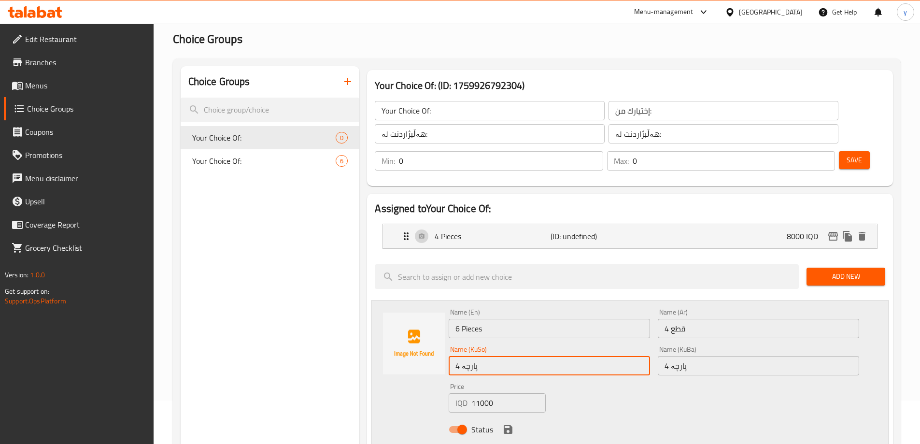
drag, startPoint x: 460, startPoint y: 340, endPoint x: 450, endPoint y: 340, distance: 10.2
click at [450, 356] on input "4 پارچە" at bounding box center [549, 365] width 201 height 19
click at [458, 356] on input "4 پارچە" at bounding box center [549, 365] width 201 height 19
drag, startPoint x: 459, startPoint y: 337, endPoint x: 454, endPoint y: 339, distance: 5.2
click at [454, 356] on input "4 پارچە" at bounding box center [549, 365] width 201 height 19
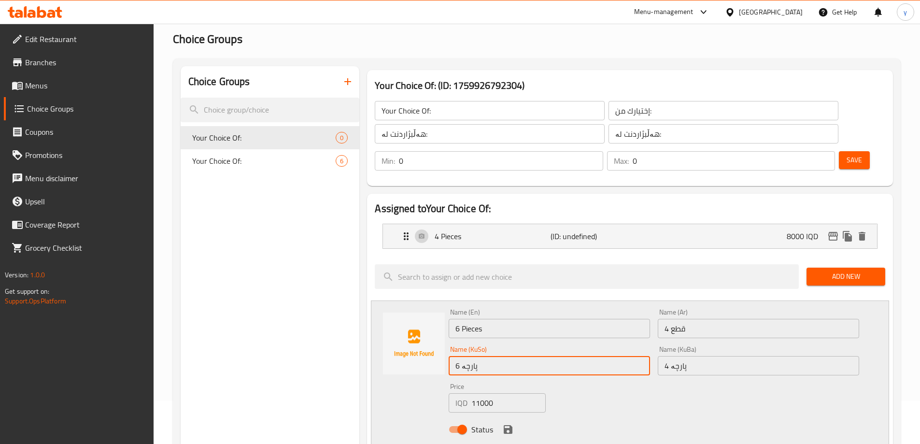
type input "6 پارچە"
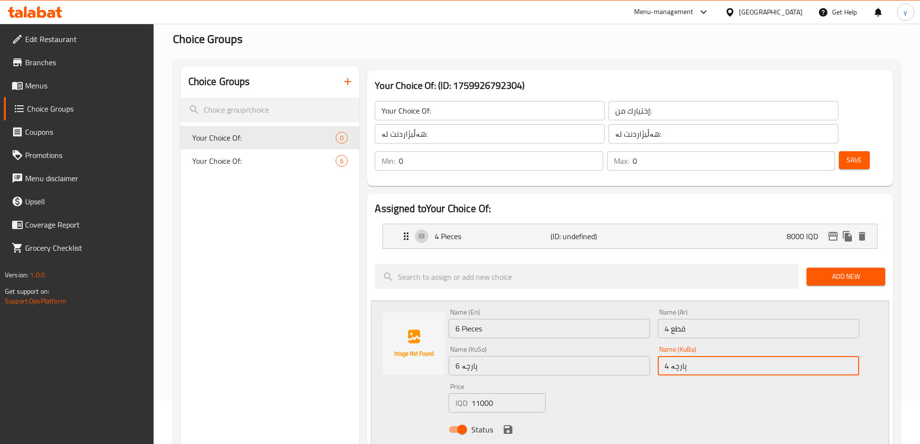
drag, startPoint x: 668, startPoint y: 340, endPoint x: 659, endPoint y: 340, distance: 9.7
click at [659, 356] on input "4 پارچە" at bounding box center [758, 365] width 201 height 19
type input "6 پارچە"
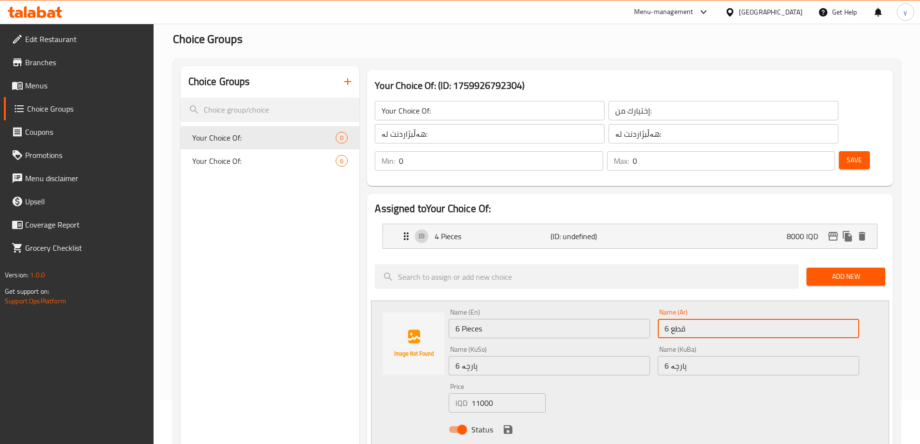
drag, startPoint x: 667, startPoint y: 298, endPoint x: 659, endPoint y: 303, distance: 8.9
click at [659, 319] on input "6 قطع" at bounding box center [758, 328] width 201 height 19
type input "6 قطع"
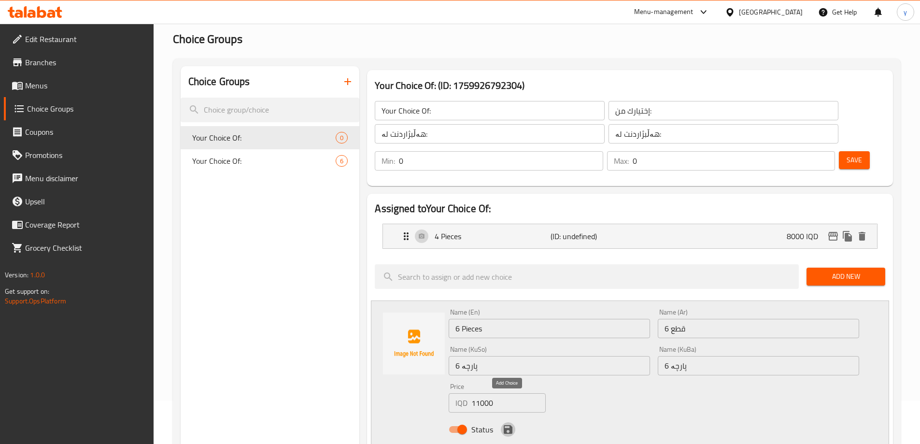
click at [507, 425] on icon "save" at bounding box center [508, 429] width 9 height 9
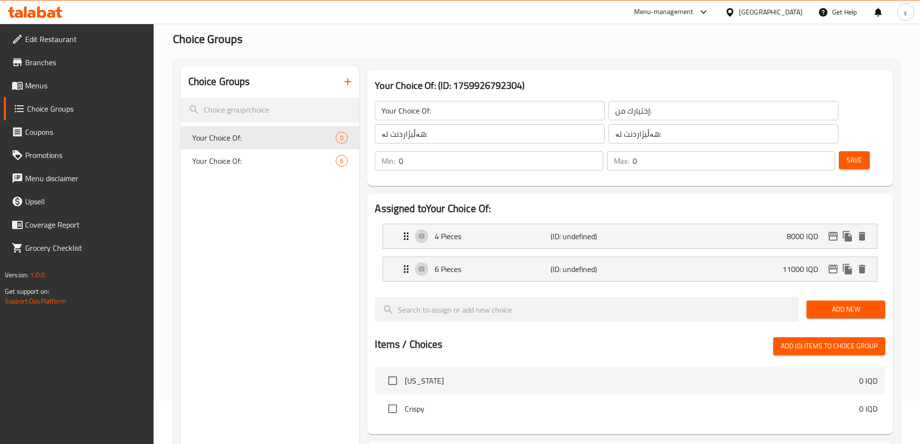
click at [833, 303] on span "Add New" at bounding box center [845, 309] width 63 height 12
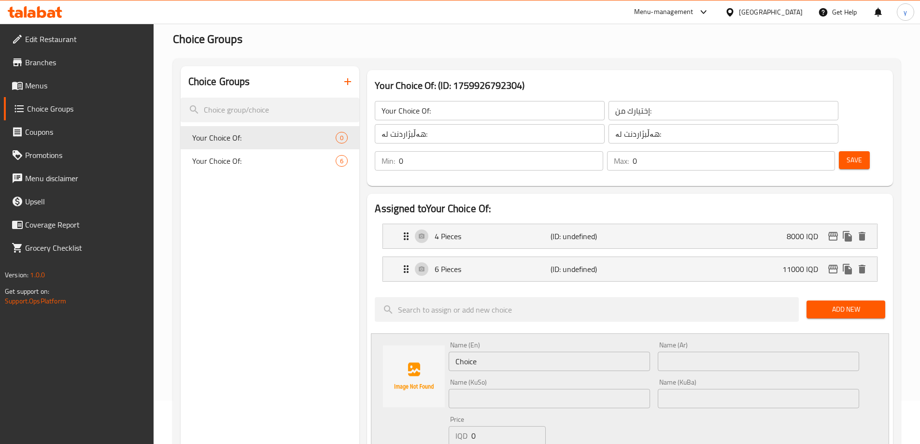
click at [506, 352] on input "Choice" at bounding box center [549, 361] width 201 height 19
paste input "4 Pieces"
type input "4 Pieces"
click at [677, 352] on input "text" at bounding box center [758, 361] width 201 height 19
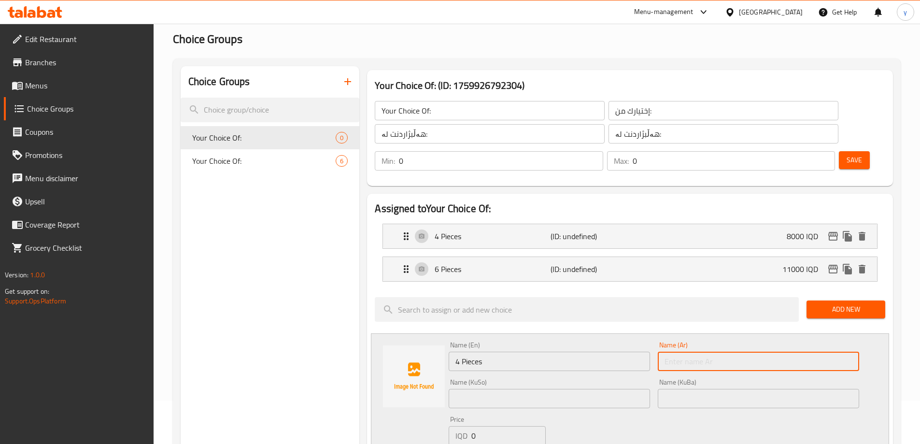
paste input "4 قطع"
type input "4 قطع"
click at [560, 389] on div "Name (En) 4 Pieces Name (En) Name (Ar) 4 قطع Name (Ar) Name (KuSo) Name (KuSo) …" at bounding box center [654, 407] width 418 height 138
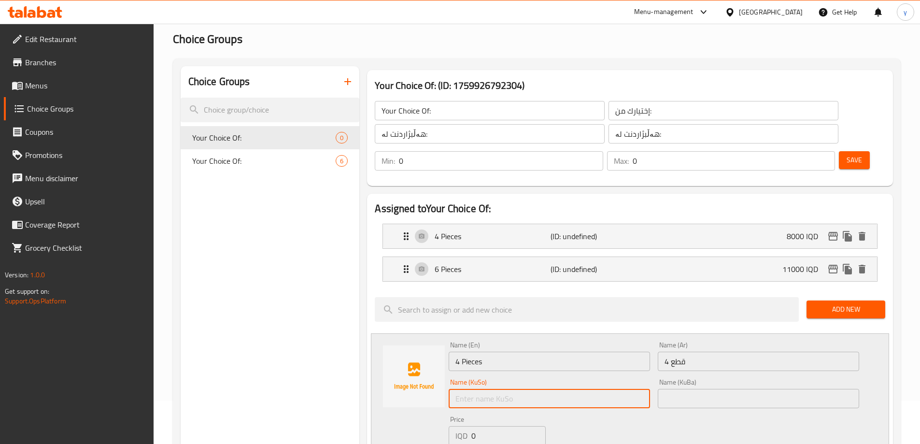
click at [561, 389] on input "text" at bounding box center [549, 398] width 201 height 19
paste input "4 پارچە"
type input "4 پارچە"
click at [699, 389] on input "text" at bounding box center [758, 398] width 201 height 19
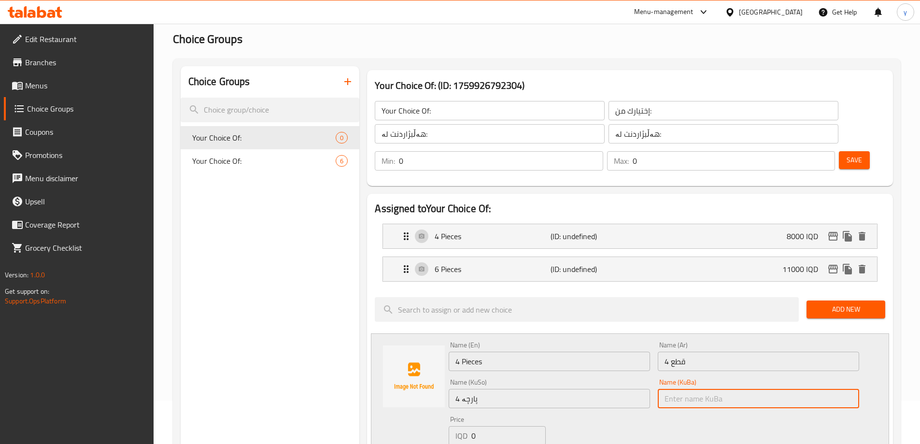
paste input "4 پارچە"
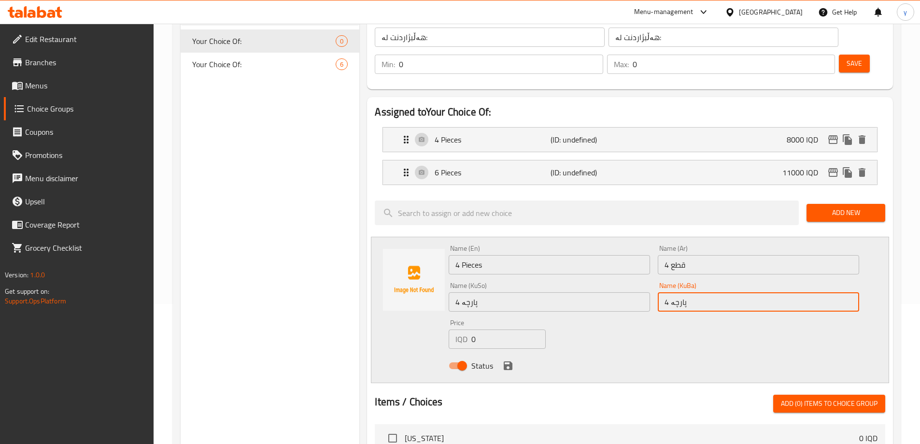
type input "4 پارچە"
click at [482, 329] on input "0" at bounding box center [508, 338] width 74 height 19
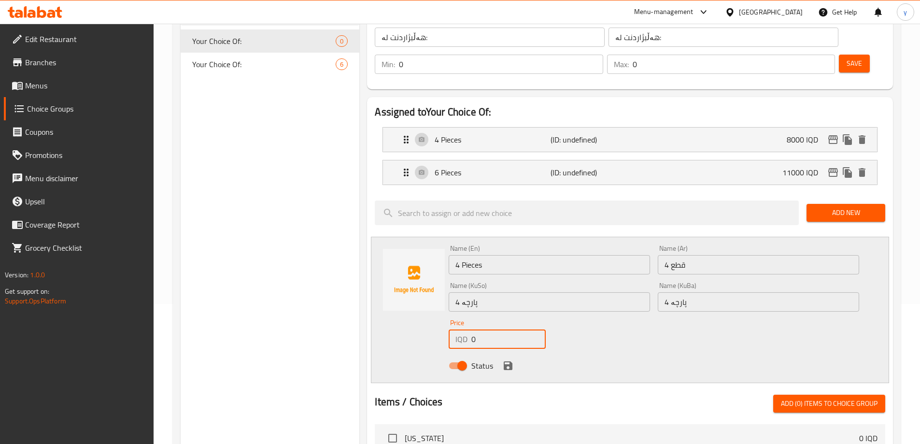
click at [482, 329] on input "0" at bounding box center [508, 338] width 74 height 19
paste input "1800"
type input "18000"
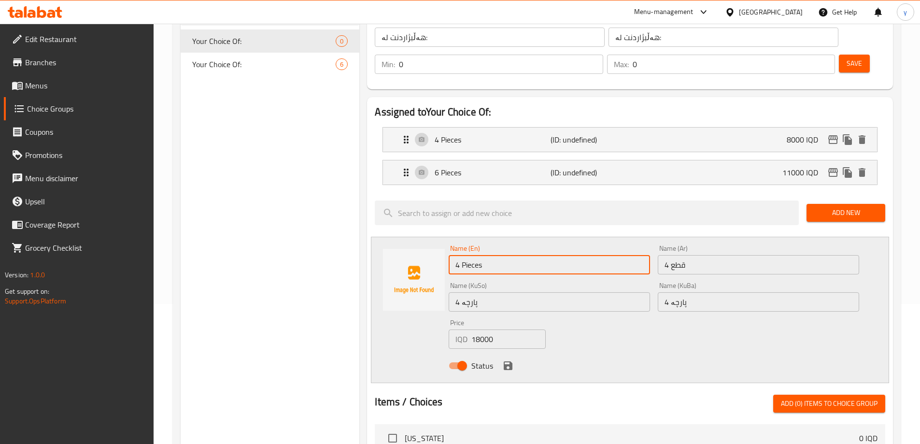
drag, startPoint x: 459, startPoint y: 240, endPoint x: 453, endPoint y: 241, distance: 5.5
click at [453, 255] on input "4 Pieces" at bounding box center [549, 264] width 201 height 19
type input "10 Pieces"
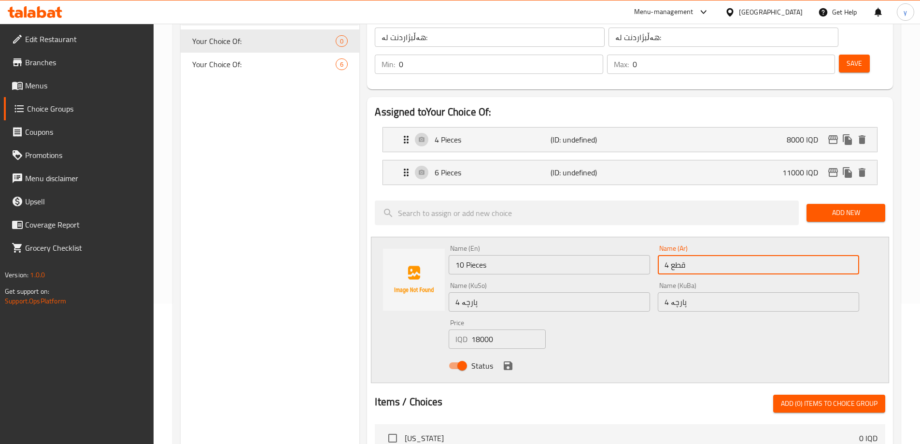
drag, startPoint x: 667, startPoint y: 238, endPoint x: 657, endPoint y: 242, distance: 11.5
click at [657, 242] on div "Name (Ar) 4 قطع Name (Ar)" at bounding box center [758, 259] width 209 height 37
type input "10 قطع"
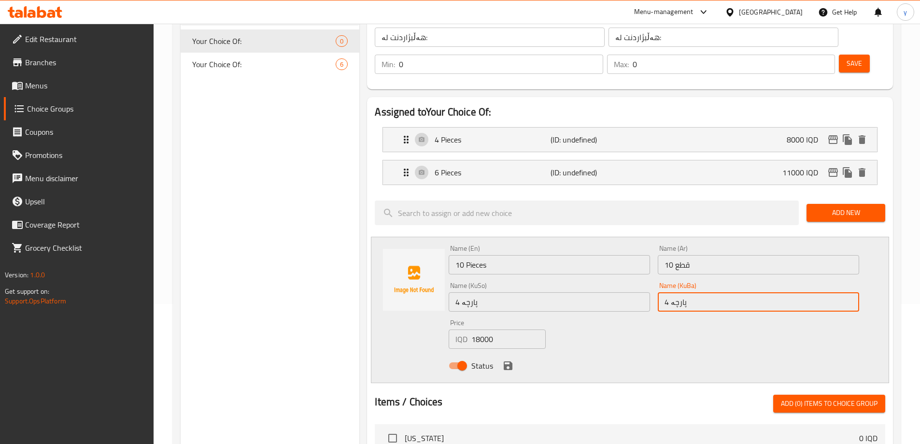
drag, startPoint x: 668, startPoint y: 276, endPoint x: 659, endPoint y: 281, distance: 9.9
click at [659, 292] on input "4 پارچە" at bounding box center [758, 301] width 201 height 19
type input "10 پارچە"
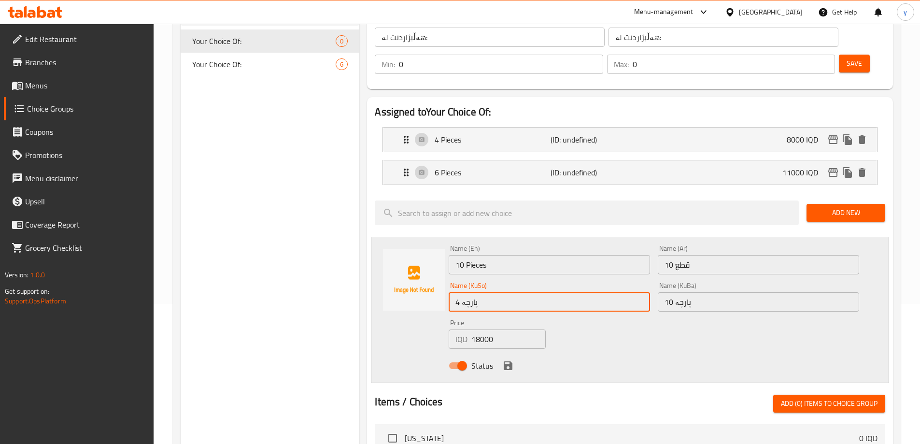
click at [457, 292] on input "4 پارچە" at bounding box center [549, 301] width 201 height 19
type input "10 پارچە"
click at [511, 361] on icon "save" at bounding box center [508, 365] width 9 height 9
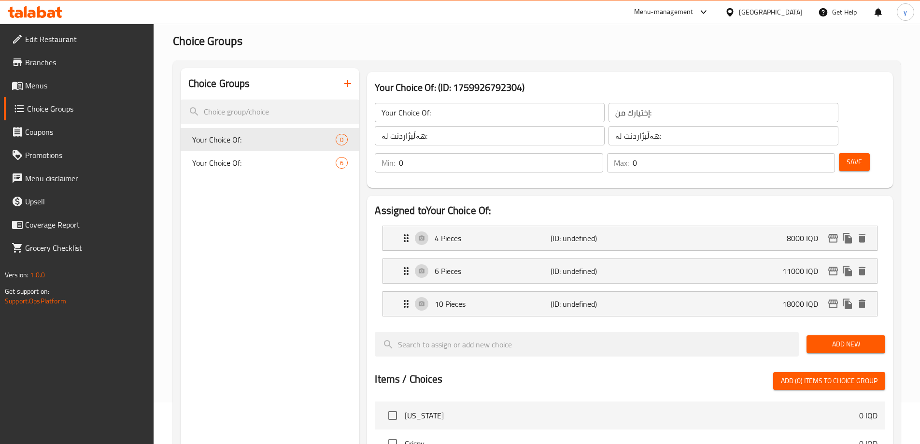
click at [850, 153] on button "Save" at bounding box center [854, 162] width 31 height 18
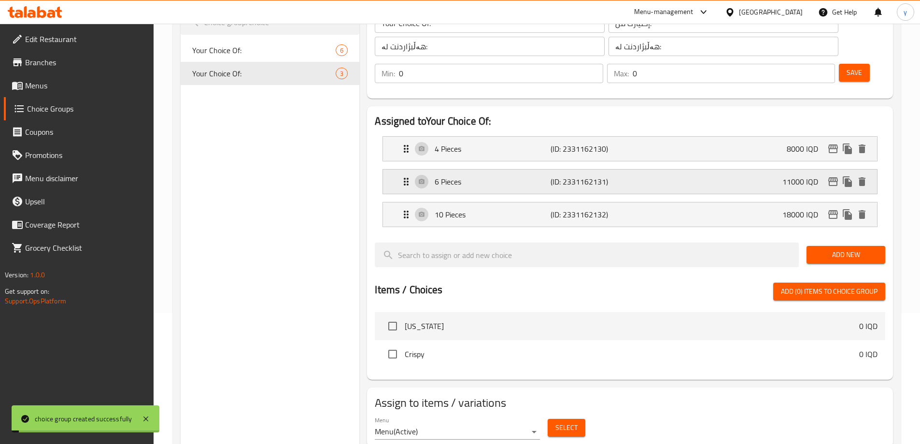
scroll to position [0, 0]
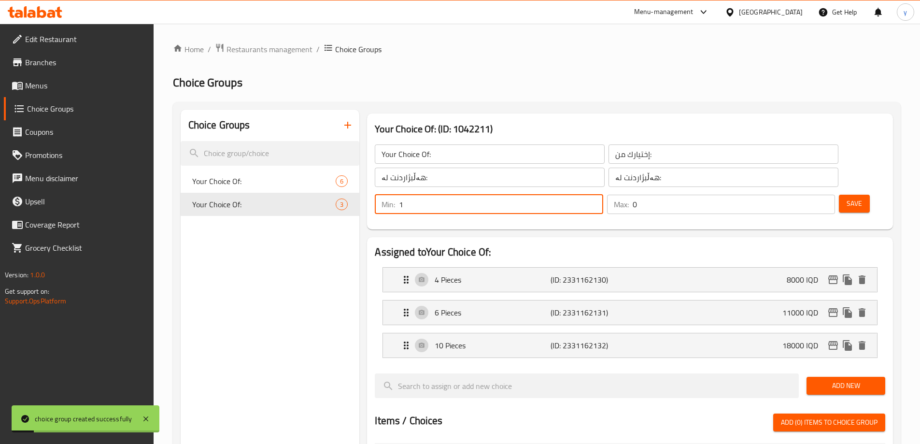
type input "1"
click at [603, 195] on input "1" at bounding box center [501, 204] width 204 height 19
type input "1"
click at [806, 195] on input "1" at bounding box center [734, 204] width 202 height 19
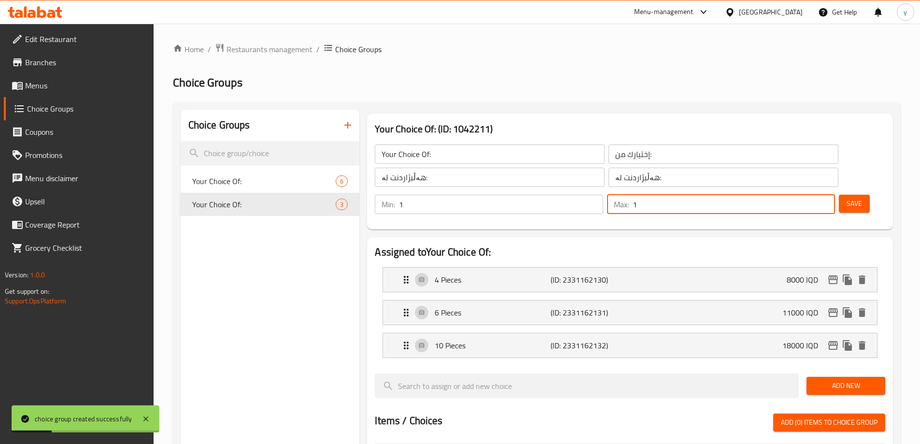
click at [839, 195] on button "Save" at bounding box center [854, 204] width 31 height 18
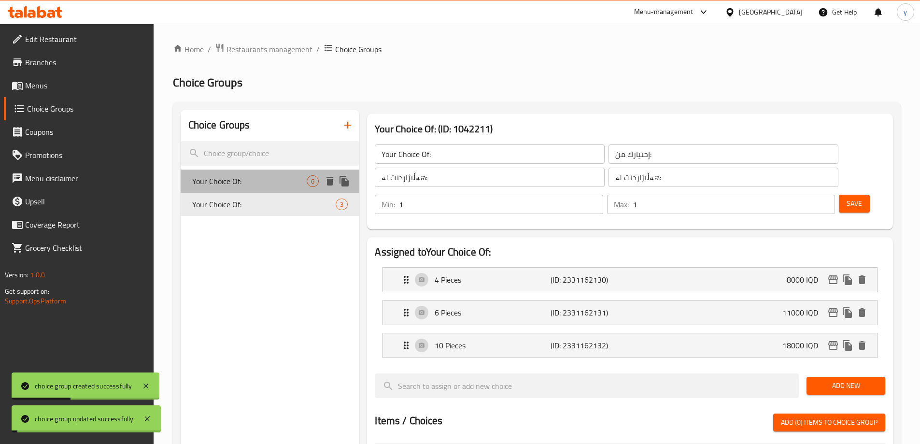
click at [290, 192] on div "Your Choice Of: 6" at bounding box center [270, 181] width 179 height 23
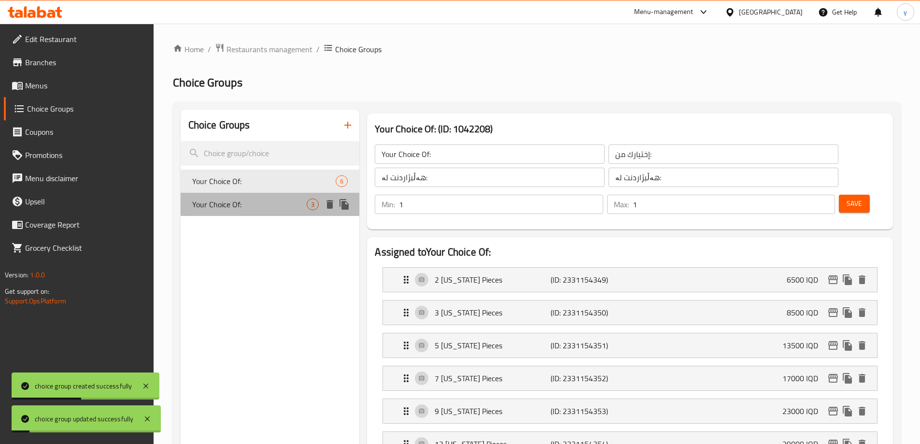
click at [288, 207] on span "Your Choice Of:" at bounding box center [249, 204] width 115 height 12
type input "Your Choice Of:"
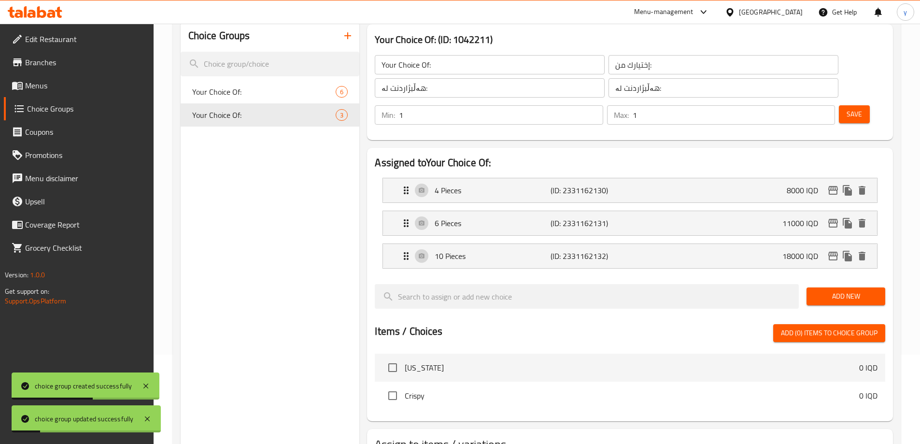
scroll to position [138, 0]
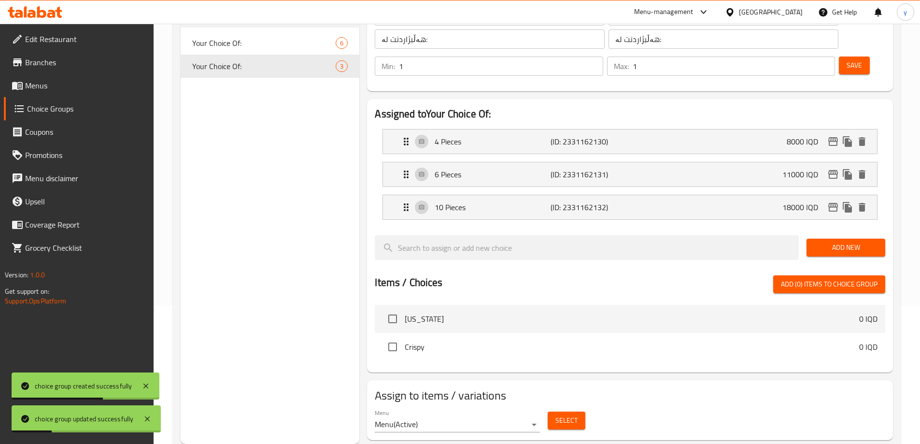
click at [565, 408] on div "Select" at bounding box center [566, 421] width 45 height 26
click at [568, 405] on div "Menu Menu ( Active ) Select" at bounding box center [630, 420] width 518 height 31
click at [568, 414] on span "Select" at bounding box center [566, 420] width 22 height 12
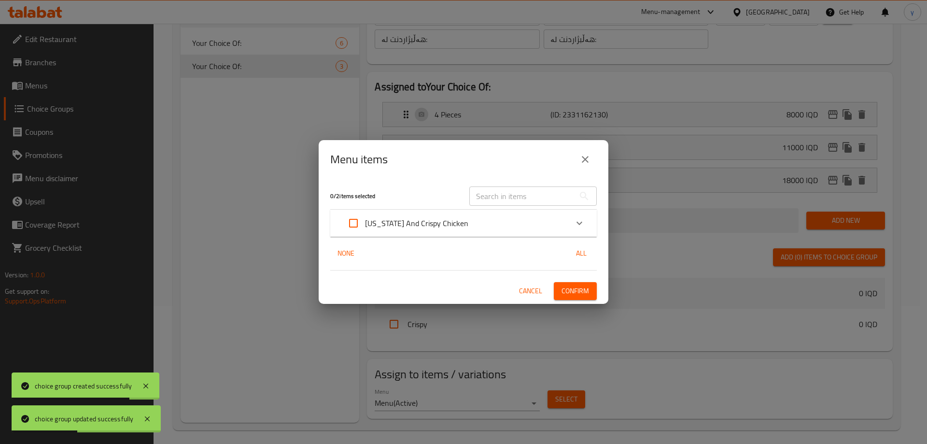
click at [454, 226] on p "[US_STATE] And Crispy Chicken" at bounding box center [416, 223] width 103 height 12
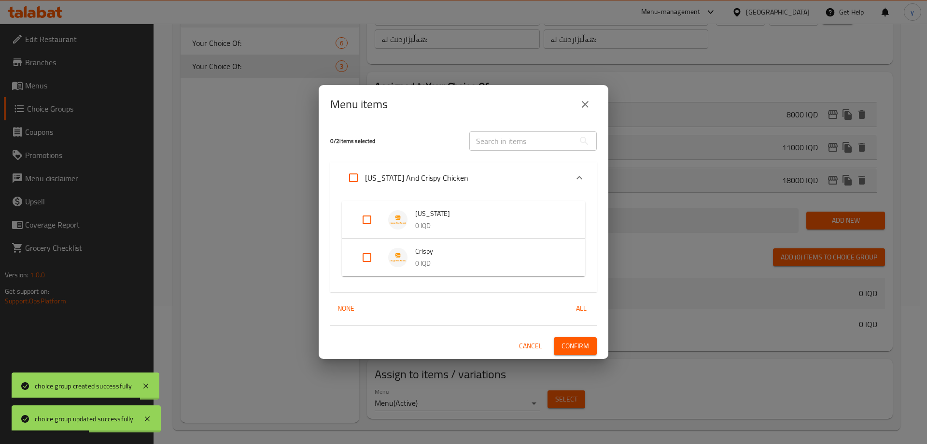
click at [362, 266] on input "Expand" at bounding box center [366, 257] width 23 height 23
checkbox input "true"
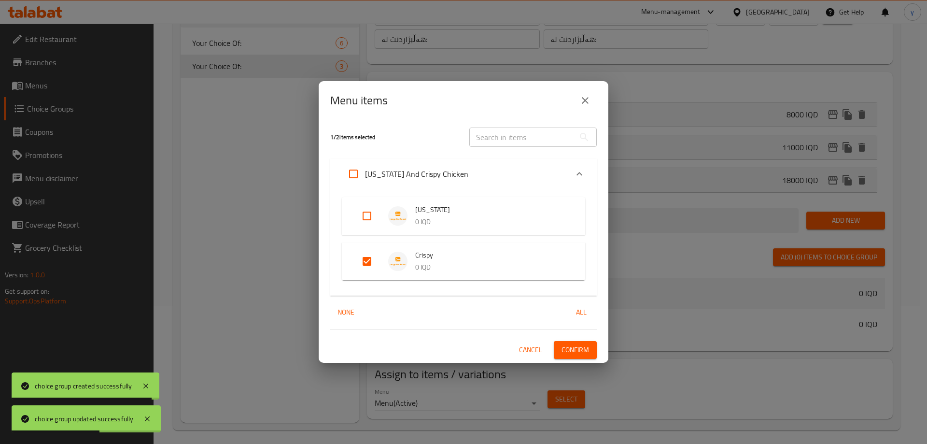
click at [597, 354] on div "1 / 2 items selected ​ [US_STATE] And Crispy Chicken [US_STATE] 0 IQD Crispy 0 …" at bounding box center [464, 241] width 290 height 242
click at [592, 356] on button "Confirm" at bounding box center [575, 350] width 43 height 18
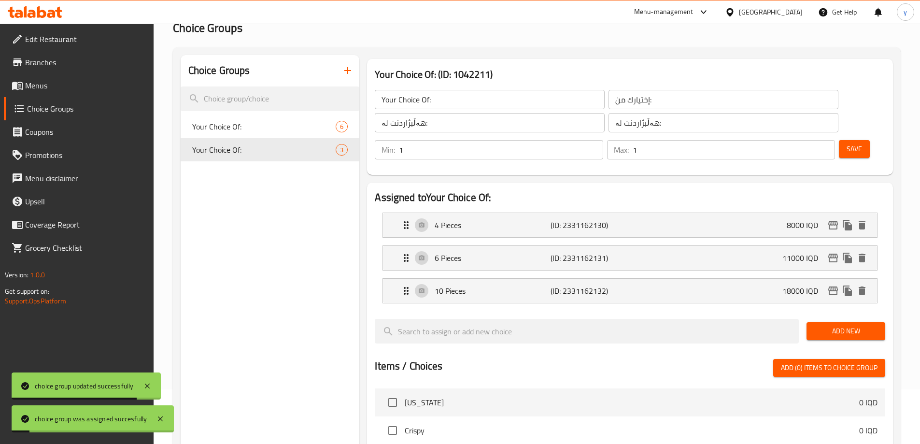
scroll to position [0, 0]
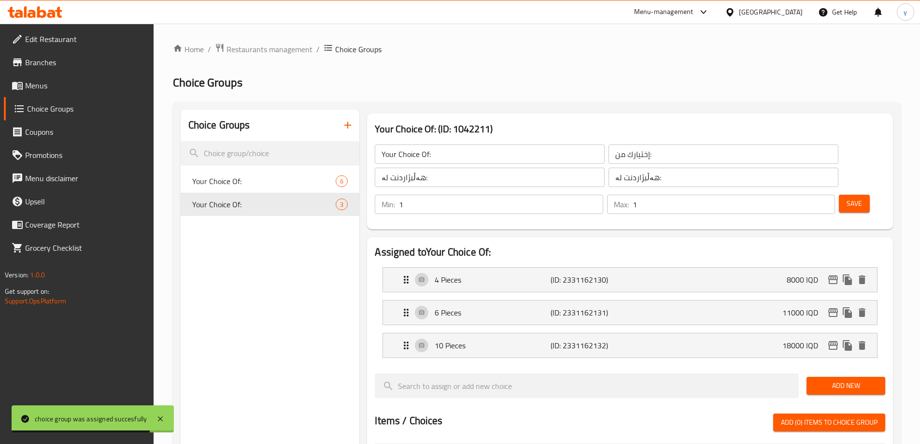
click at [50, 75] on link "Menus" at bounding box center [79, 85] width 150 height 23
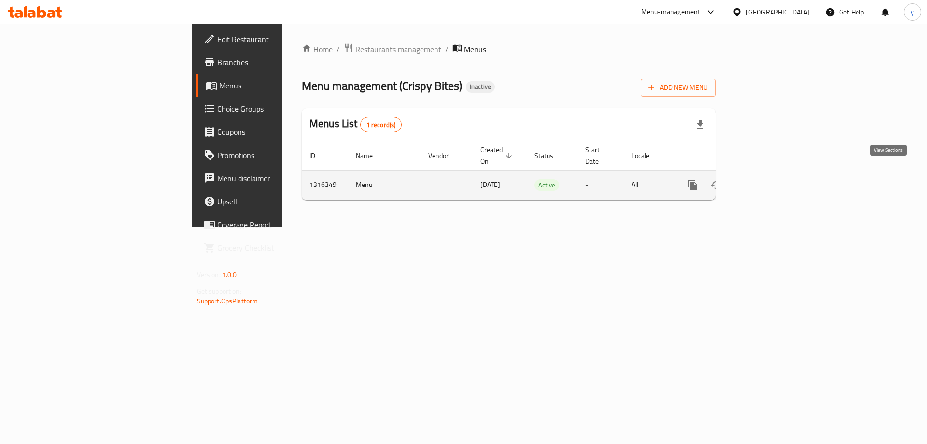
click at [774, 177] on link "enhanced table" at bounding box center [762, 184] width 23 height 23
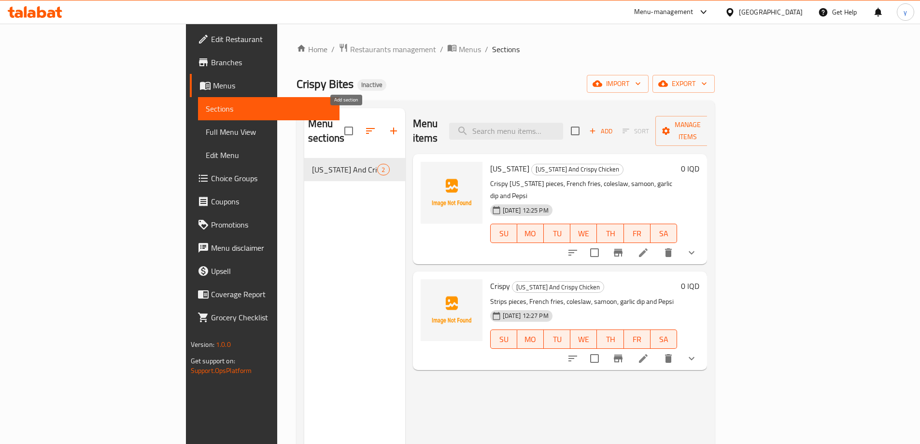
click at [405, 124] on div "Menu items Add Sort Manage items [US_STATE] [US_STATE] And Crispy Chicken Crisp…" at bounding box center [556, 330] width 302 height 444
click at [388, 127] on icon "button" at bounding box center [394, 131] width 12 height 12
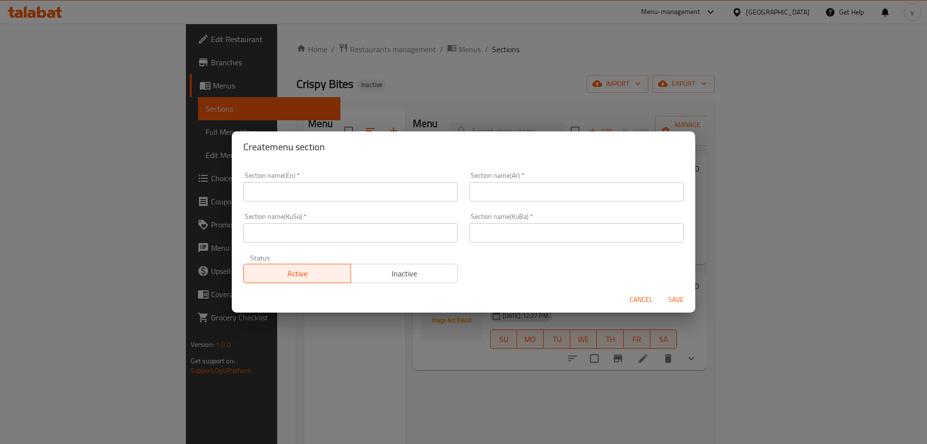
click at [514, 200] on input "text" at bounding box center [576, 191] width 214 height 19
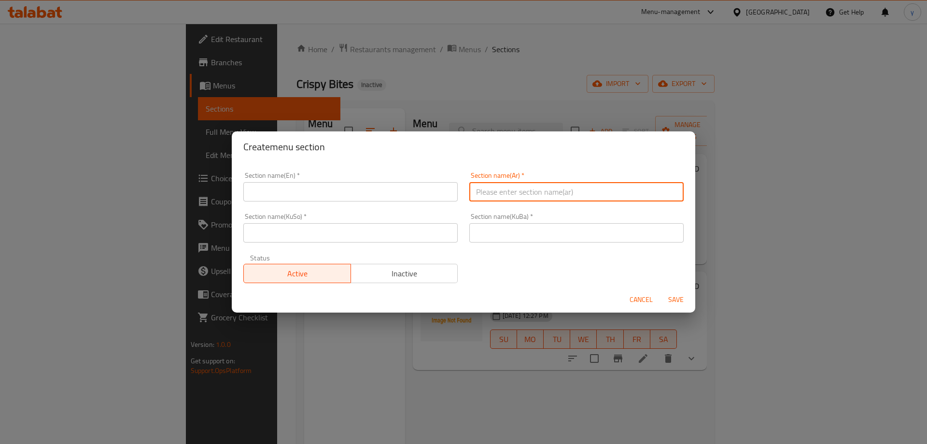
paste input "ريزو ([PERSON_NAME])"
drag, startPoint x: 487, startPoint y: 191, endPoint x: 541, endPoint y: 192, distance: 54.6
click at [541, 192] on input "ريزو ([PERSON_NAME])" at bounding box center [576, 191] width 214 height 19
type input "ريزو"
click at [372, 195] on input "text" at bounding box center [350, 191] width 214 height 19
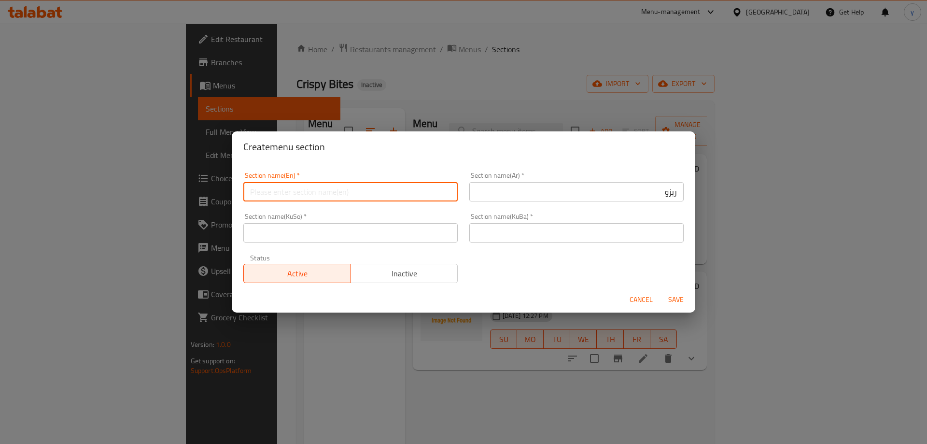
paste input "([PERSON_NAME])"
click at [255, 189] on input "([PERSON_NAME]" at bounding box center [350, 191] width 214 height 19
type input "Rizo"
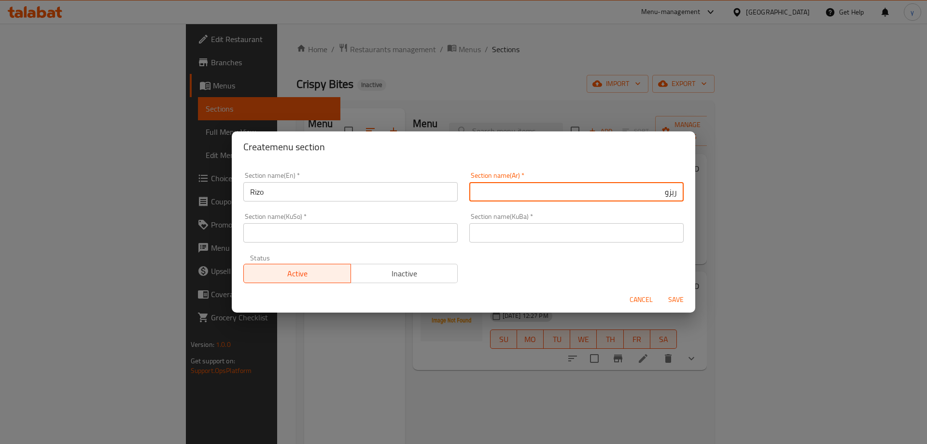
click at [669, 192] on input "ريزو" at bounding box center [576, 191] width 214 height 19
type input "الريزو"
click at [416, 236] on input "text" at bounding box center [350, 232] width 214 height 19
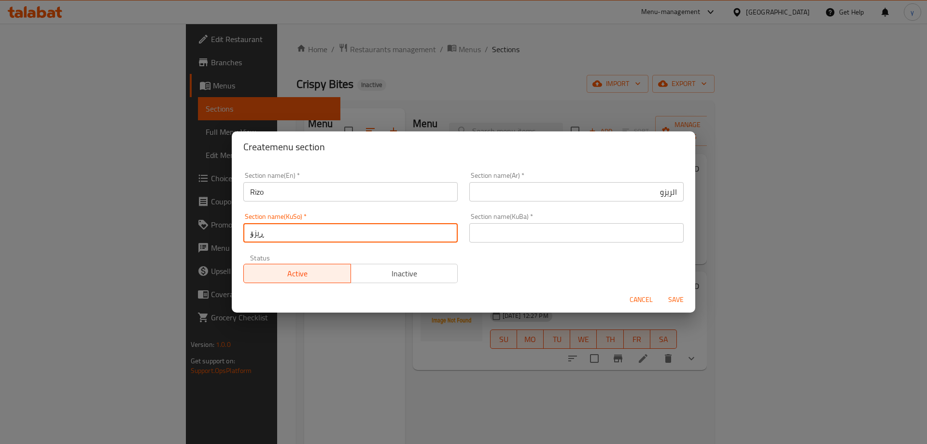
type input "ڕیزۆ"
click at [519, 228] on input "text" at bounding box center [576, 232] width 214 height 19
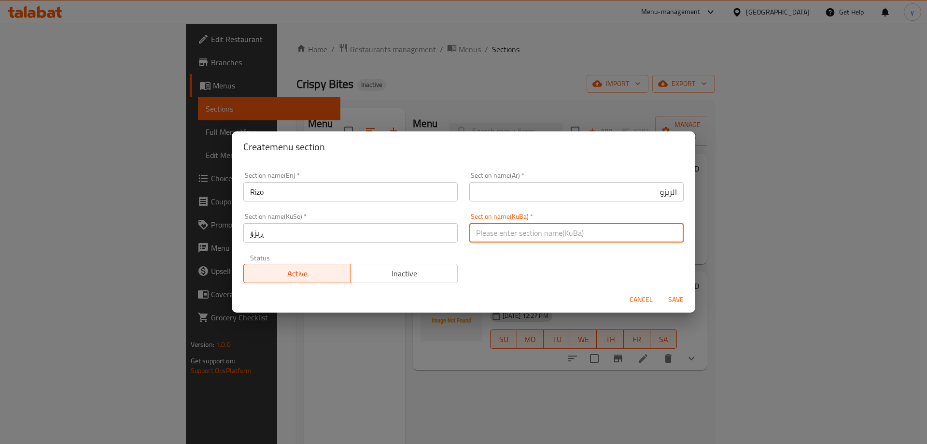
paste input "ڕیزۆ"
type input "ڕیزۆ"
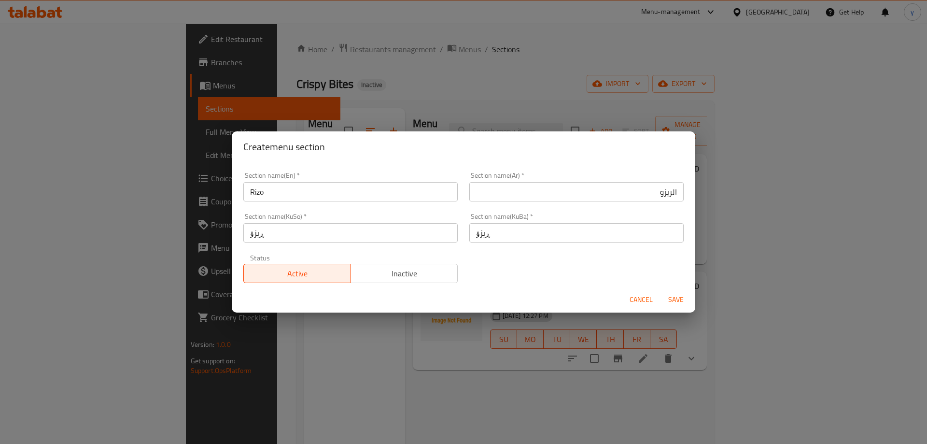
click at [494, 271] on div "Section name(En)   * [PERSON_NAME] Section name(En) * Section name(Ar)   * الري…" at bounding box center [464, 227] width 452 height 123
click at [681, 294] on span "Save" at bounding box center [676, 300] width 23 height 12
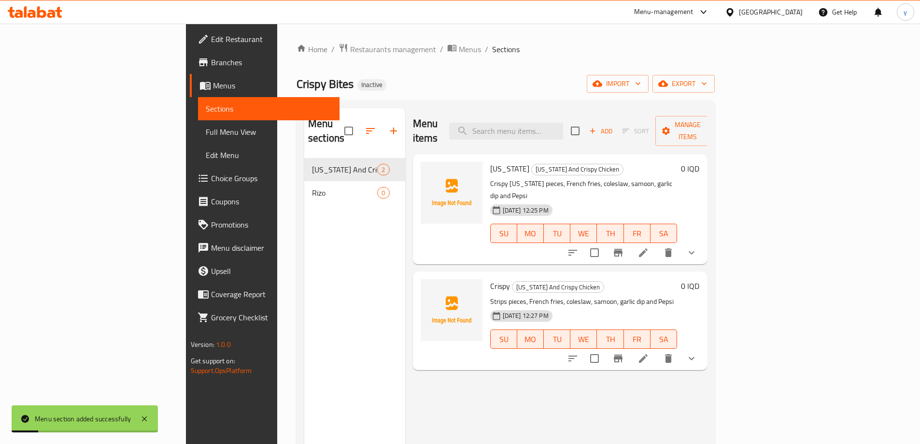
click at [312, 187] on span "Rizo" at bounding box center [344, 193] width 65 height 12
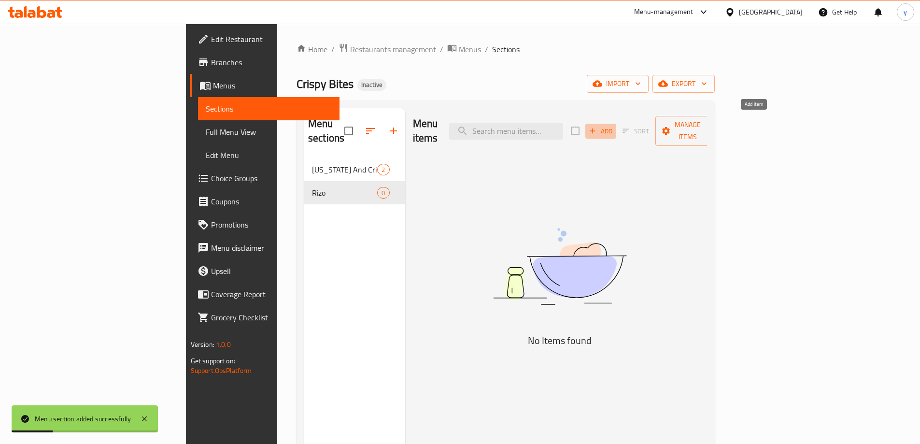
click at [614, 126] on span "Add" at bounding box center [601, 131] width 26 height 11
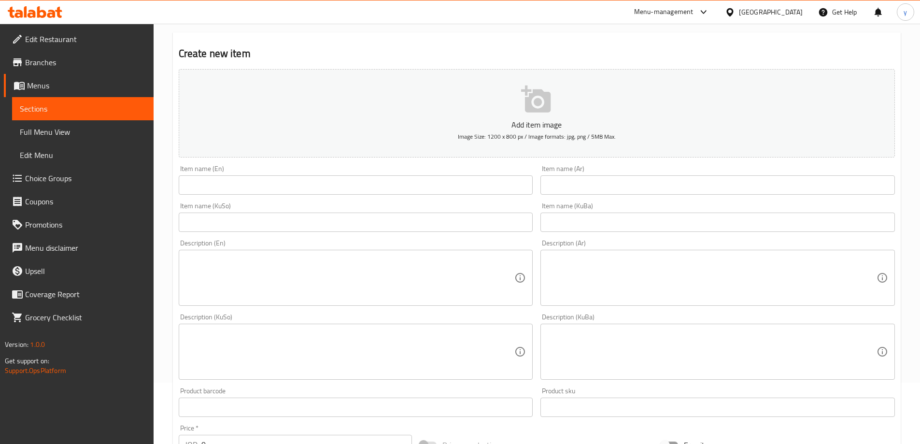
scroll to position [97, 0]
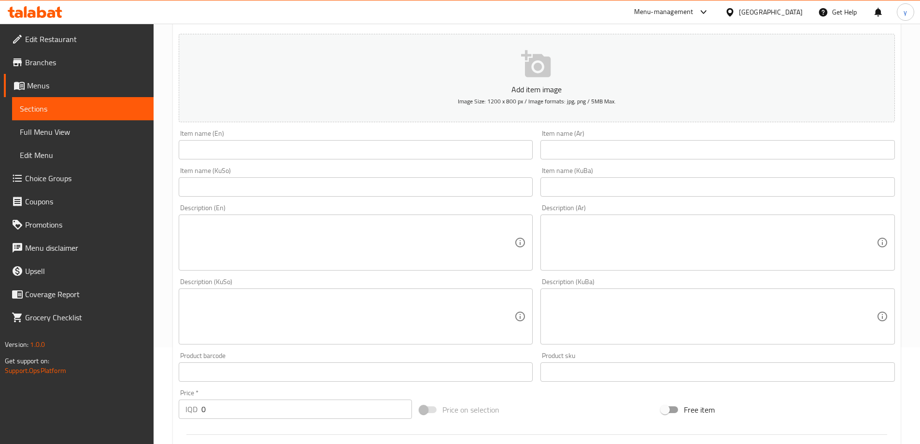
click at [592, 223] on textarea at bounding box center [711, 243] width 329 height 46
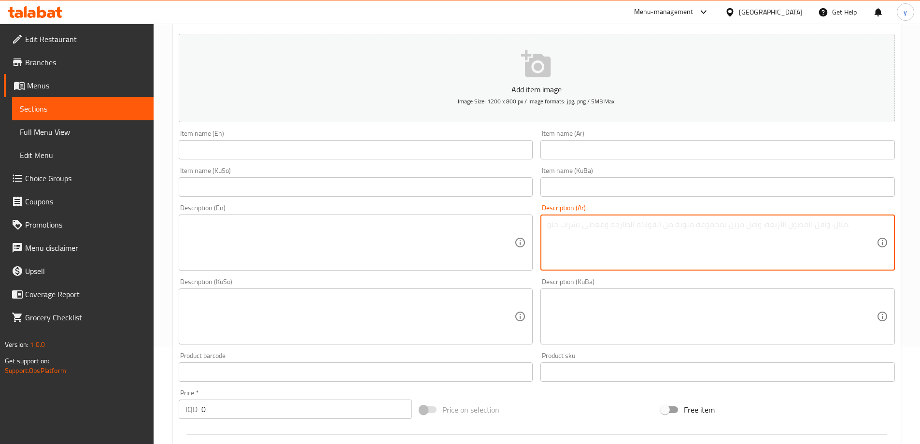
paste textarea "أرز، قطع الستربس وصلصة كلاسيك."
type textarea "أرز، قطع الستربس وصلصة كلاسيك"
click at [620, 149] on input "text" at bounding box center [717, 149] width 354 height 19
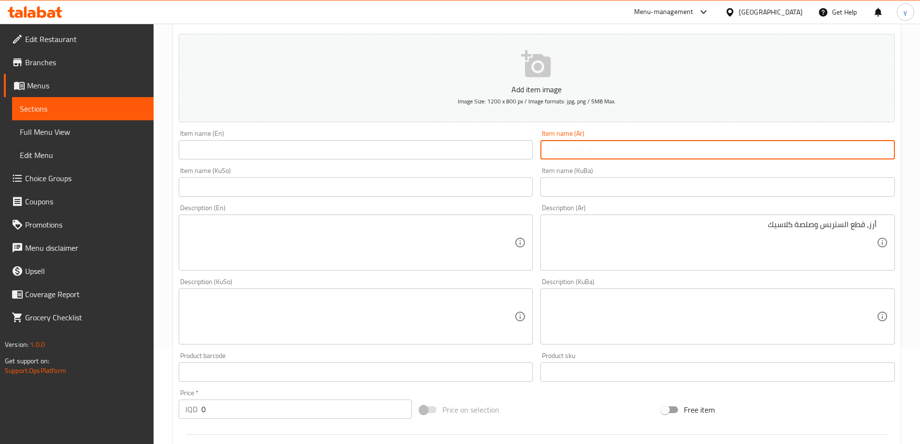
paste input "ريزو ستربس"
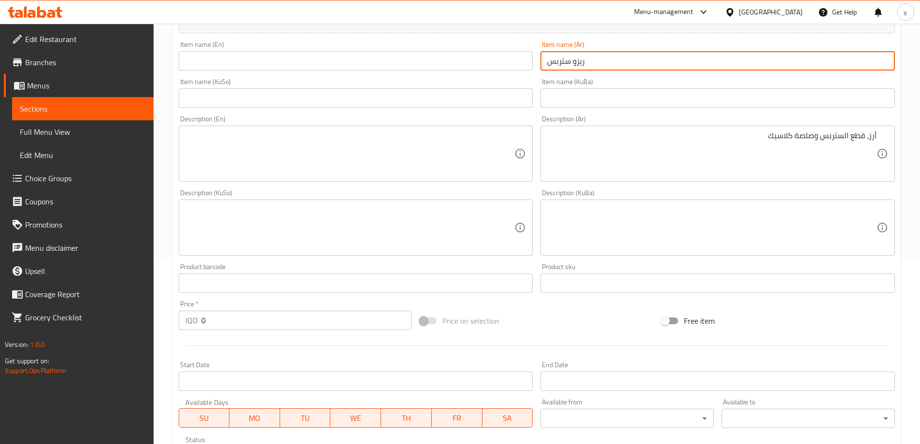
scroll to position [290, 0]
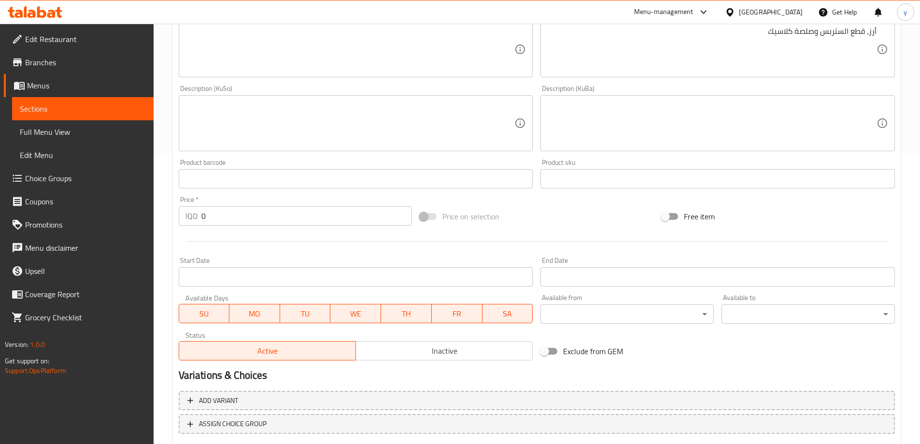
type input "ريزو ستربس"
click at [270, 223] on input "0" at bounding box center [306, 215] width 211 height 19
click at [276, 217] on input "0" at bounding box center [306, 215] width 211 height 19
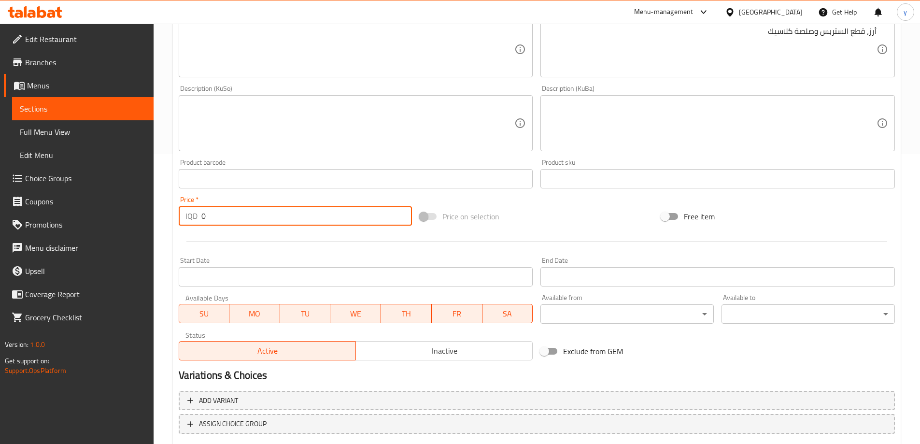
paste input "500"
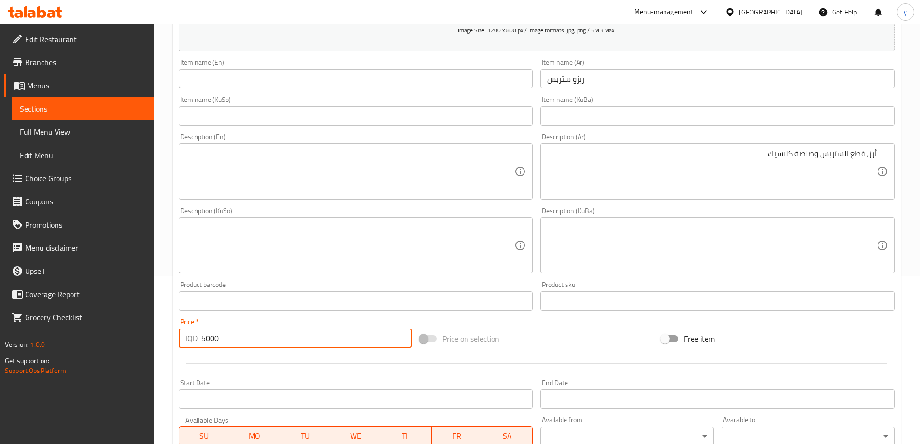
scroll to position [97, 0]
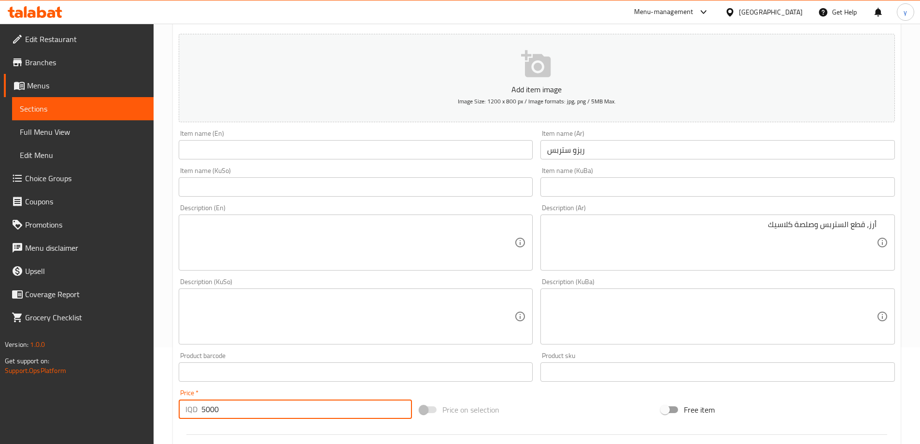
type input "5000"
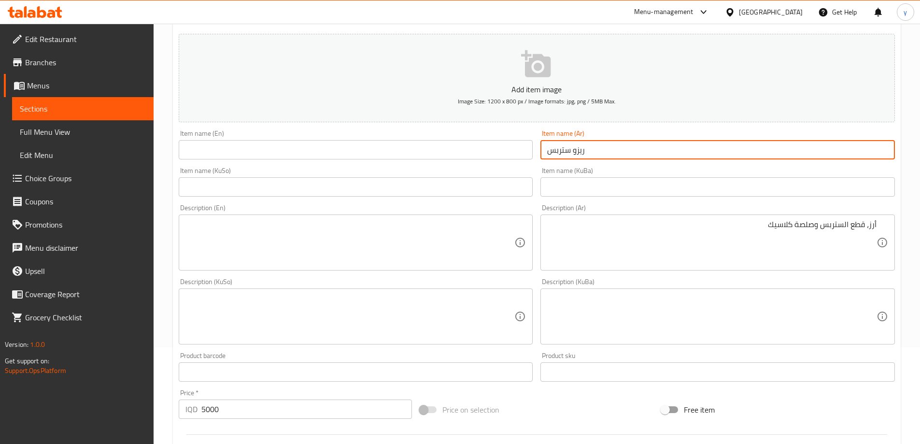
click at [623, 156] on input "ريزو ستربس" at bounding box center [717, 149] width 354 height 19
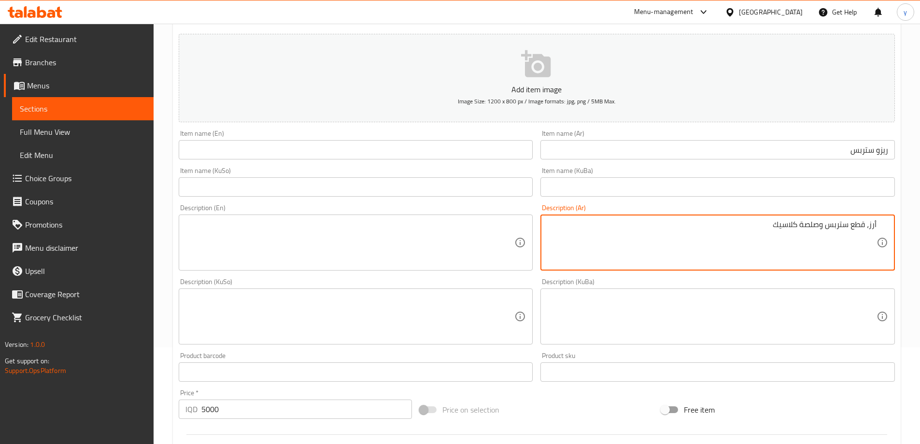
type textarea "أرز، قطع ستربس وصلصة كلاسيك"
click at [425, 254] on textarea at bounding box center [349, 243] width 329 height 46
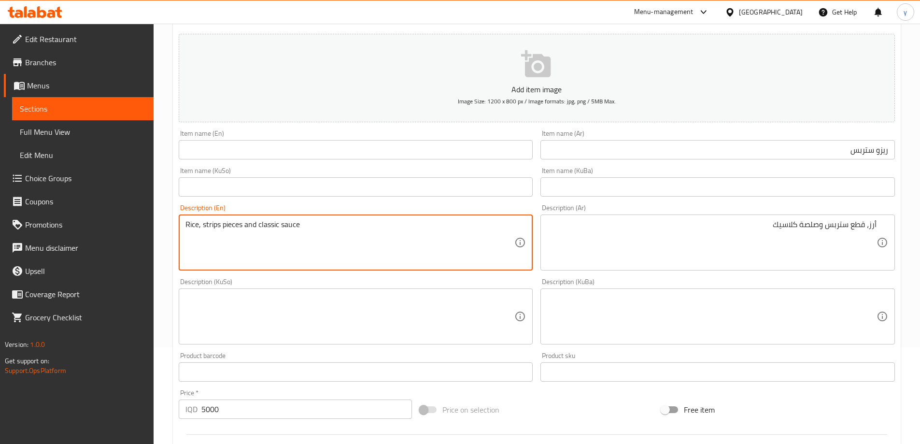
type textarea "Rice, strips pieces and classic sauce"
click at [447, 155] on input "text" at bounding box center [356, 149] width 354 height 19
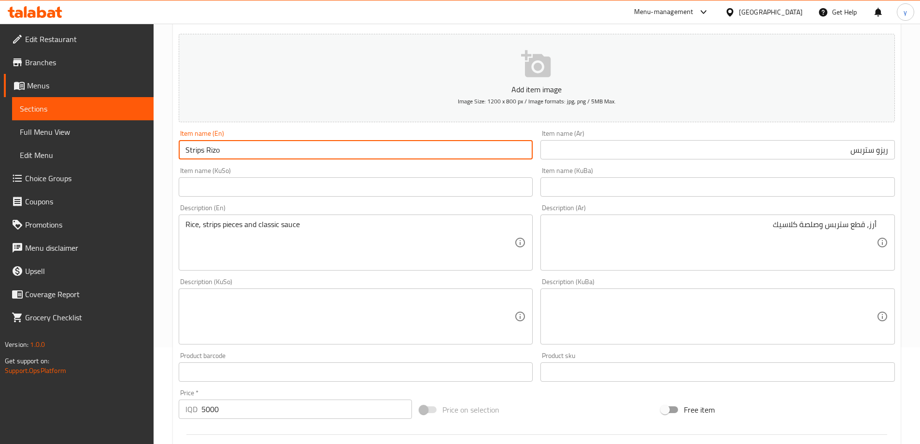
type input "Strips Rizo"
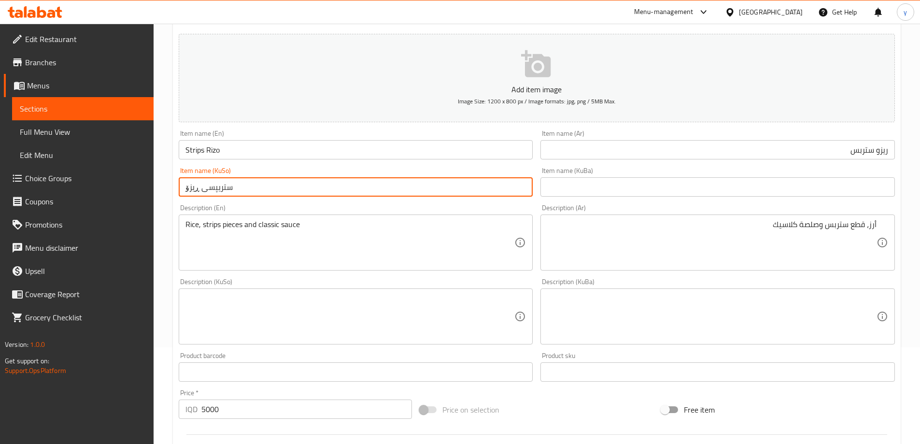
type input "ستریپسی ڕیزۆ"
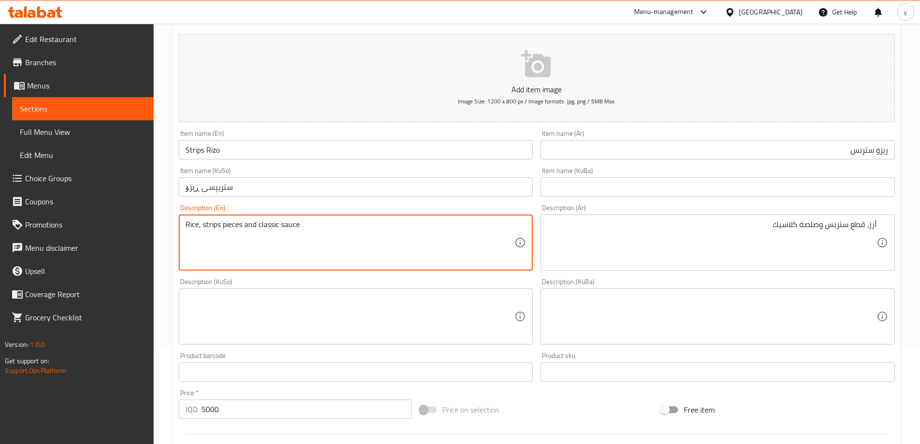
click at [461, 326] on textarea at bounding box center [349, 317] width 329 height 46
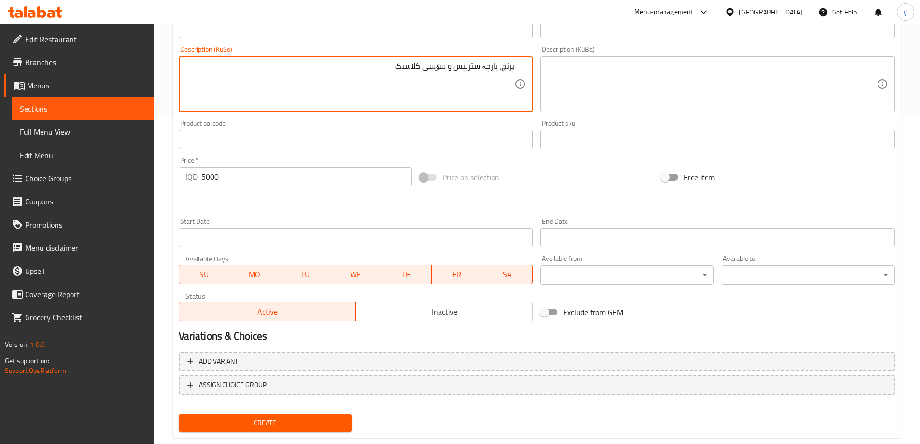
scroll to position [350, 0]
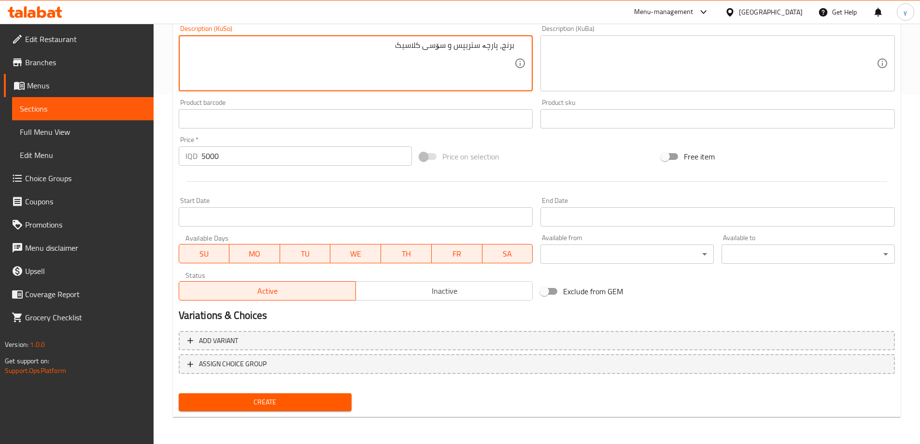
type textarea "برنج، پارچە ستریپس و سۆسی کلاسیک"
click at [282, 397] on span "Create" at bounding box center [265, 402] width 158 height 12
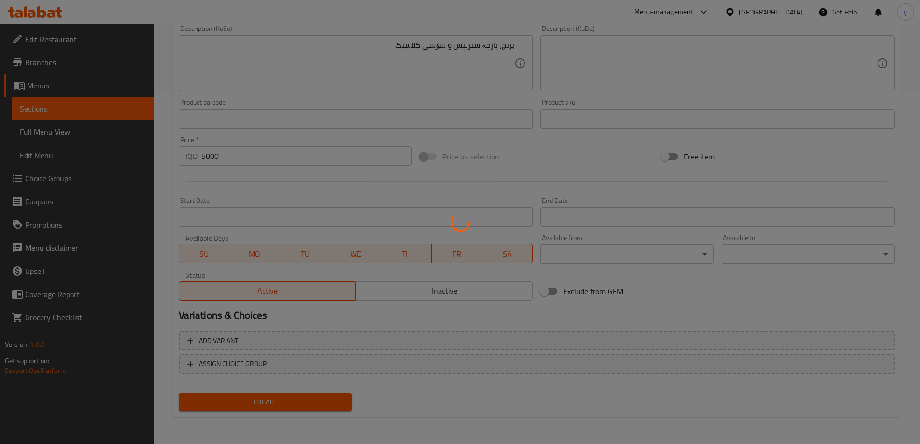
type input "0"
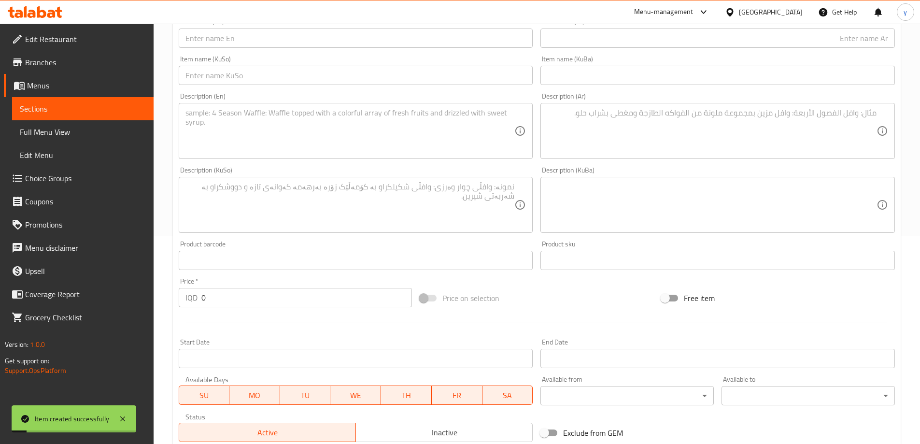
scroll to position [156, 0]
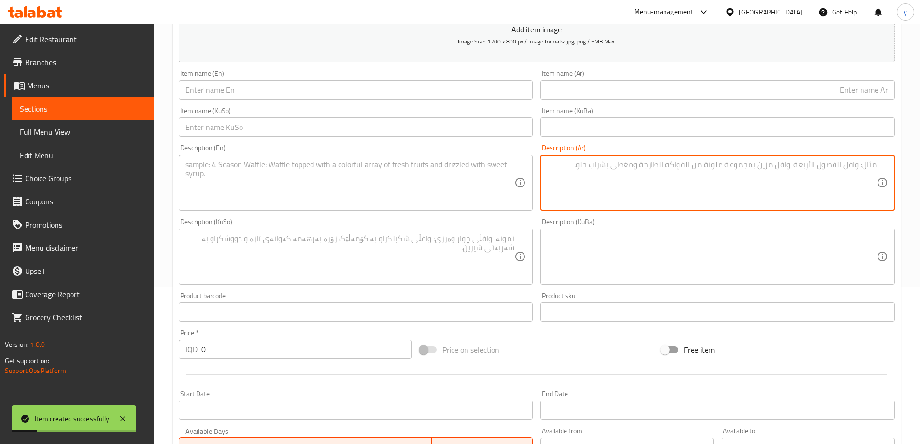
click at [632, 192] on textarea at bounding box center [711, 183] width 329 height 46
paste textarea "أرز، شاورما لحم وصلصة الطحينة."
click at [799, 164] on textarea "أرز، شاورما لحم وصلصة الطحينة" at bounding box center [711, 183] width 329 height 46
type textarea "أرز، شاورما لحم وصلصة طحينة"
click at [287, 345] on input "0" at bounding box center [306, 349] width 211 height 19
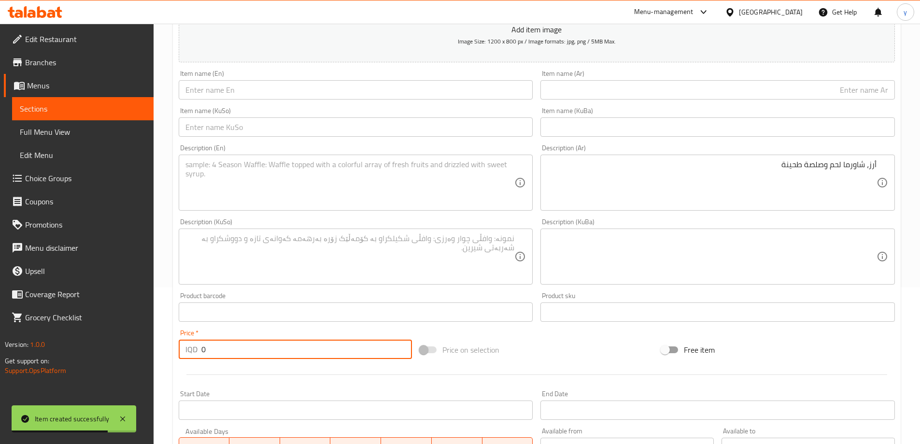
click at [287, 345] on input "0" at bounding box center [306, 349] width 211 height 19
paste input "650"
type input "6500"
click at [648, 82] on input "text" at bounding box center [717, 89] width 354 height 19
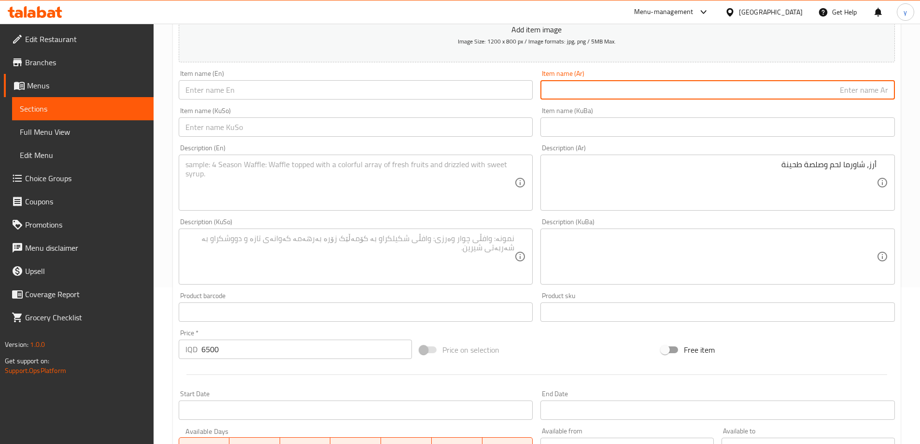
paste input "[PERSON_NAME] لحم"
type input "[PERSON_NAME] لحم"
click at [714, 97] on input "[PERSON_NAME] لحم" at bounding box center [717, 89] width 354 height 19
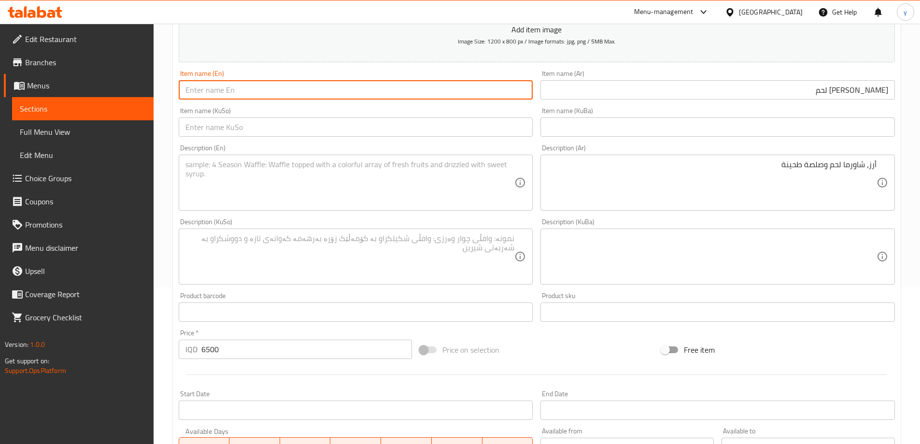
drag, startPoint x: 493, startPoint y: 90, endPoint x: 312, endPoint y: 100, distance: 180.9
click at [481, 90] on input "text" at bounding box center [356, 89] width 354 height 19
paste input "Meat Shawarma Rizo"
type input "Meat Shawarma Rizo"
click at [348, 122] on input "text" at bounding box center [356, 126] width 354 height 19
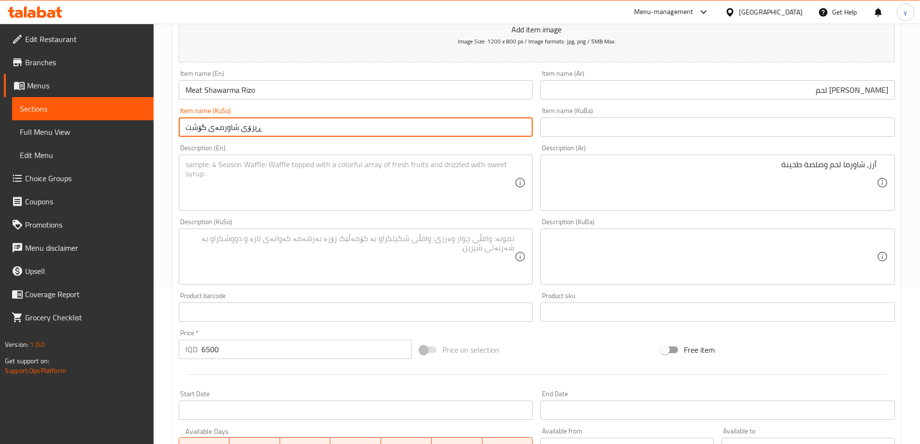
type input "ڕیزۆی شاورمەی گۆشت"
click at [366, 198] on textarea at bounding box center [349, 183] width 329 height 46
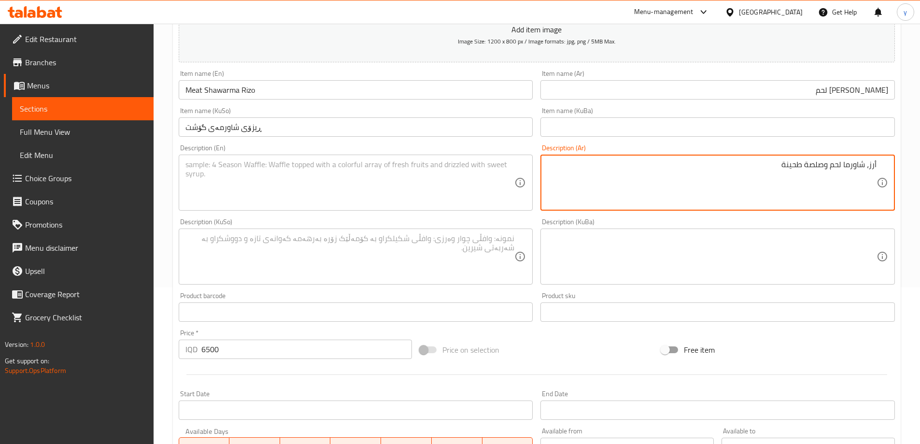
click at [725, 183] on textarea "أرز، شاورما لحم وصلصة طحينة" at bounding box center [711, 183] width 329 height 46
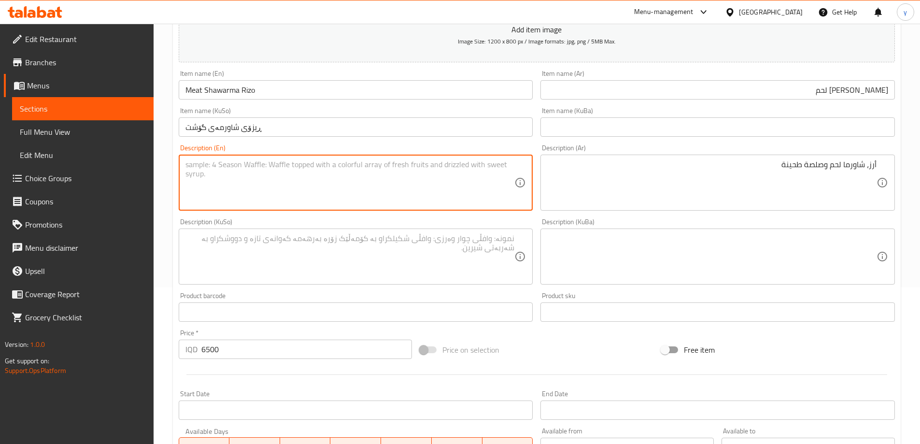
click at [448, 187] on textarea at bounding box center [349, 183] width 329 height 46
paste textarea "أرز، شاورما لحم وصلصة طحينة"
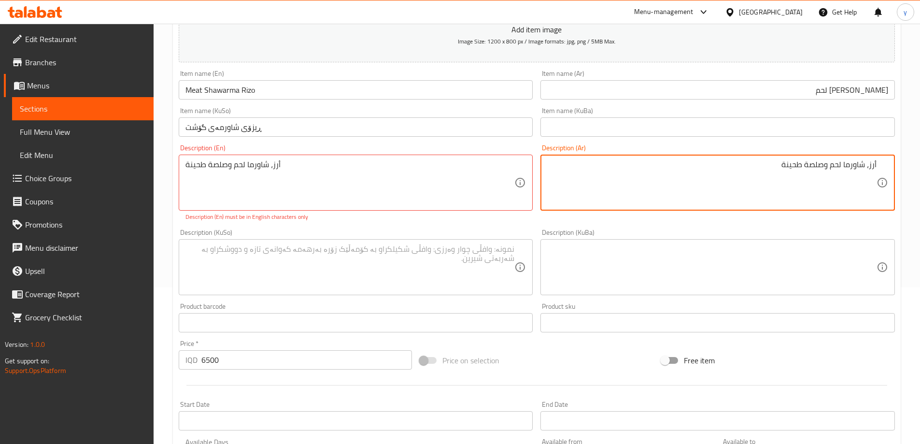
click at [611, 180] on textarea "أرز، شاورما لحم وصلصة طحينة" at bounding box center [711, 183] width 329 height 46
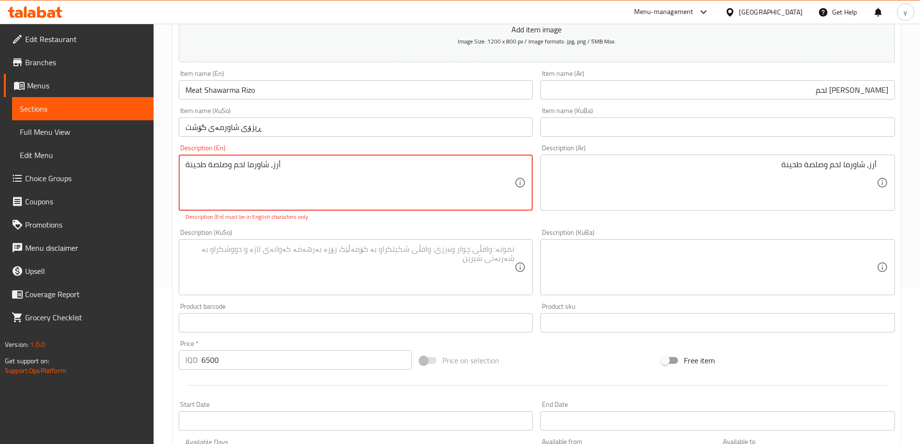
click at [363, 163] on textarea "أرز، شاورما لحم وصلصة طحينة" at bounding box center [349, 183] width 329 height 46
paste textarea "Rice, meat shawarma and tahini sauce"
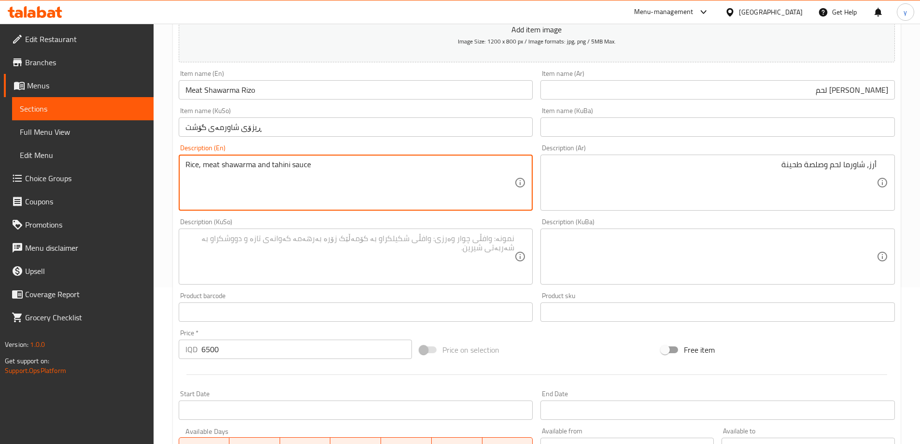
type textarea "Rice, meat shawarma and tahini sauce"
click at [314, 242] on textarea at bounding box center [349, 257] width 329 height 46
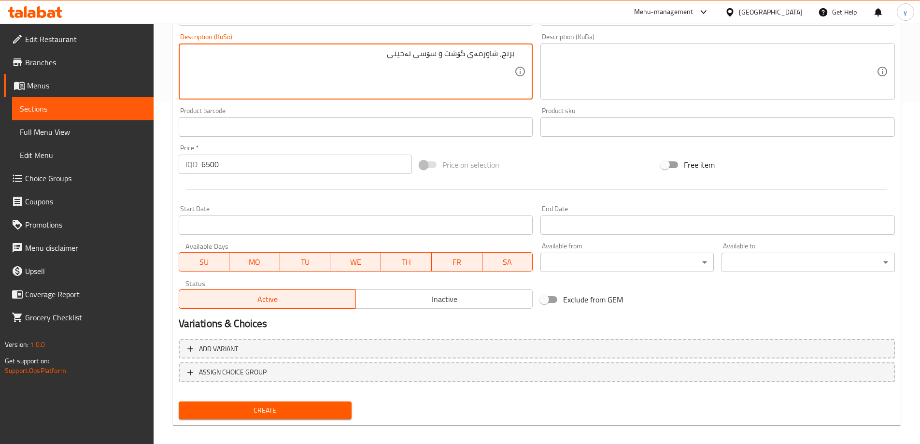
scroll to position [350, 0]
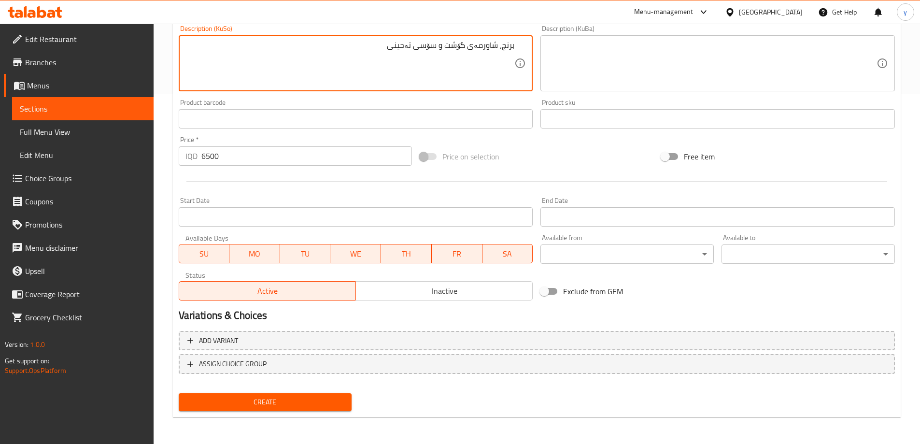
type textarea "برنج، شاورمەی گۆشت و سۆسی تەحینی"
click at [280, 397] on span "Create" at bounding box center [265, 402] width 158 height 12
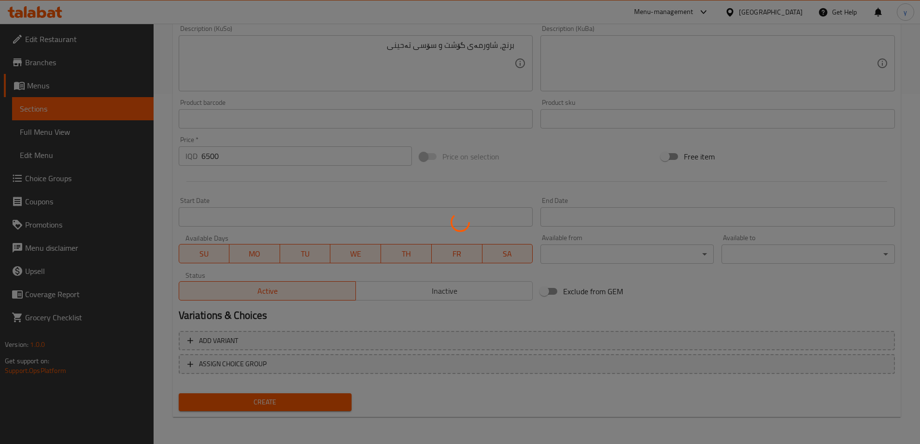
type input "0"
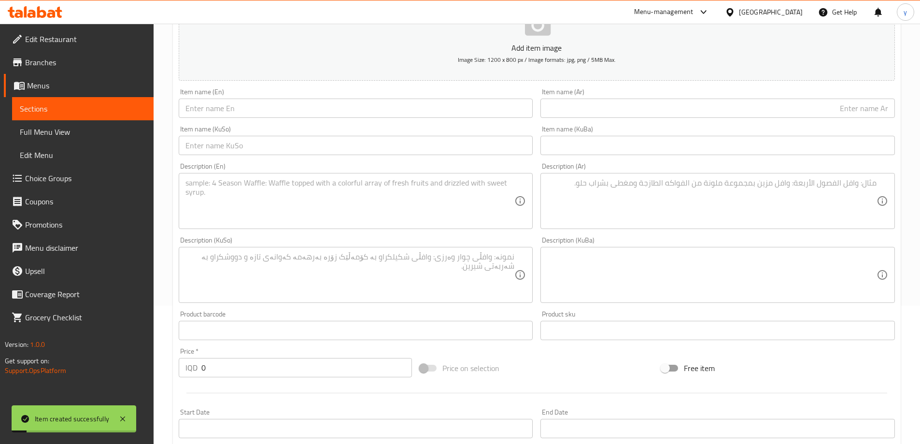
scroll to position [60, 0]
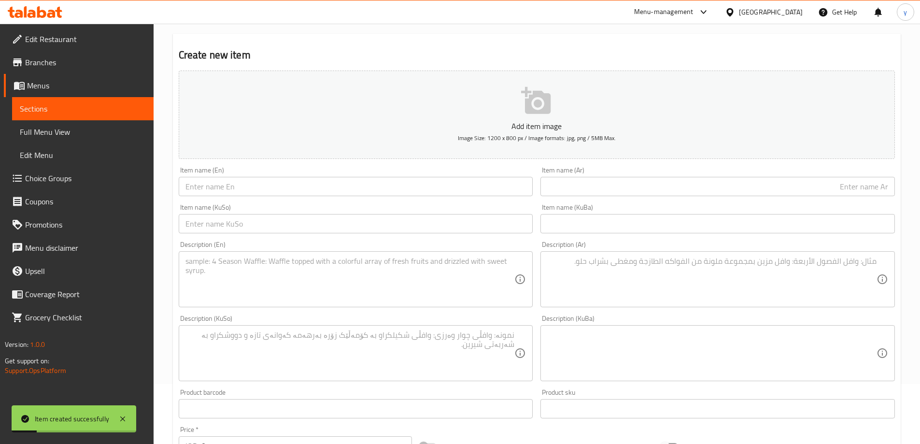
drag, startPoint x: 629, startPoint y: 279, endPoint x: 619, endPoint y: 282, distance: 10.5
click at [629, 278] on textarea at bounding box center [711, 279] width 329 height 46
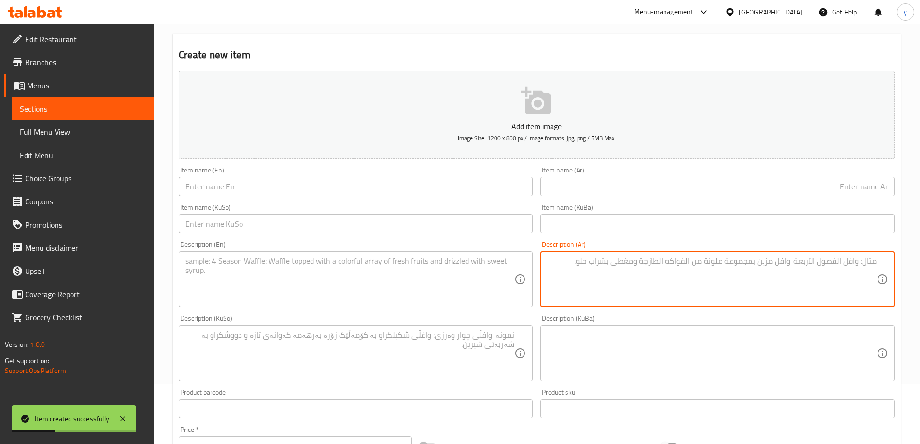
drag, startPoint x: 703, startPoint y: 189, endPoint x: 702, endPoint y: 197, distance: 8.3
click at [703, 189] on input "text" at bounding box center [717, 186] width 354 height 19
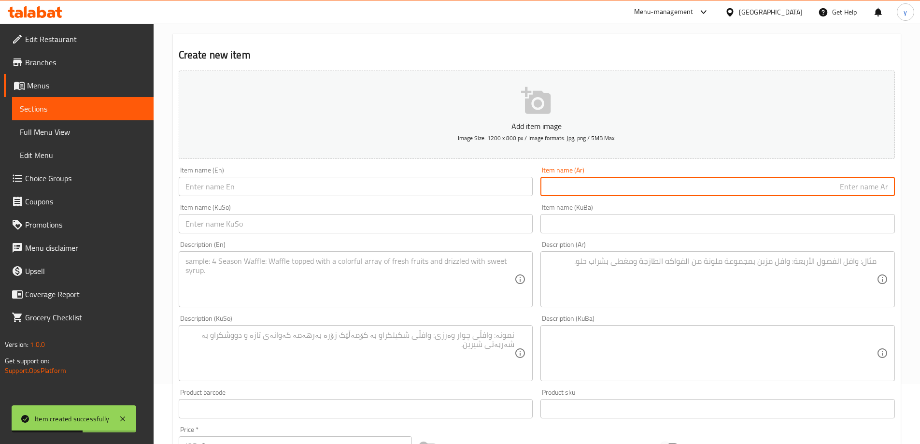
paste input "[PERSON_NAME] دجاج"
type input "[PERSON_NAME] دجاج"
click at [473, 169] on div "Item name (En) Item name (En)" at bounding box center [356, 181] width 354 height 29
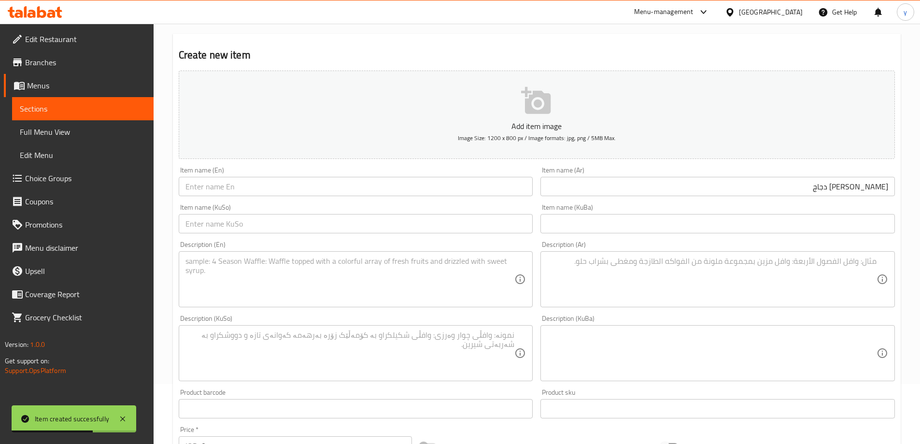
click at [473, 169] on div "Item name (En) Item name (En)" at bounding box center [356, 181] width 354 height 29
click at [474, 186] on input "text" at bounding box center [356, 186] width 354 height 19
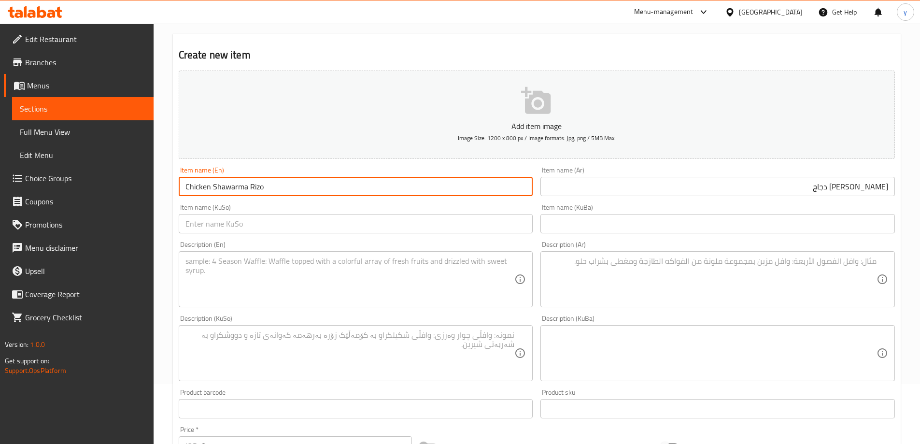
type input "Chicken Shawarma Rizo"
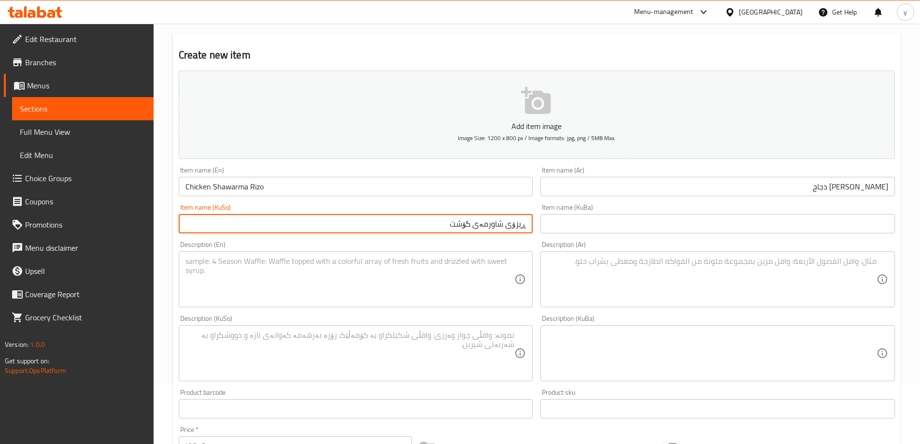
click at [468, 231] on input "ڕیزۆی شاورمەی گۆشت" at bounding box center [356, 223] width 354 height 19
type input "ڕیزۆی شاورمەی مریشک"
click at [480, 273] on textarea at bounding box center [349, 279] width 329 height 46
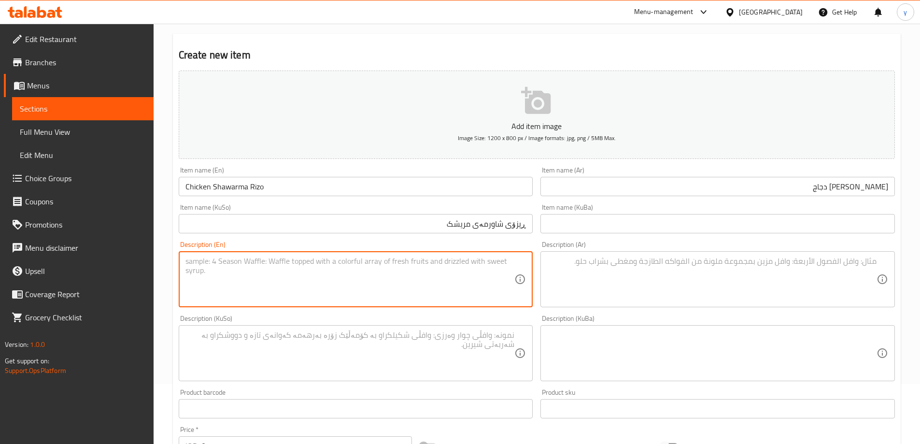
click at [737, 279] on textarea at bounding box center [711, 279] width 329 height 46
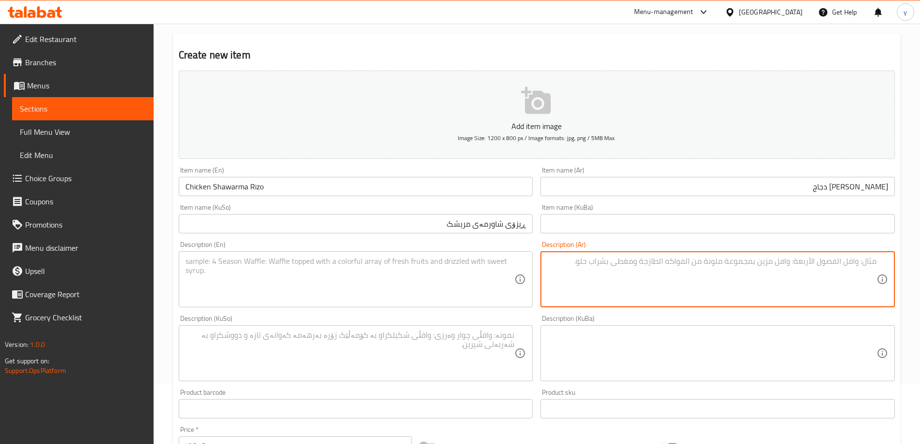
paste textarea "أرز، شاورما دجاج وصلصة خاصة."
type textarea "أرز، شاورما دجاج وصلصة خاصة"
click at [368, 277] on textarea at bounding box center [349, 279] width 329 height 46
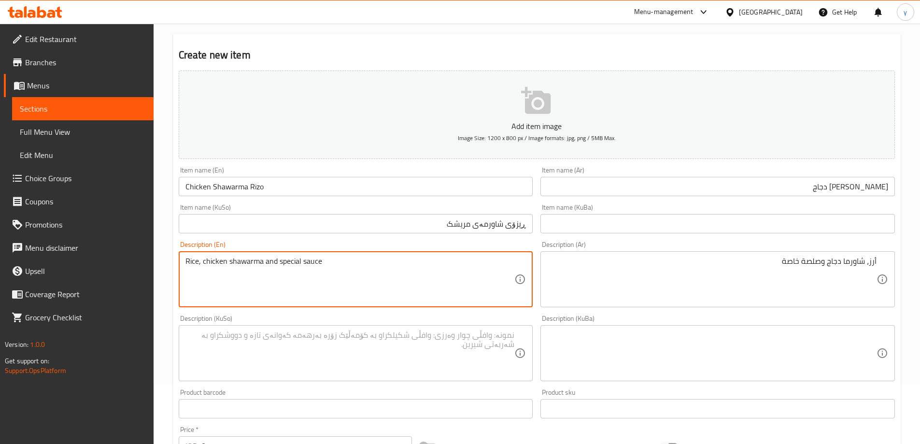
type textarea "Rice, chicken shawarma and special sauce"
click at [465, 334] on textarea at bounding box center [349, 353] width 329 height 46
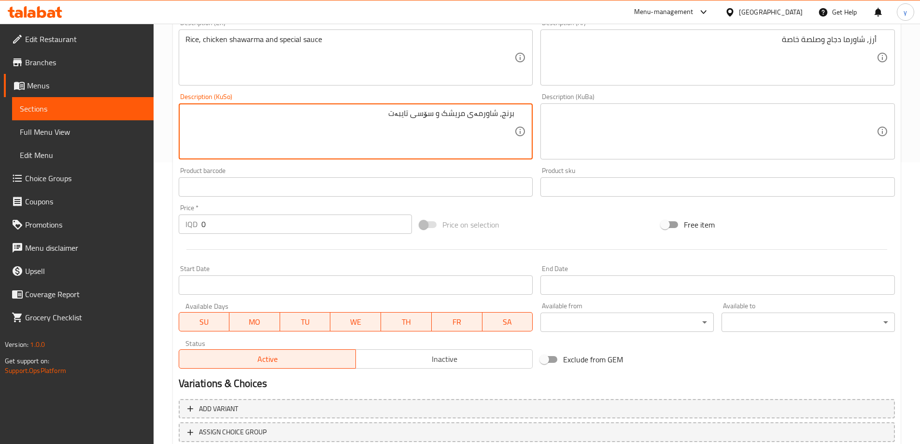
scroll to position [350, 0]
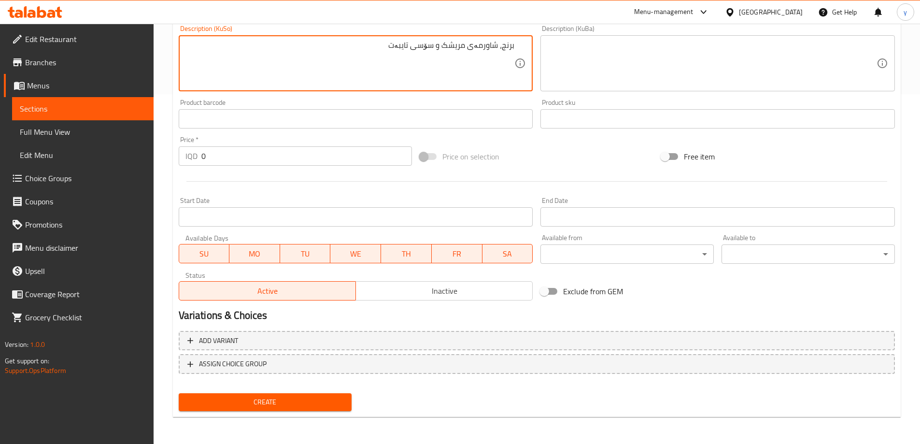
type textarea "برنج، شاورمەی مریشک و سۆسی تایبەت"
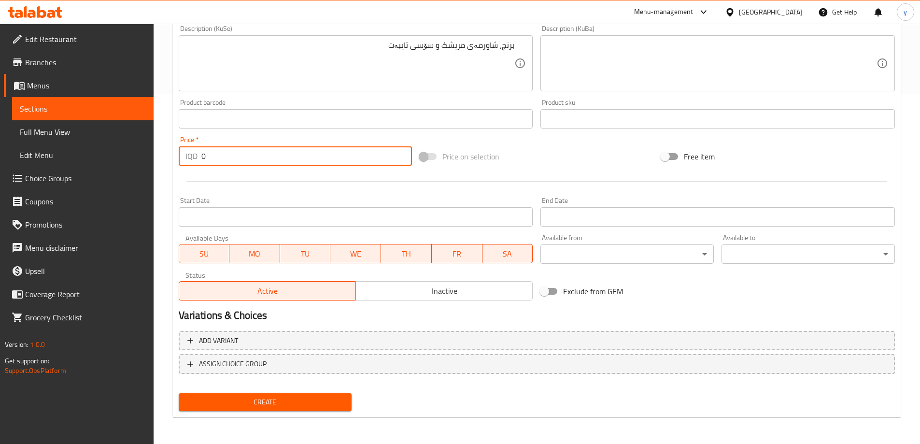
drag, startPoint x: 216, startPoint y: 161, endPoint x: 195, endPoint y: 163, distance: 21.3
click at [195, 163] on div "IQD 0 Price *" at bounding box center [296, 155] width 234 height 19
paste input "600"
type input "6000"
click at [294, 403] on span "Create" at bounding box center [265, 402] width 158 height 12
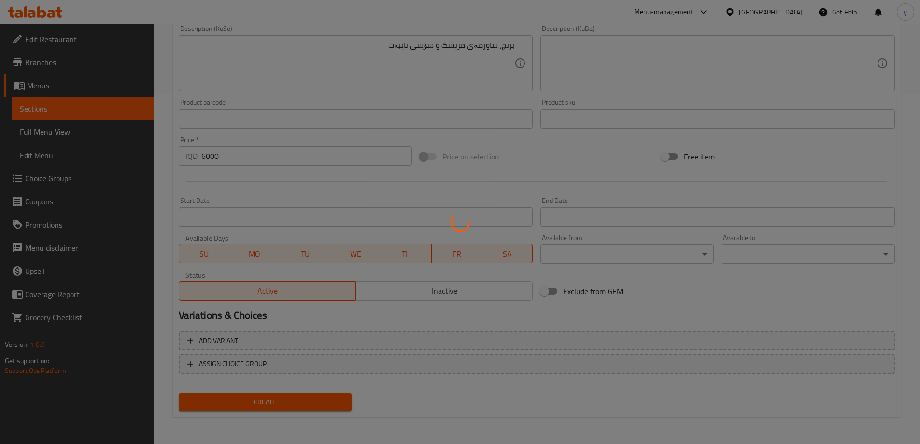
type input "0"
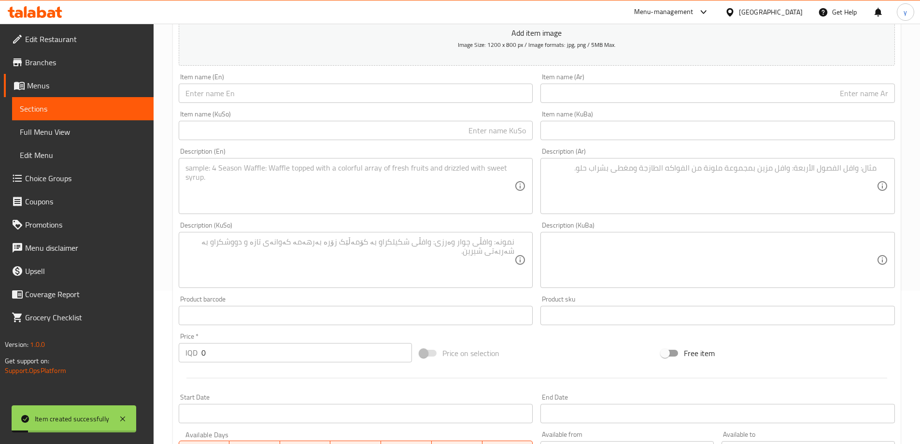
scroll to position [60, 0]
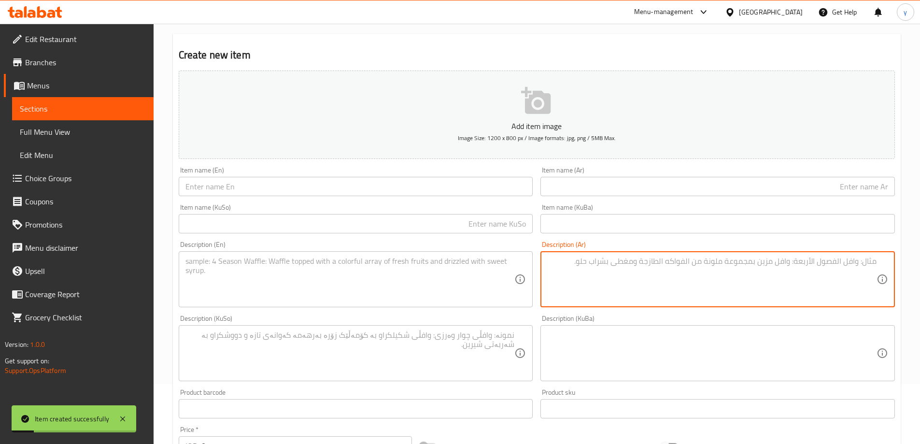
click at [624, 270] on textarea at bounding box center [711, 279] width 329 height 46
paste textarea "أرز، قطع دجاج وصلصة خاصة."
type textarea "أرز، قطع دجاج وصلصة خاصة."
click at [677, 185] on input "text" at bounding box center [717, 186] width 354 height 19
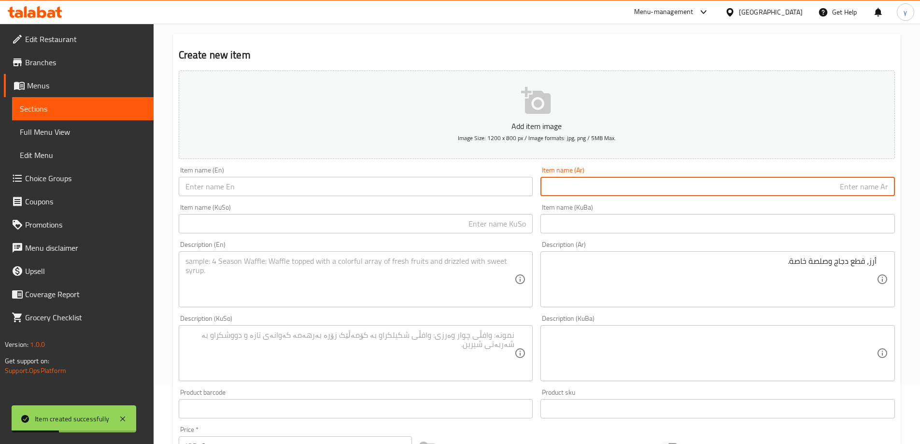
paste input "ريزو كرسبي بايت"
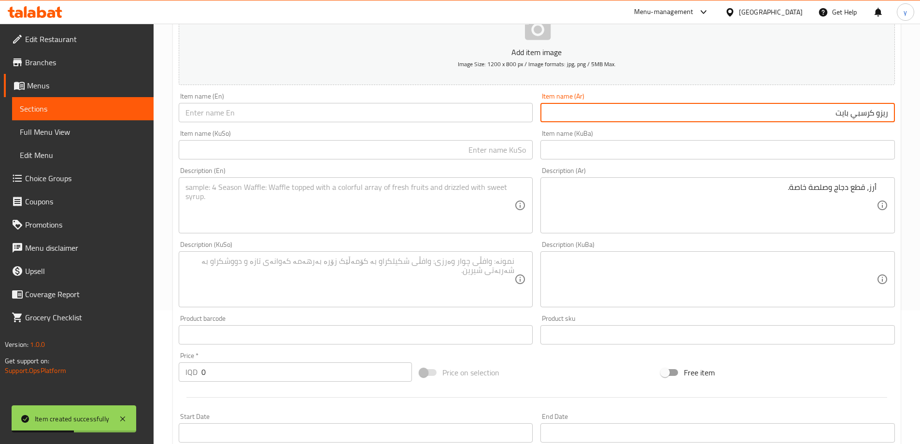
scroll to position [156, 0]
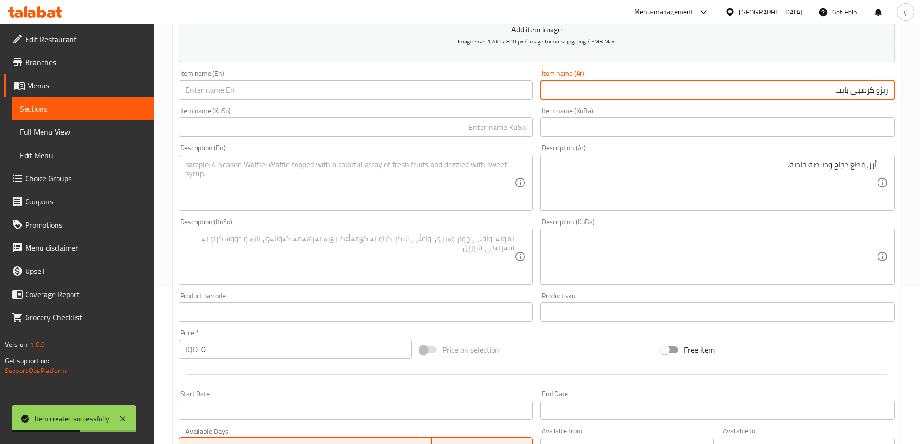
type input "ريزو كرسبي بايت"
click at [246, 345] on input "0" at bounding box center [306, 349] width 211 height 19
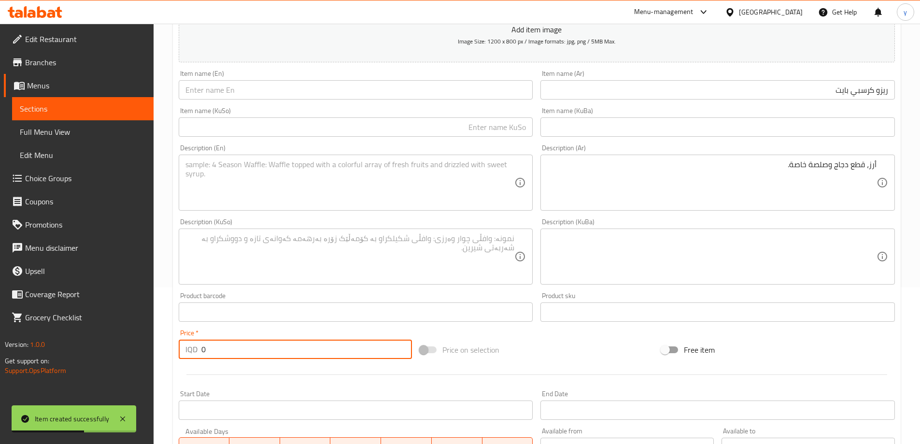
click at [246, 345] on input "0" at bounding box center [306, 349] width 211 height 19
paste input "600"
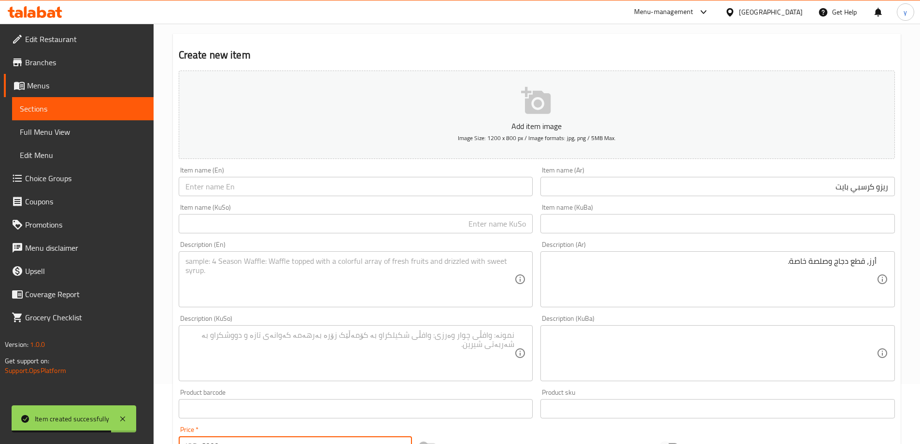
type input "6000"
click at [535, 197] on div "Item name (En) Item name (En)" at bounding box center [356, 181] width 362 height 37
click at [528, 192] on input "text" at bounding box center [356, 186] width 354 height 19
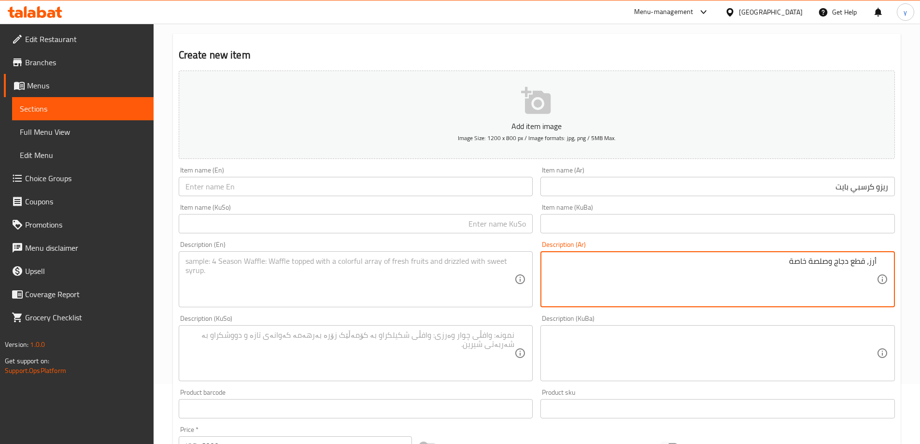
click at [867, 265] on textarea "أرز، قطع دجاج وصلصة خاصة" at bounding box center [711, 279] width 329 height 46
type textarea "أرز، قطع دجاج وصلصة خاصة"
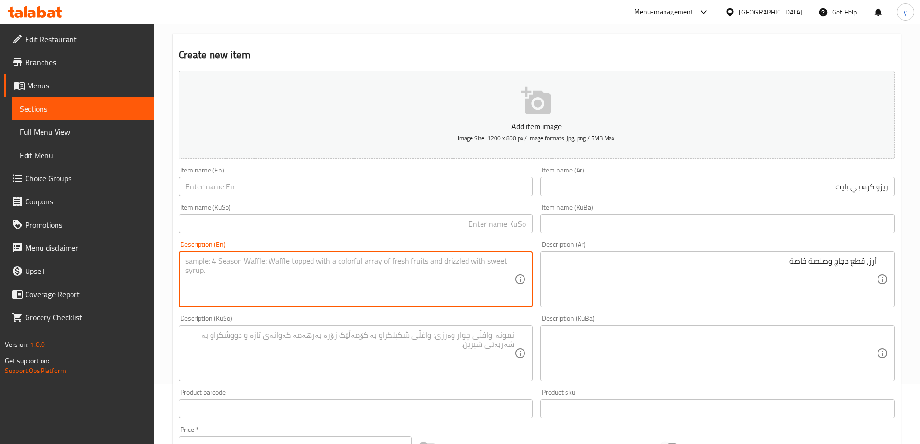
click at [438, 285] on textarea at bounding box center [349, 279] width 329 height 46
click at [878, 262] on div "أرز، قطع دجاج وصلصة خاصة Description (Ar)" at bounding box center [717, 279] width 354 height 56
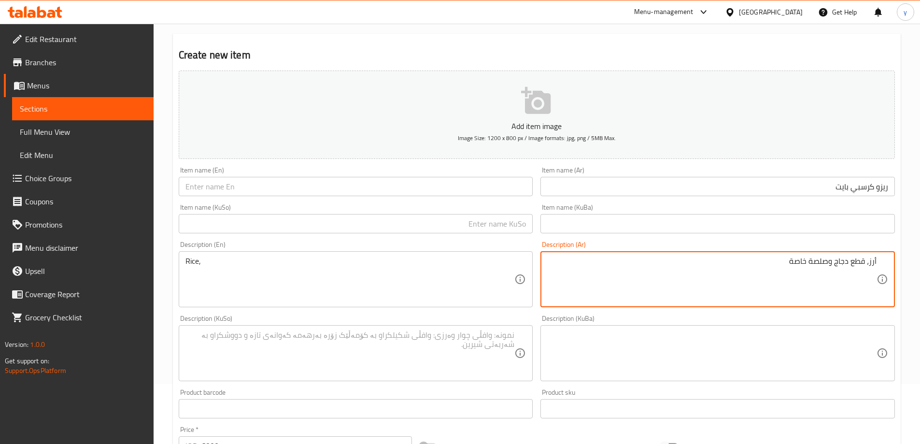
click at [876, 263] on textarea "أرز، قطع دجاج وصلصة خاصة" at bounding box center [711, 279] width 329 height 46
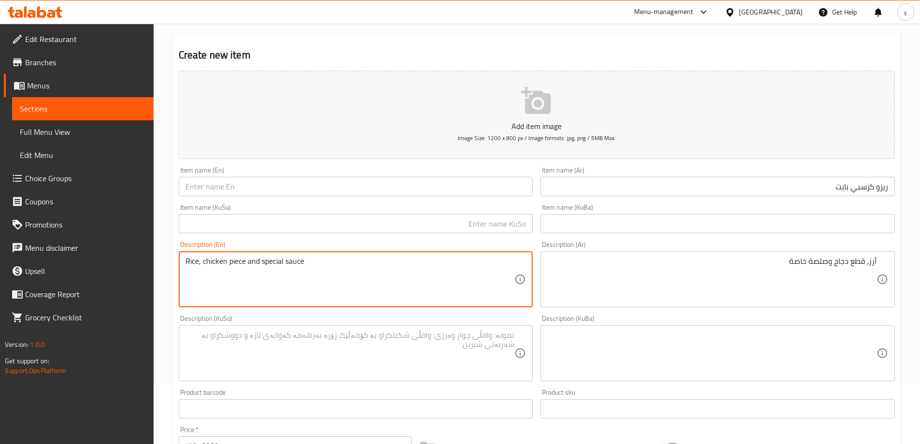
type textarea "Rice, chicken piece and special sauce"
click at [408, 341] on textarea at bounding box center [349, 353] width 329 height 46
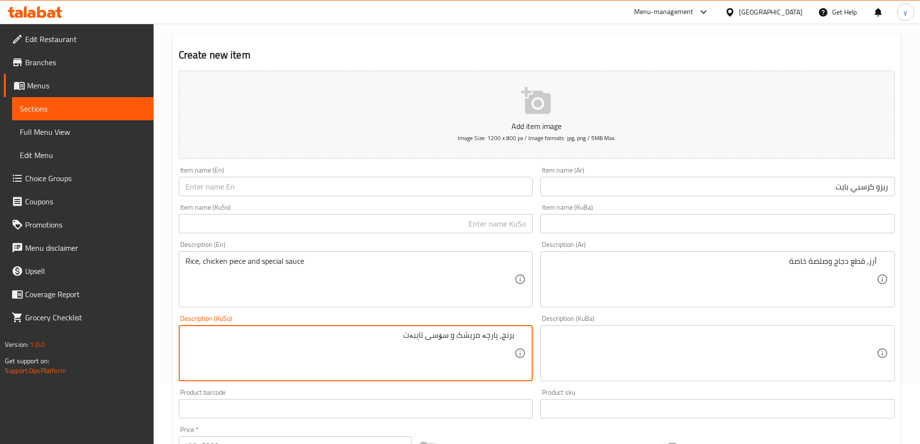
type textarea "برنج، پارچە مریشک و سۆسی تایبەت"
click at [462, 221] on input "text" at bounding box center [356, 223] width 354 height 19
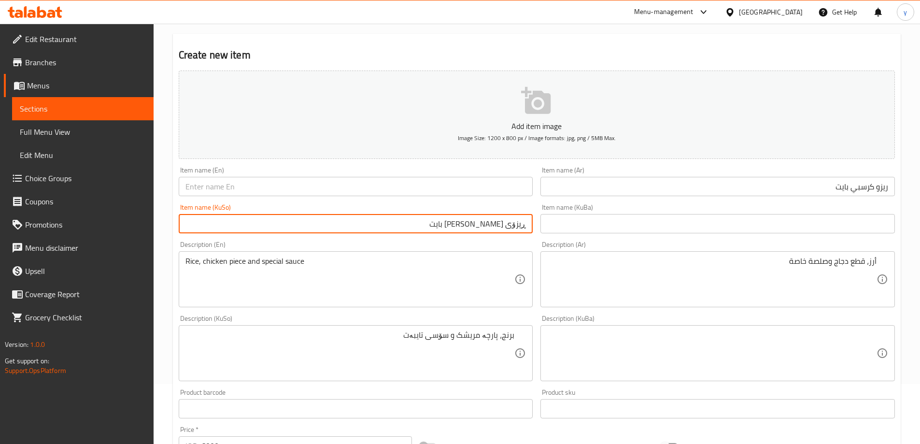
type input "ڕیزۆی [PERSON_NAME] بایت"
drag, startPoint x: 428, startPoint y: 162, endPoint x: 429, endPoint y: 168, distance: 6.3
click at [428, 162] on div "Add item image Image Size: 1200 x 800 px / Image formats: jpg, png / 5MB Max." at bounding box center [537, 115] width 724 height 96
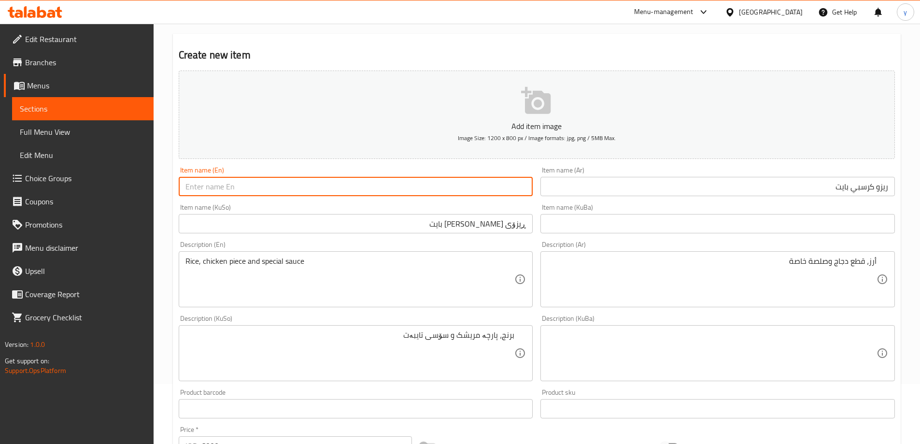
click at [430, 179] on input "text" at bounding box center [356, 186] width 354 height 19
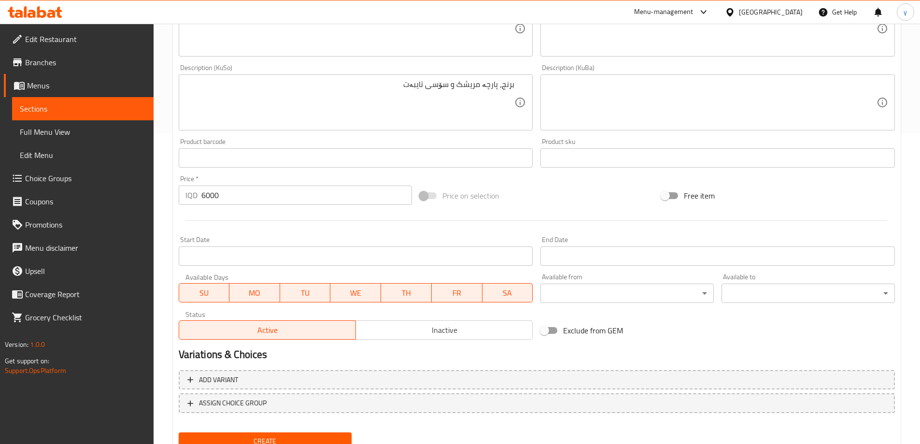
scroll to position [350, 0]
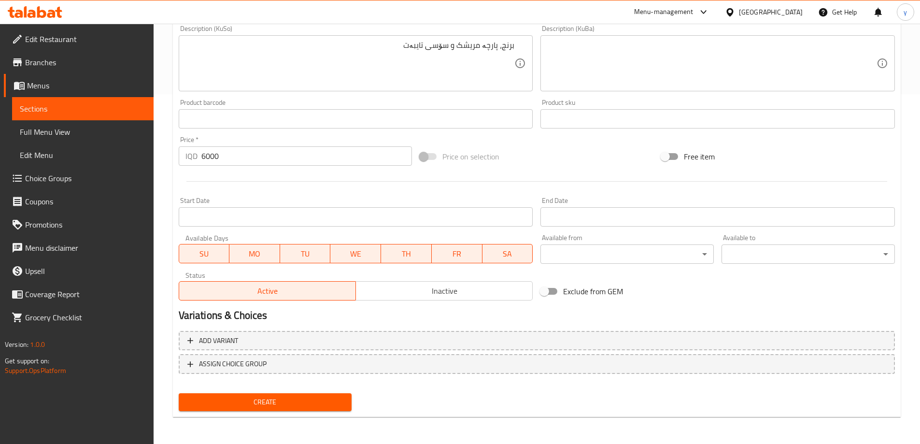
type input "Crispy Bite Rizo"
click at [307, 408] on span "Create" at bounding box center [265, 402] width 158 height 12
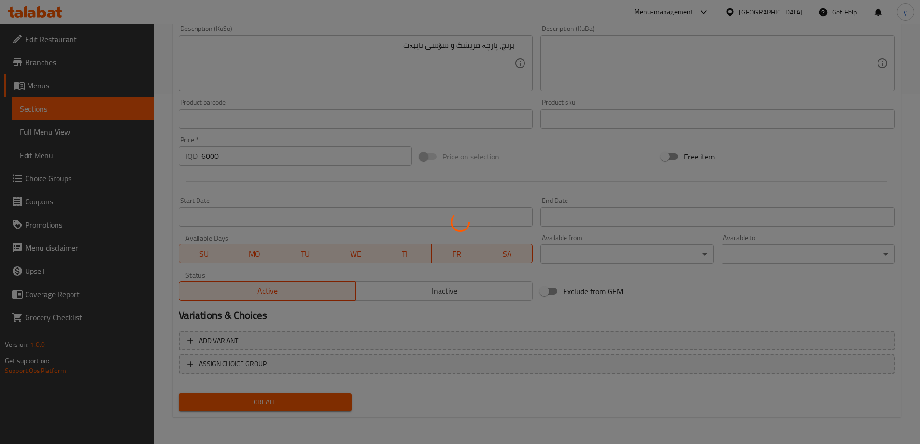
type input "0"
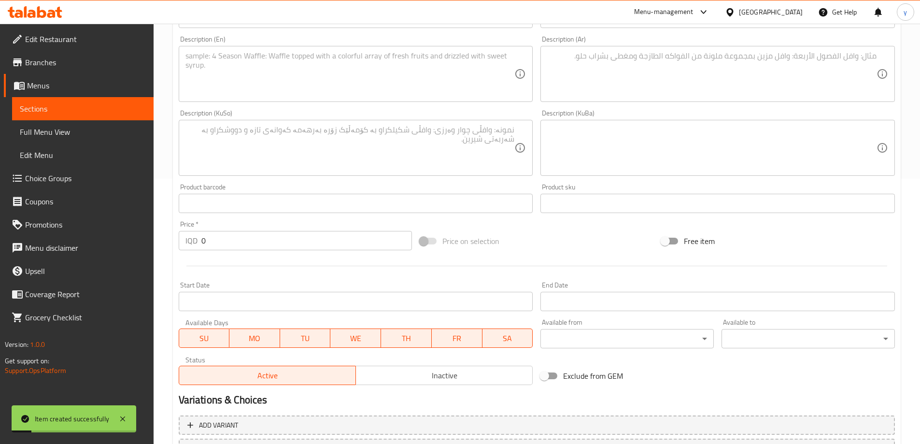
scroll to position [253, 0]
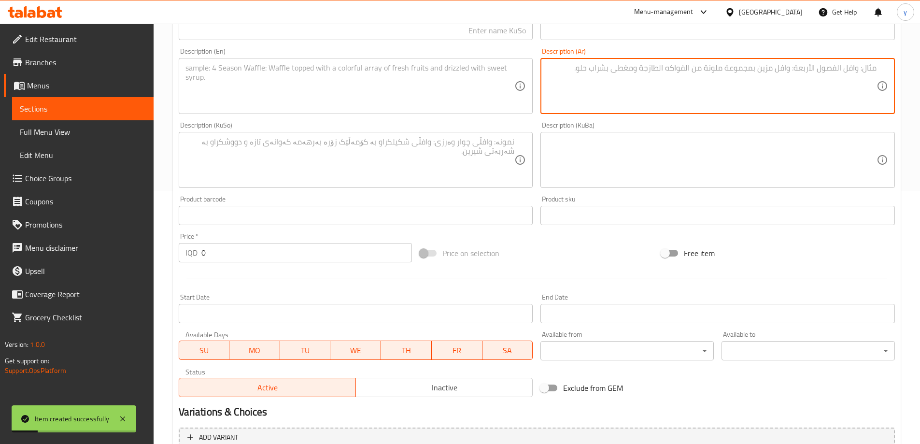
drag, startPoint x: 647, startPoint y: 90, endPoint x: 708, endPoint y: 156, distance: 89.2
click at [647, 90] on textarea at bounding box center [711, 86] width 329 height 46
paste textarea "أرز، قطع دجاج كرسبي وصلصة خاصة."
type textarea "أرز، قطع دجاج كرسبي وصلصة خاصة."
drag, startPoint x: 273, startPoint y: 274, endPoint x: 289, endPoint y: 253, distance: 26.7
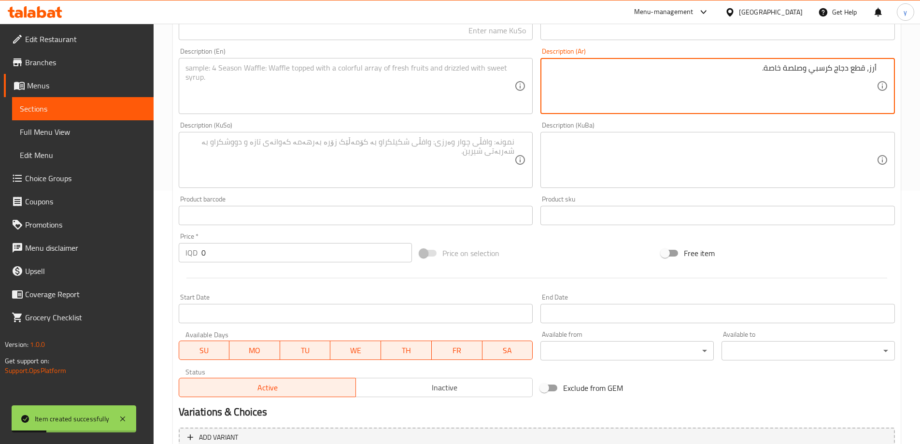
click at [274, 273] on div at bounding box center [537, 278] width 724 height 24
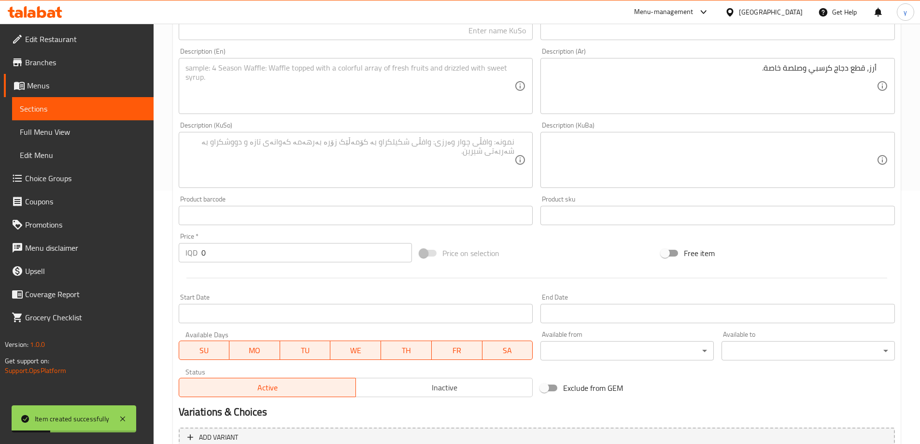
click at [289, 253] on input "0" at bounding box center [306, 252] width 211 height 19
paste input "400"
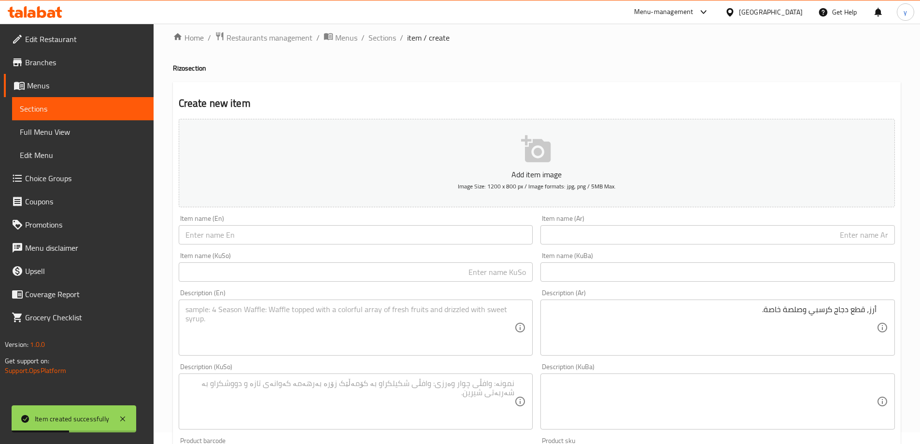
scroll to position [0, 0]
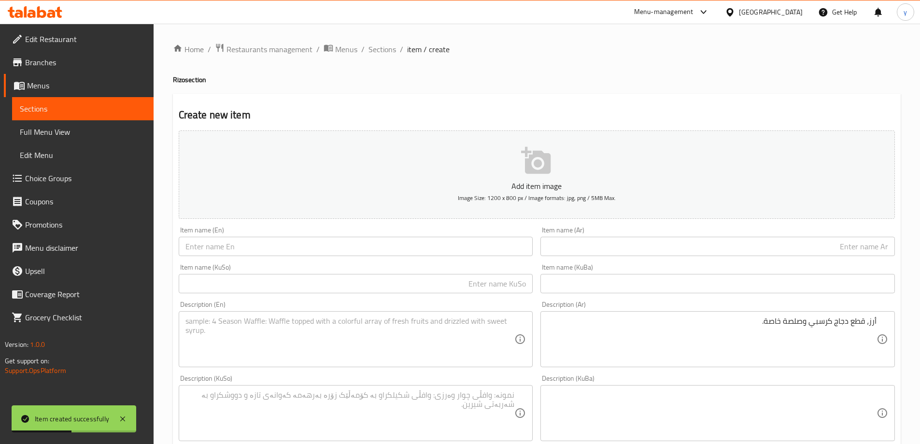
type input "4000"
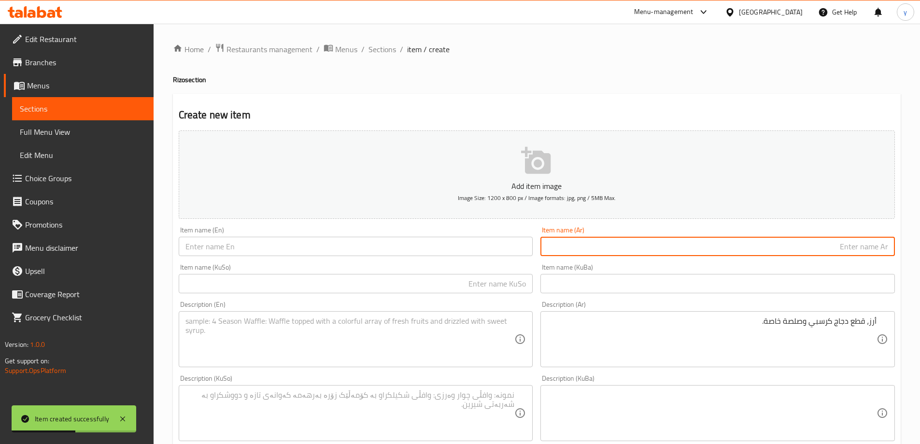
click at [786, 250] on input "text" at bounding box center [717, 246] width 354 height 19
paste input "ريزو صغير"
type input "ريزو صغير"
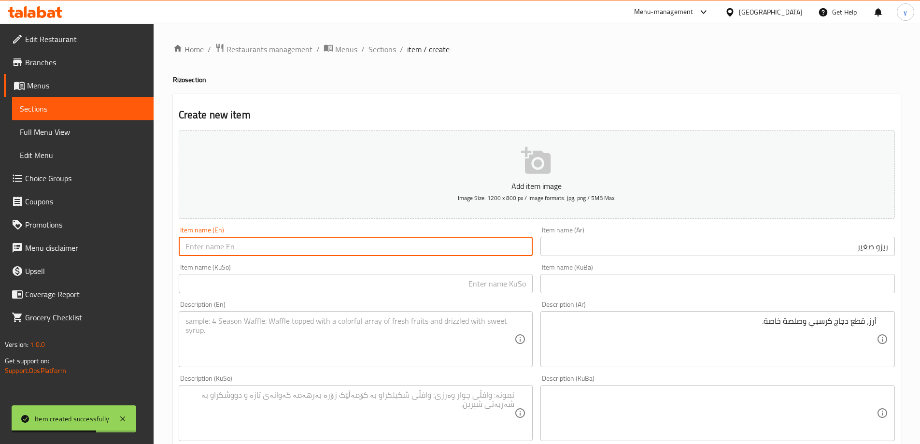
click at [430, 243] on input "text" at bounding box center [356, 246] width 354 height 19
type input "Small Rizo"
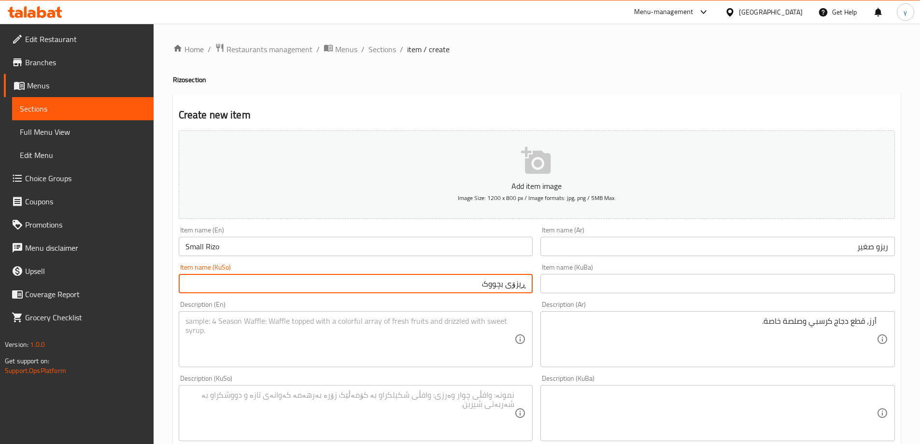
type input "ڕیزۆی بچووک"
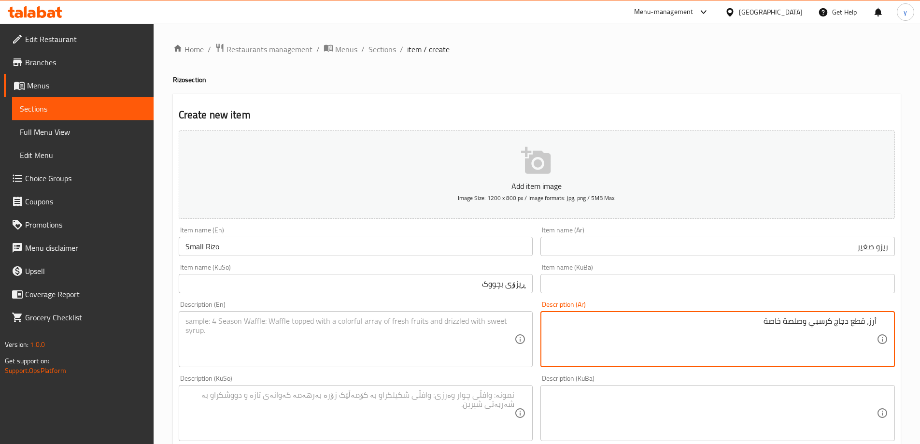
type textarea "أرز، قطع دجاج كرسبي وصلصة خاصة"
click at [364, 345] on textarea at bounding box center [349, 339] width 329 height 46
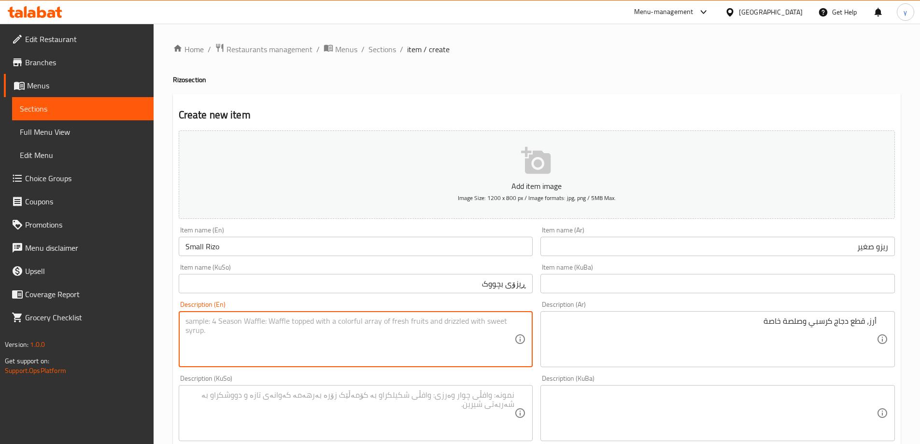
click at [436, 421] on textarea at bounding box center [349, 413] width 329 height 46
click at [412, 344] on textarea at bounding box center [349, 339] width 329 height 46
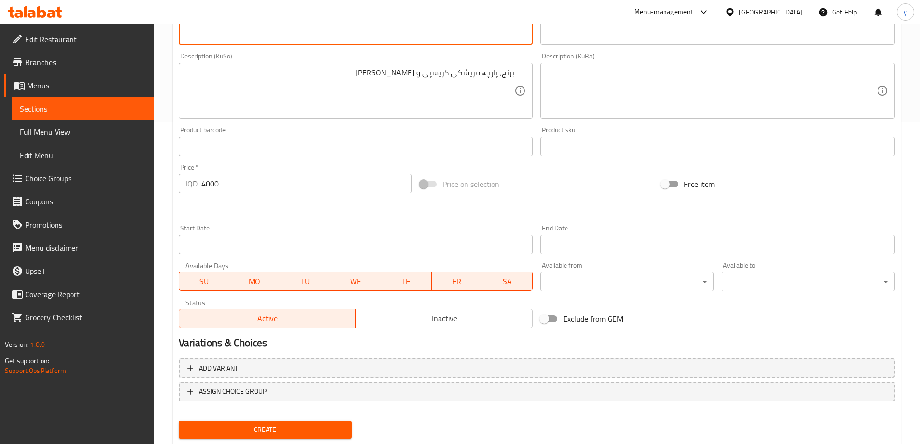
scroll to position [350, 0]
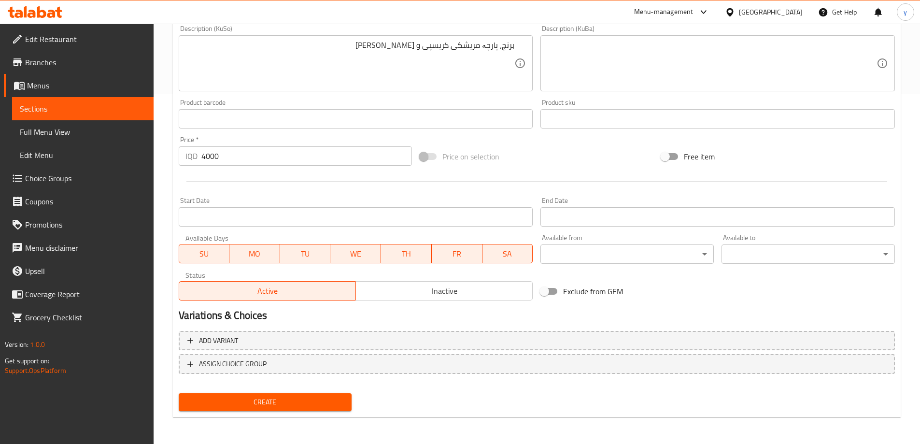
click at [292, 407] on span "Create" at bounding box center [265, 402] width 158 height 12
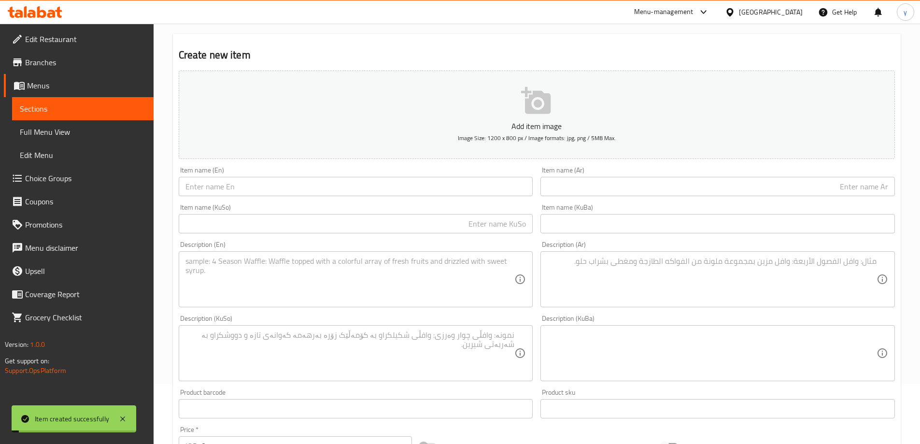
scroll to position [0, 0]
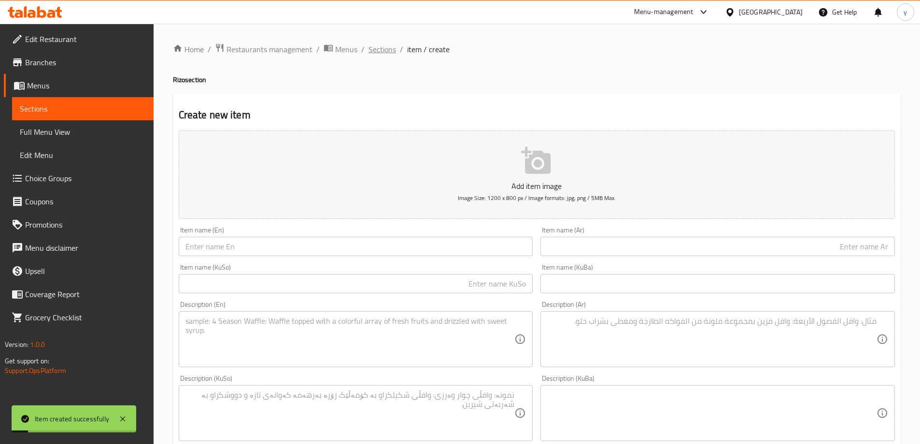
click at [389, 50] on span "Sections" at bounding box center [382, 49] width 28 height 12
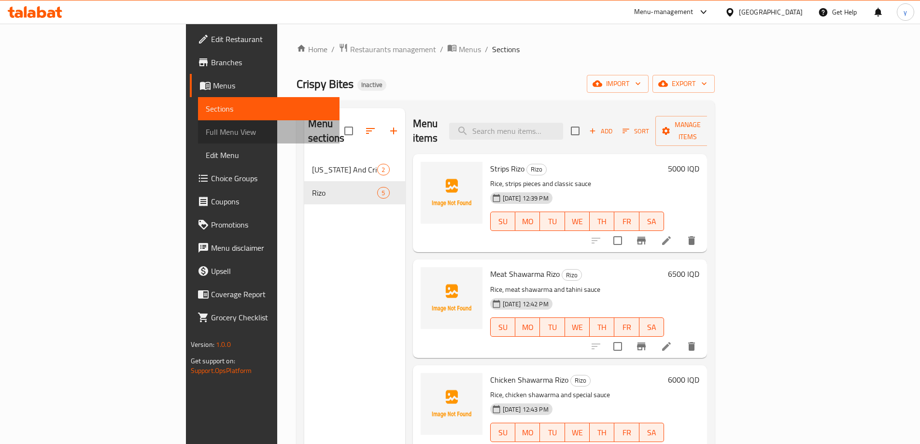
click at [206, 128] on span "Full Menu View" at bounding box center [269, 132] width 126 height 12
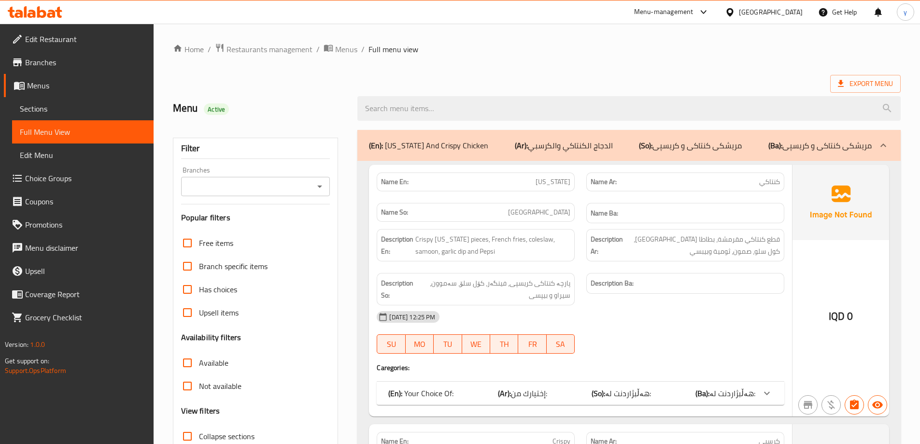
click at [314, 182] on icon "Open" at bounding box center [320, 187] width 12 height 12
click at [295, 222] on li "Crispy Bites," at bounding box center [254, 227] width 149 height 17
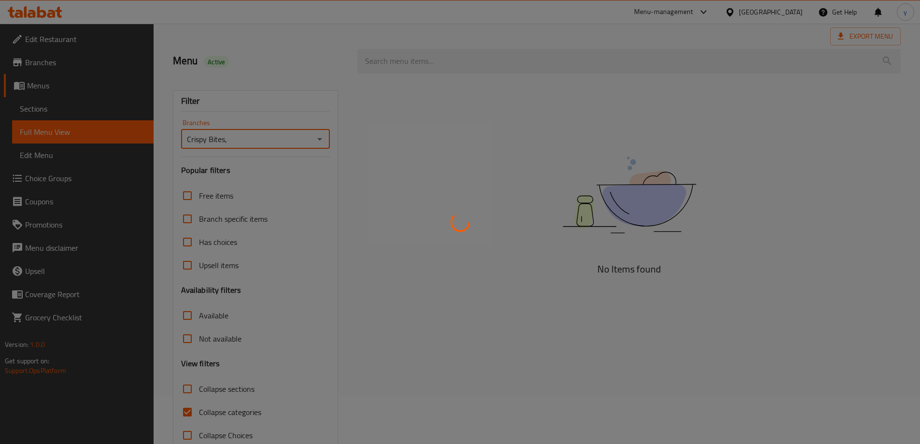
scroll to position [70, 0]
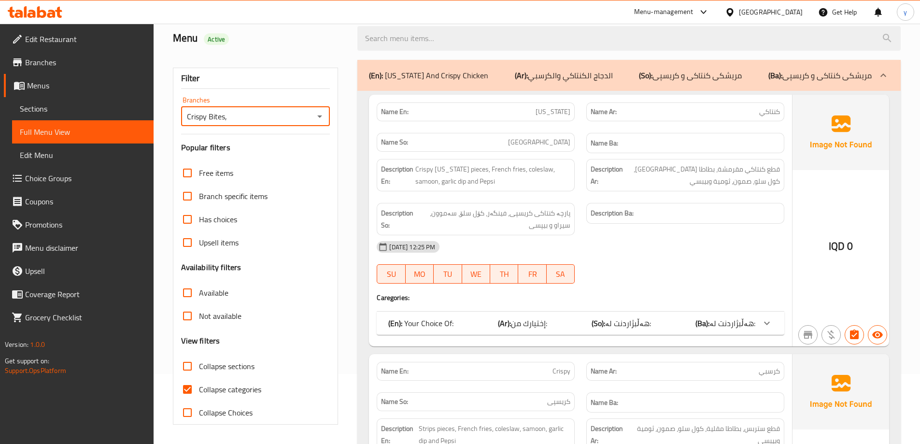
click at [194, 386] on input "Collapse categories" at bounding box center [187, 389] width 23 height 23
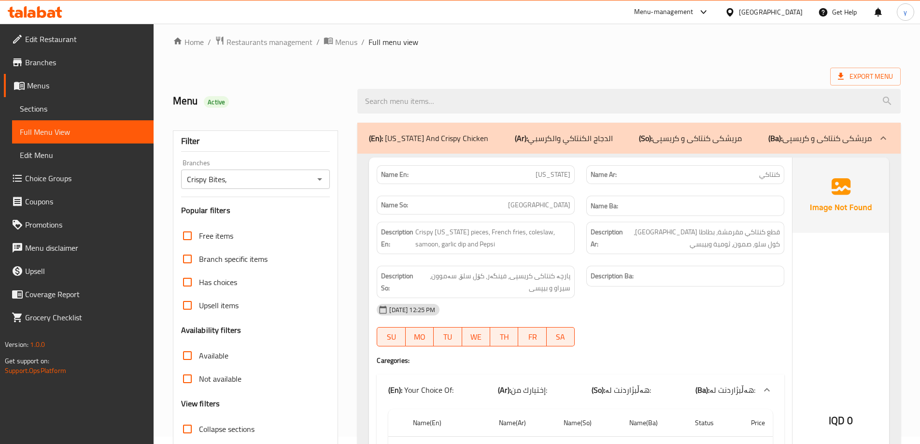
scroll to position [0, 0]
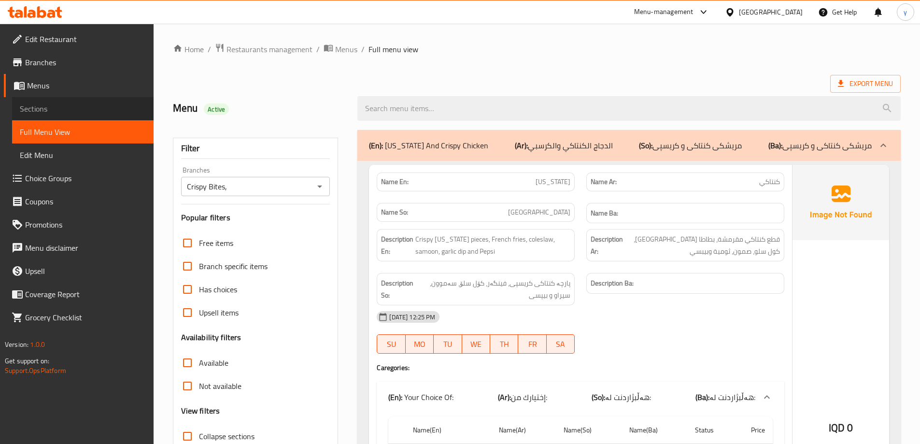
click at [104, 112] on span "Sections" at bounding box center [83, 109] width 126 height 12
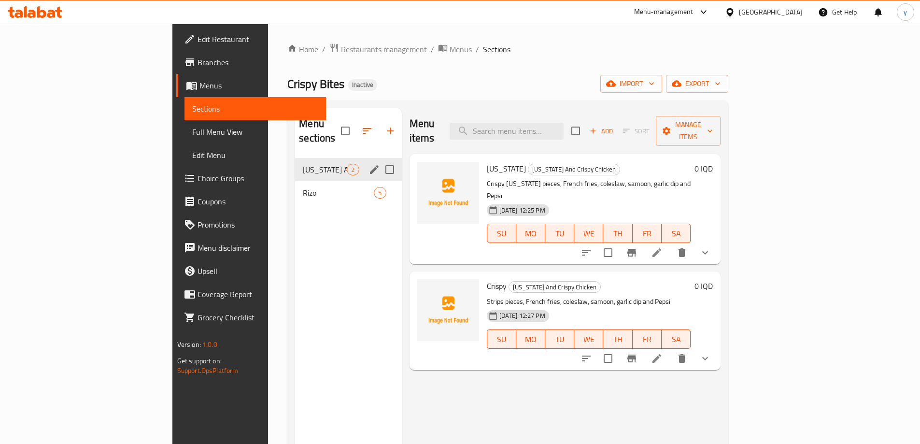
click at [368, 164] on icon "edit" at bounding box center [374, 170] width 12 height 12
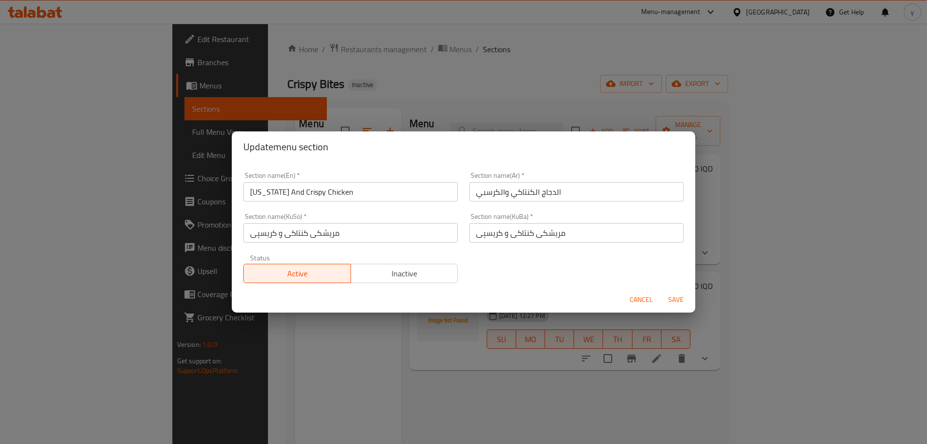
click at [376, 194] on input "[US_STATE] And Crispy Chicken" at bounding box center [350, 191] width 214 height 19
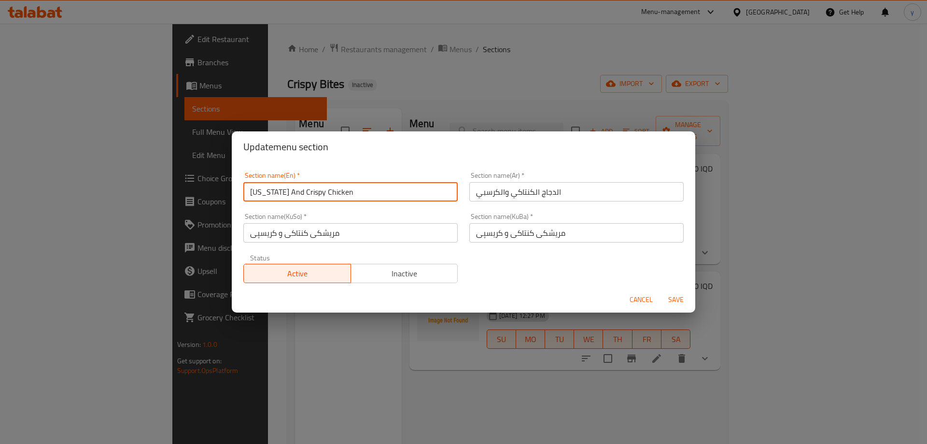
click at [376, 194] on input "[US_STATE] And Crispy Chicken" at bounding box center [350, 191] width 214 height 19
click at [649, 302] on span "Cancel" at bounding box center [641, 300] width 23 height 12
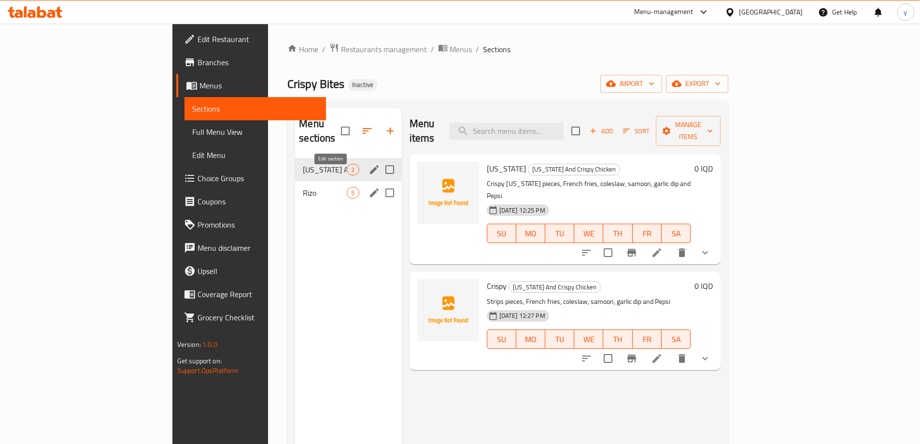
click at [367, 185] on button "edit" at bounding box center [374, 192] width 14 height 14
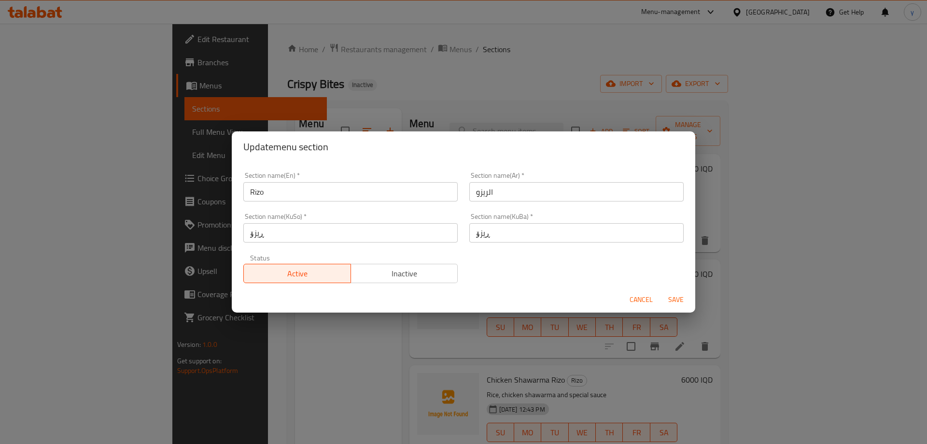
click at [322, 222] on div "Section name(KuSo)   * ڕیزۆ Section name(KuSo) *" at bounding box center [350, 227] width 214 height 29
click at [319, 197] on input "Rizo" at bounding box center [350, 191] width 214 height 19
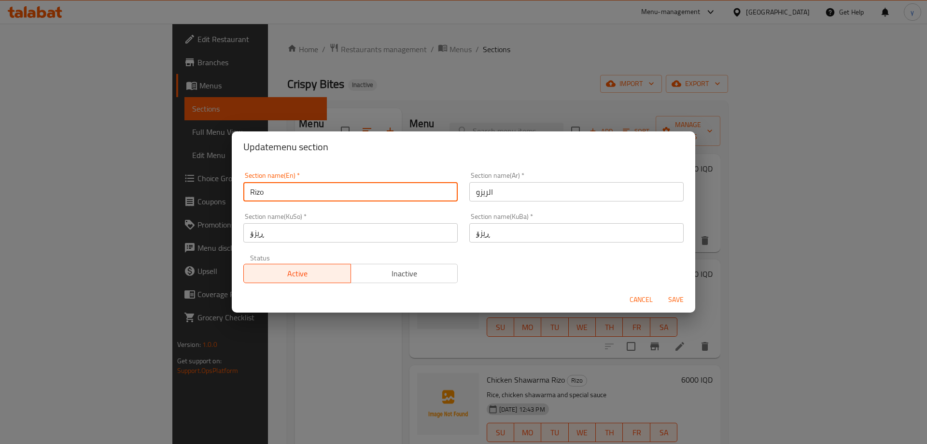
click at [319, 197] on input "Rizo" at bounding box center [350, 191] width 214 height 19
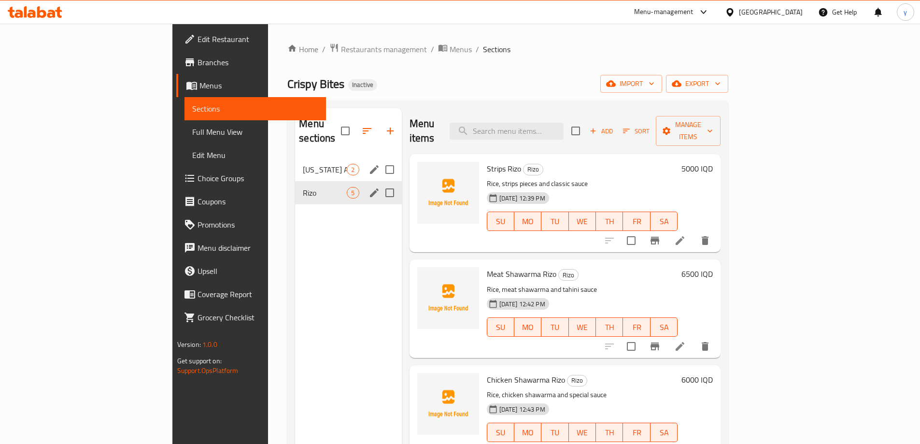
click at [370, 188] on icon "edit" at bounding box center [374, 192] width 9 height 9
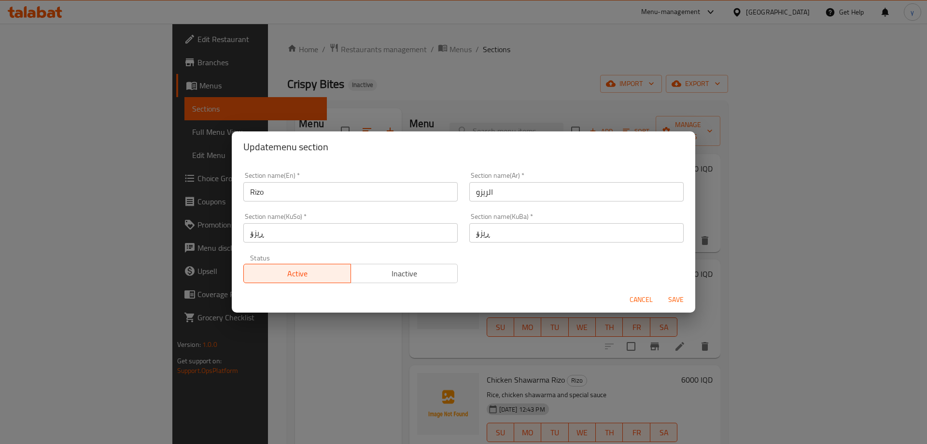
click at [288, 187] on input "Rizo" at bounding box center [350, 191] width 214 height 19
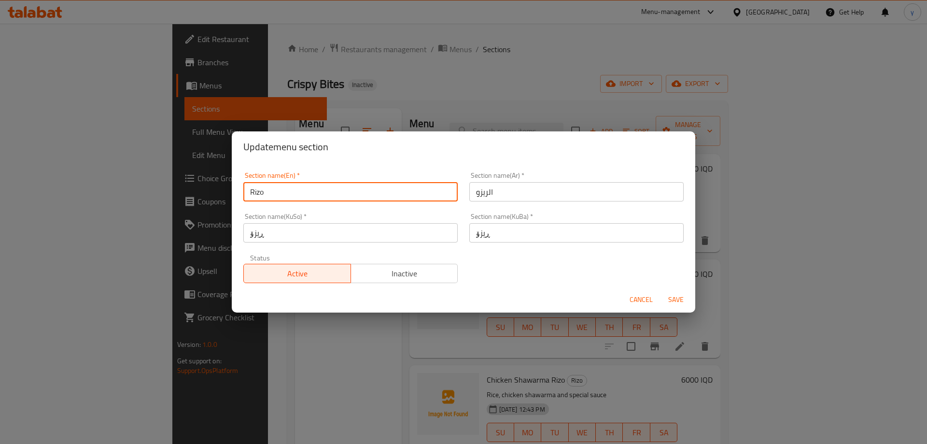
click at [288, 187] on input "Rizo" at bounding box center [350, 191] width 214 height 19
click at [341, 96] on div "Update menu section Section name(En)   * [PERSON_NAME] Section name(En) * Secti…" at bounding box center [463, 222] width 927 height 444
